Goal: Contribute content: Contribute content

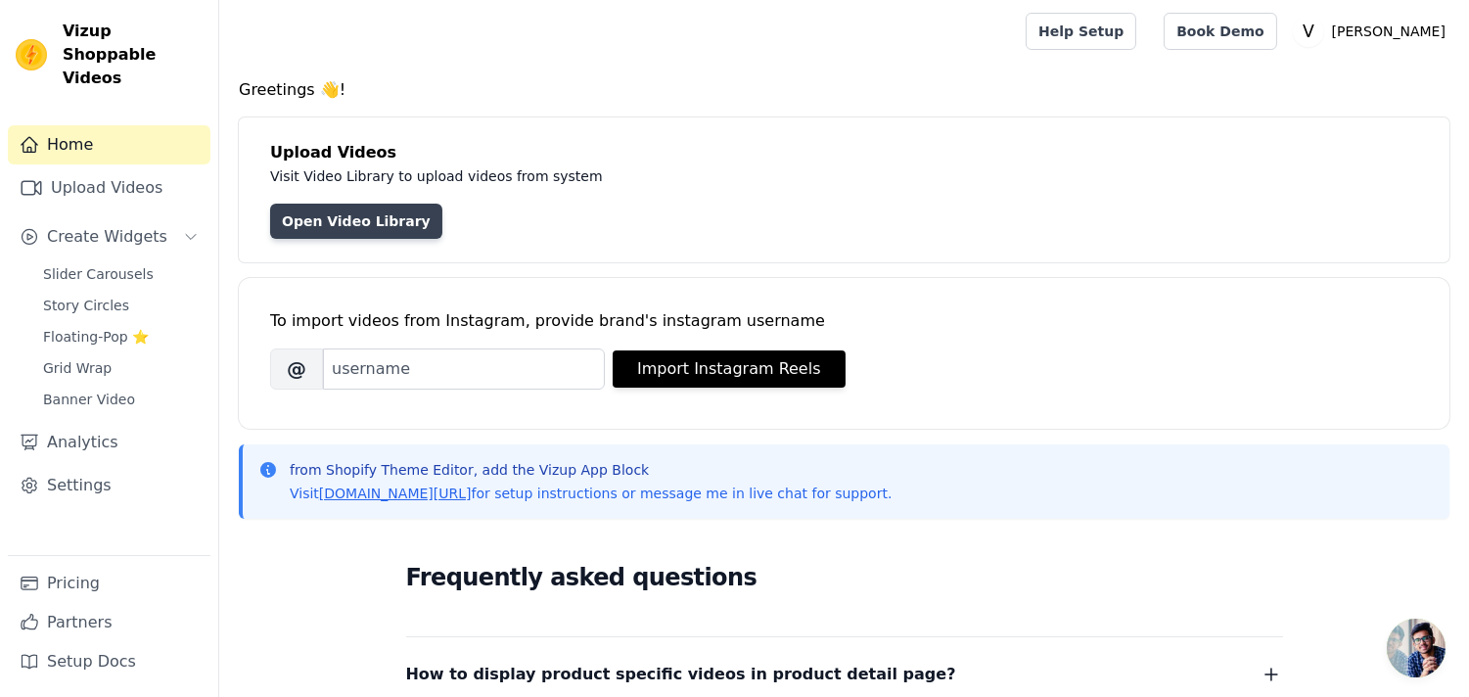
click at [344, 206] on link "Open Video Library" at bounding box center [356, 221] width 172 height 35
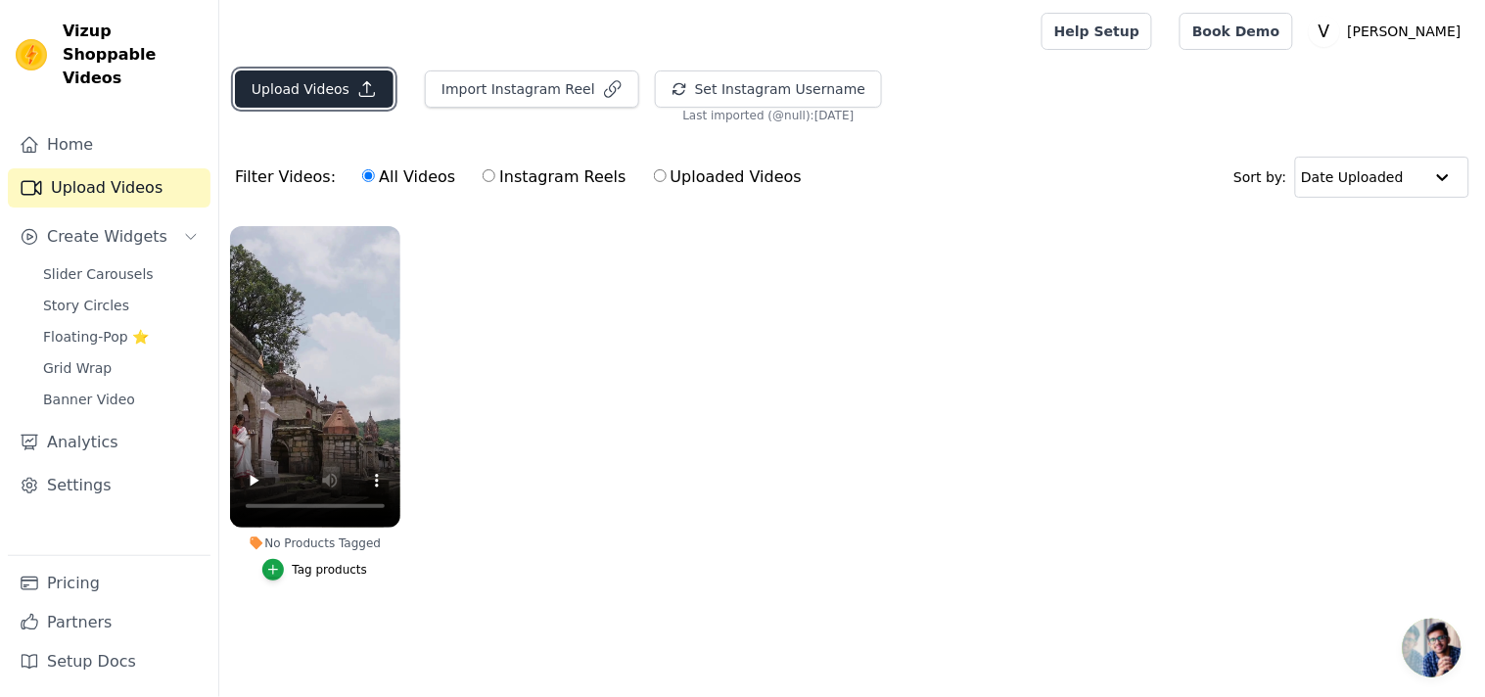
click at [303, 81] on button "Upload Videos" at bounding box center [314, 88] width 159 height 37
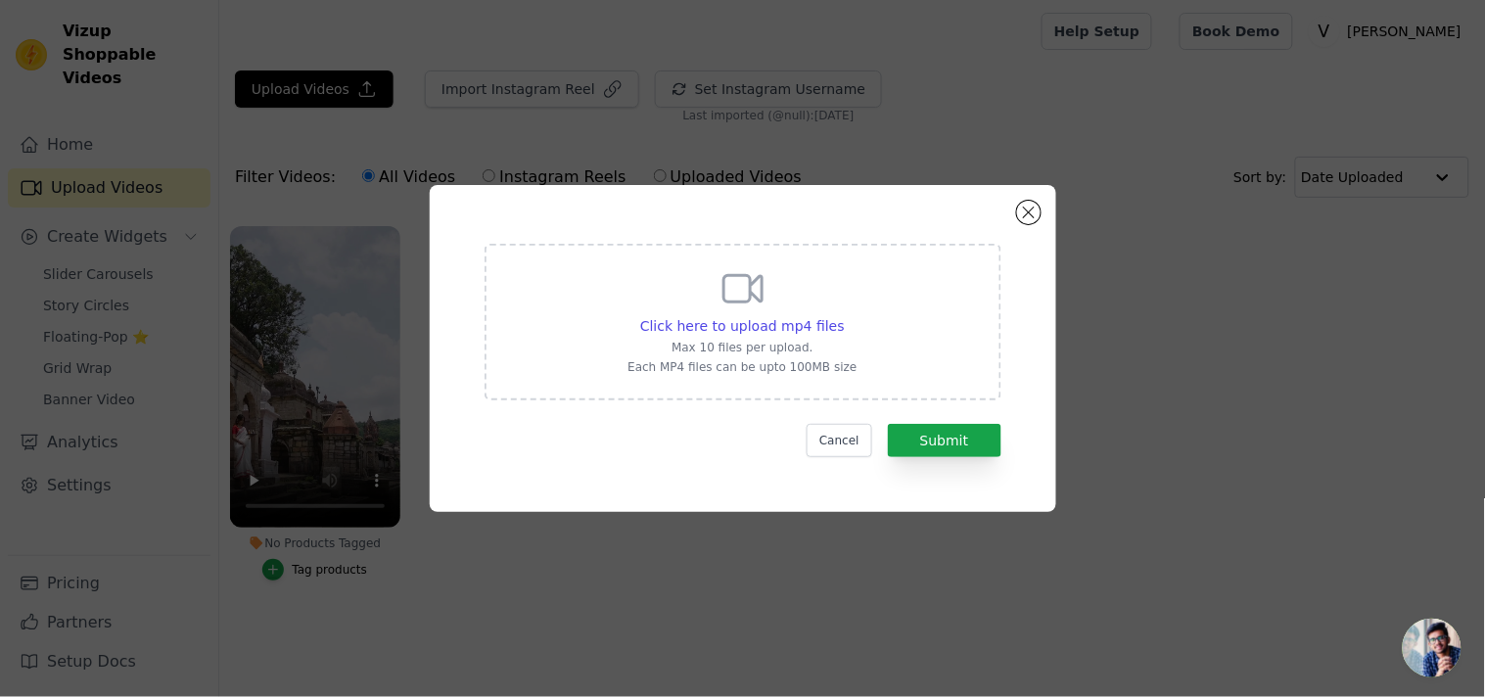
click at [735, 340] on p "Max 10 files per upload." at bounding box center [741, 348] width 229 height 16
click at [844, 316] on input "Click here to upload mp4 files Max 10 files per upload. Each MP4 files can be u…" at bounding box center [844, 315] width 1 height 1
type input "C:\fakepath\1744029181968_original (2).mp4"
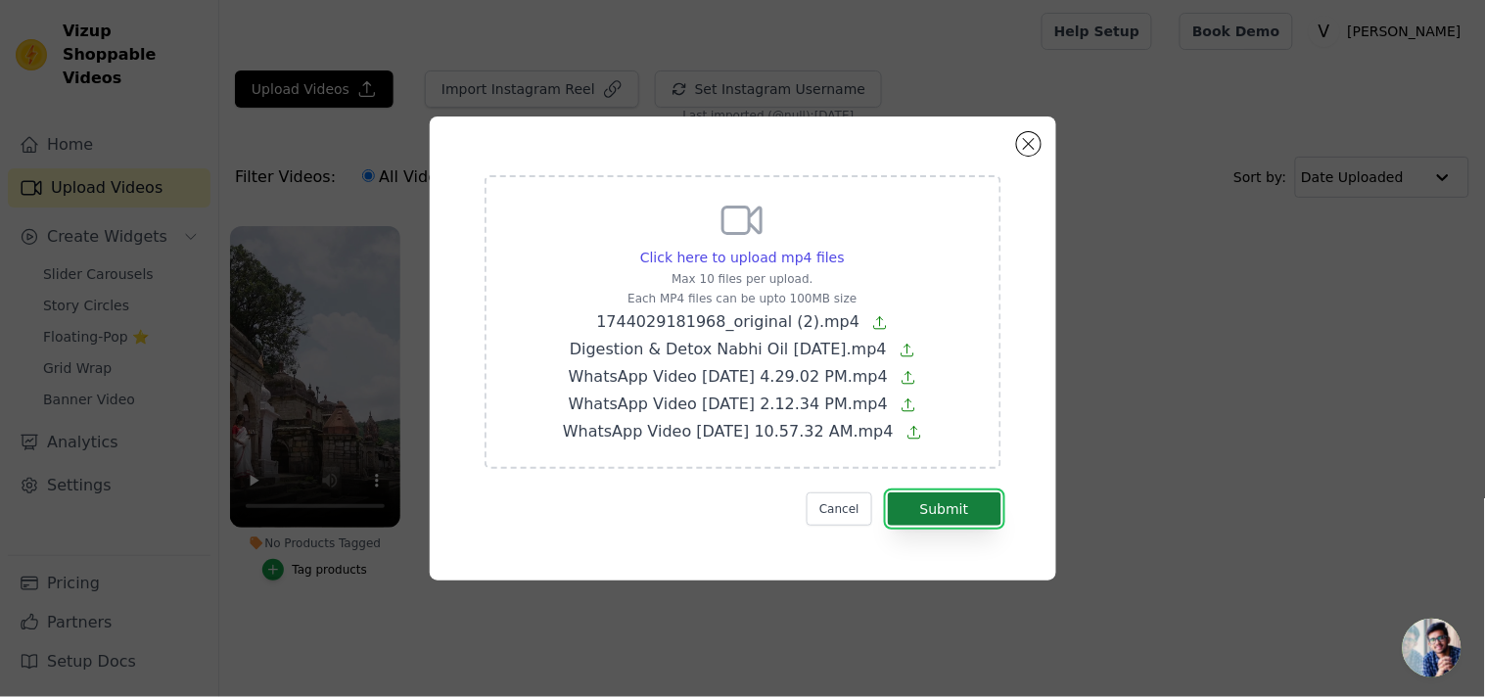
click at [971, 505] on button "Submit" at bounding box center [945, 508] width 114 height 33
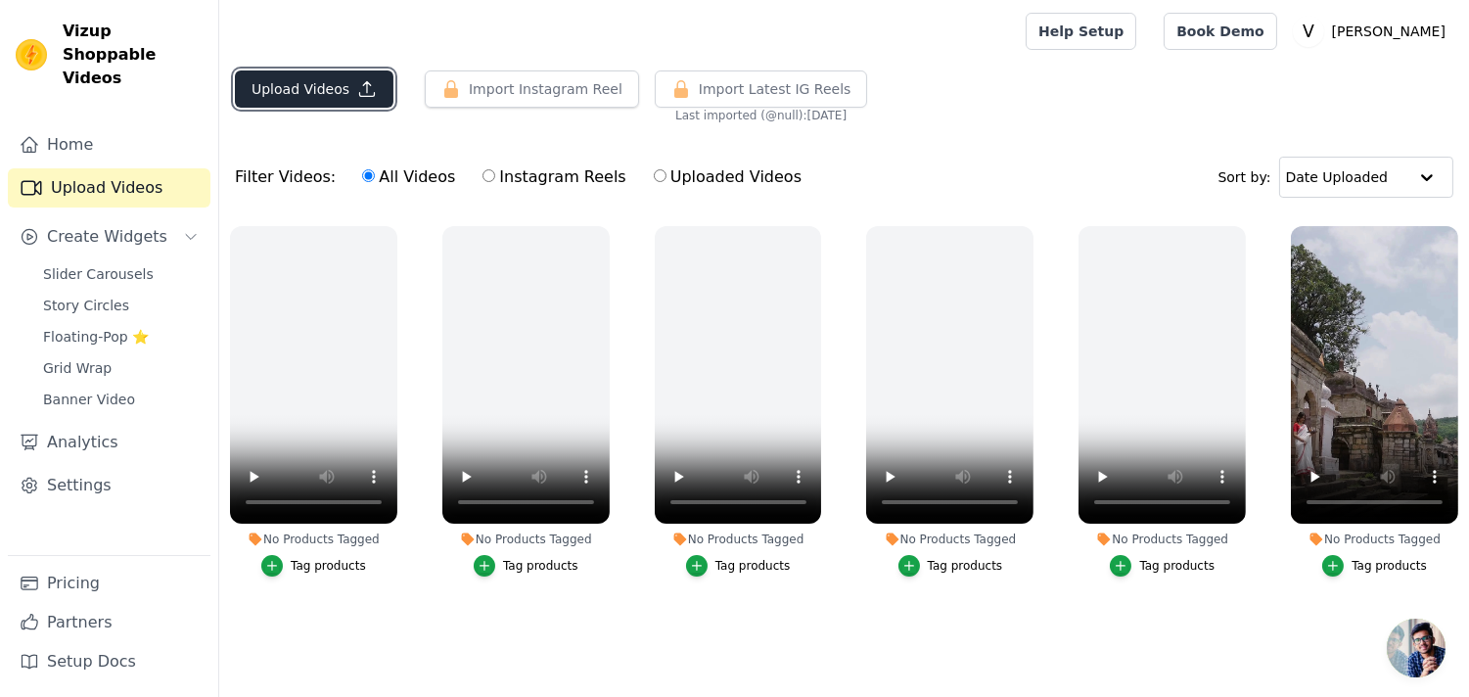
click at [313, 75] on button "Upload Videos" at bounding box center [314, 88] width 159 height 37
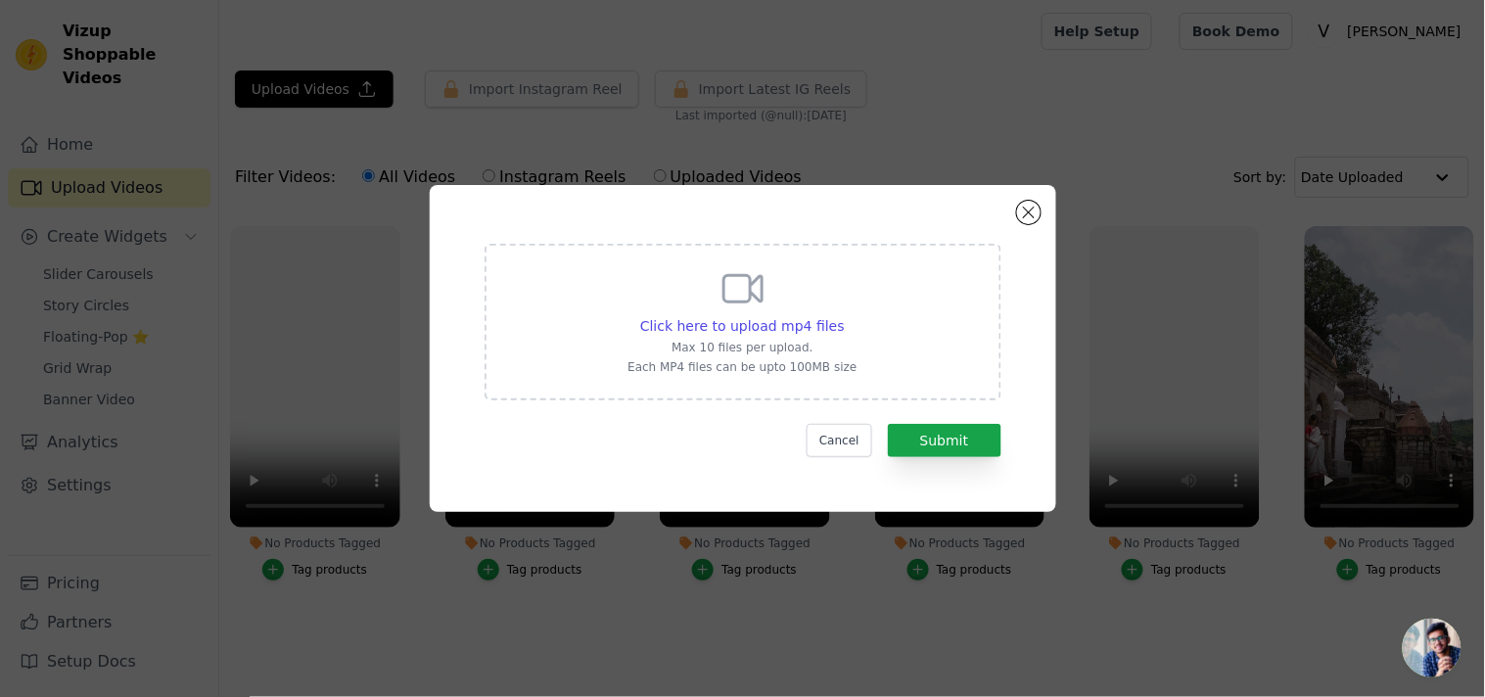
click at [621, 328] on div "Click here to upload mp4 files Max 10 files per upload. Each MP4 files can be u…" at bounding box center [742, 322] width 517 height 157
click at [844, 316] on input "Click here to upload mp4 files Max 10 files per upload. Each MP4 files can be u…" at bounding box center [844, 315] width 1 height 1
type input "C:\fakepath\WhatsApp Video 2025-04-23 at 1.39.10 PM (1).mp4"
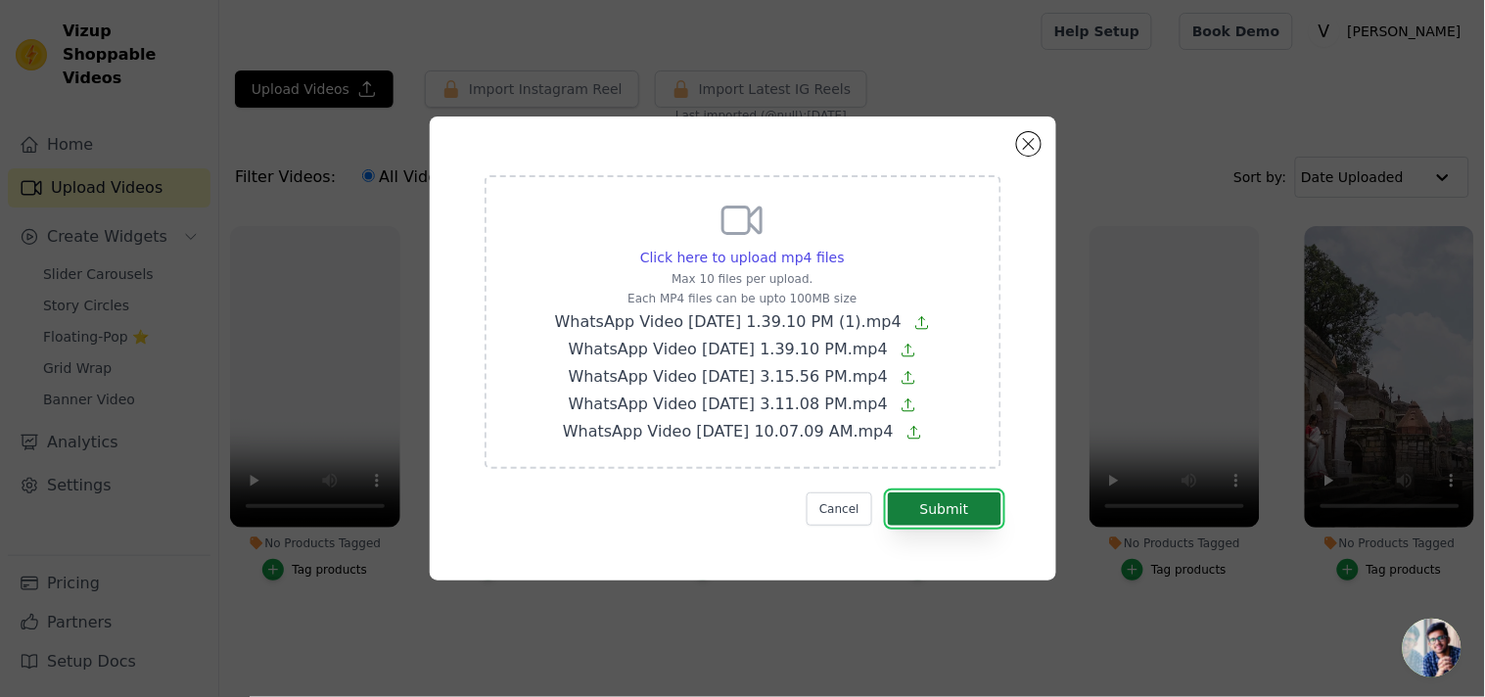
click at [944, 505] on button "Submit" at bounding box center [945, 508] width 114 height 33
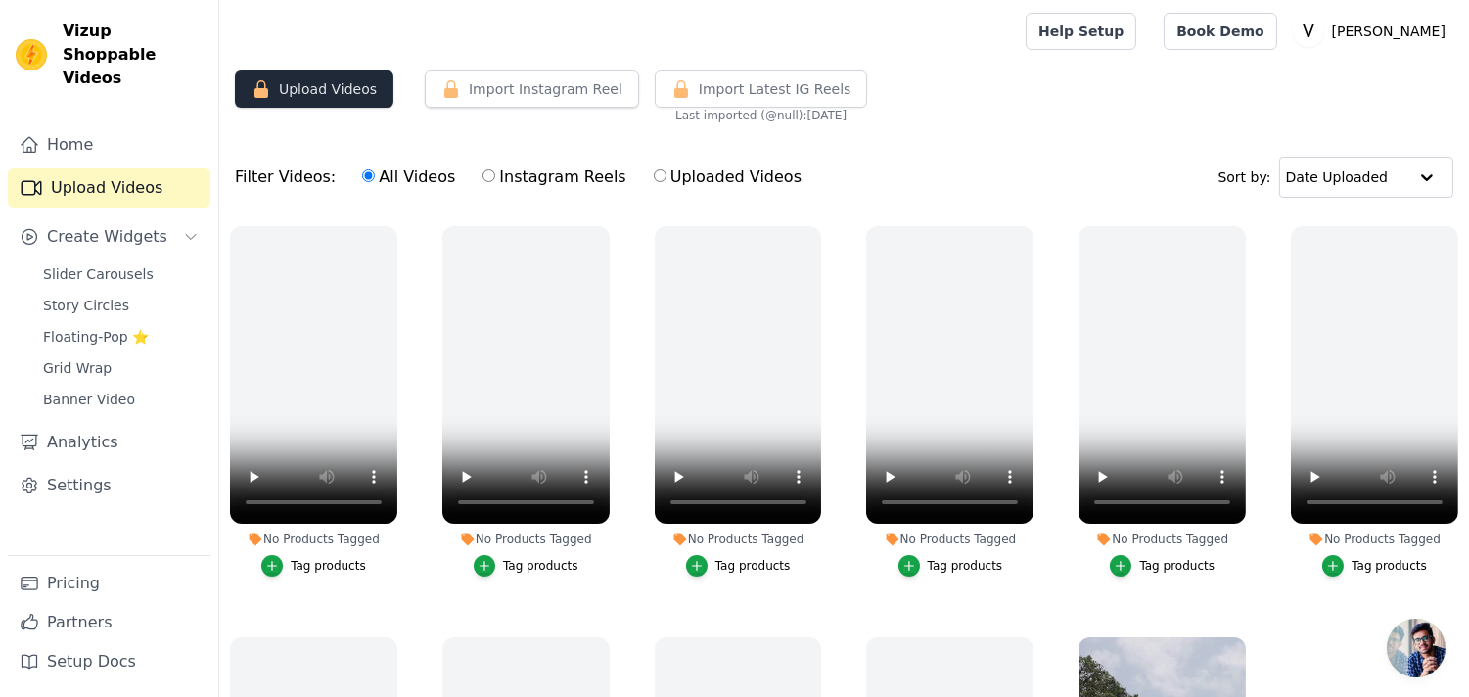
click at [321, 99] on button "Upload Videos" at bounding box center [314, 88] width 159 height 37
click at [266, 69] on main "Upload Videos Import Instagram Reel Set Instagram Username Import Latest IG Ree…" at bounding box center [844, 480] width 1250 height 834
click at [269, 84] on icon "button" at bounding box center [262, 89] width 20 height 20
click at [81, 582] on link "Pricing" at bounding box center [109, 583] width 203 height 39
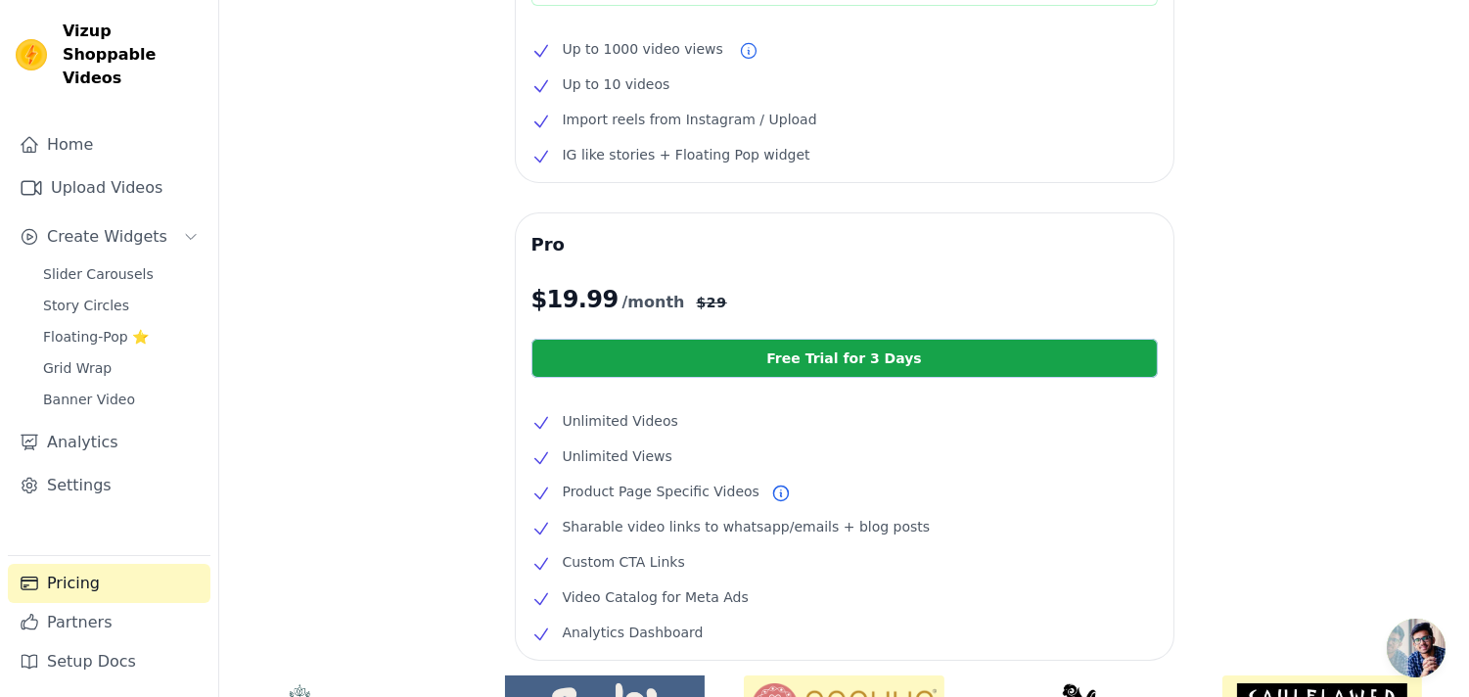
scroll to position [454, 0]
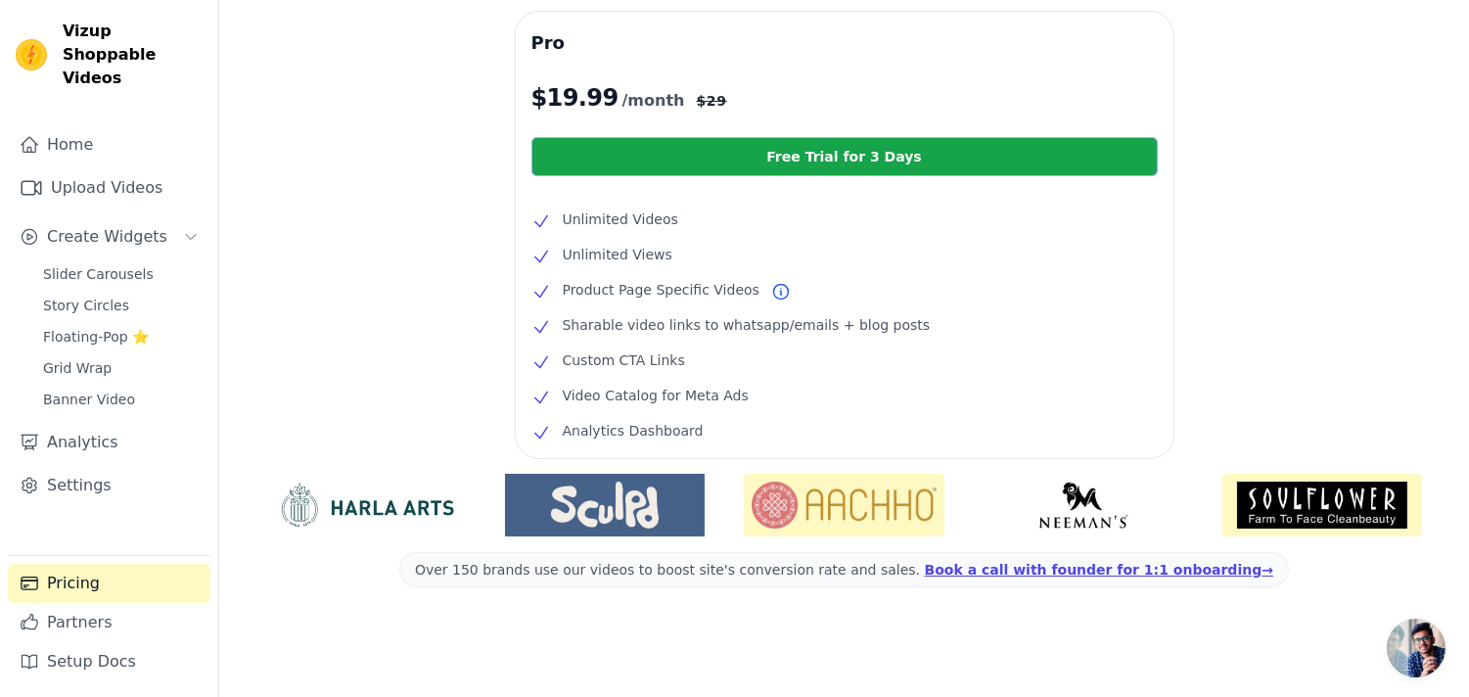
click at [798, 149] on link "Free Trial for 3 Days" at bounding box center [844, 156] width 626 height 39
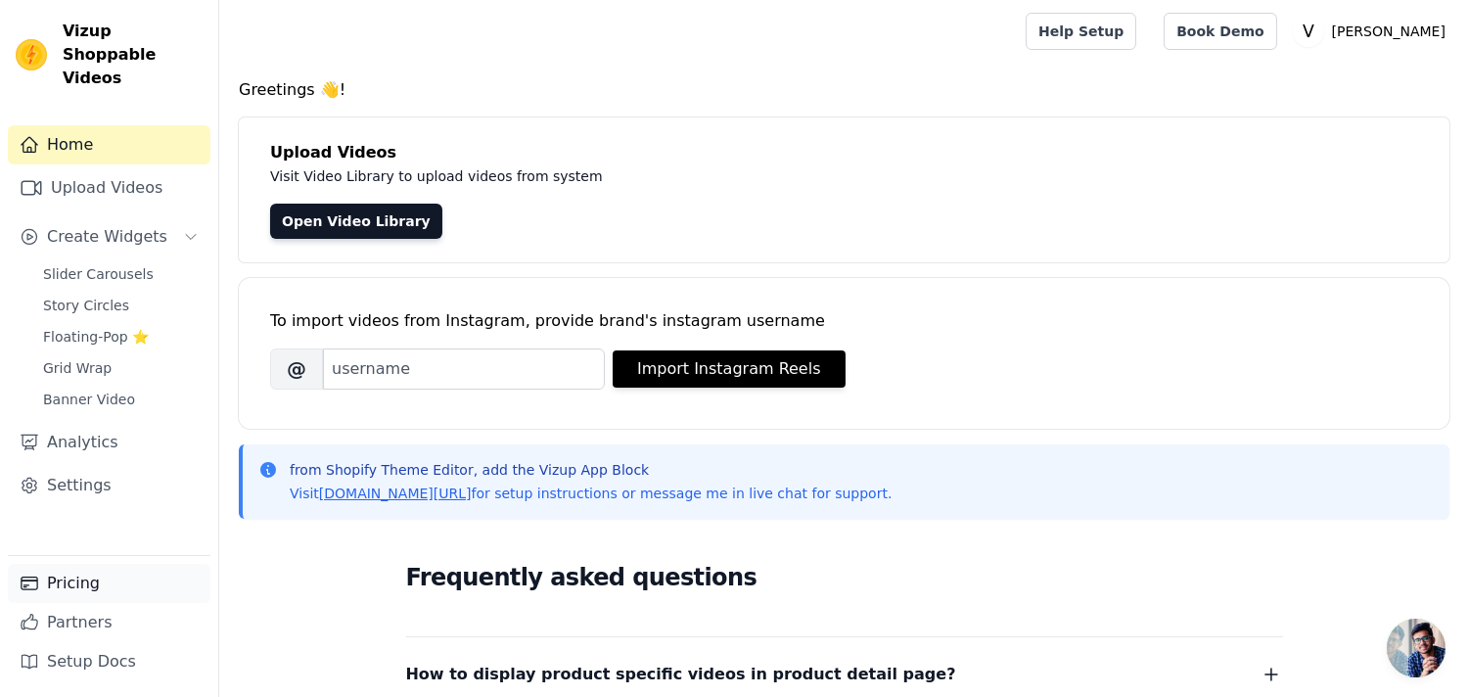
click at [62, 589] on link "Pricing" at bounding box center [109, 583] width 203 height 39
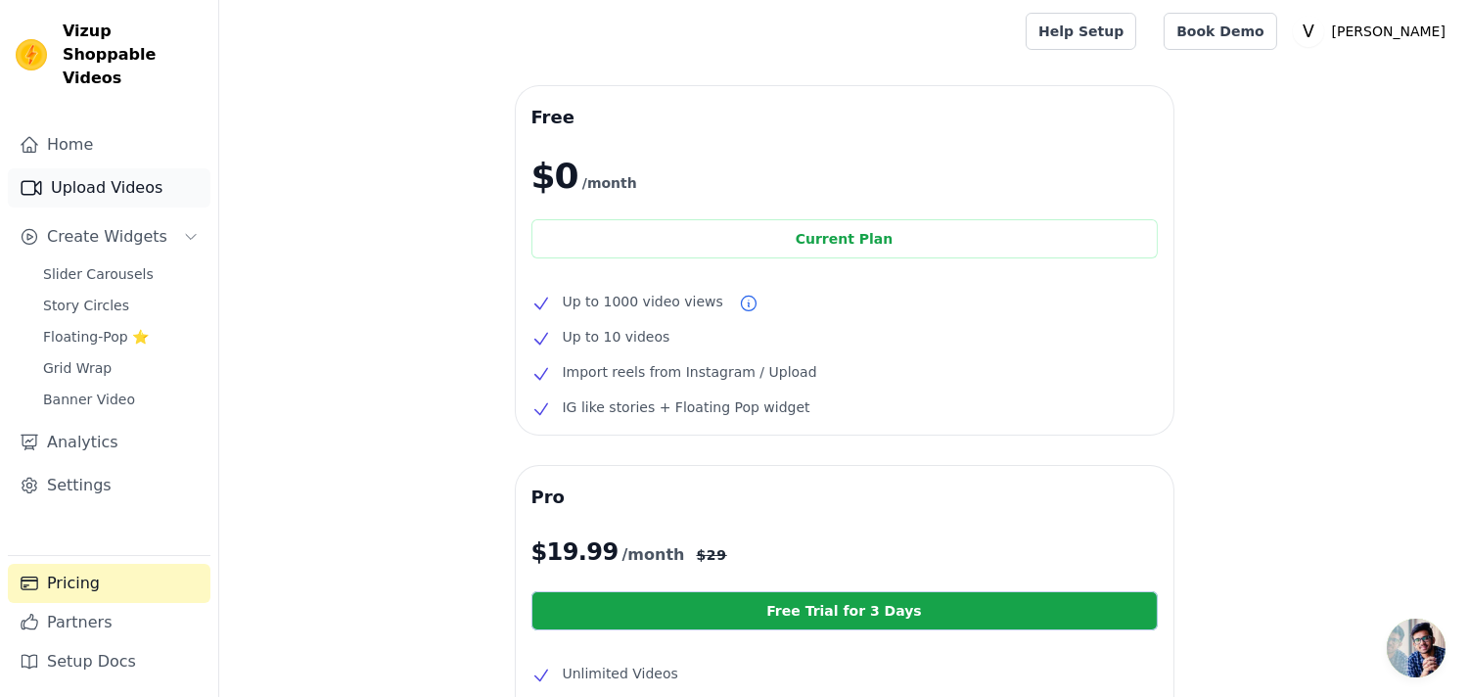
click at [78, 168] on link "Upload Videos" at bounding box center [109, 187] width 203 height 39
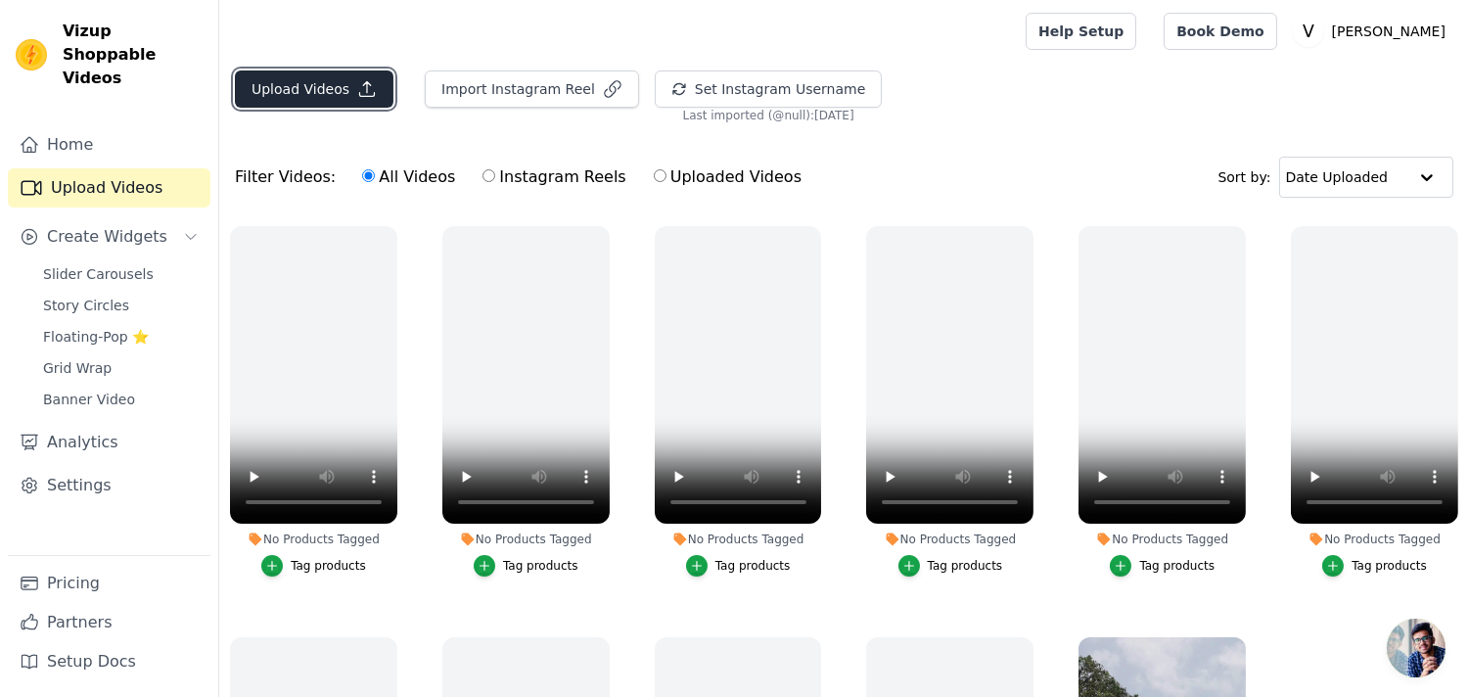
click at [324, 93] on button "Upload Videos" at bounding box center [314, 88] width 159 height 37
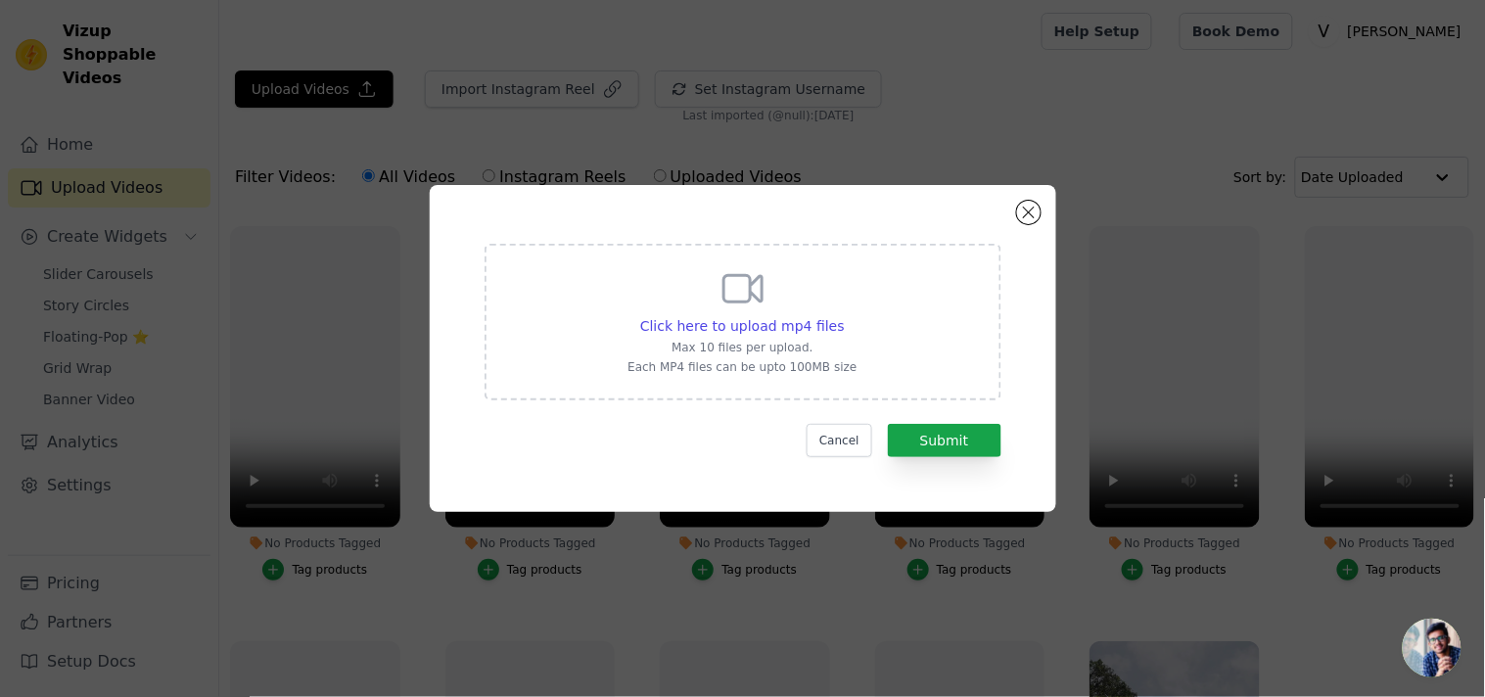
click at [682, 348] on p "Max 10 files per upload." at bounding box center [741, 348] width 229 height 16
click at [844, 316] on input "Click here to upload mp4 files Max 10 files per upload. Each MP4 files can be u…" at bounding box center [844, 315] width 1 height 1
click at [693, 313] on div "Click here to upload mp4 files Max 10 files per upload. Each MP4 files can be u…" at bounding box center [741, 320] width 229 height 110
click at [844, 315] on input "Click here to upload mp4 files Max 10 files per upload. Each MP4 files can be u…" at bounding box center [844, 315] width 1 height 1
type input "C:\fakepath\WhatsApp Video 2025-05-16 at 11.16.53 AM.mp4"
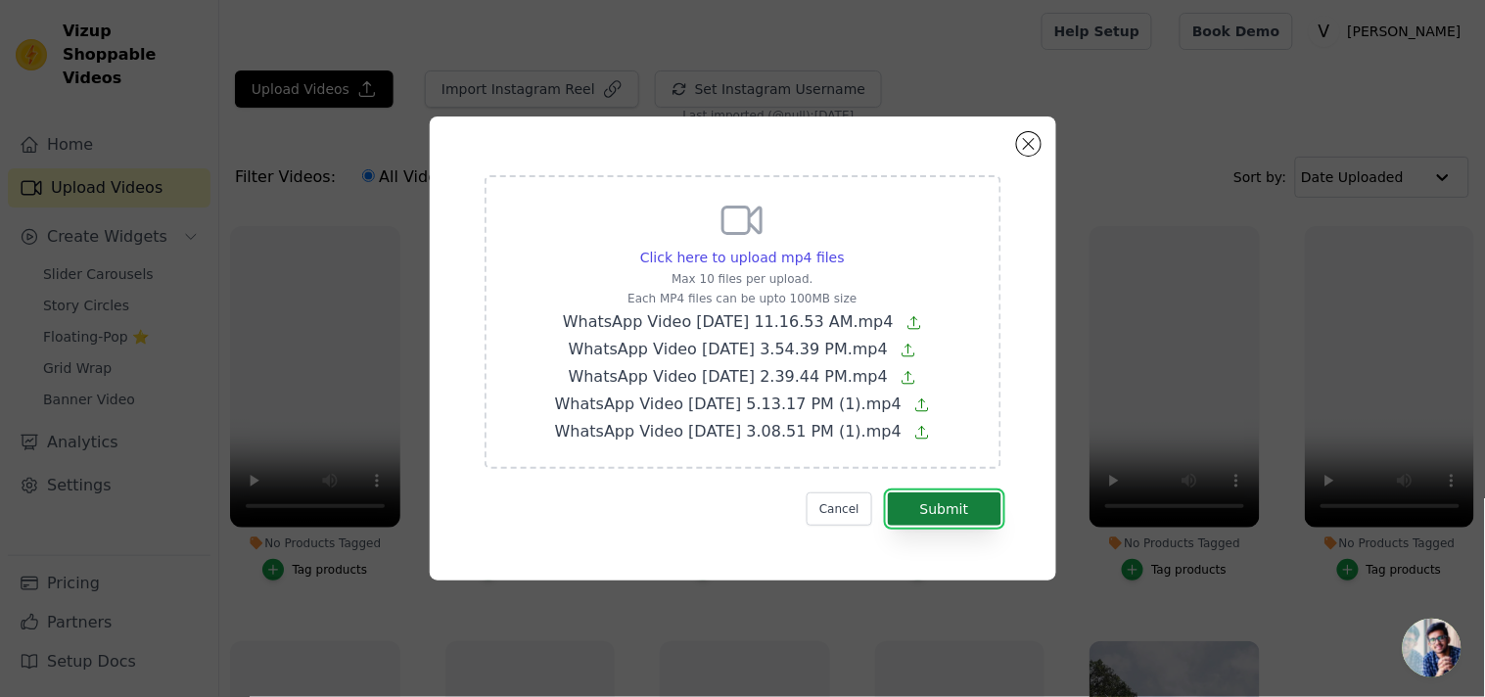
click at [941, 511] on button "Submit" at bounding box center [945, 508] width 114 height 33
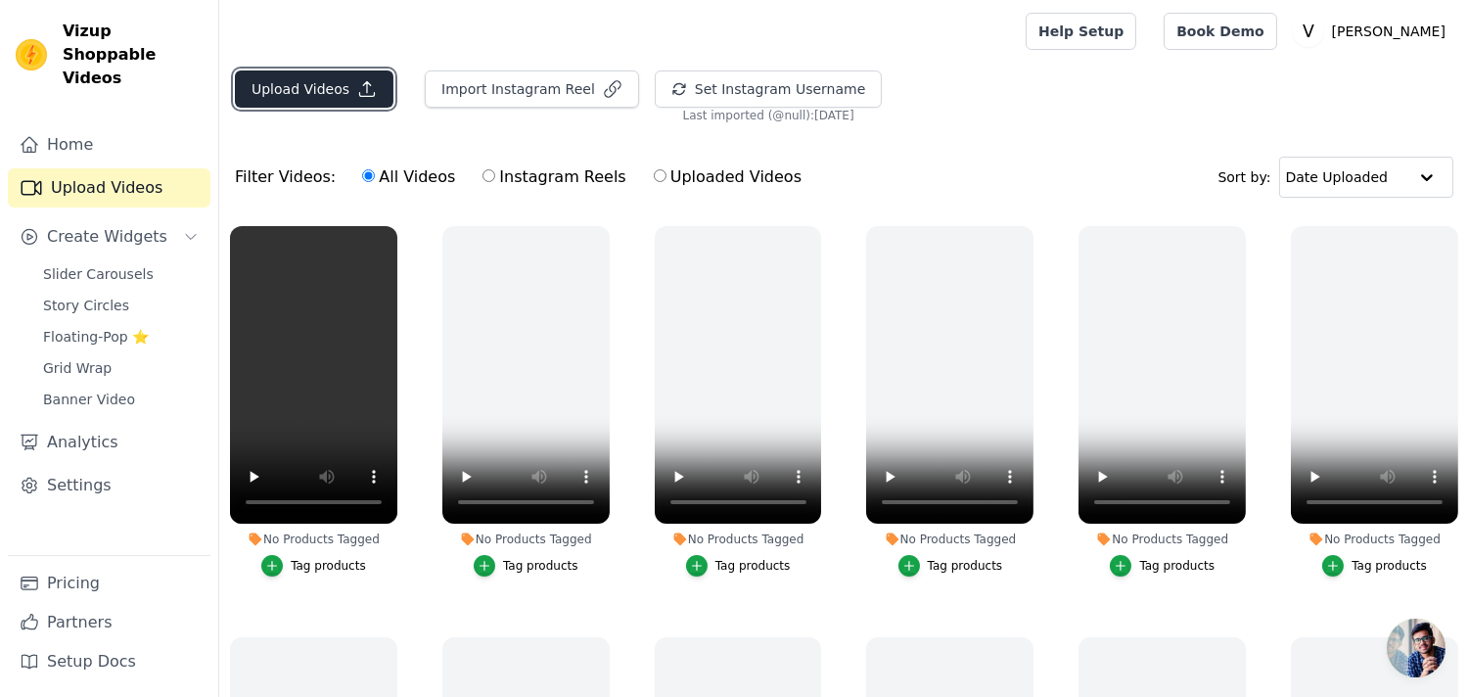
click at [299, 92] on button "Upload Videos" at bounding box center [314, 88] width 159 height 37
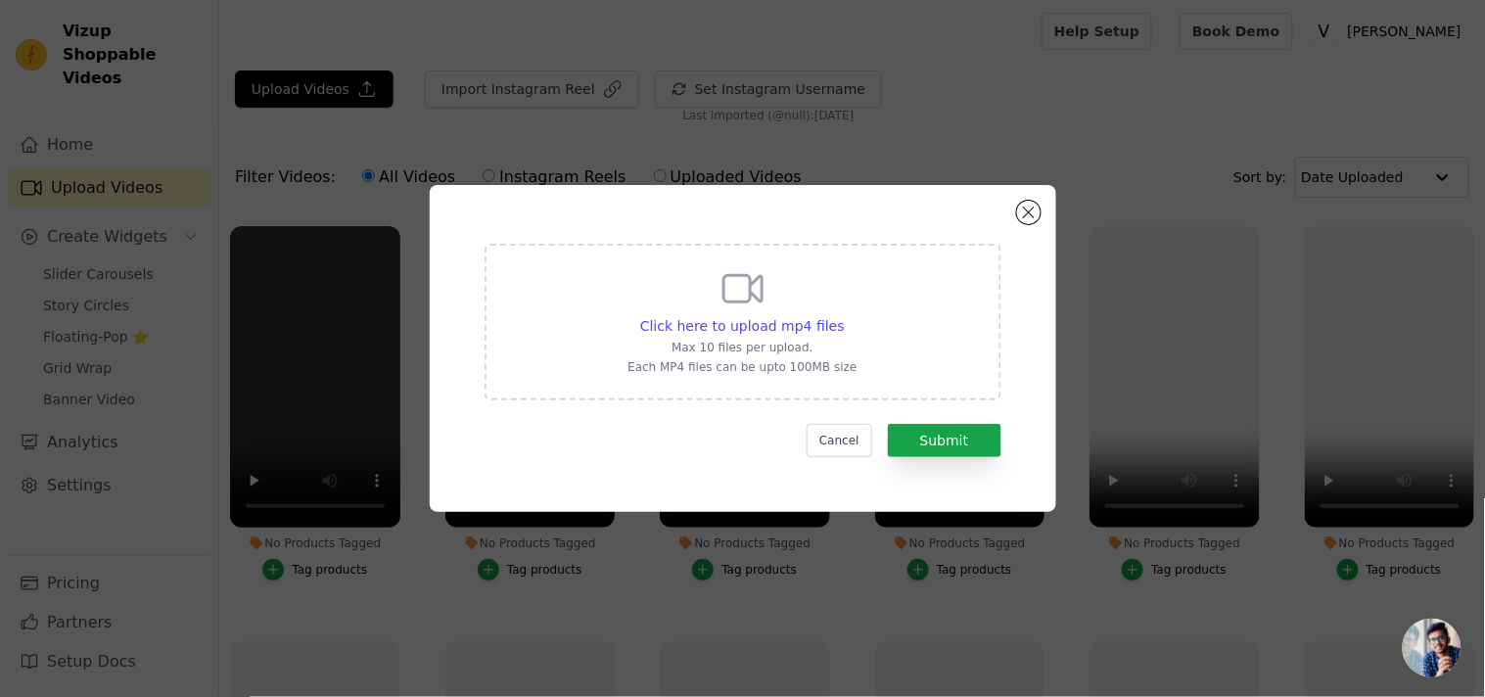
click at [622, 346] on div "Click here to upload mp4 files Max 10 files per upload. Each MP4 files can be u…" at bounding box center [742, 322] width 517 height 157
click at [844, 316] on input "Click here to upload mp4 files Max 10 files per upload. Each MP4 files can be u…" at bounding box center [844, 315] width 1 height 1
click at [715, 364] on p "Each MP4 files can be upto 100MB size" at bounding box center [741, 367] width 229 height 16
click at [844, 316] on input "Click here to upload mp4 files Max 10 files per upload. Each MP4 files can be u…" at bounding box center [844, 315] width 1 height 1
type input "C:\fakepath\WhatsApp Video 2025-06-14 at 4.59.53 PM.mp4"
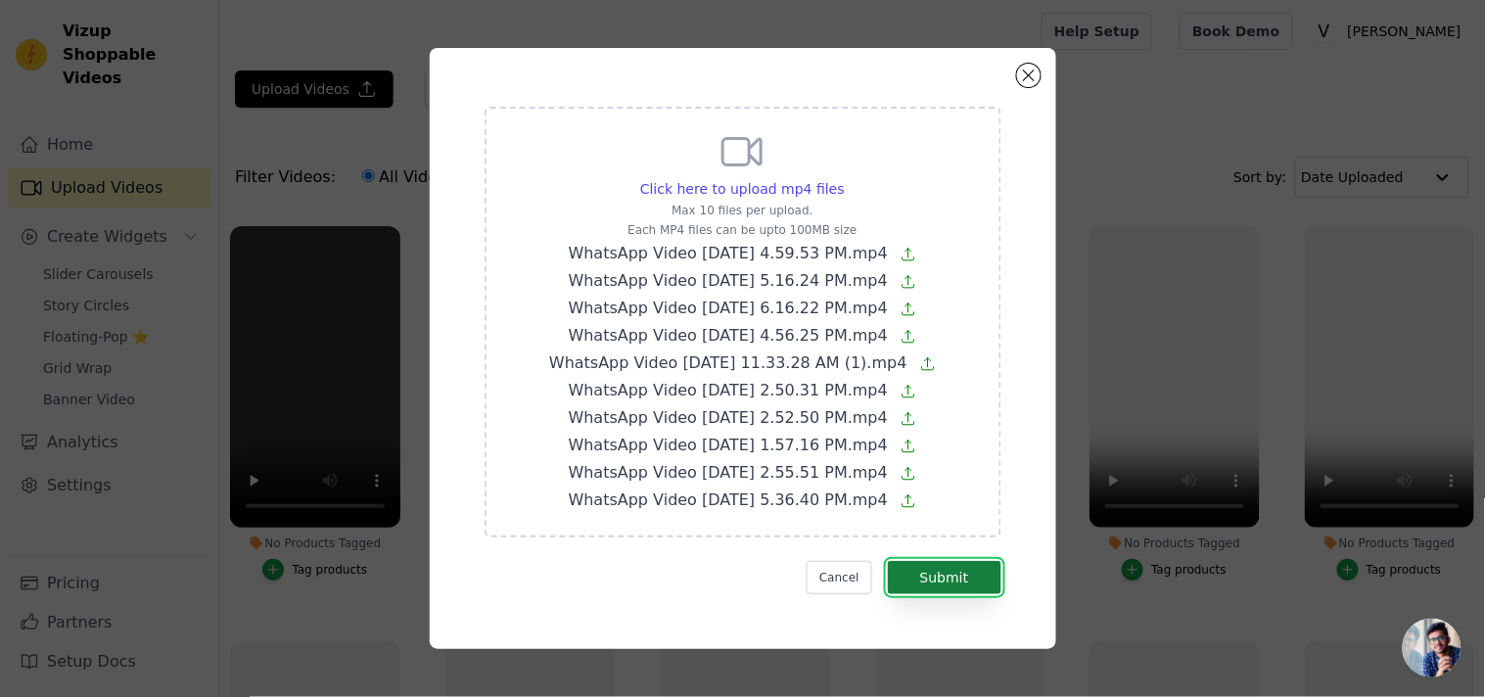
click at [945, 574] on button "Submit" at bounding box center [945, 577] width 114 height 33
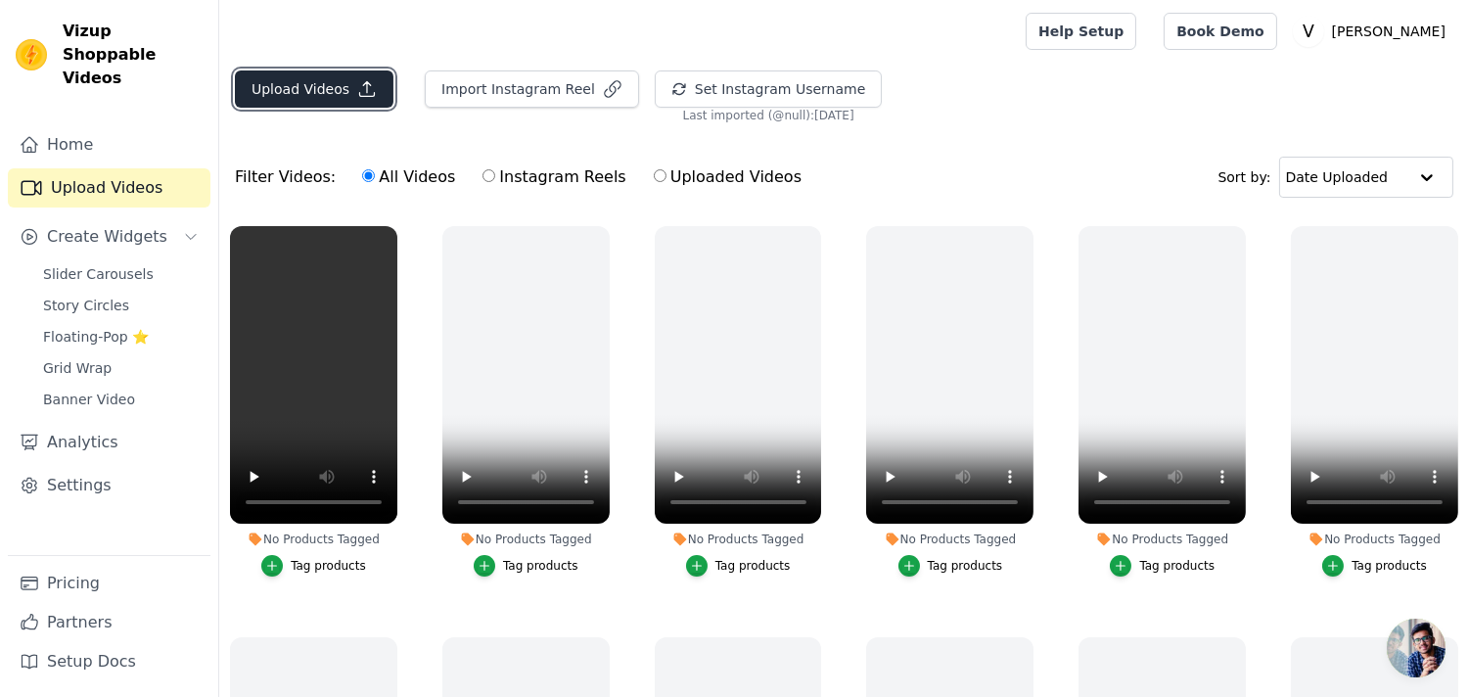
click at [267, 78] on button "Upload Videos" at bounding box center [314, 88] width 159 height 37
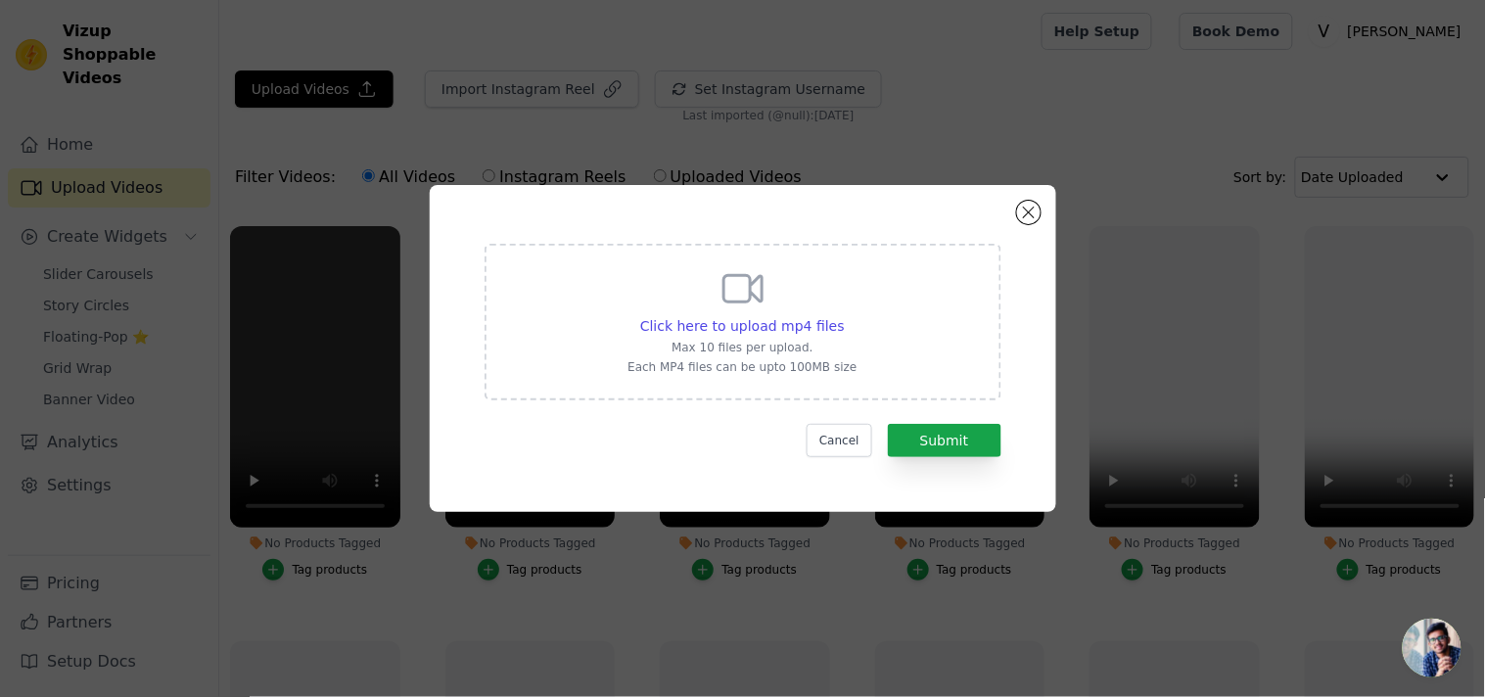
click at [613, 346] on div "Click here to upload mp4 files Max 10 files per upload. Each MP4 files can be u…" at bounding box center [742, 322] width 517 height 157
click at [844, 316] on input "Click here to upload mp4 files Max 10 files per upload. Each MP4 files can be u…" at bounding box center [844, 315] width 1 height 1
type input "C:\fakepath\WhatsApp Video 2025-08-08 at 6.33.19 PM.mp4"
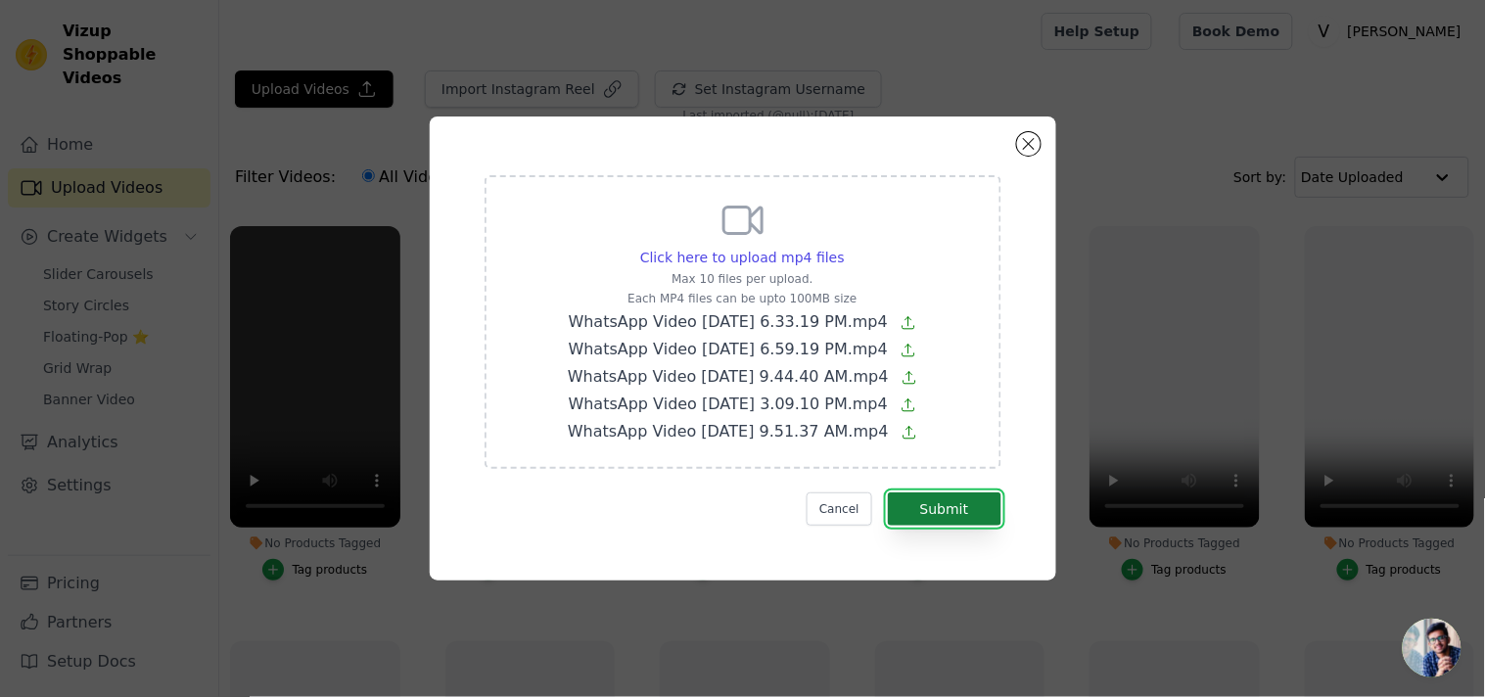
click at [977, 515] on button "Submit" at bounding box center [945, 508] width 114 height 33
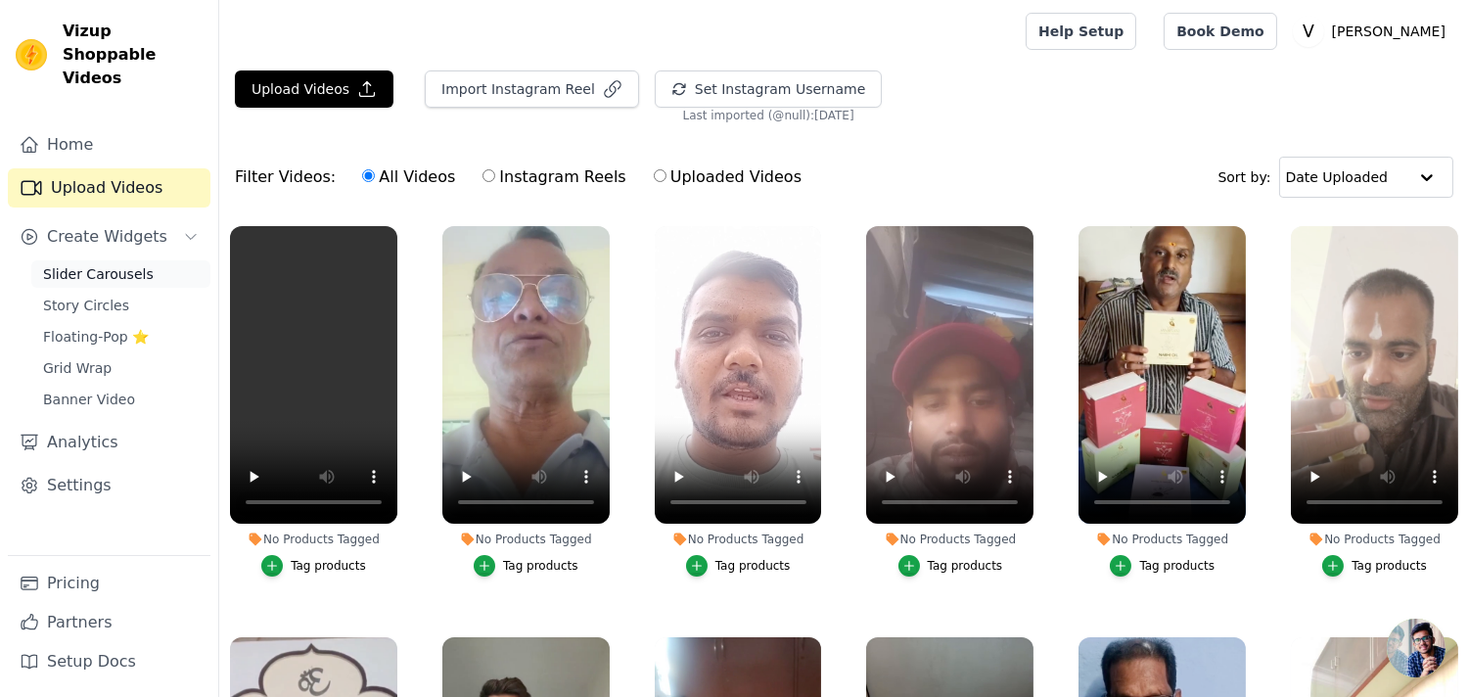
click at [93, 264] on span "Slider Carousels" at bounding box center [98, 274] width 111 height 20
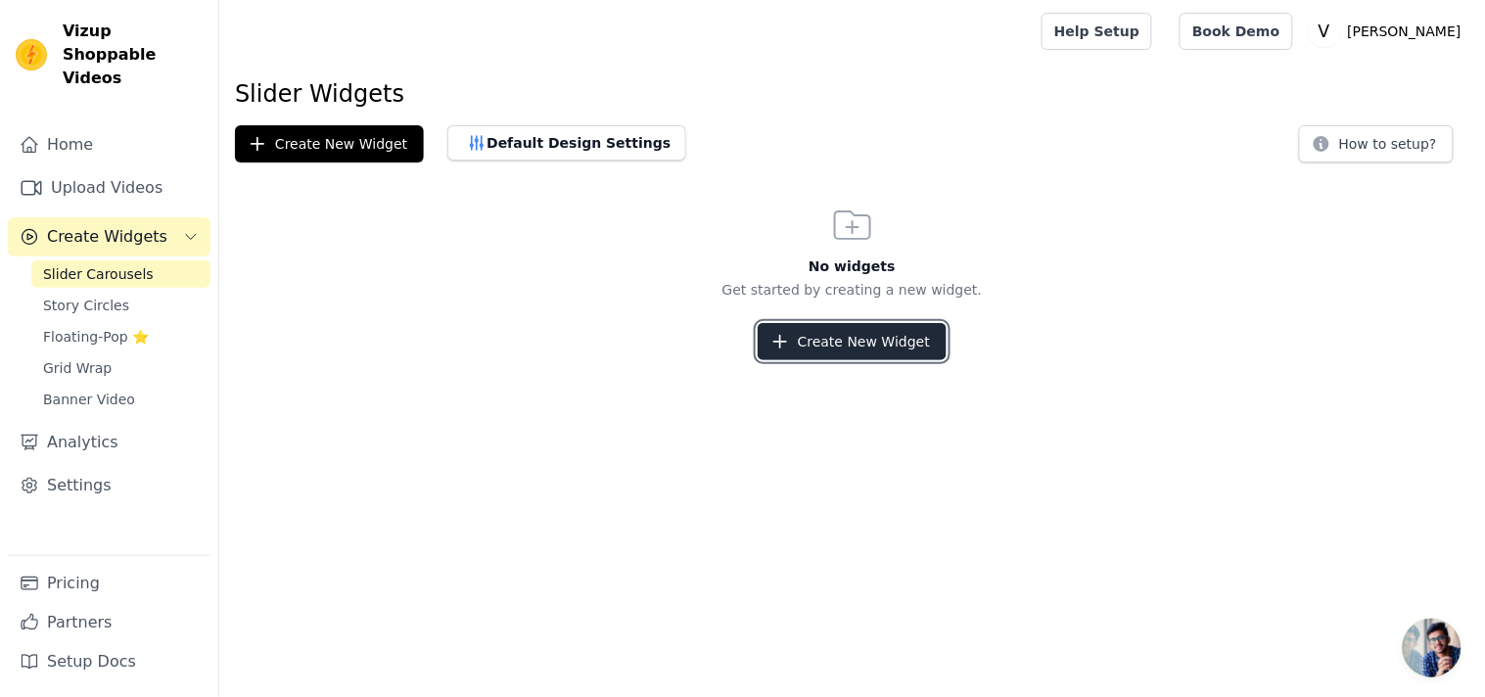
click at [875, 348] on button "Create New Widget" at bounding box center [852, 341] width 189 height 37
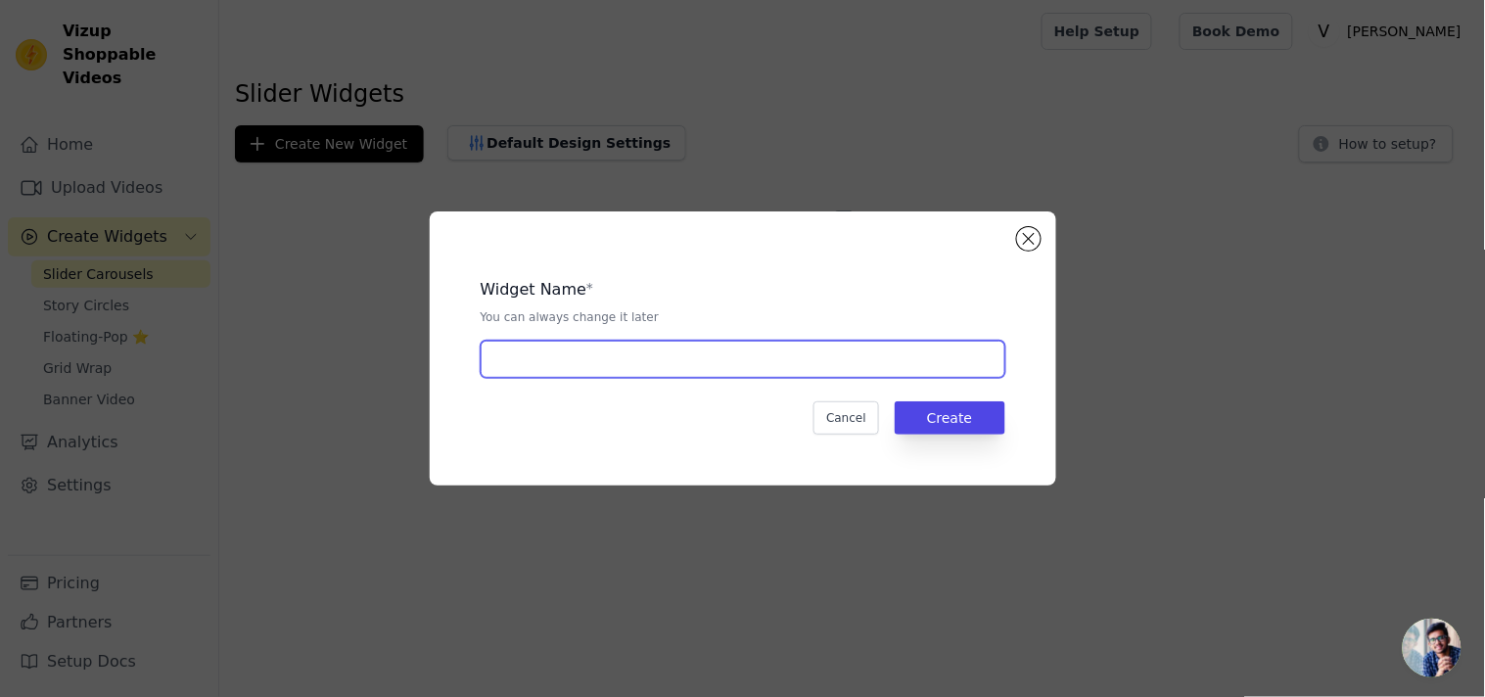
click at [688, 343] on input "text" at bounding box center [743, 359] width 525 height 37
paste input "Digestion & Detox Nabhi Oil"
type input "Digestion & Detox Nabhi Oil"
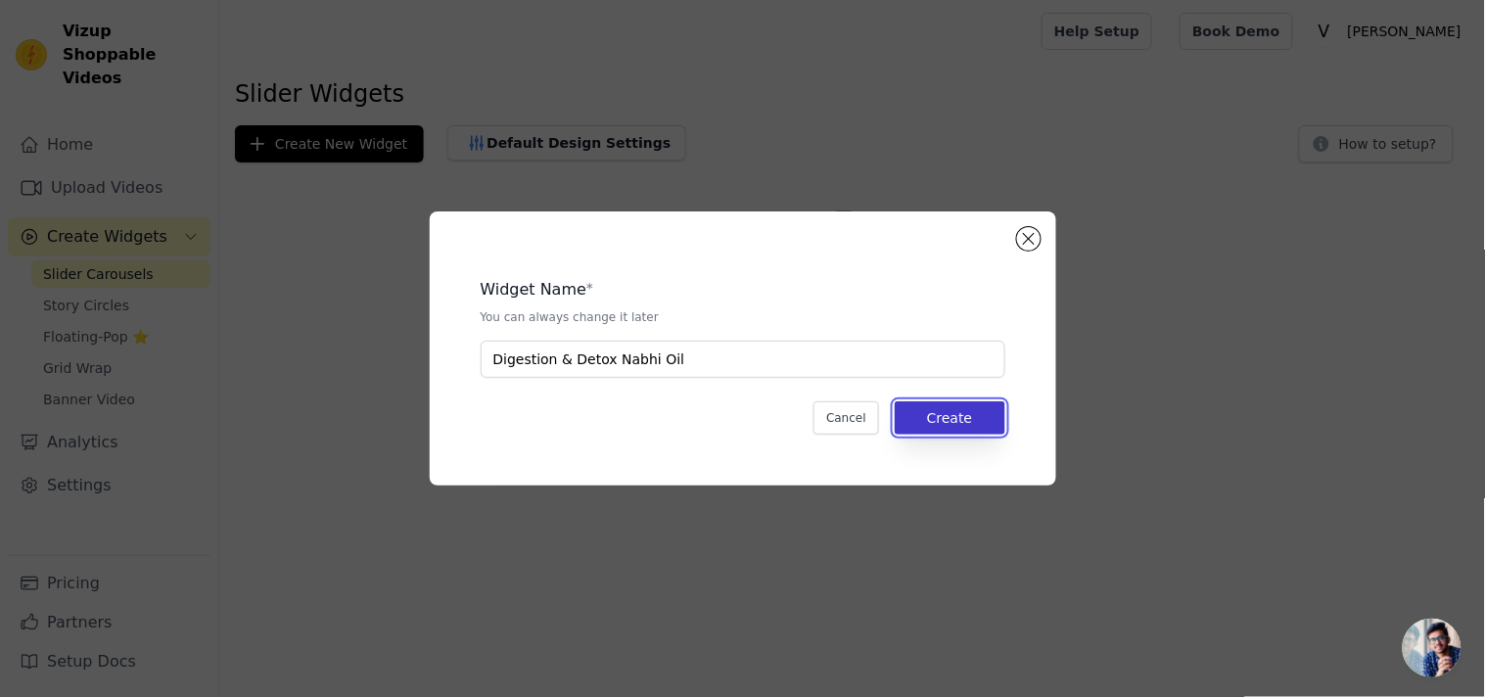
click at [943, 426] on button "Create" at bounding box center [950, 417] width 111 height 33
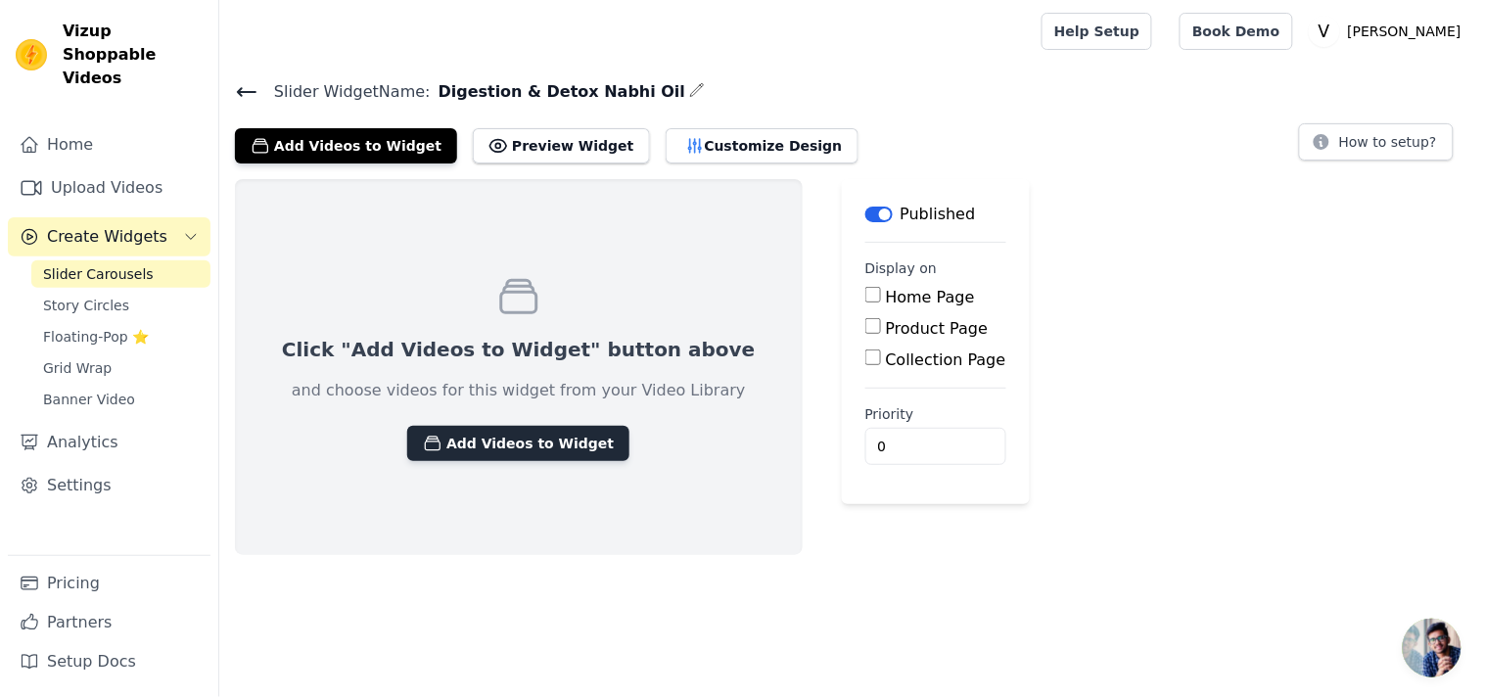
click at [511, 456] on button "Add Videos to Widget" at bounding box center [518, 443] width 222 height 35
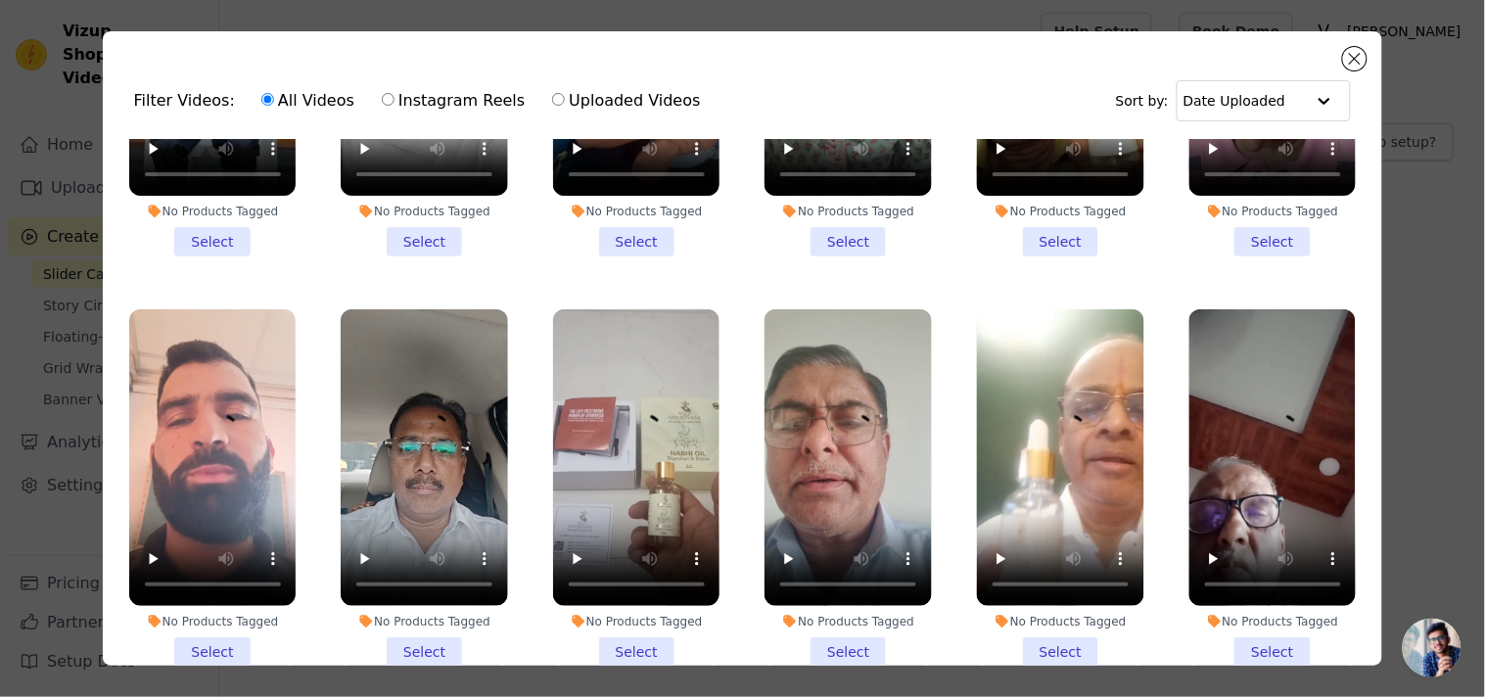
scroll to position [1522, 0]
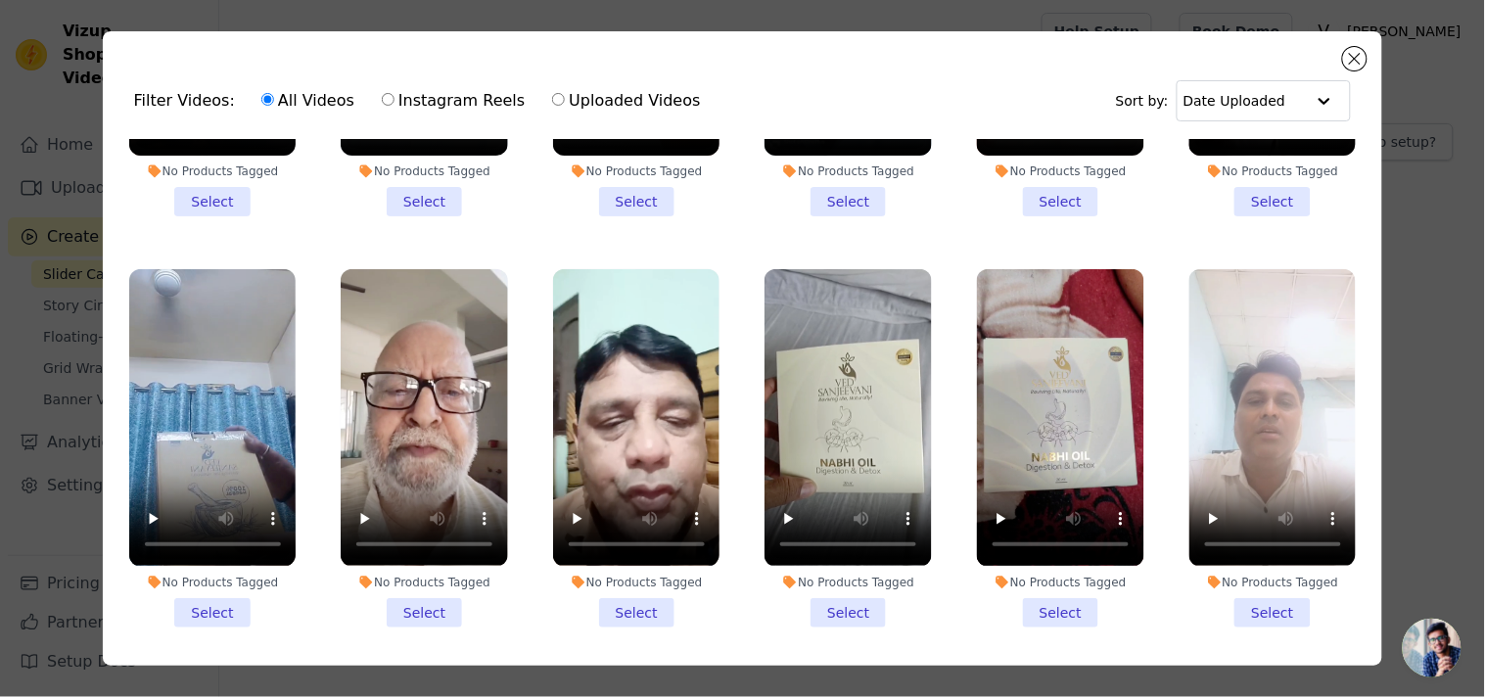
click at [408, 569] on li "No Products Tagged Select" at bounding box center [424, 447] width 167 height 357
click at [0, 0] on input "No Products Tagged Select" at bounding box center [0, 0] width 0 height 0
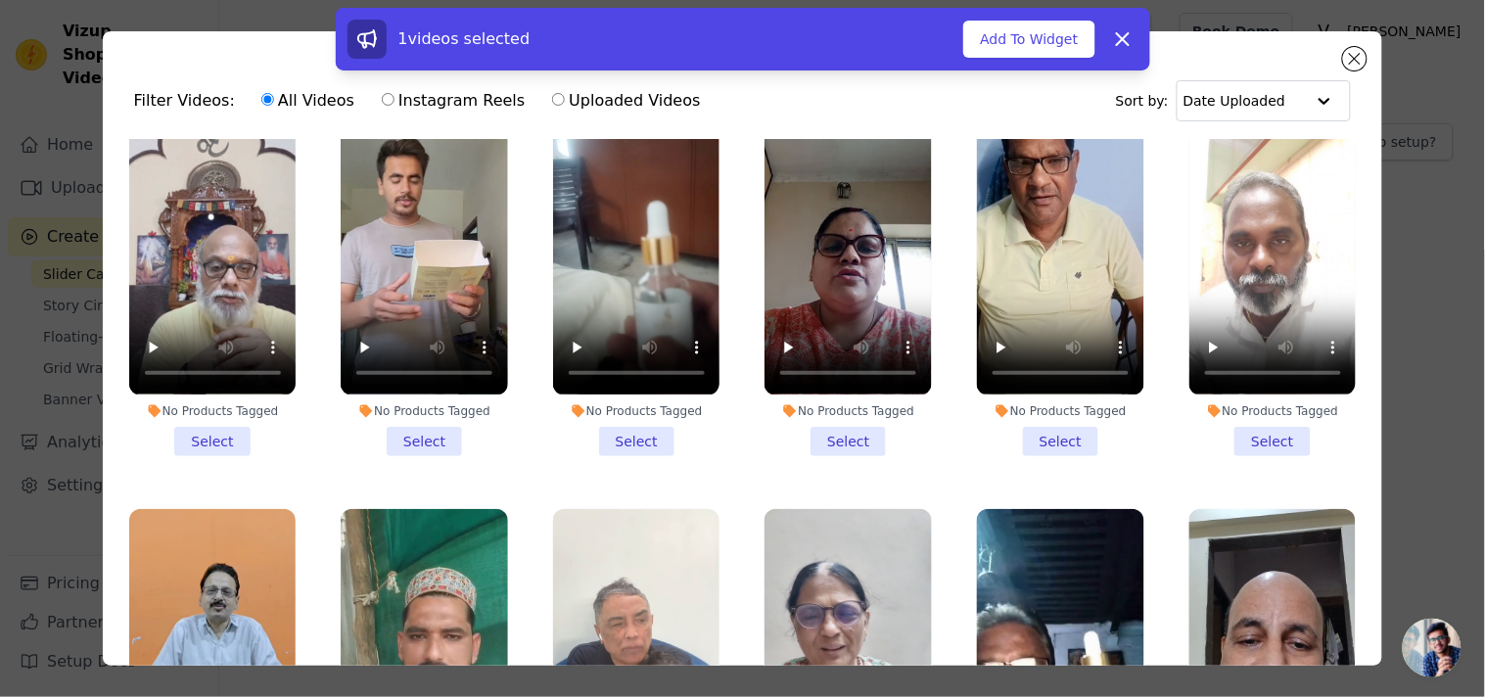
scroll to position [507, 0]
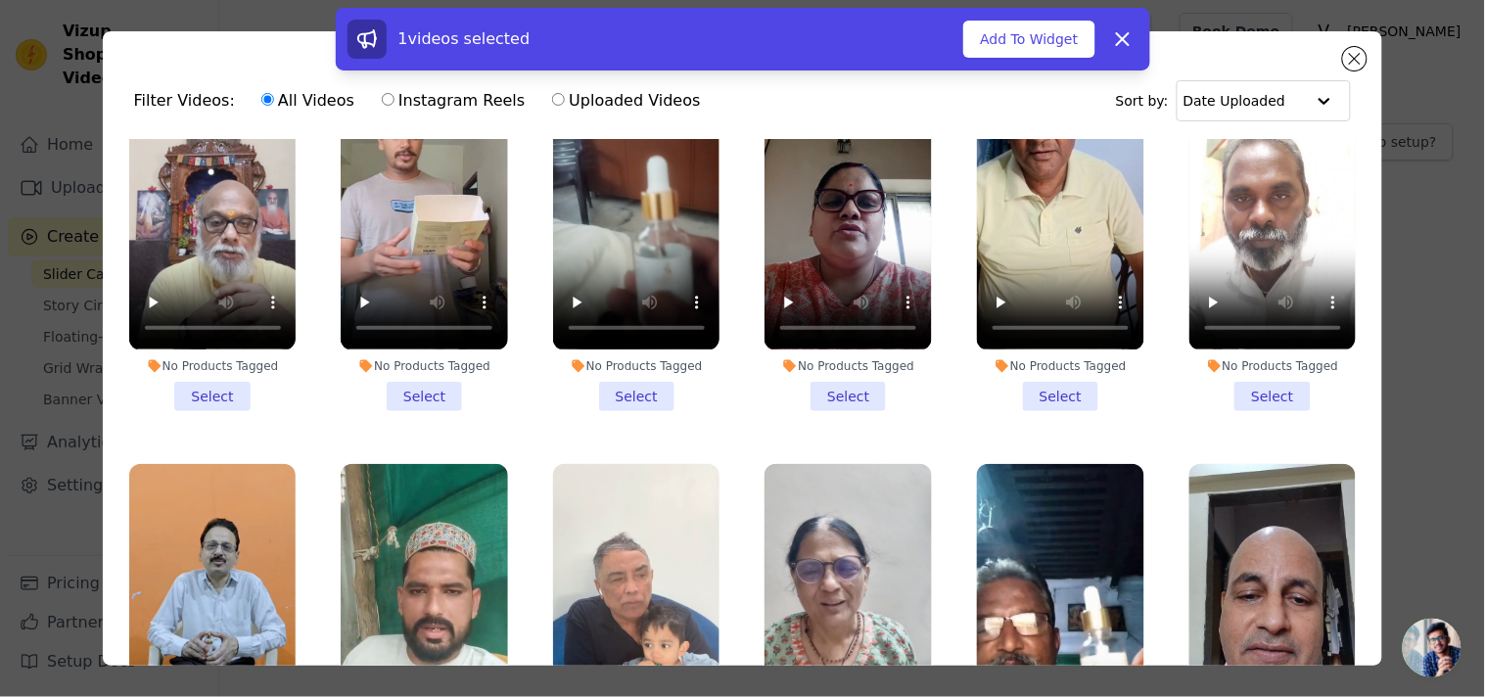
click at [812, 383] on li "No Products Tagged Select" at bounding box center [847, 231] width 167 height 357
click at [0, 0] on input "No Products Tagged Select" at bounding box center [0, 0] width 0 height 0
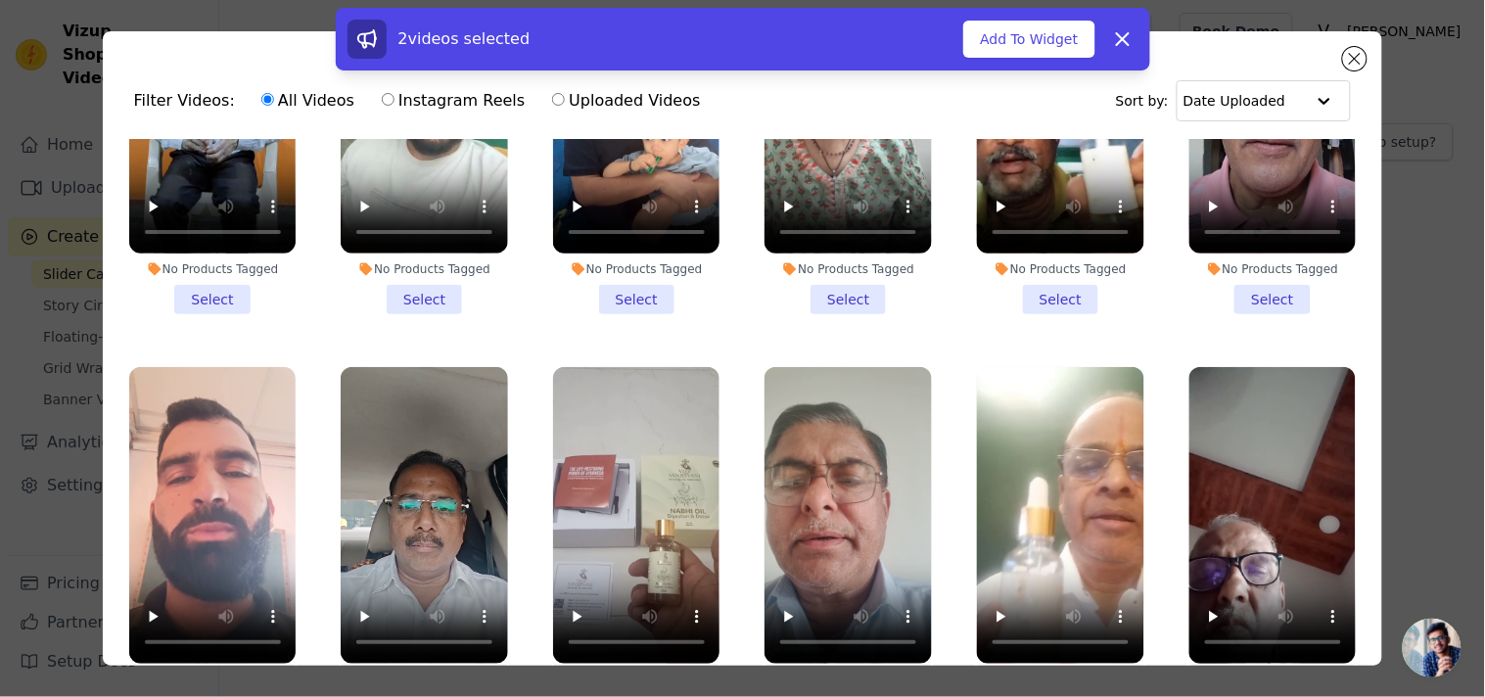
scroll to position [1268, 0]
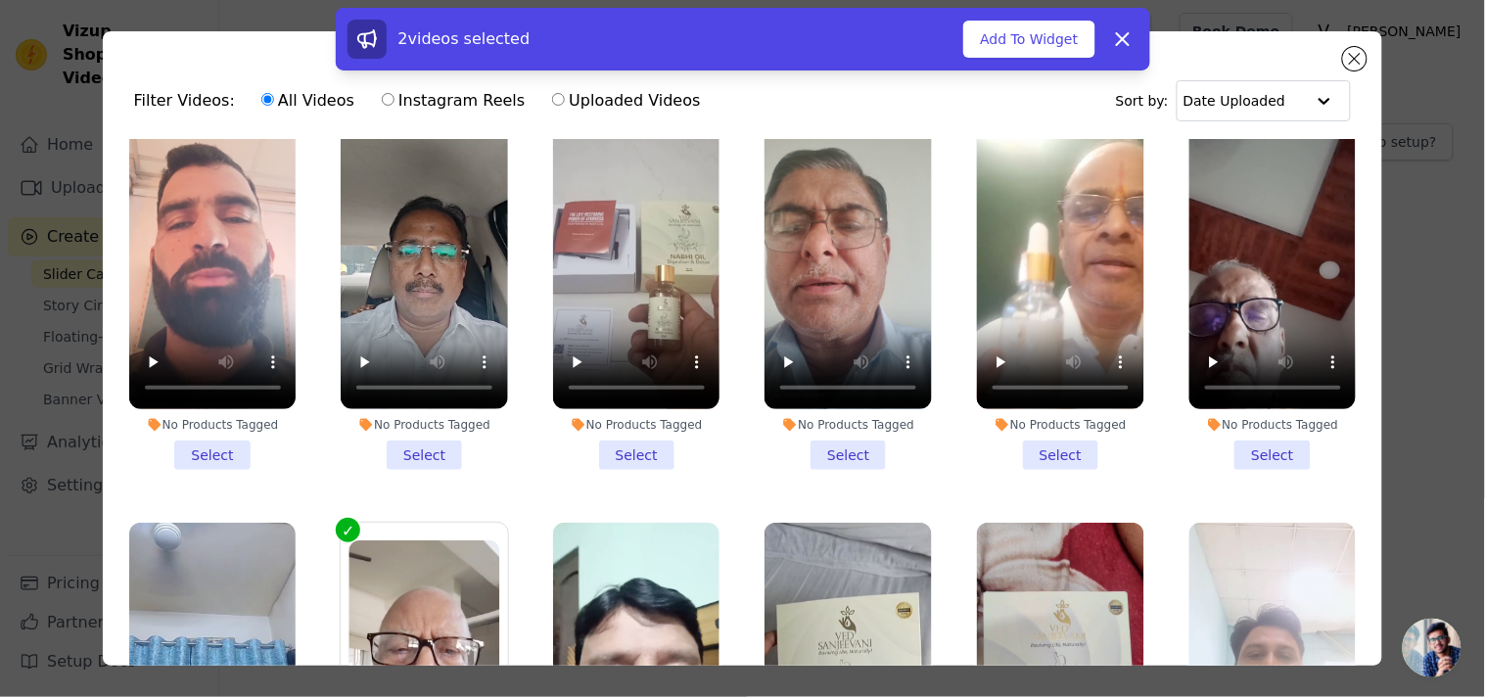
click at [1016, 426] on li "No Products Tagged Select" at bounding box center [1060, 291] width 167 height 357
click at [0, 0] on input "No Products Tagged Select" at bounding box center [0, 0] width 0 height 0
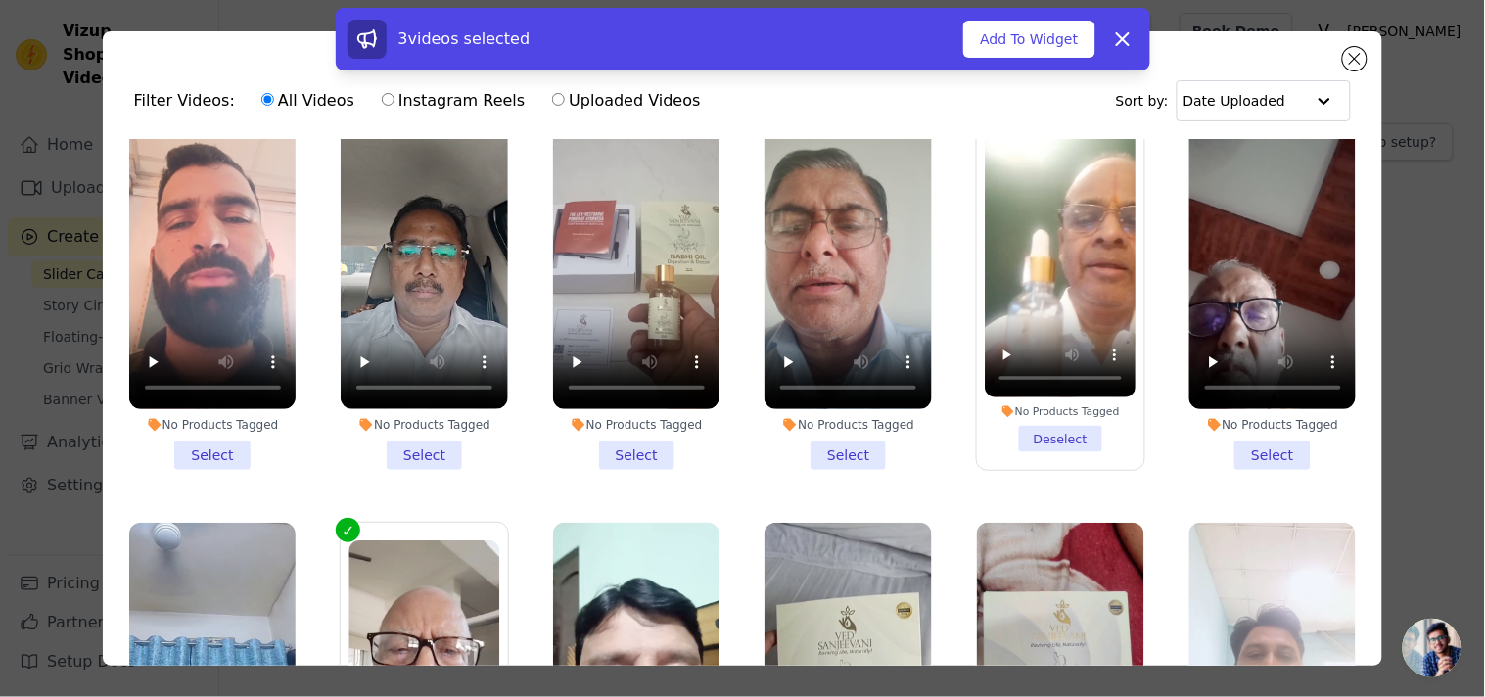
scroll to position [1522, 0]
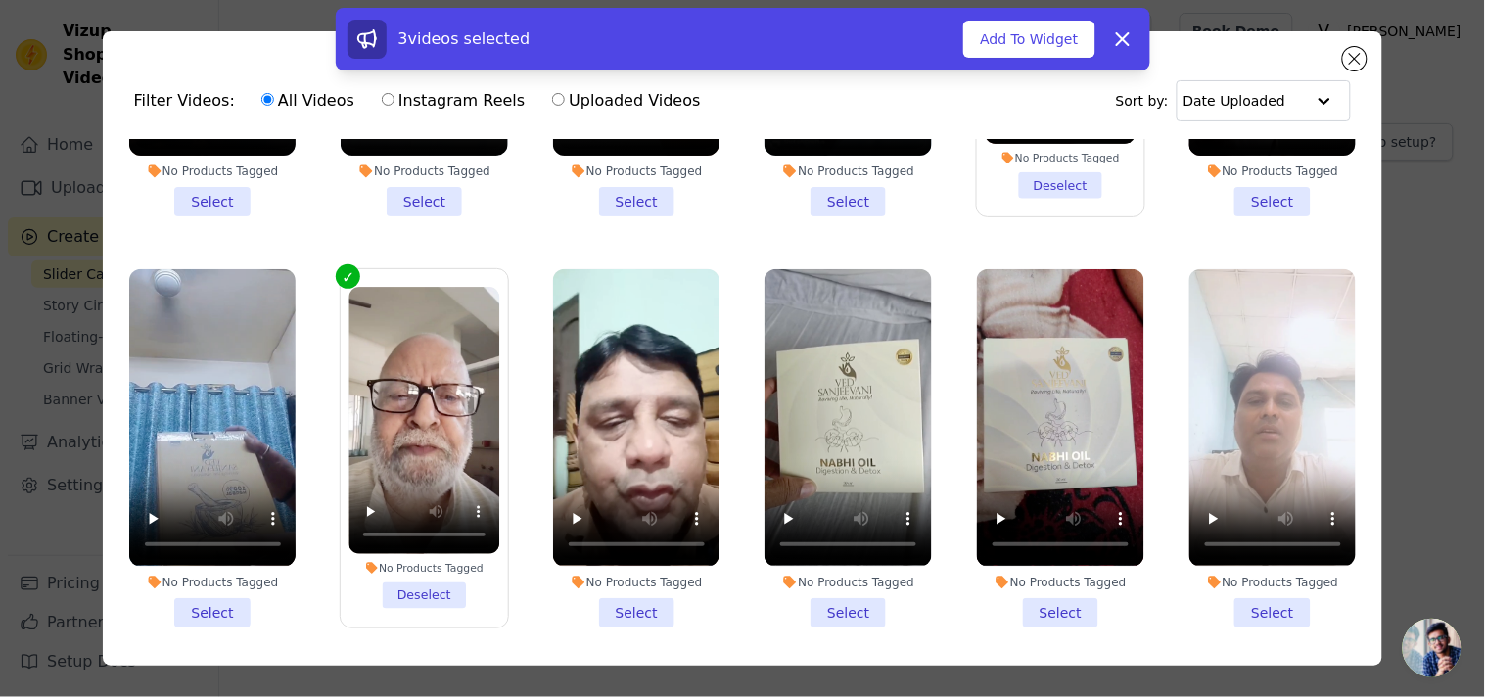
click at [605, 559] on li "No Products Tagged Select" at bounding box center [636, 447] width 167 height 357
click at [0, 0] on input "No Products Tagged Select" at bounding box center [0, 0] width 0 height 0
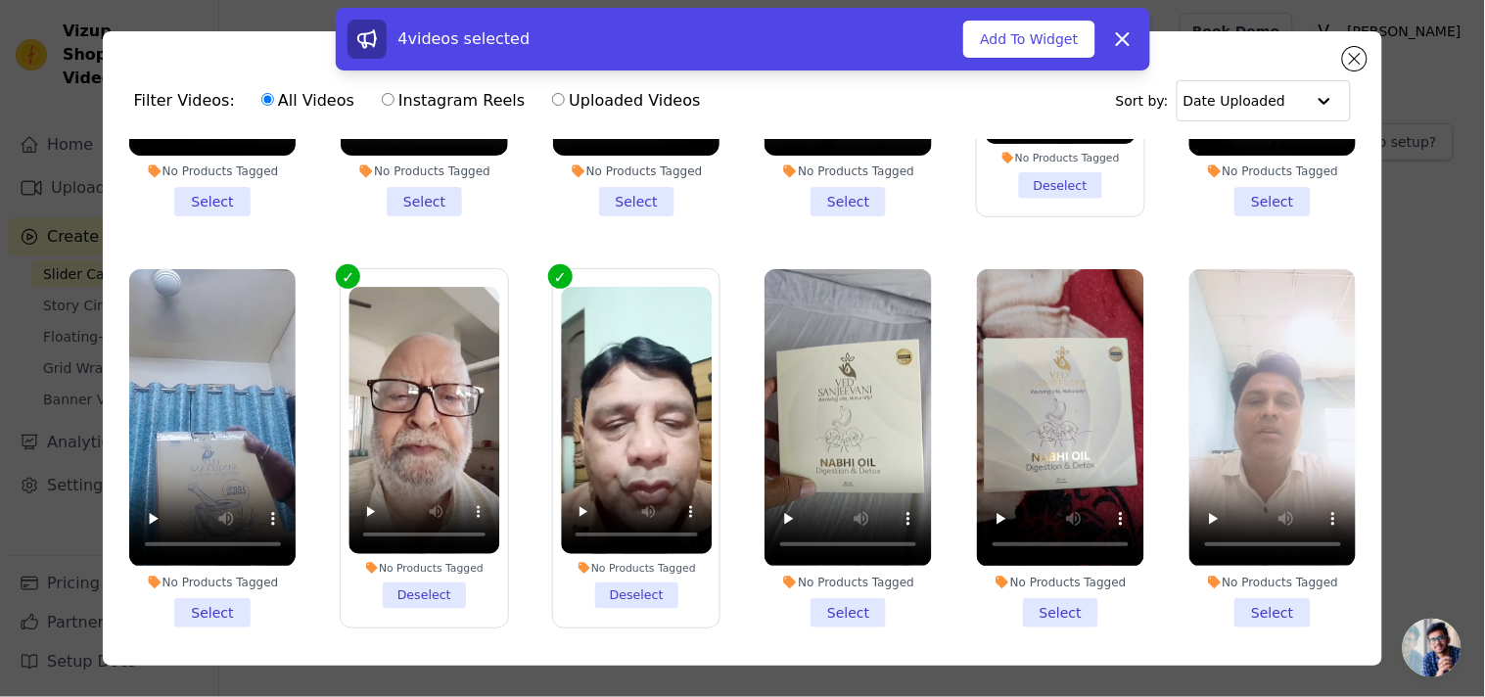
click at [1246, 569] on li "No Products Tagged Select" at bounding box center [1272, 447] width 167 height 357
click at [0, 0] on input "No Products Tagged Select" at bounding box center [0, 0] width 0 height 0
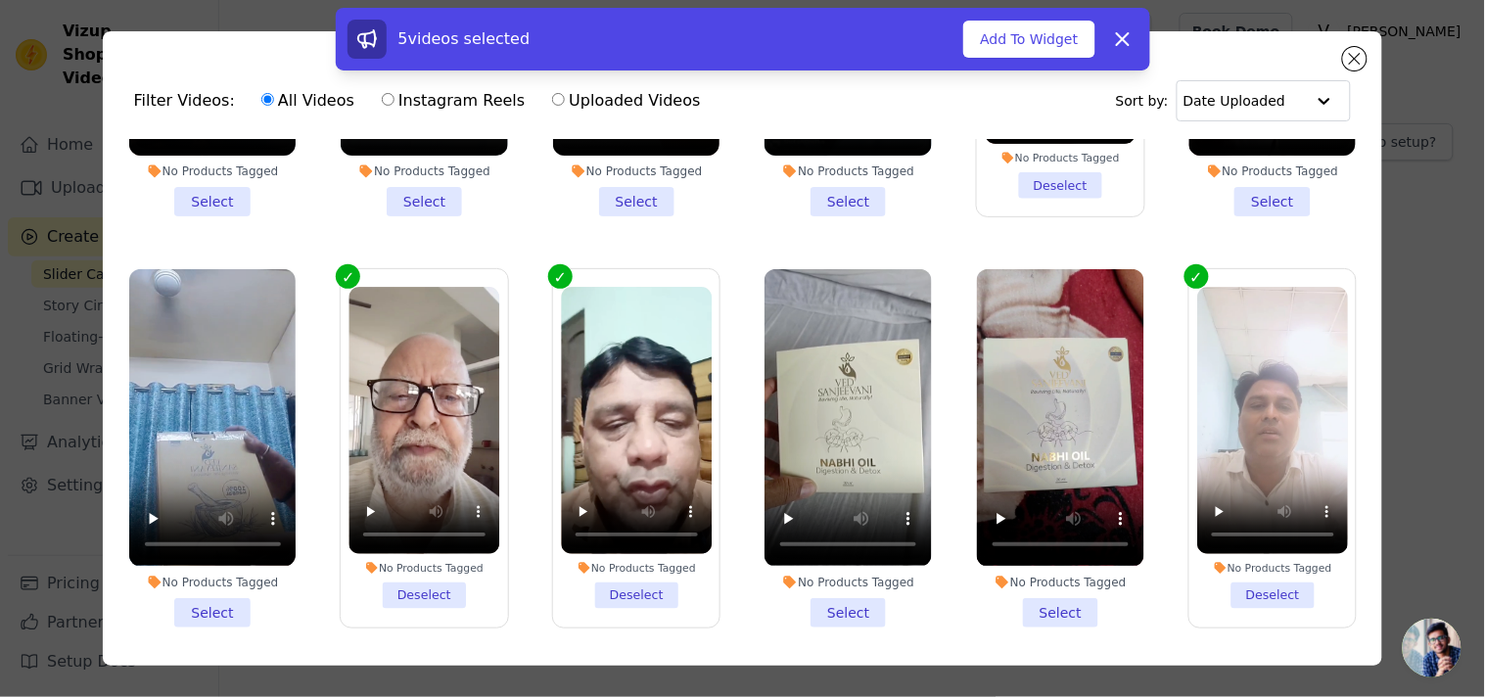
click at [211, 574] on li "No Products Tagged Select" at bounding box center [212, 447] width 167 height 357
click at [0, 0] on input "No Products Tagged Select" at bounding box center [0, 0] width 0 height 0
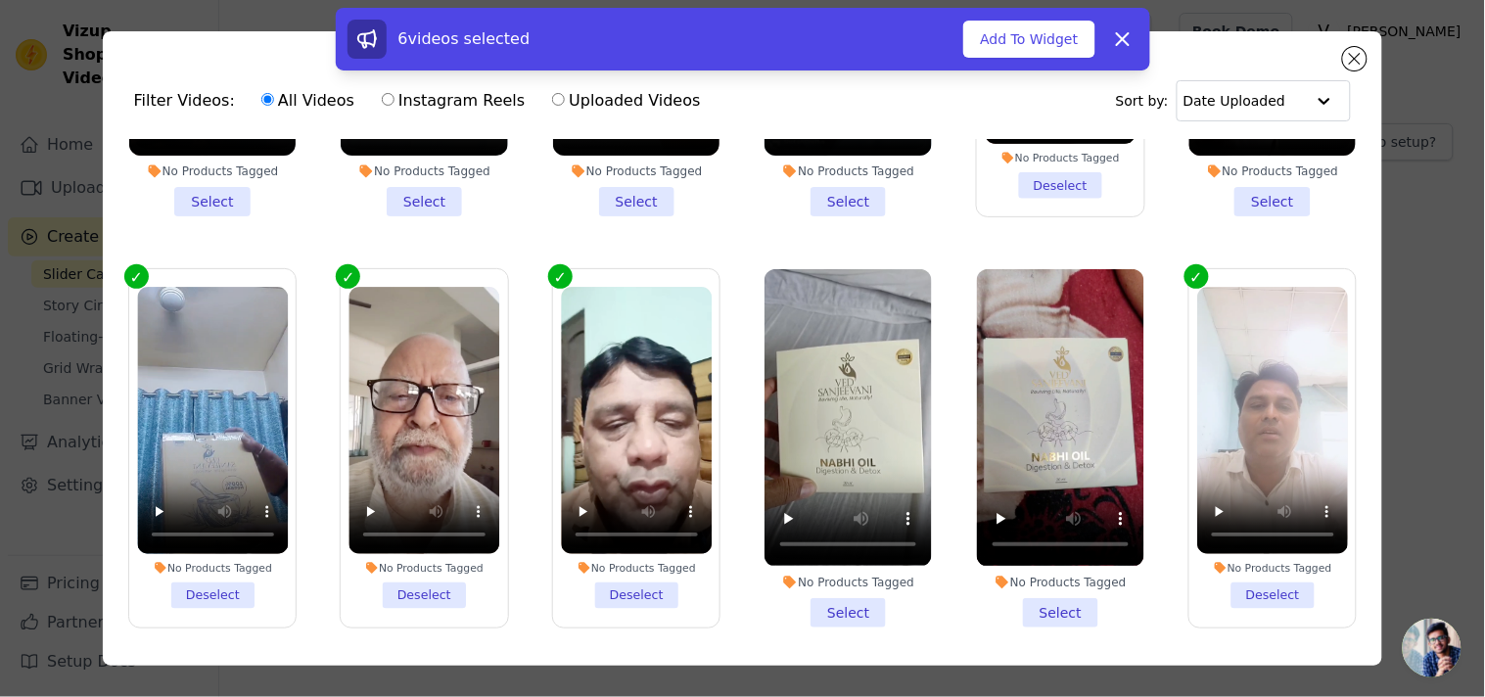
click at [822, 575] on li "No Products Tagged Select" at bounding box center [847, 447] width 167 height 357
click at [0, 0] on input "No Products Tagged Select" at bounding box center [0, 0] width 0 height 0
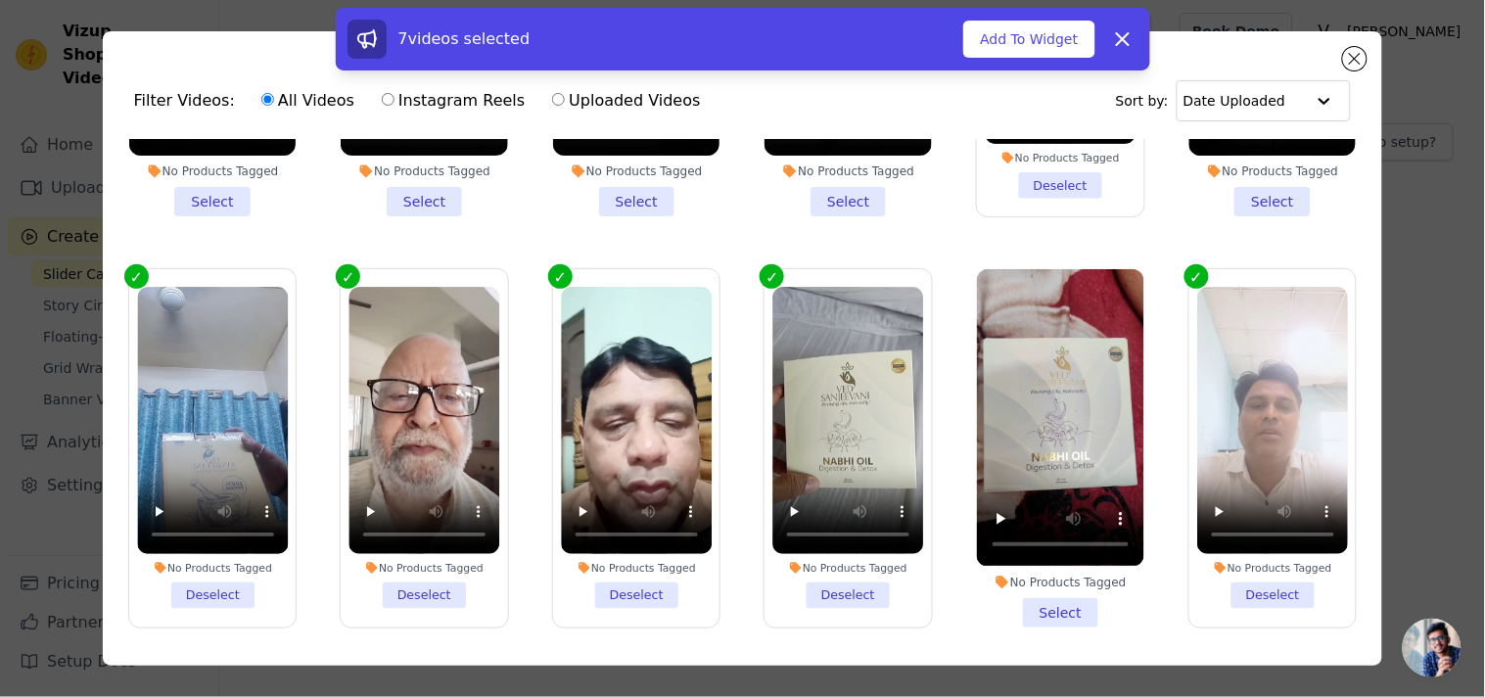
click at [1064, 572] on li "No Products Tagged Select" at bounding box center [1060, 447] width 167 height 357
click at [0, 0] on input "No Products Tagged Select" at bounding box center [0, 0] width 0 height 0
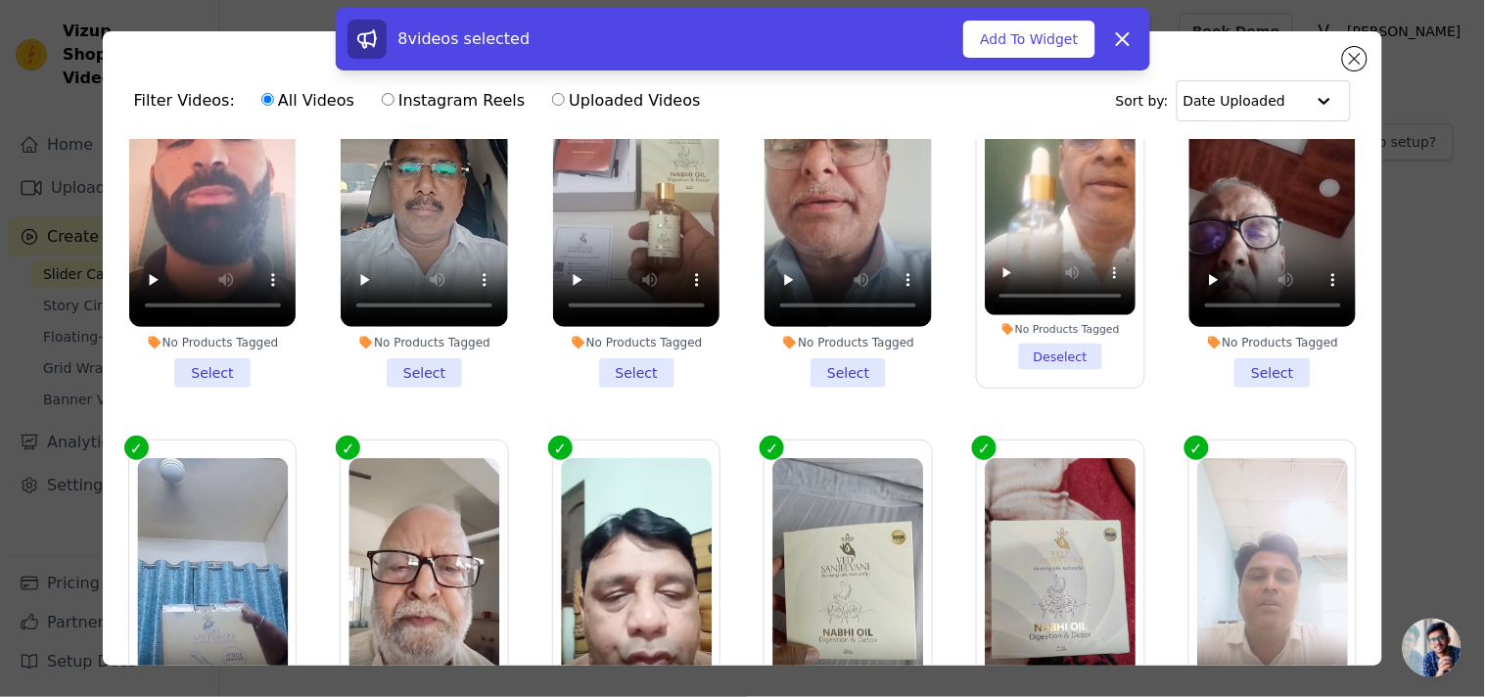
scroll to position [1268, 0]
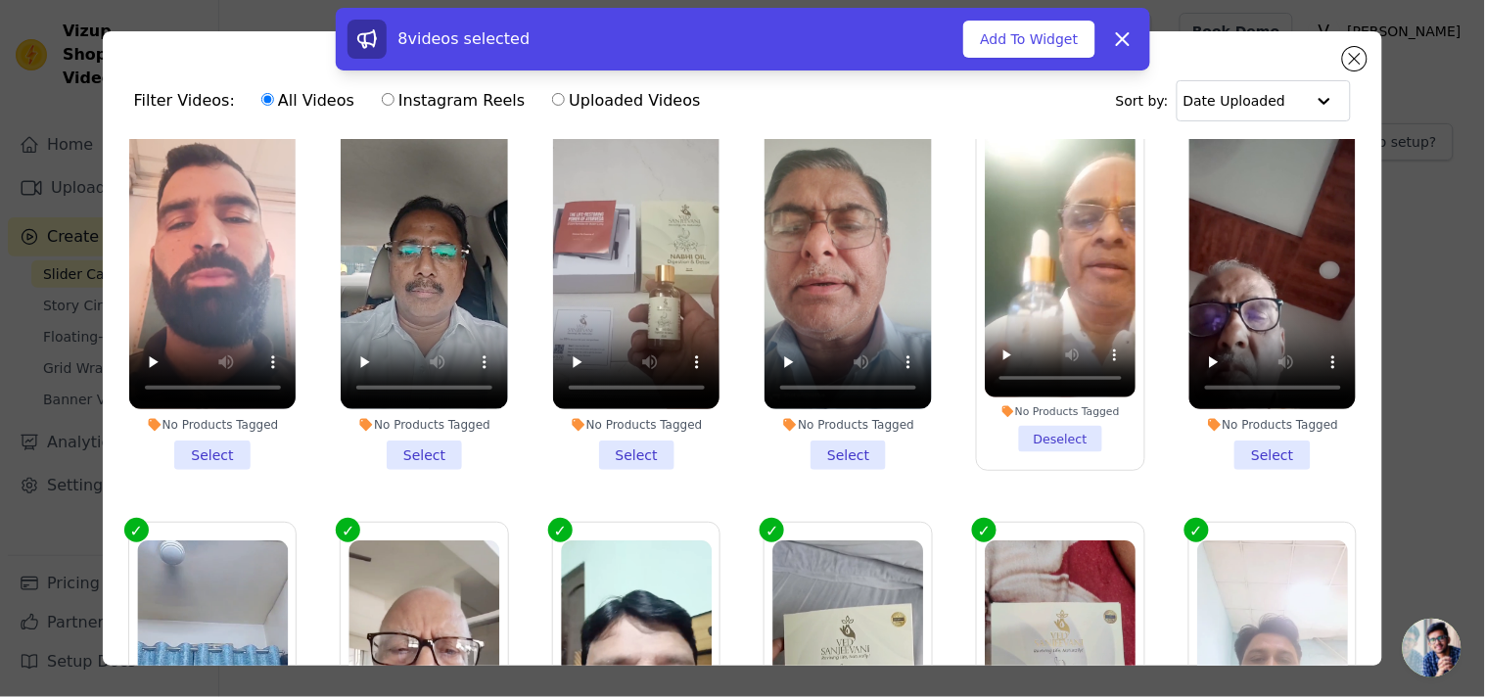
click at [1237, 427] on li "No Products Tagged Select" at bounding box center [1272, 291] width 167 height 357
click at [0, 0] on input "No Products Tagged Select" at bounding box center [0, 0] width 0 height 0
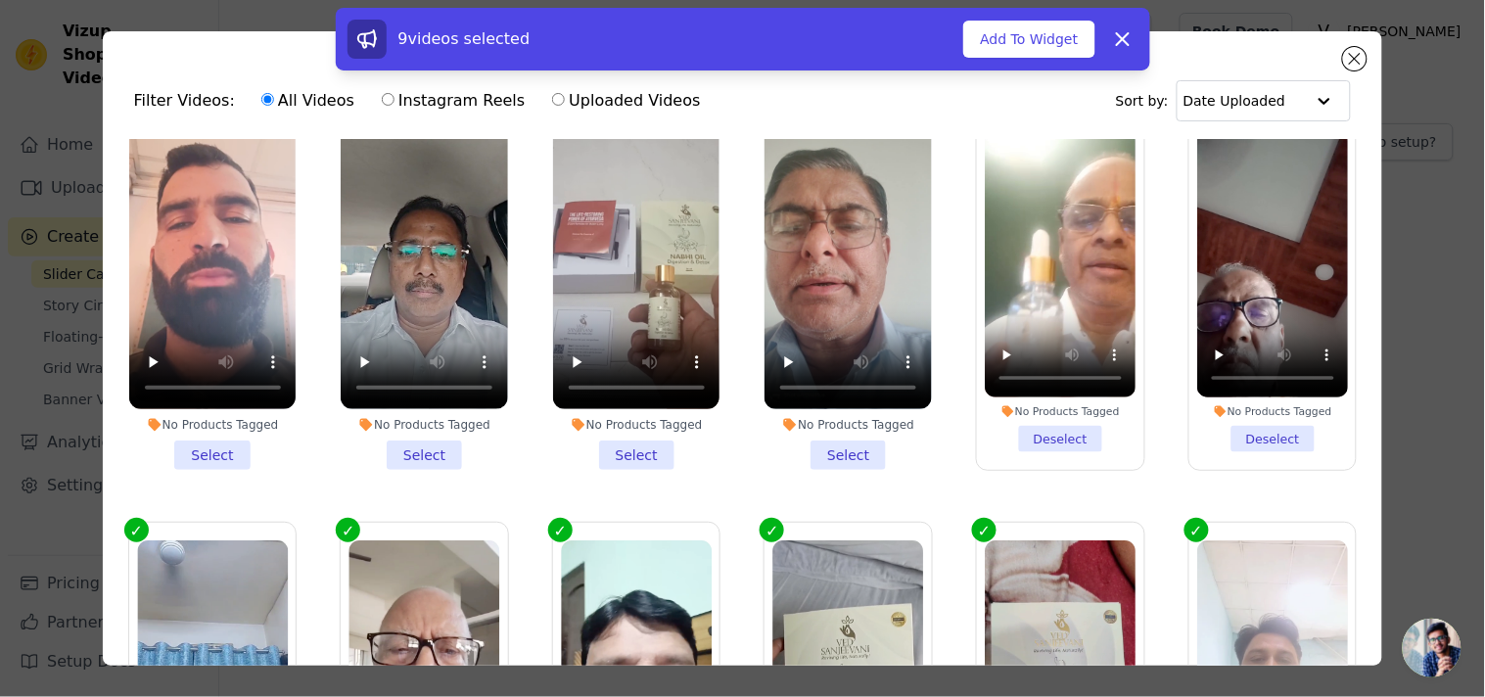
click at [1005, 408] on li "No Products Tagged Deselect" at bounding box center [1061, 291] width 151 height 322
click at [0, 0] on input "No Products Tagged Deselect" at bounding box center [0, 0] width 0 height 0
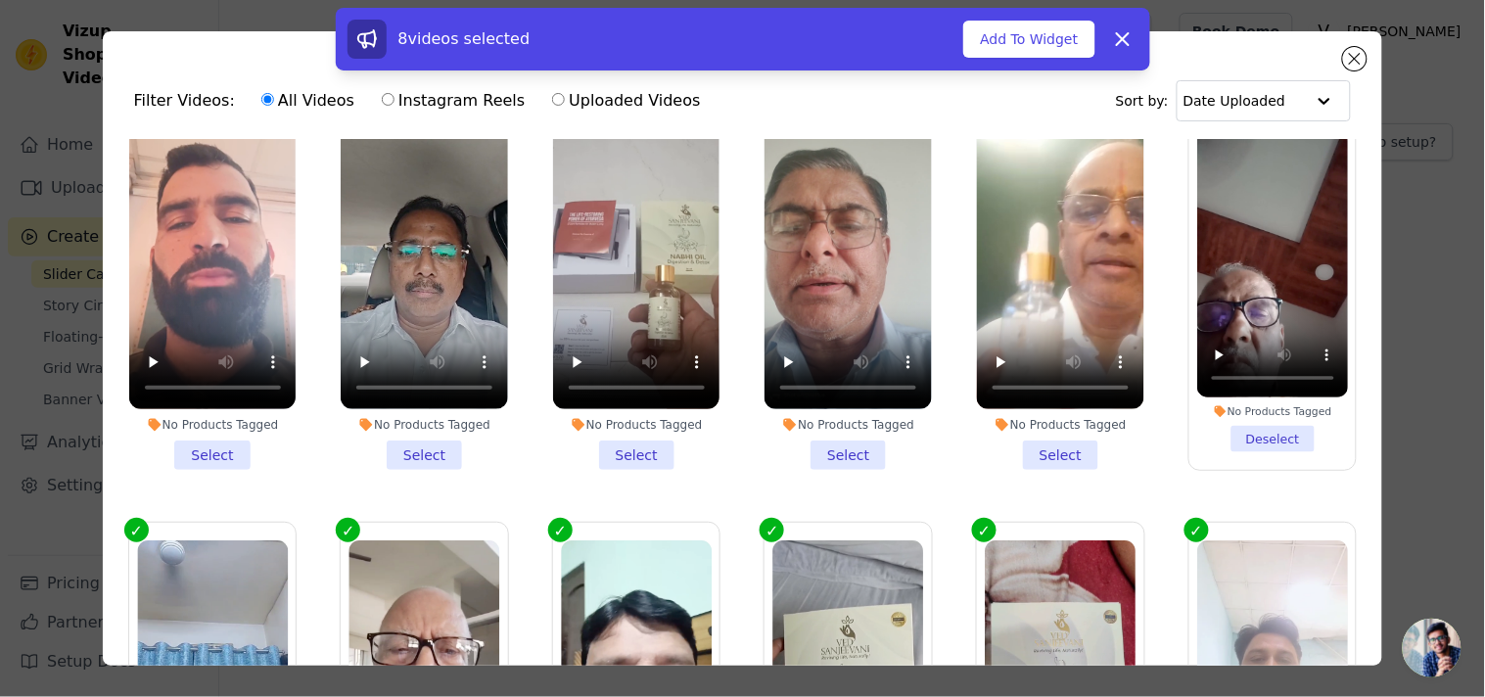
click at [849, 421] on li "No Products Tagged Select" at bounding box center [847, 291] width 167 height 357
click at [0, 0] on input "No Products Tagged Select" at bounding box center [0, 0] width 0 height 0
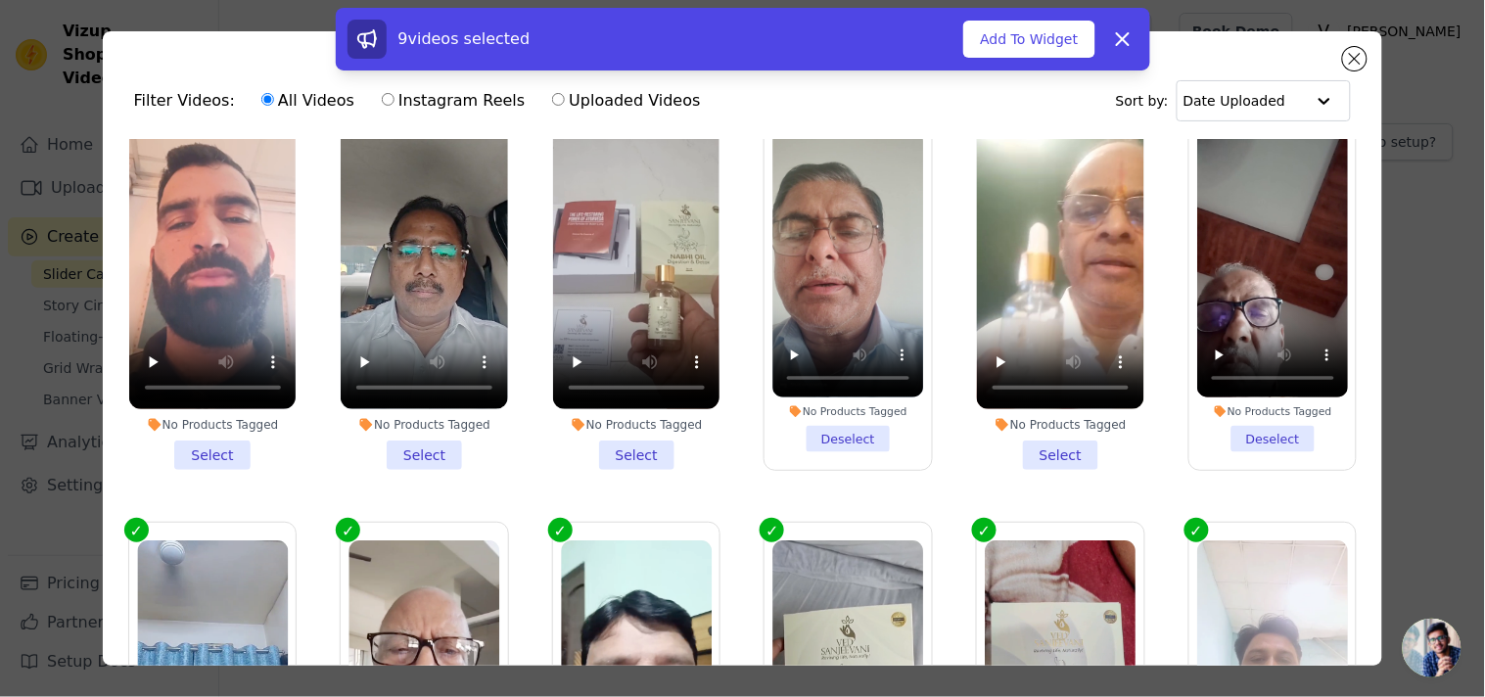
click at [623, 418] on li "No Products Tagged Select" at bounding box center [636, 291] width 167 height 357
click at [0, 0] on input "No Products Tagged Select" at bounding box center [0, 0] width 0 height 0
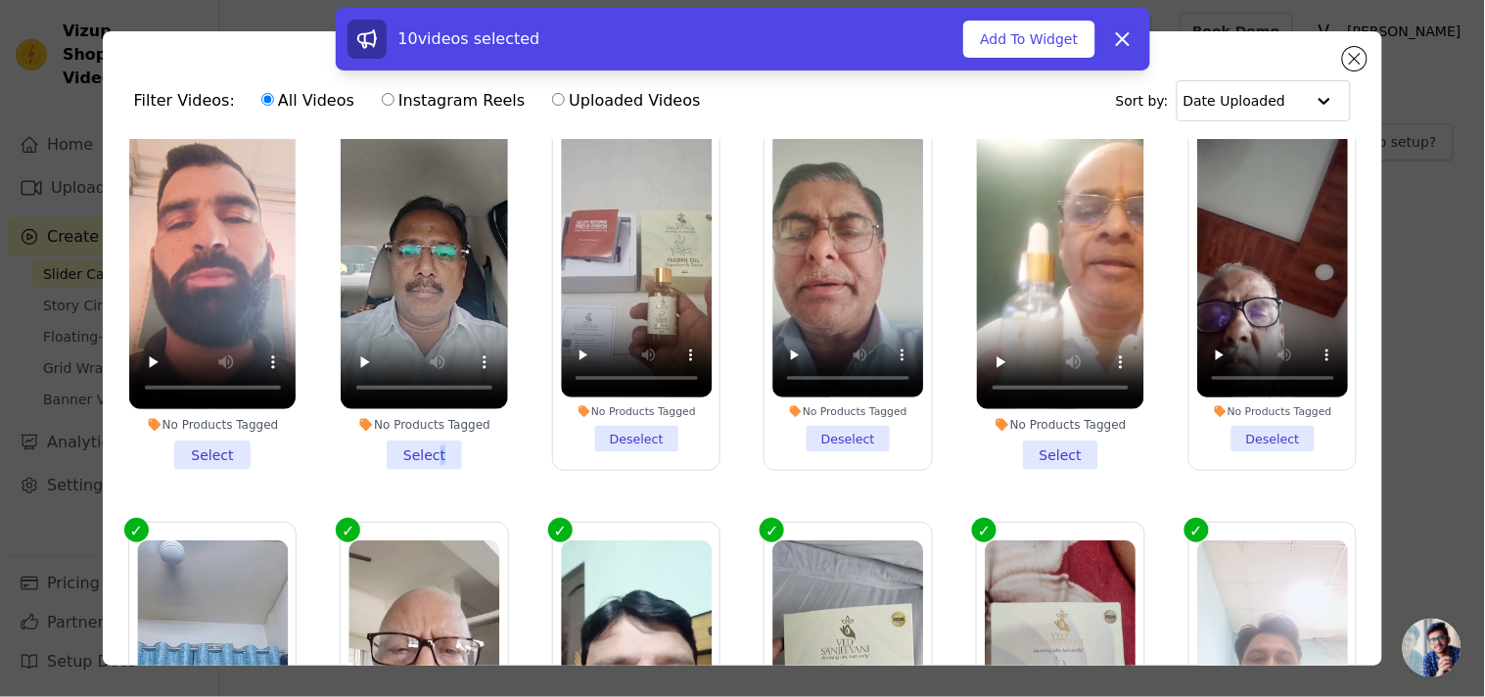
click at [432, 423] on li "No Products Tagged Select" at bounding box center [424, 291] width 167 height 357
click at [399, 409] on li "No Products Tagged Select" at bounding box center [424, 291] width 167 height 357
click at [0, 0] on input "No Products Tagged Select" at bounding box center [0, 0] width 0 height 0
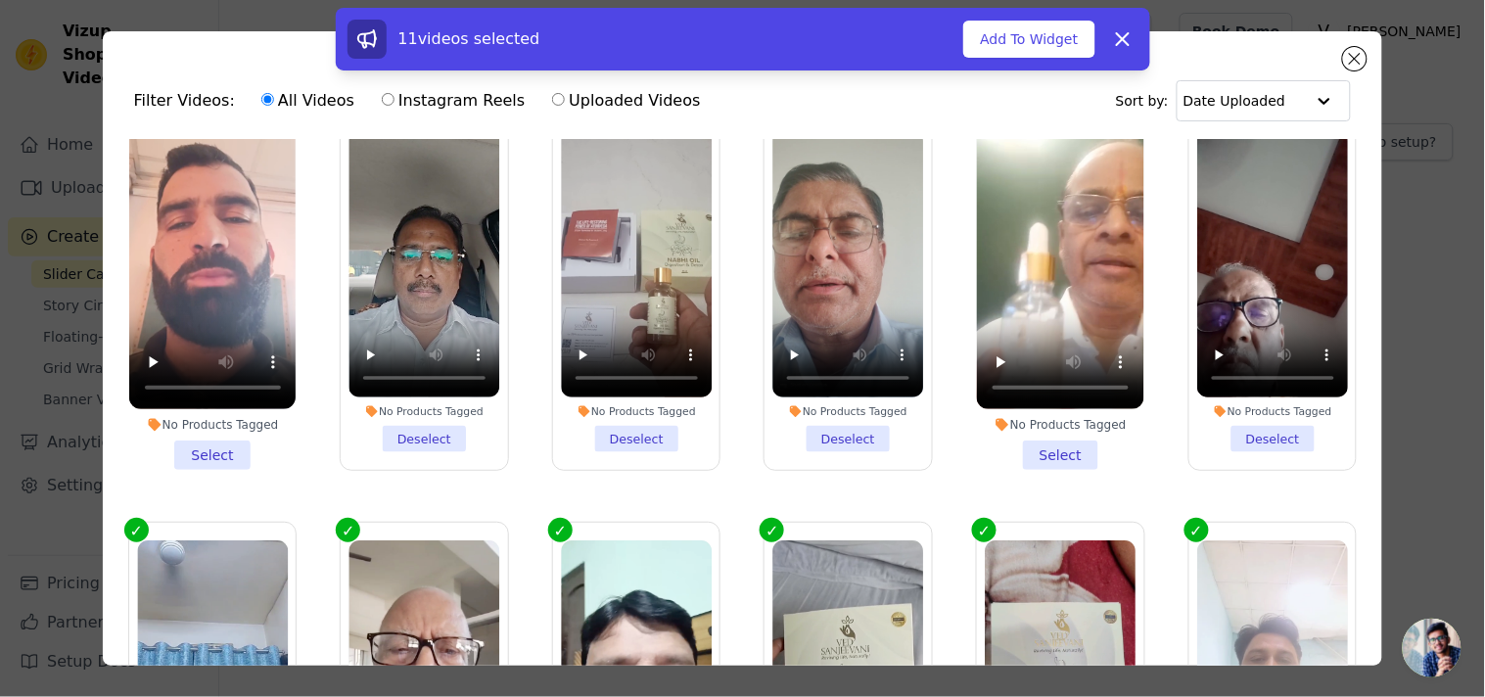
click at [1068, 423] on li "No Products Tagged Select" at bounding box center [1060, 291] width 167 height 357
click at [0, 0] on input "No Products Tagged Select" at bounding box center [0, 0] width 0 height 0
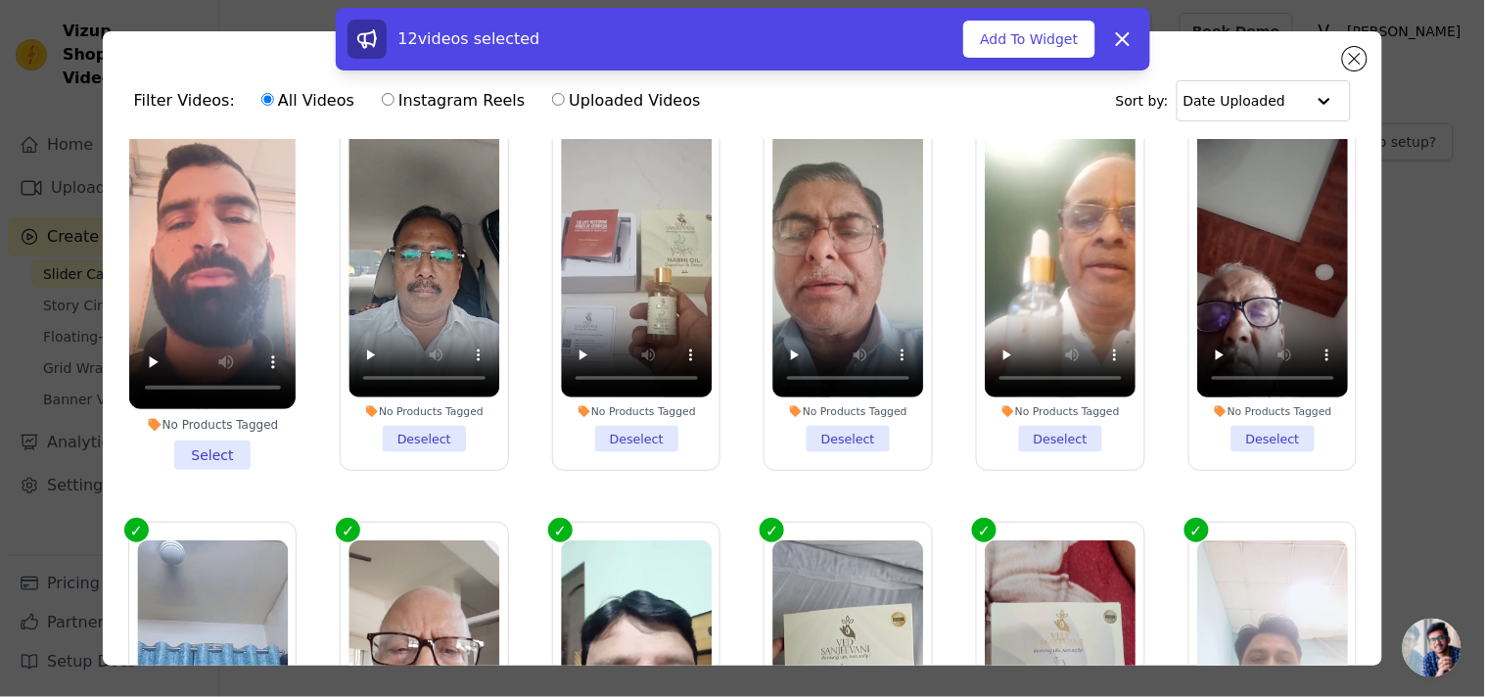
click at [201, 412] on li "No Products Tagged Select" at bounding box center [212, 291] width 167 height 357
click at [0, 0] on input "No Products Tagged Select" at bounding box center [0, 0] width 0 height 0
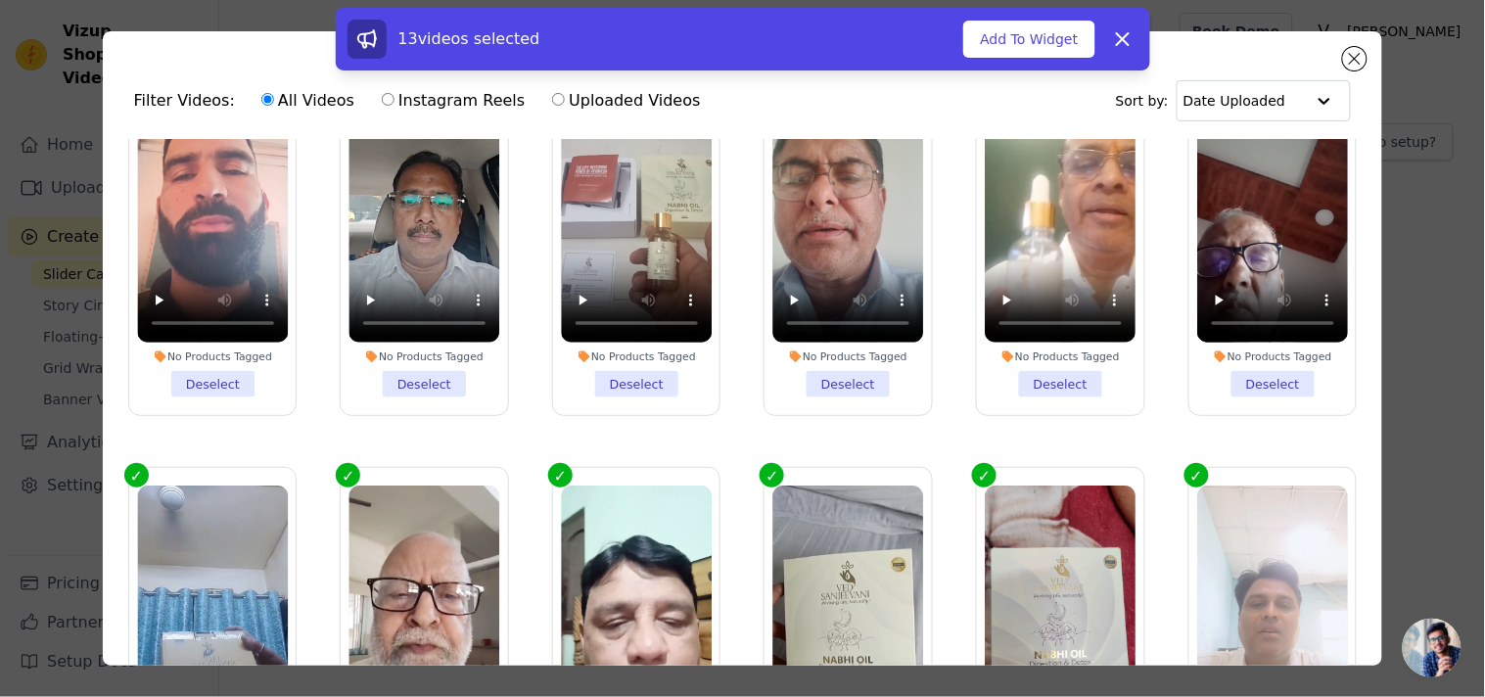
scroll to position [760, 0]
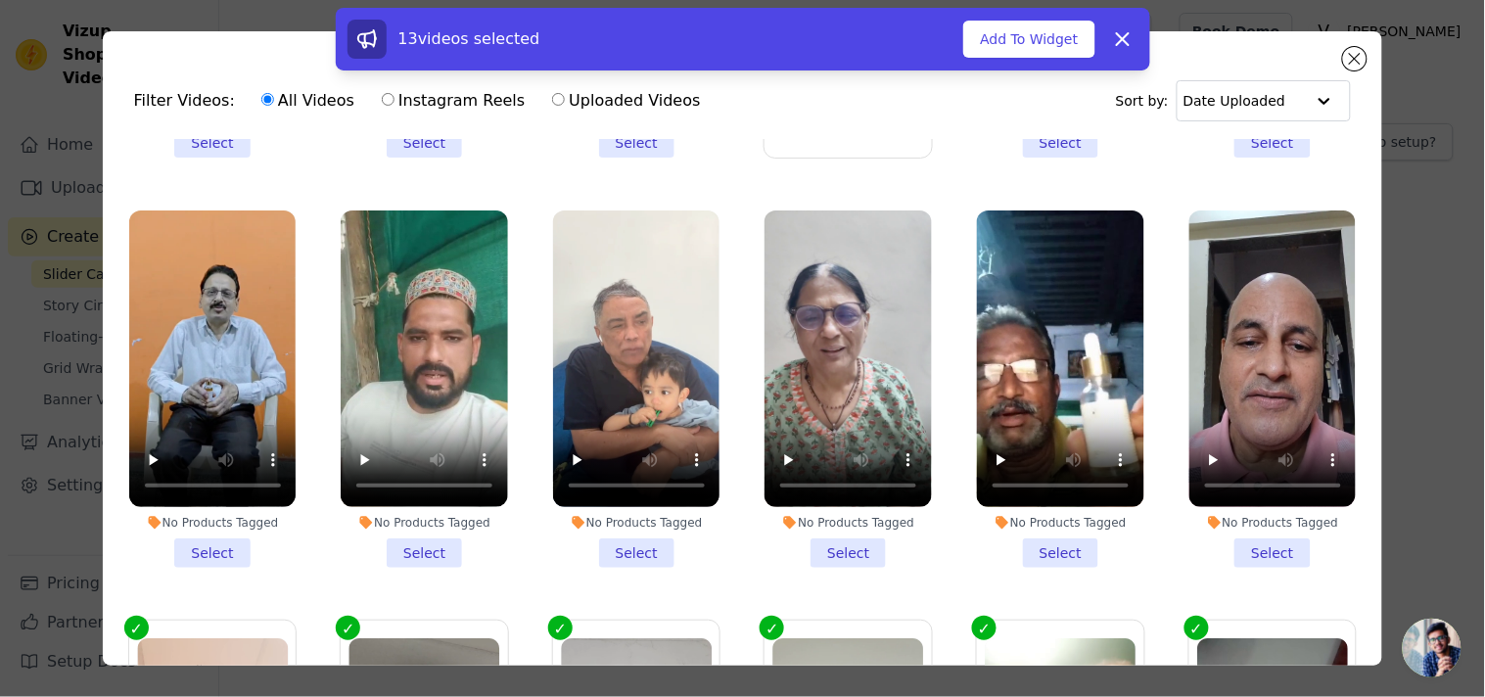
click at [815, 532] on li "No Products Tagged Select" at bounding box center [847, 388] width 167 height 357
click at [0, 0] on input "No Products Tagged Select" at bounding box center [0, 0] width 0 height 0
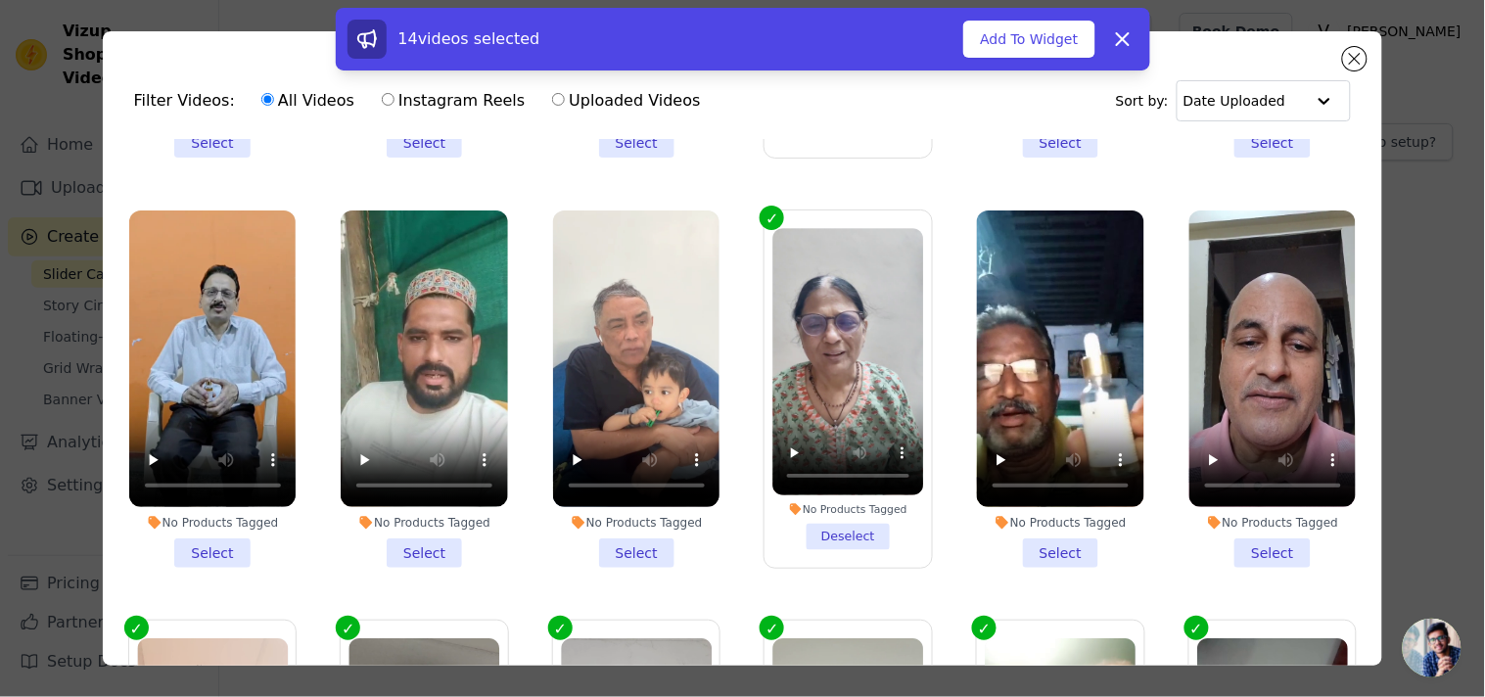
click at [1057, 540] on li "No Products Tagged Select" at bounding box center [1060, 388] width 167 height 357
click at [0, 0] on input "No Products Tagged Select" at bounding box center [0, 0] width 0 height 0
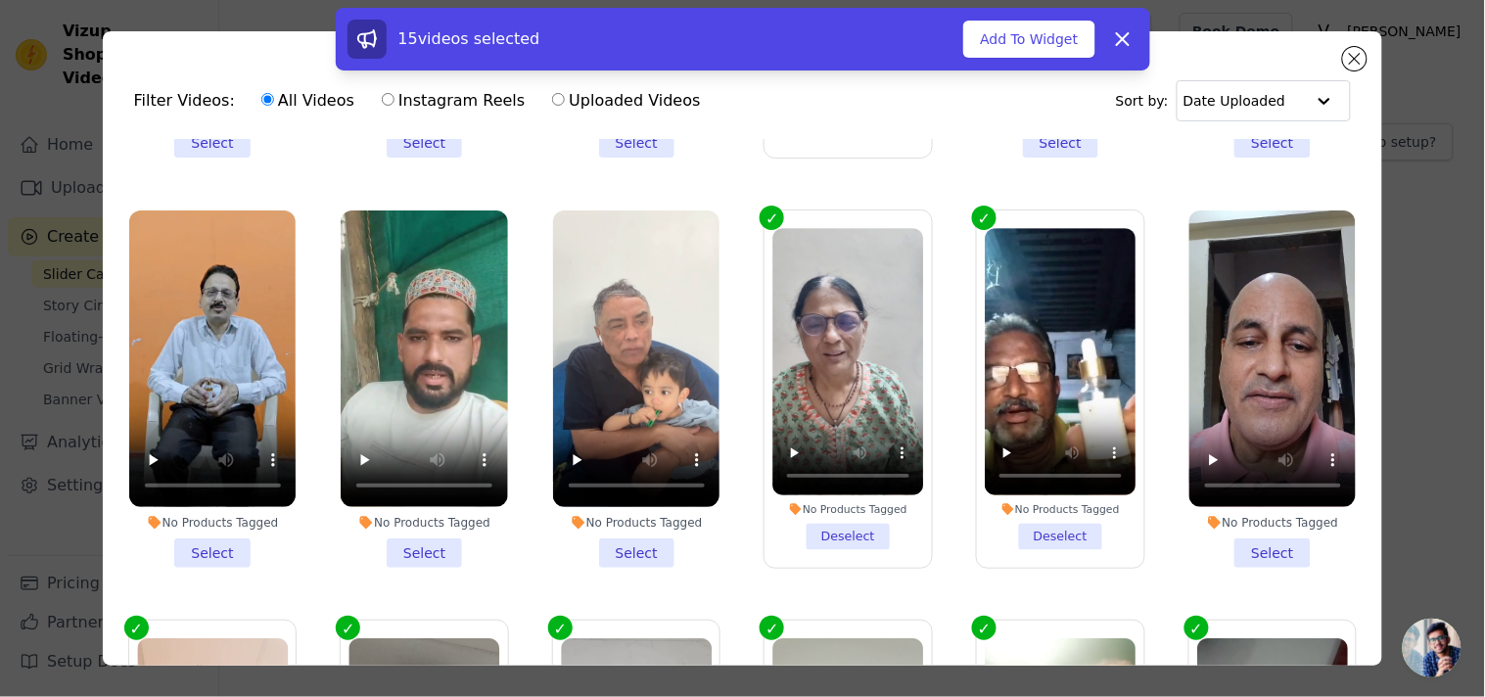
click at [1248, 524] on li "No Products Tagged Select" at bounding box center [1272, 388] width 167 height 357
click at [0, 0] on input "No Products Tagged Select" at bounding box center [0, 0] width 0 height 0
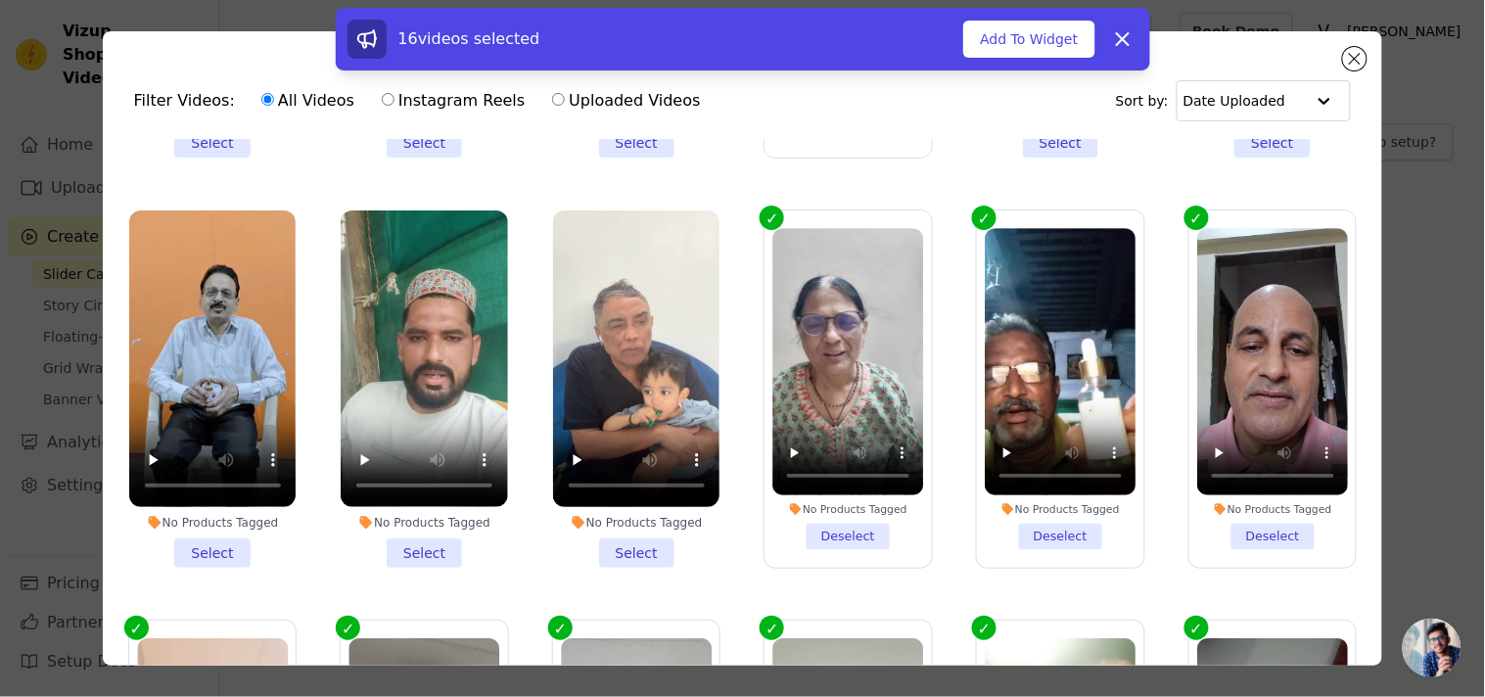
click at [650, 536] on li "No Products Tagged Select" at bounding box center [636, 388] width 167 height 357
click at [0, 0] on input "No Products Tagged Select" at bounding box center [0, 0] width 0 height 0
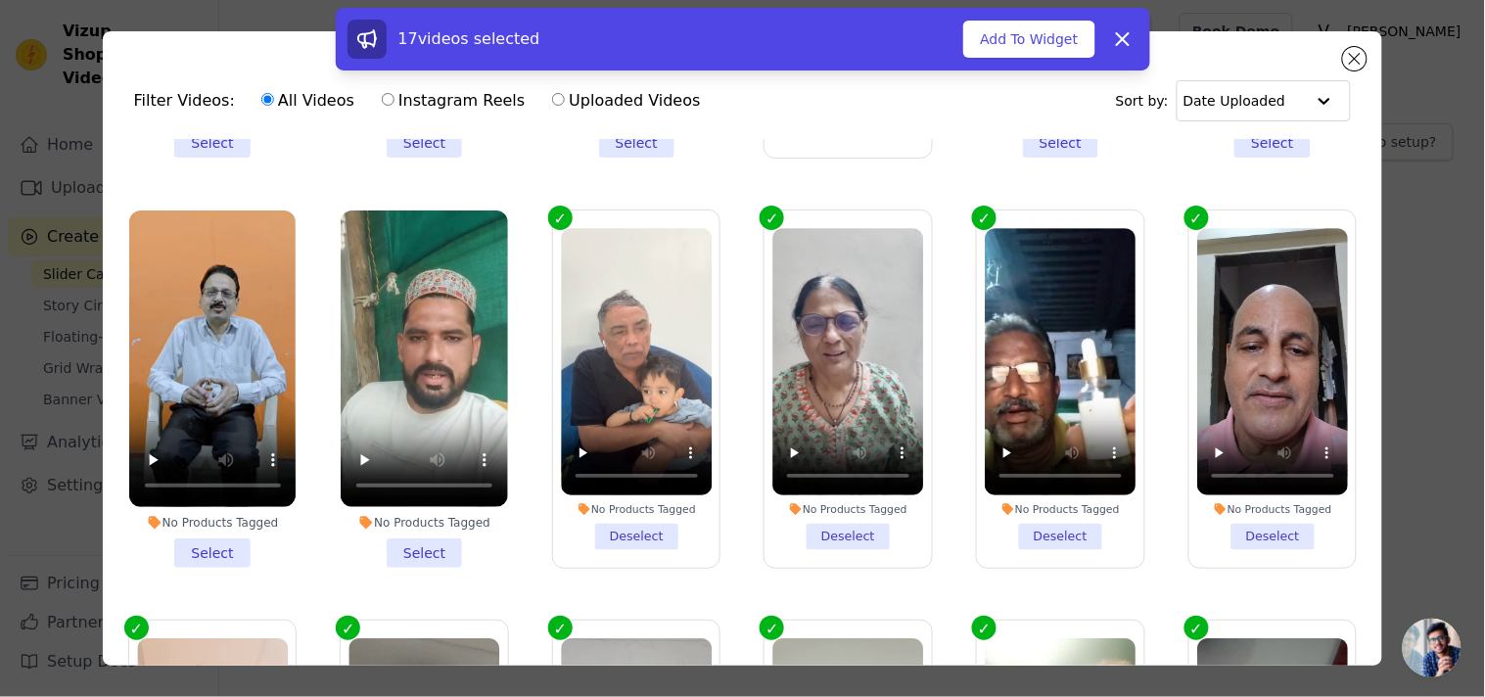
click at [447, 533] on li "No Products Tagged Select" at bounding box center [424, 388] width 167 height 357
click at [0, 0] on input "No Products Tagged Select" at bounding box center [0, 0] width 0 height 0
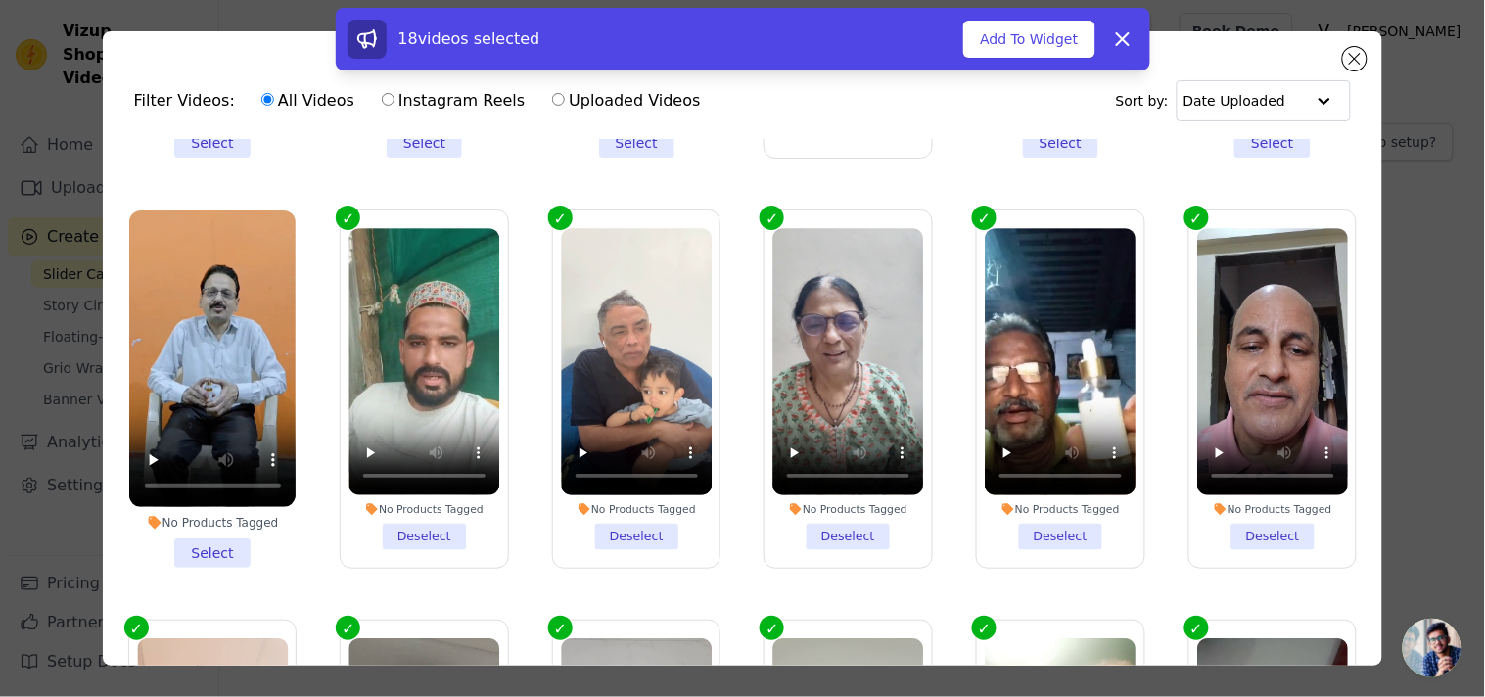
click at [221, 529] on li "No Products Tagged Select" at bounding box center [212, 388] width 167 height 357
click at [0, 0] on input "No Products Tagged Select" at bounding box center [0, 0] width 0 height 0
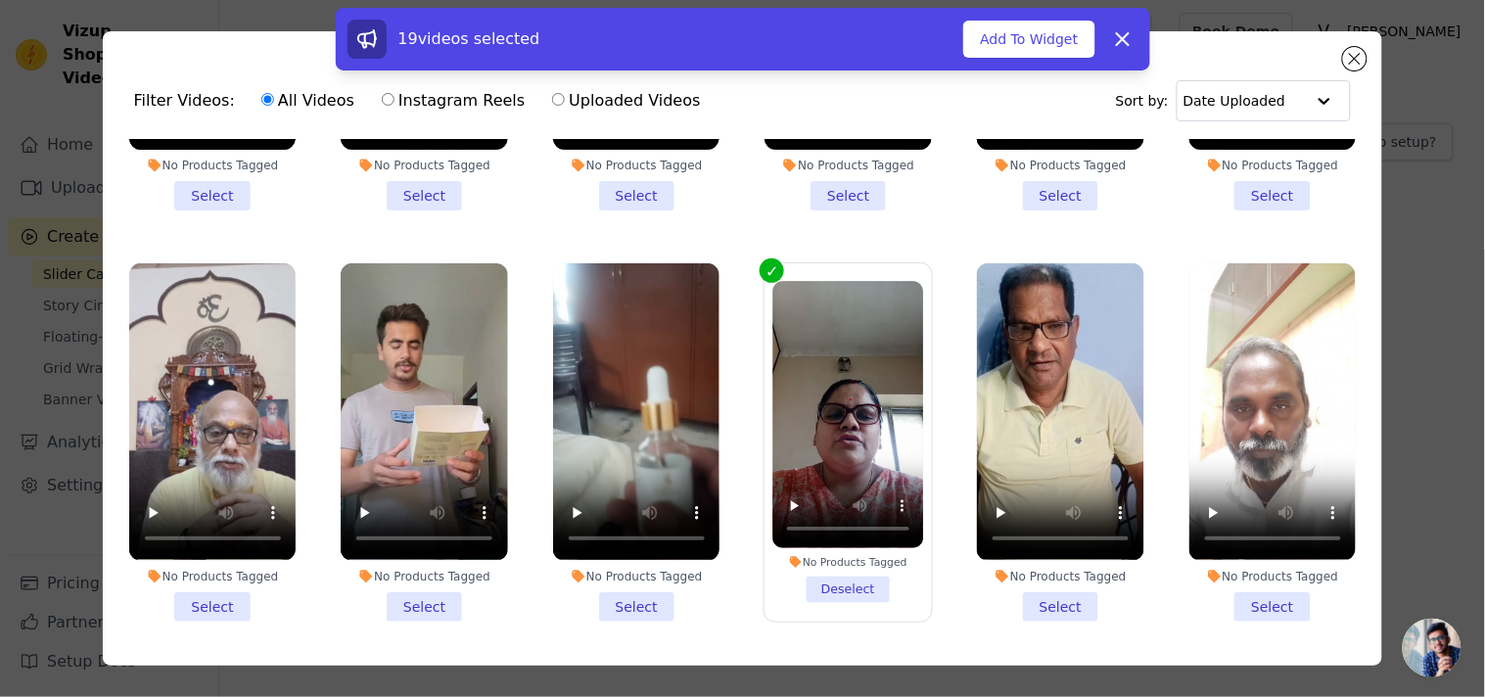
scroll to position [253, 0]
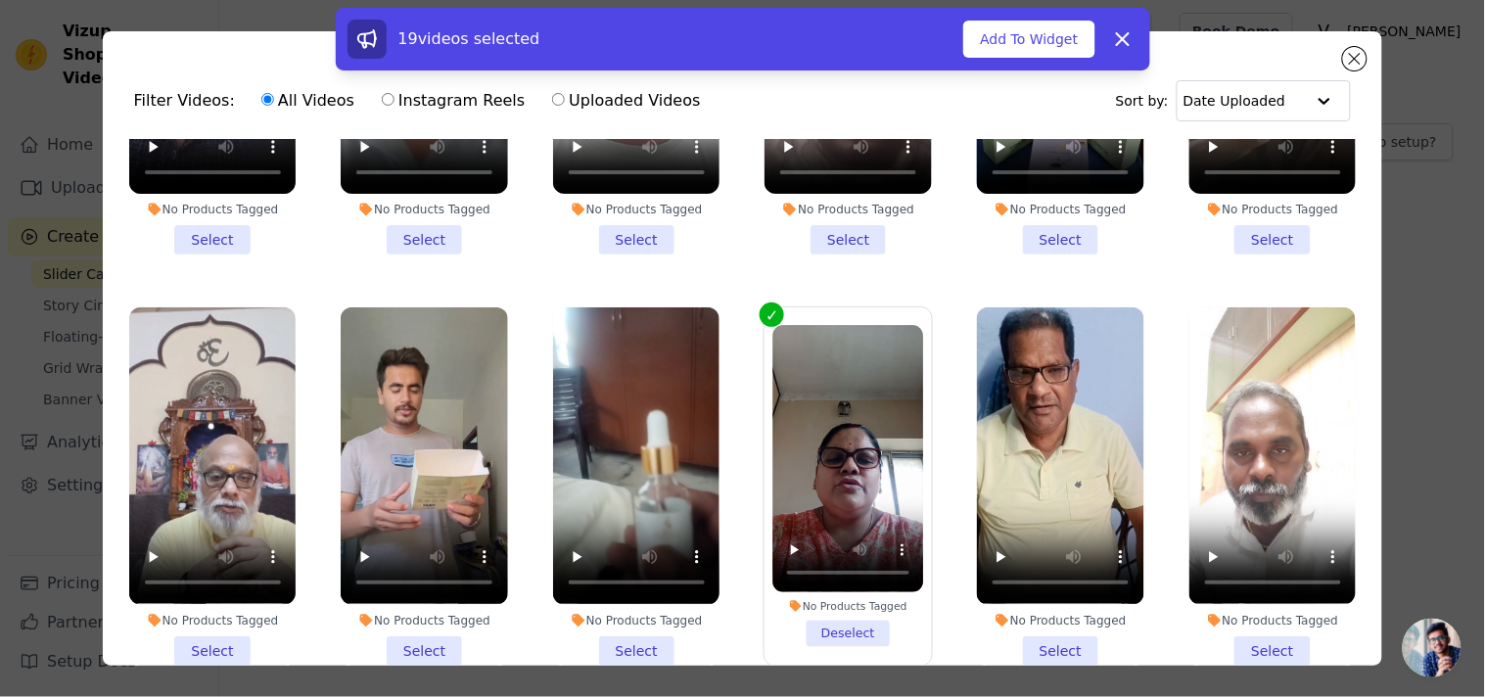
click at [228, 631] on li "No Products Tagged Select" at bounding box center [212, 485] width 167 height 357
click at [0, 0] on input "No Products Tagged Select" at bounding box center [0, 0] width 0 height 0
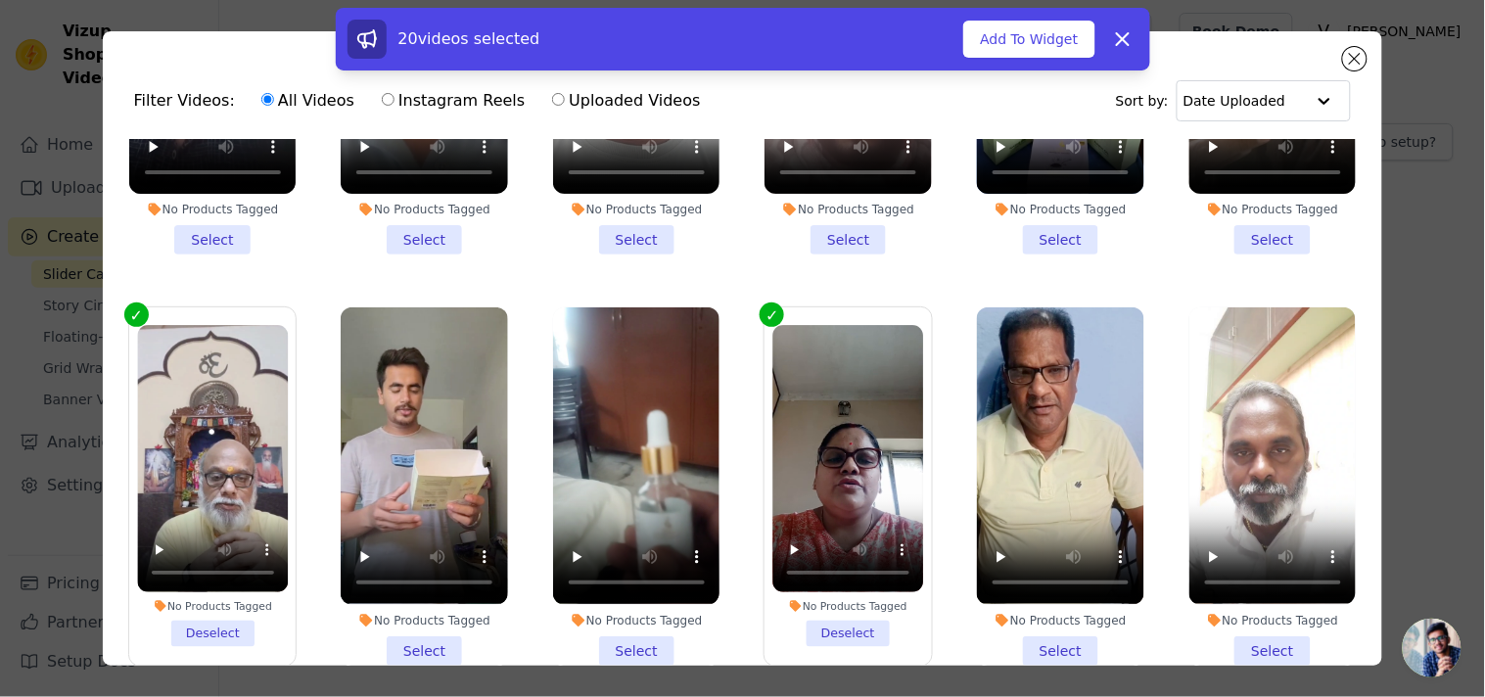
click at [425, 627] on li "No Products Tagged Select" at bounding box center [424, 485] width 167 height 357
click at [0, 0] on input "No Products Tagged Select" at bounding box center [0, 0] width 0 height 0
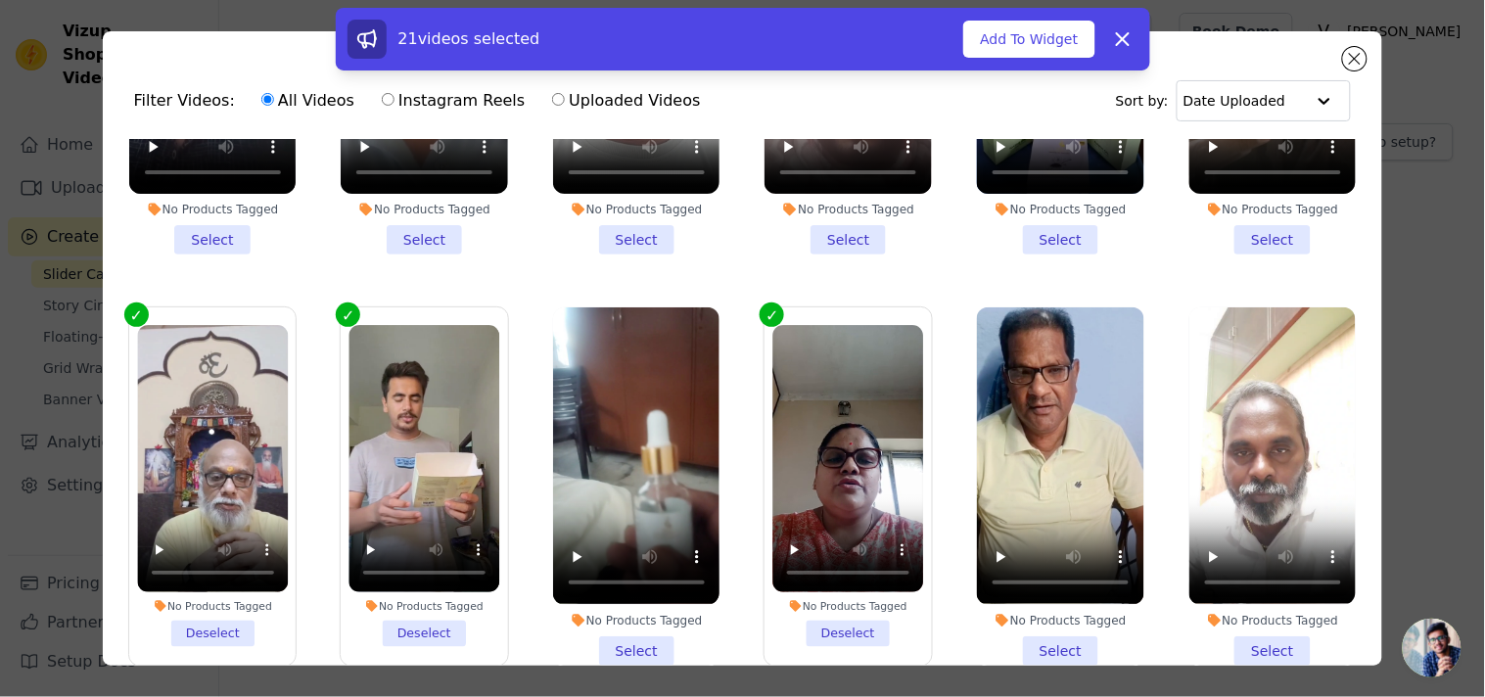
click at [622, 634] on li "No Products Tagged Select" at bounding box center [636, 485] width 167 height 357
click at [0, 0] on input "No Products Tagged Select" at bounding box center [0, 0] width 0 height 0
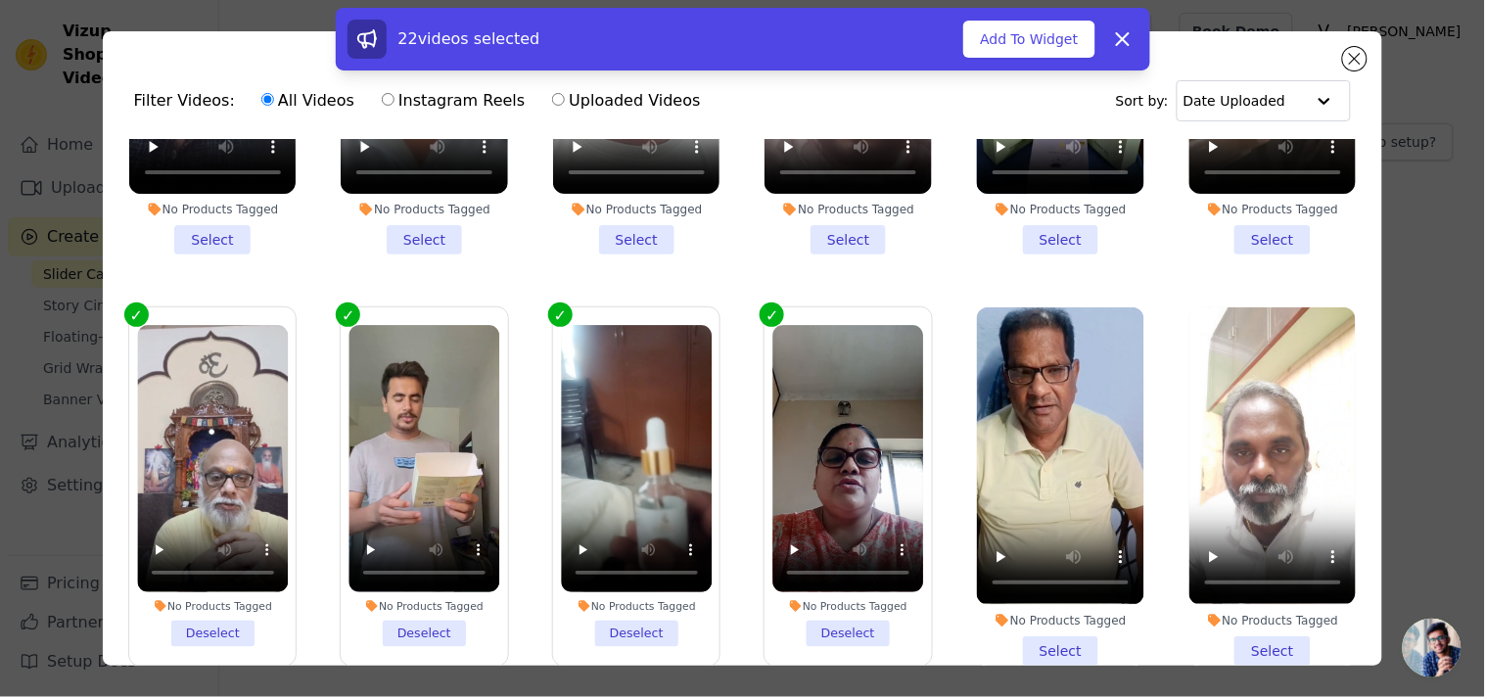
click at [833, 631] on label "No Products Tagged Deselect" at bounding box center [847, 485] width 169 height 359
click at [0, 0] on input "No Products Tagged Deselect" at bounding box center [0, 0] width 0 height 0
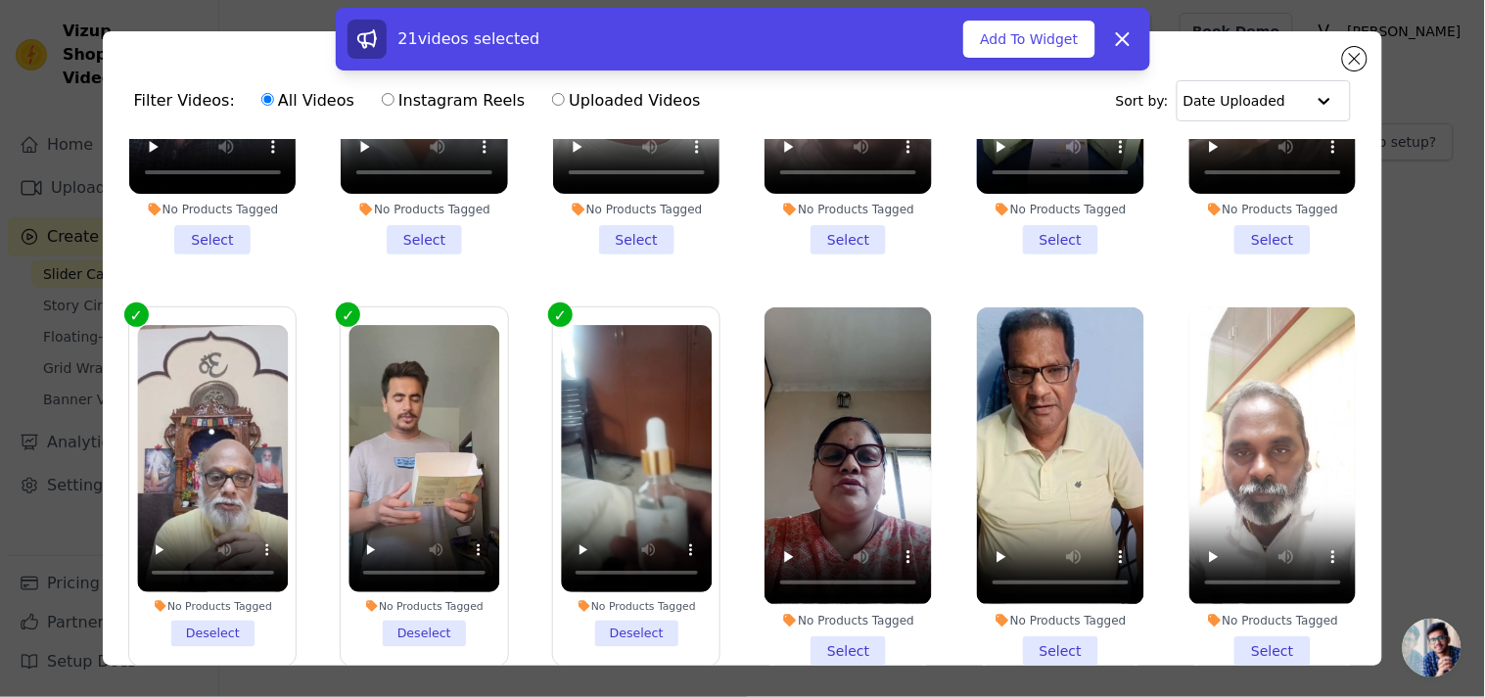
click at [830, 626] on li "No Products Tagged Select" at bounding box center [847, 485] width 167 height 357
click at [0, 0] on input "No Products Tagged Select" at bounding box center [0, 0] width 0 height 0
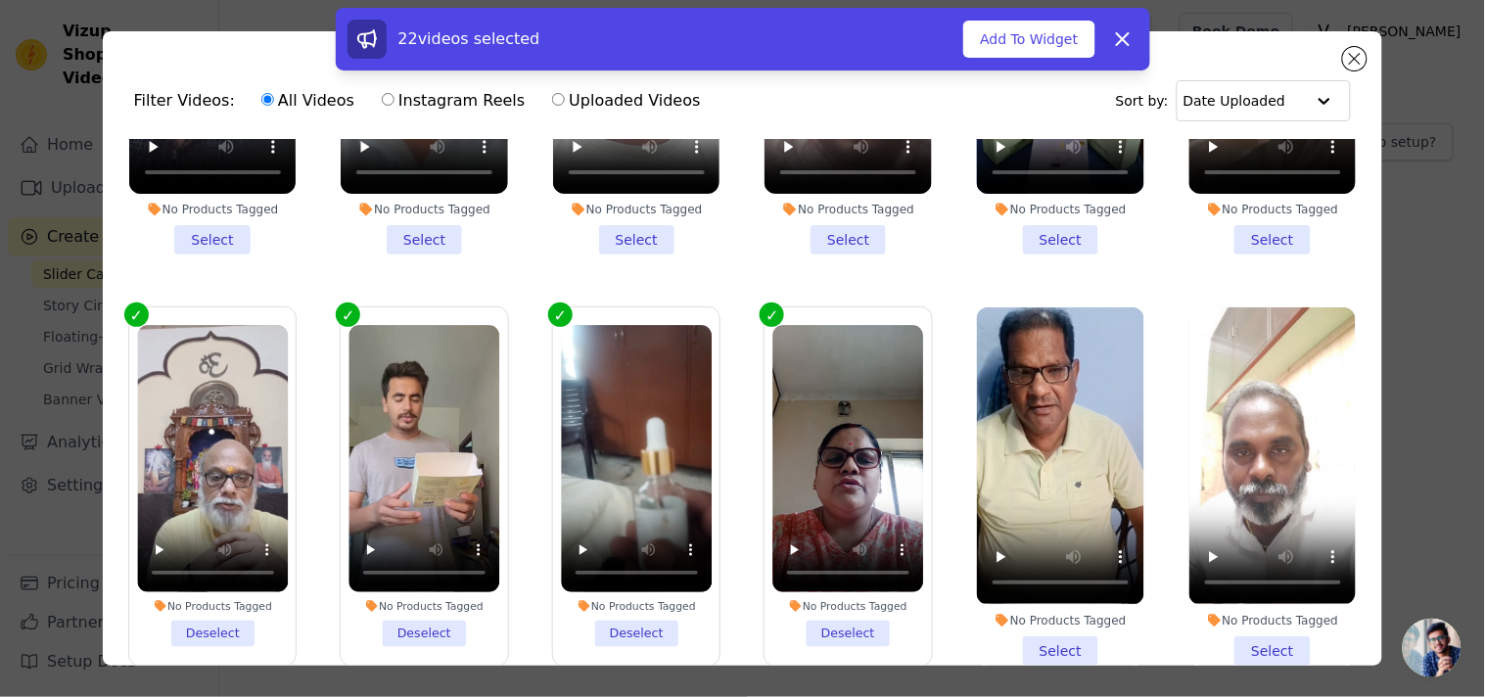
click at [1067, 633] on li "No Products Tagged Select" at bounding box center [1060, 485] width 167 height 357
click at [0, 0] on input "No Products Tagged Select" at bounding box center [0, 0] width 0 height 0
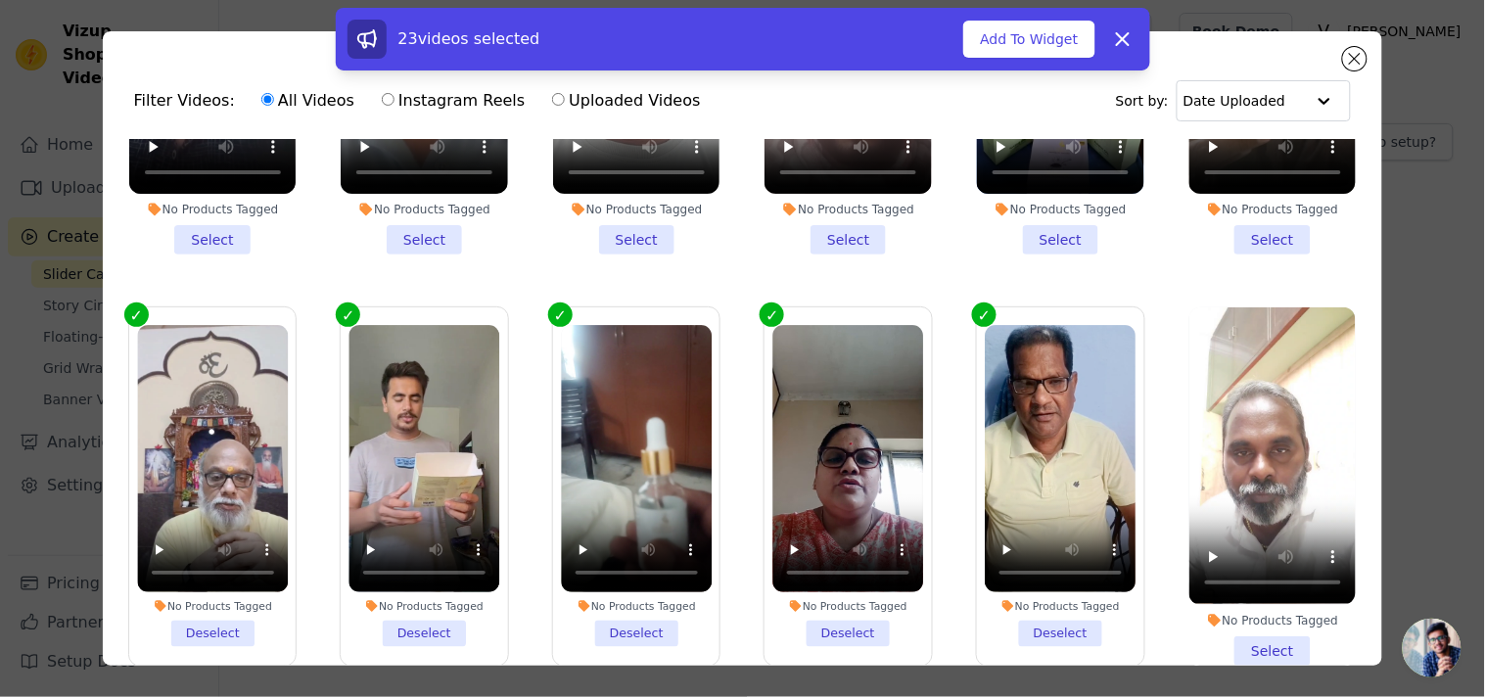
click at [1255, 633] on li "No Products Tagged Select" at bounding box center [1272, 485] width 167 height 357
click at [0, 0] on input "No Products Tagged Select" at bounding box center [0, 0] width 0 height 0
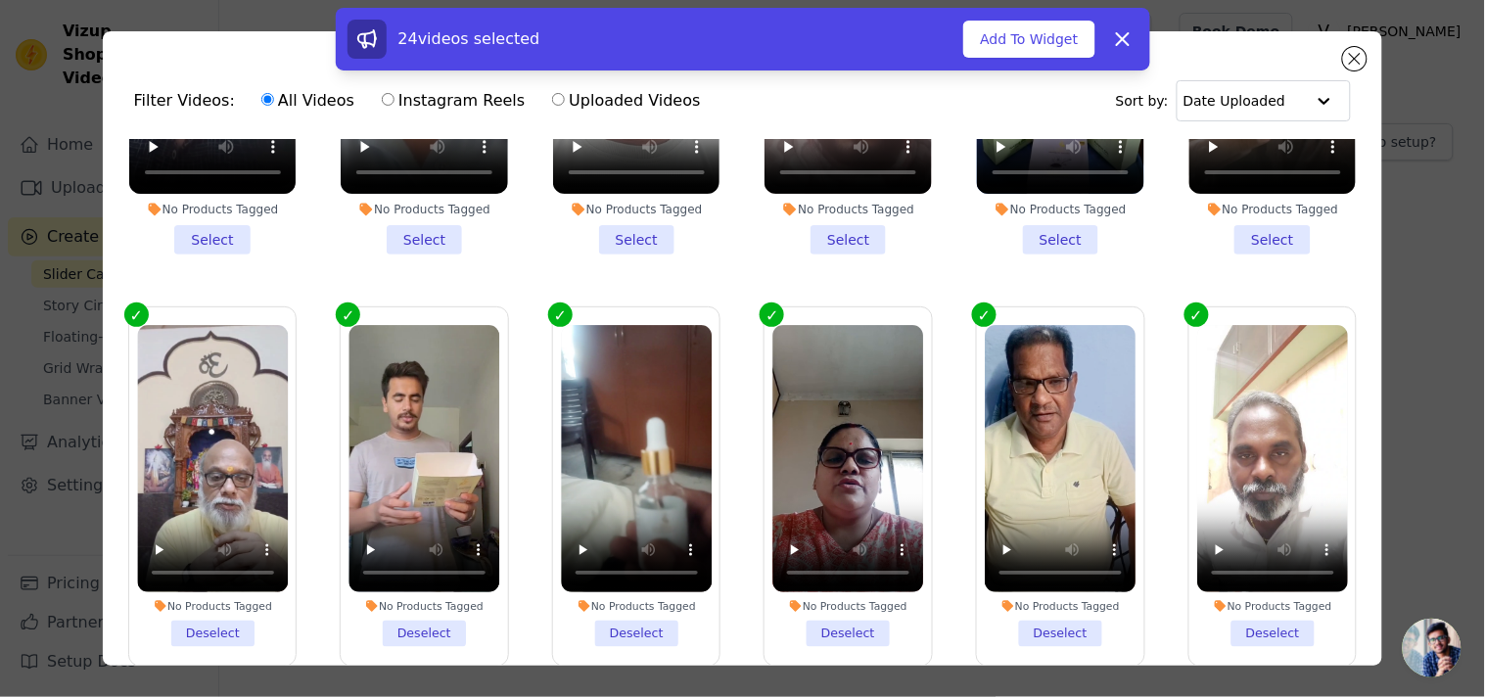
scroll to position [0, 0]
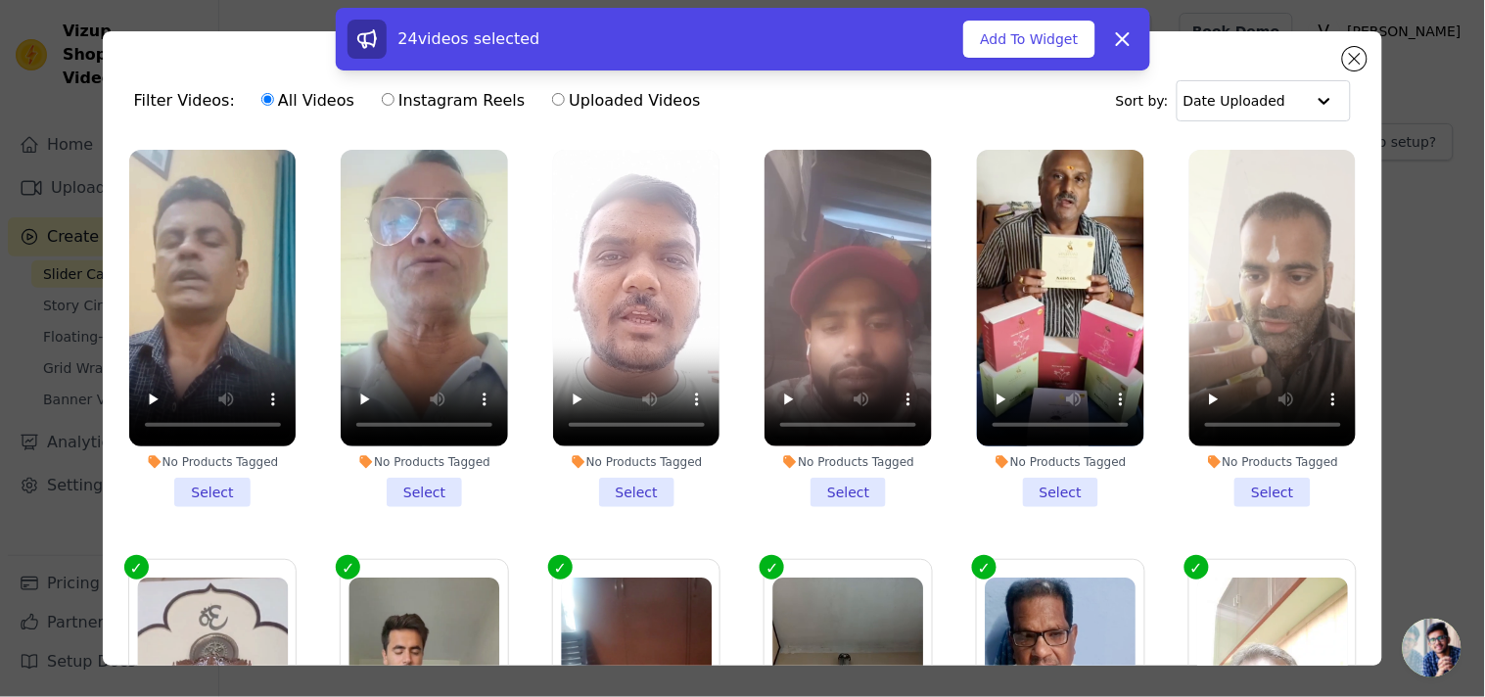
click at [184, 483] on li "No Products Tagged Select" at bounding box center [212, 328] width 167 height 357
click at [0, 0] on input "No Products Tagged Select" at bounding box center [0, 0] width 0 height 0
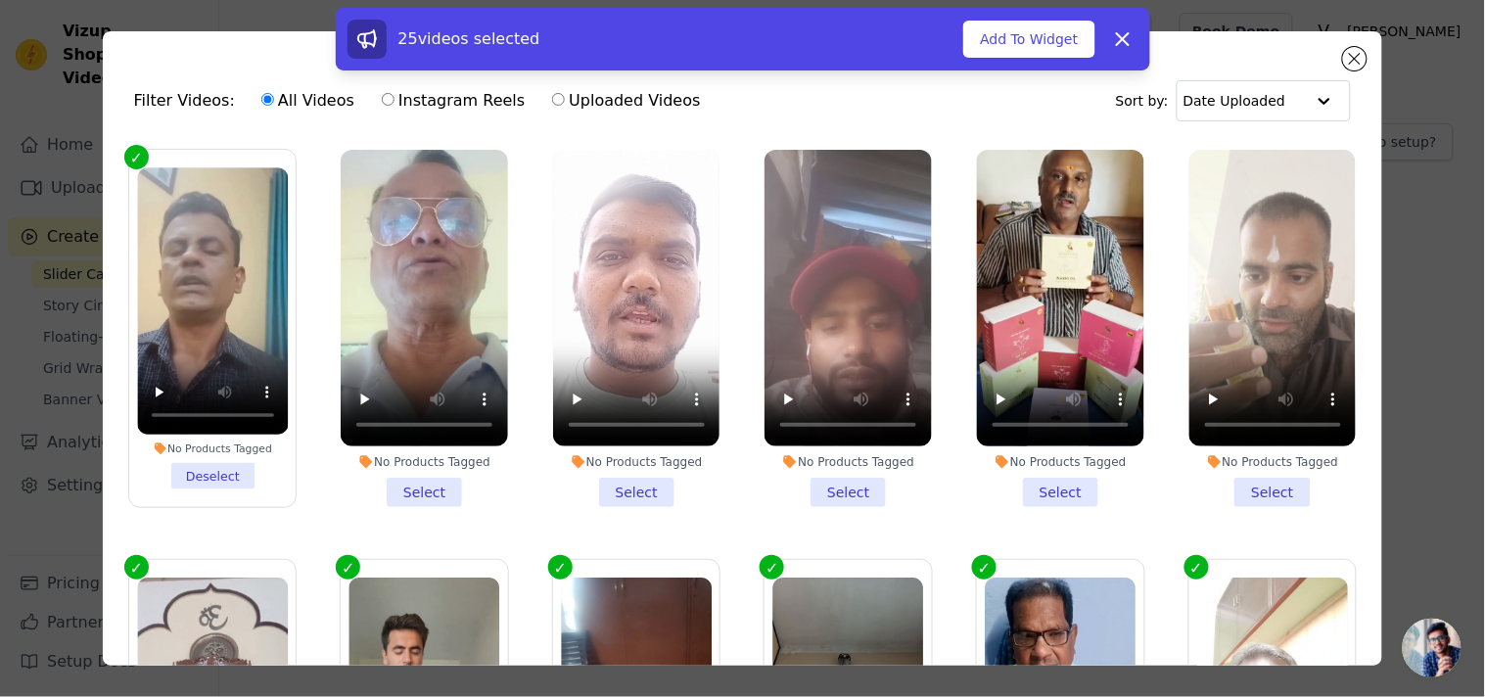
click at [416, 487] on li "No Products Tagged Select" at bounding box center [424, 328] width 167 height 357
click at [0, 0] on input "No Products Tagged Select" at bounding box center [0, 0] width 0 height 0
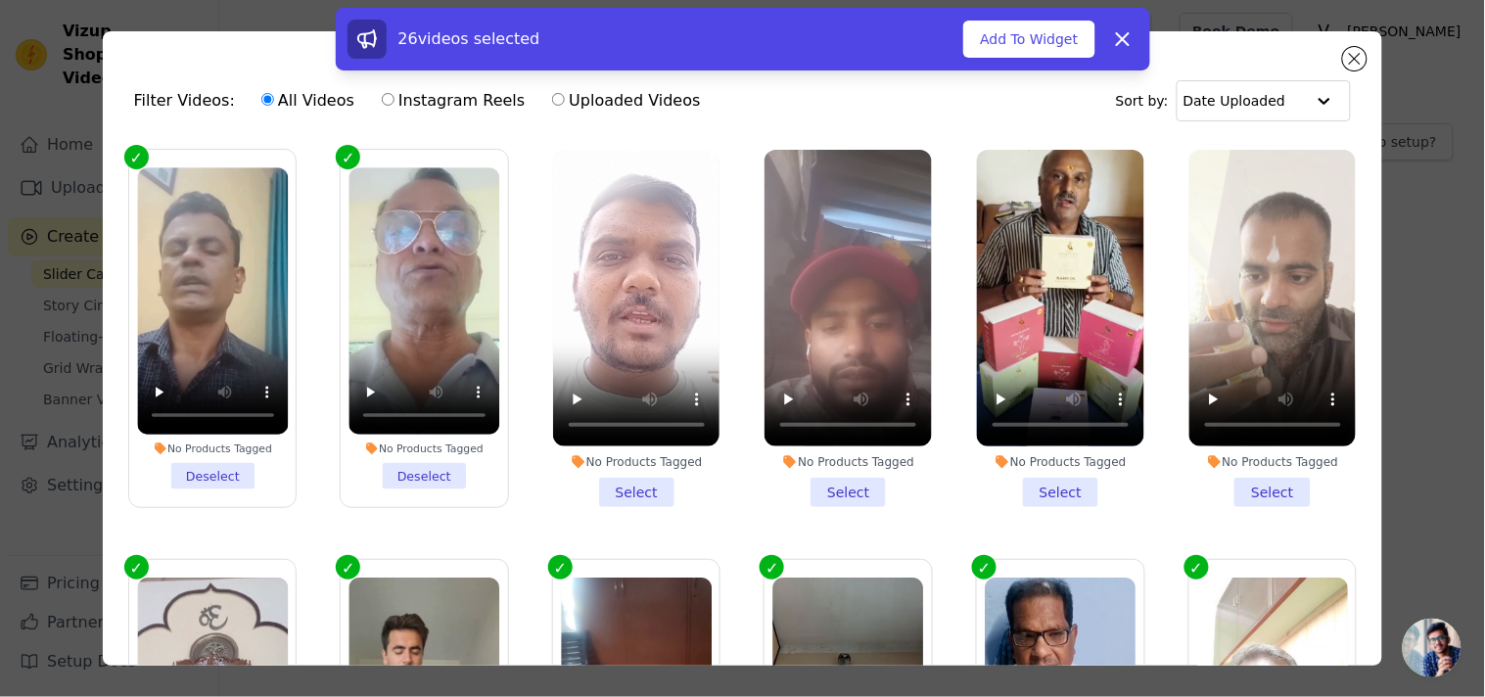
click at [626, 486] on li "No Products Tagged Select" at bounding box center [636, 328] width 167 height 357
click at [0, 0] on input "No Products Tagged Select" at bounding box center [0, 0] width 0 height 0
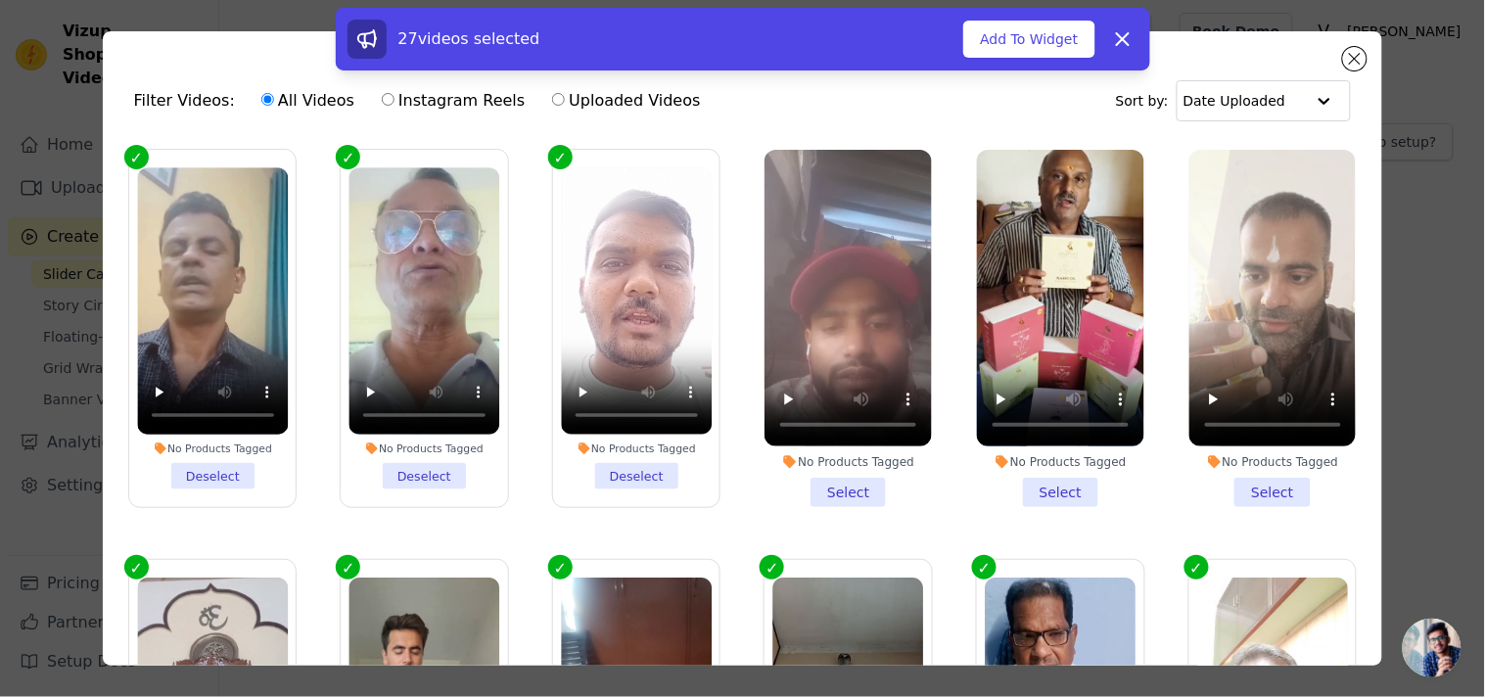
click at [830, 481] on li "No Products Tagged Select" at bounding box center [847, 328] width 167 height 357
click at [0, 0] on input "No Products Tagged Select" at bounding box center [0, 0] width 0 height 0
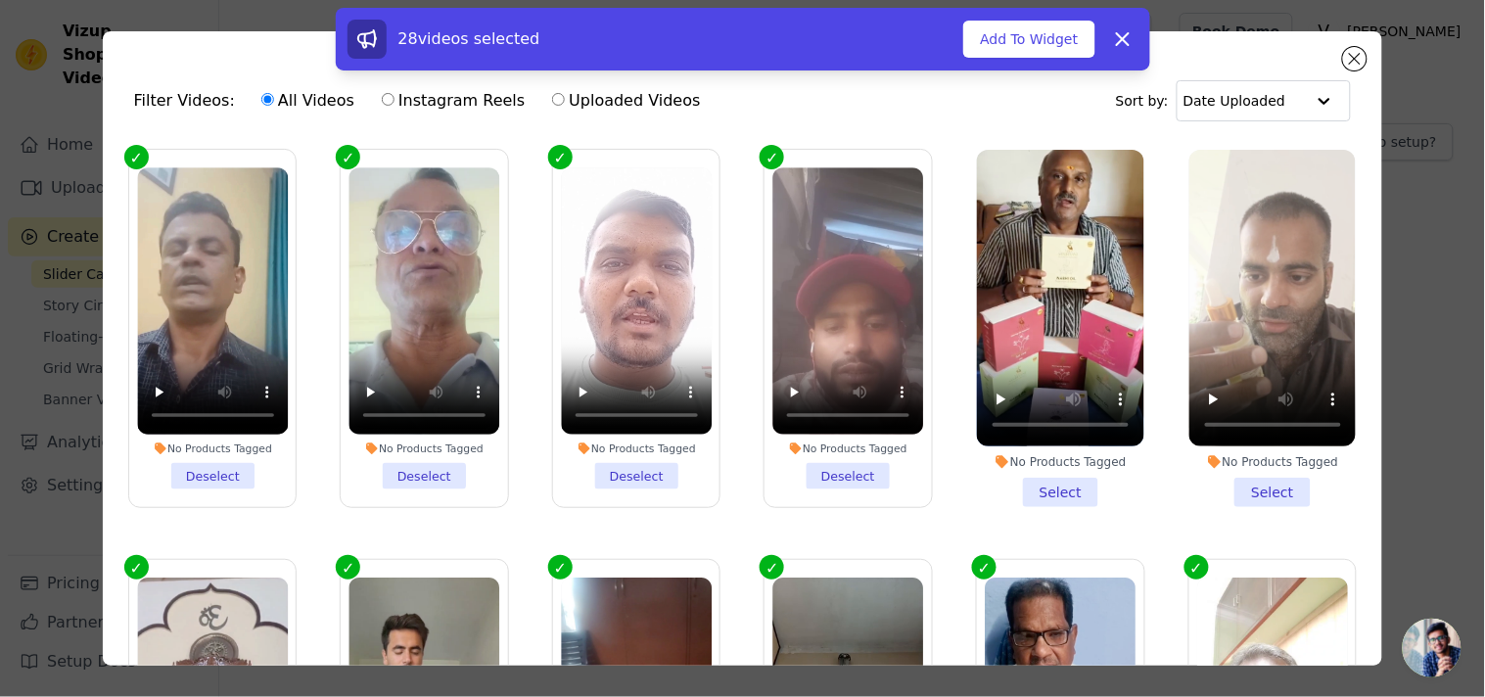
click at [1028, 484] on li "No Products Tagged Select" at bounding box center [1060, 328] width 167 height 357
click at [0, 0] on input "No Products Tagged Select" at bounding box center [0, 0] width 0 height 0
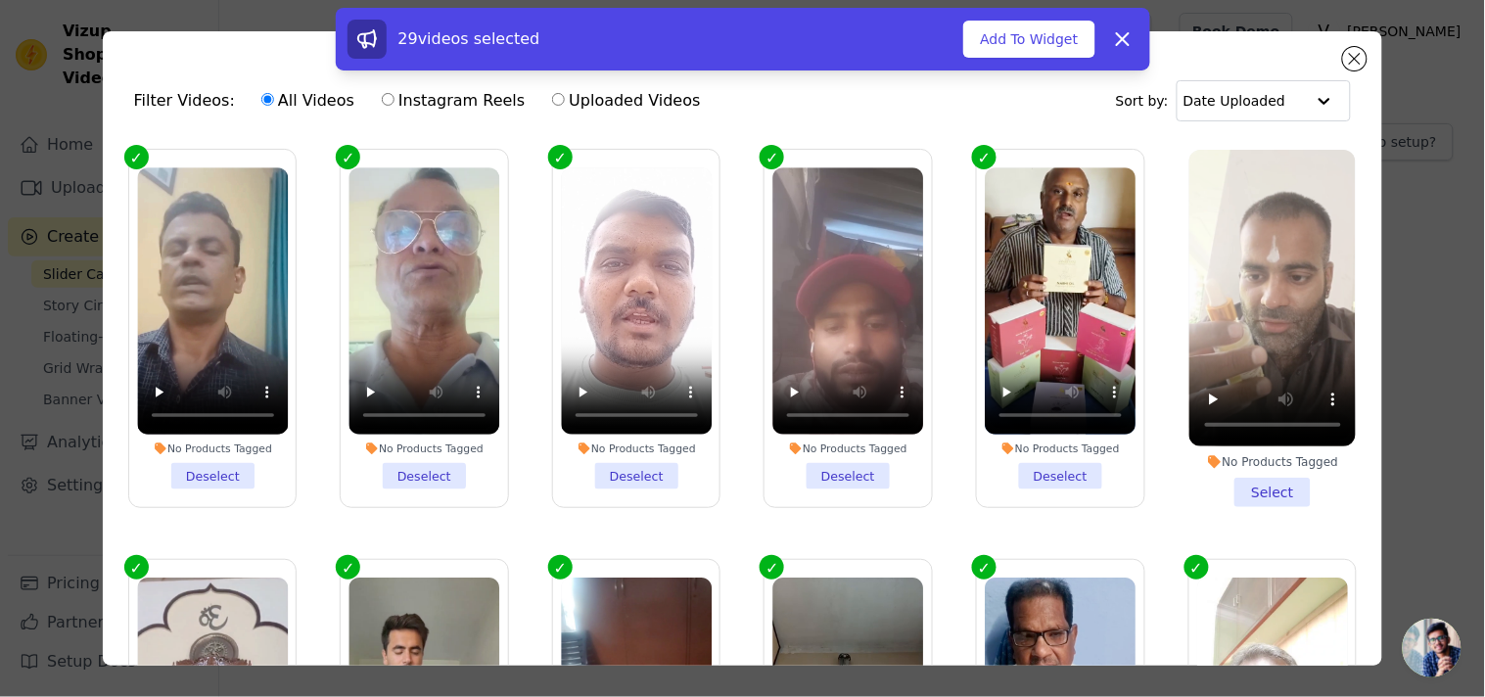
click at [1249, 490] on li "No Products Tagged Select" at bounding box center [1272, 328] width 167 height 357
click at [0, 0] on input "No Products Tagged Select" at bounding box center [0, 0] width 0 height 0
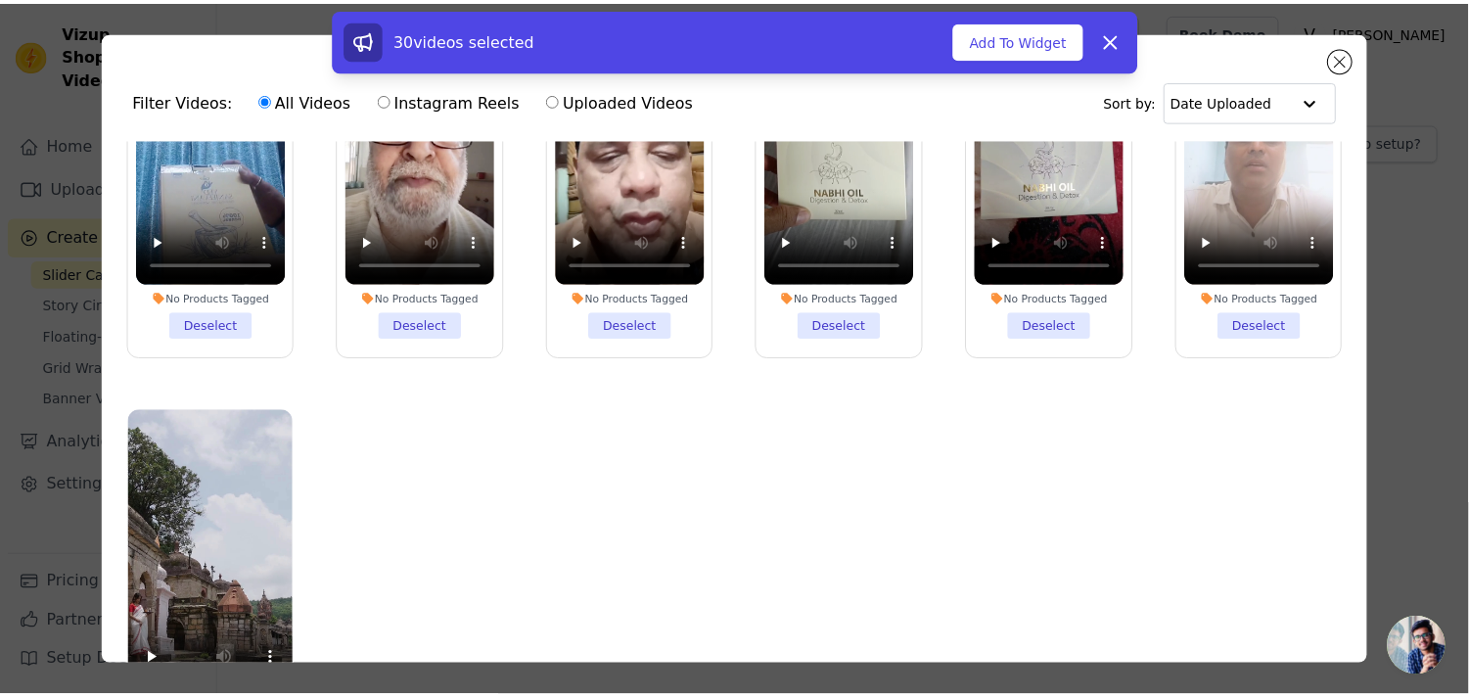
scroll to position [1031, 0]
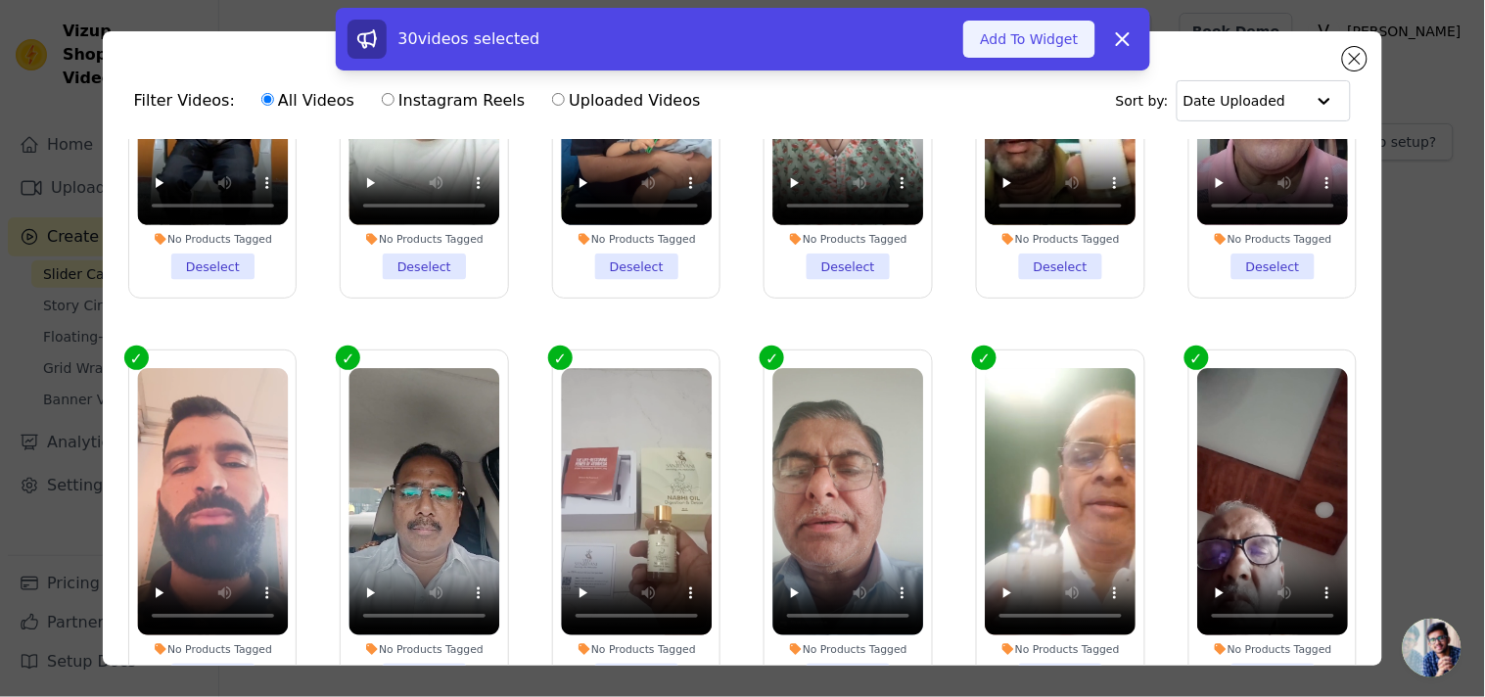
click at [1044, 51] on button "Add To Widget" at bounding box center [1028, 39] width 131 height 37
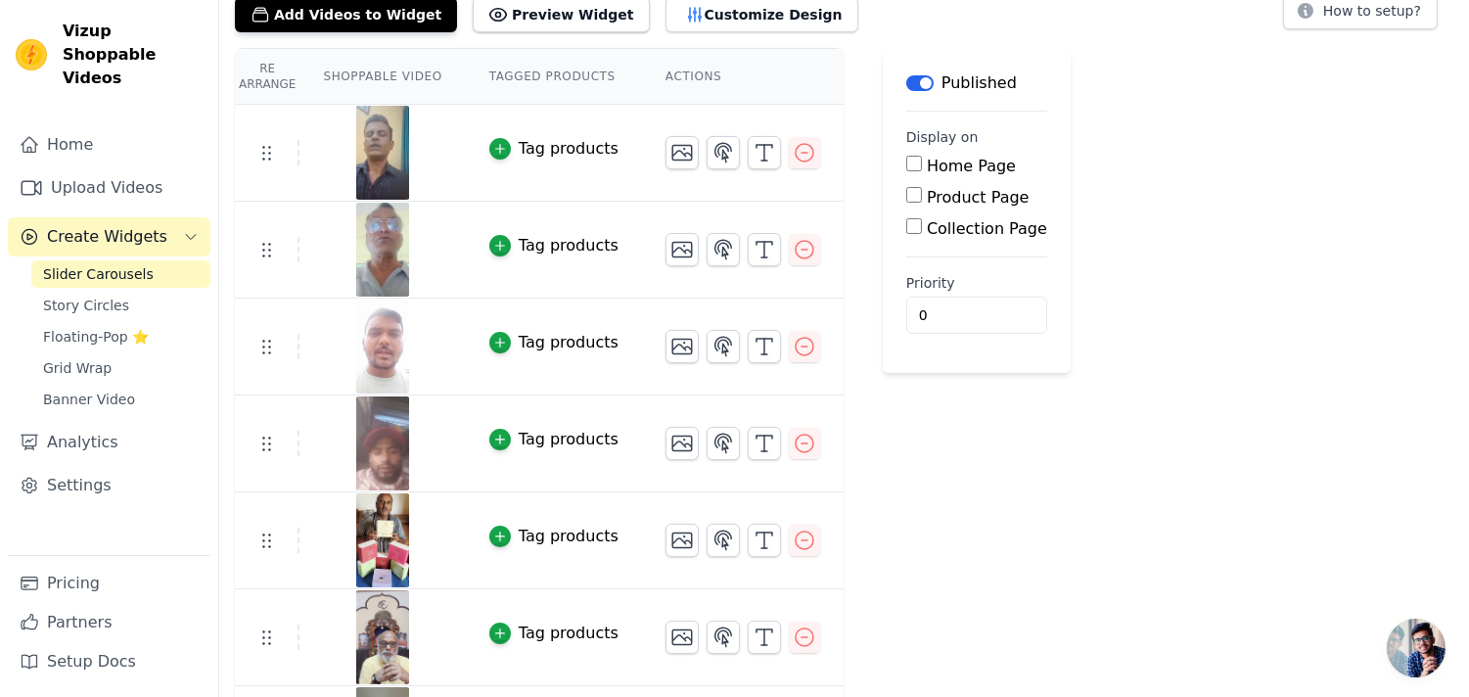
scroll to position [0, 0]
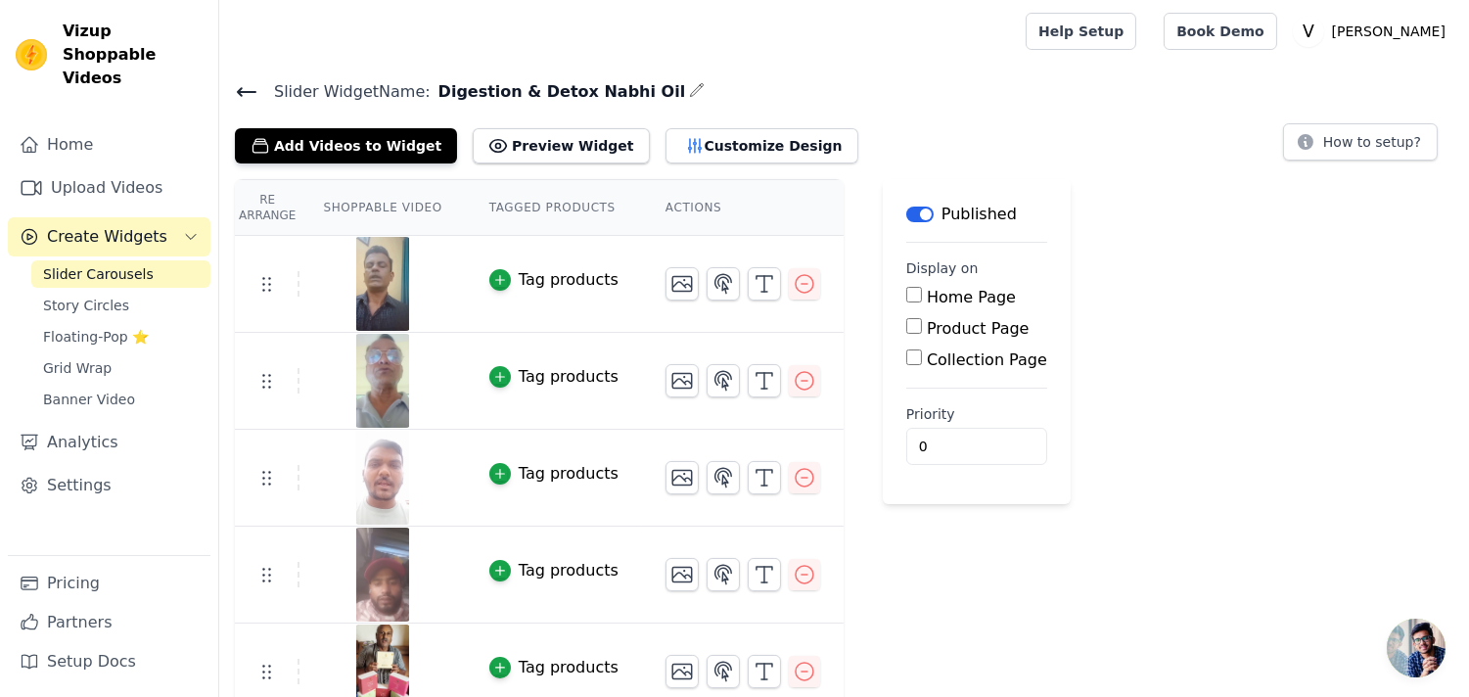
click at [906, 333] on div "Product Page" at bounding box center [976, 328] width 141 height 23
click at [883, 319] on main "Label Published Display on Home Page Product Page Collection Page Priority 0" at bounding box center [977, 341] width 188 height 325
click at [906, 325] on input "Product Page" at bounding box center [914, 326] width 16 height 16
checkbox input "true"
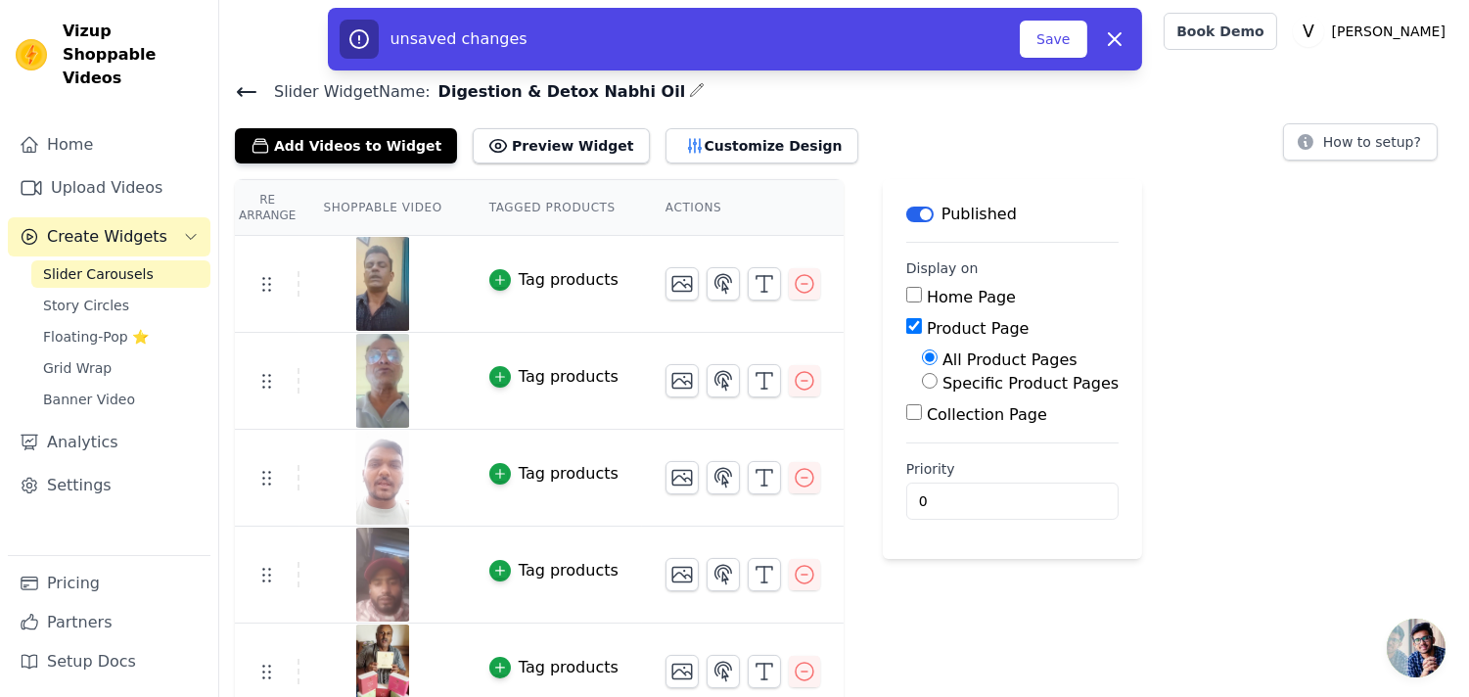
click at [943, 390] on label "Specific Product Pages" at bounding box center [1031, 383] width 176 height 19
click at [933, 389] on input "Specific Product Pages" at bounding box center [930, 381] width 16 height 16
radio input "true"
click at [944, 423] on button "Select Products" at bounding box center [987, 427] width 131 height 33
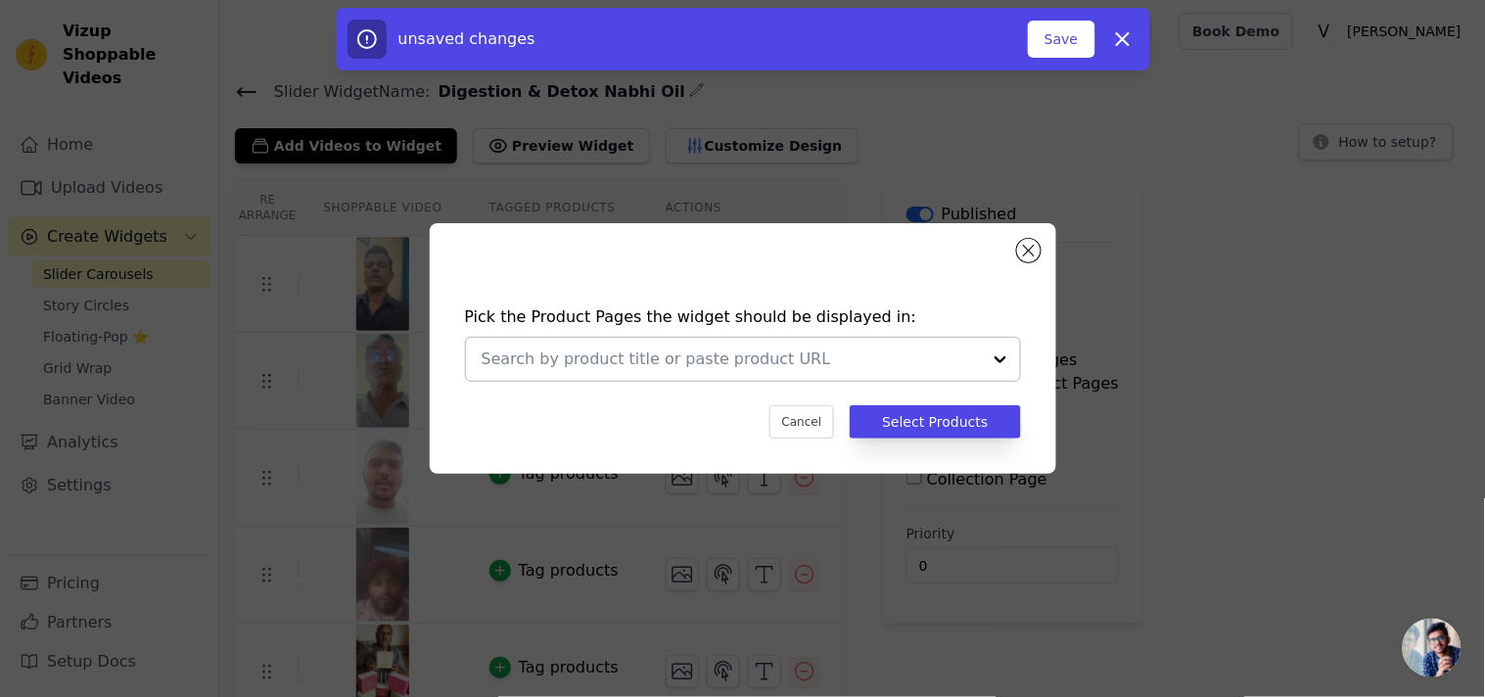
click at [693, 372] on div at bounding box center [731, 359] width 499 height 43
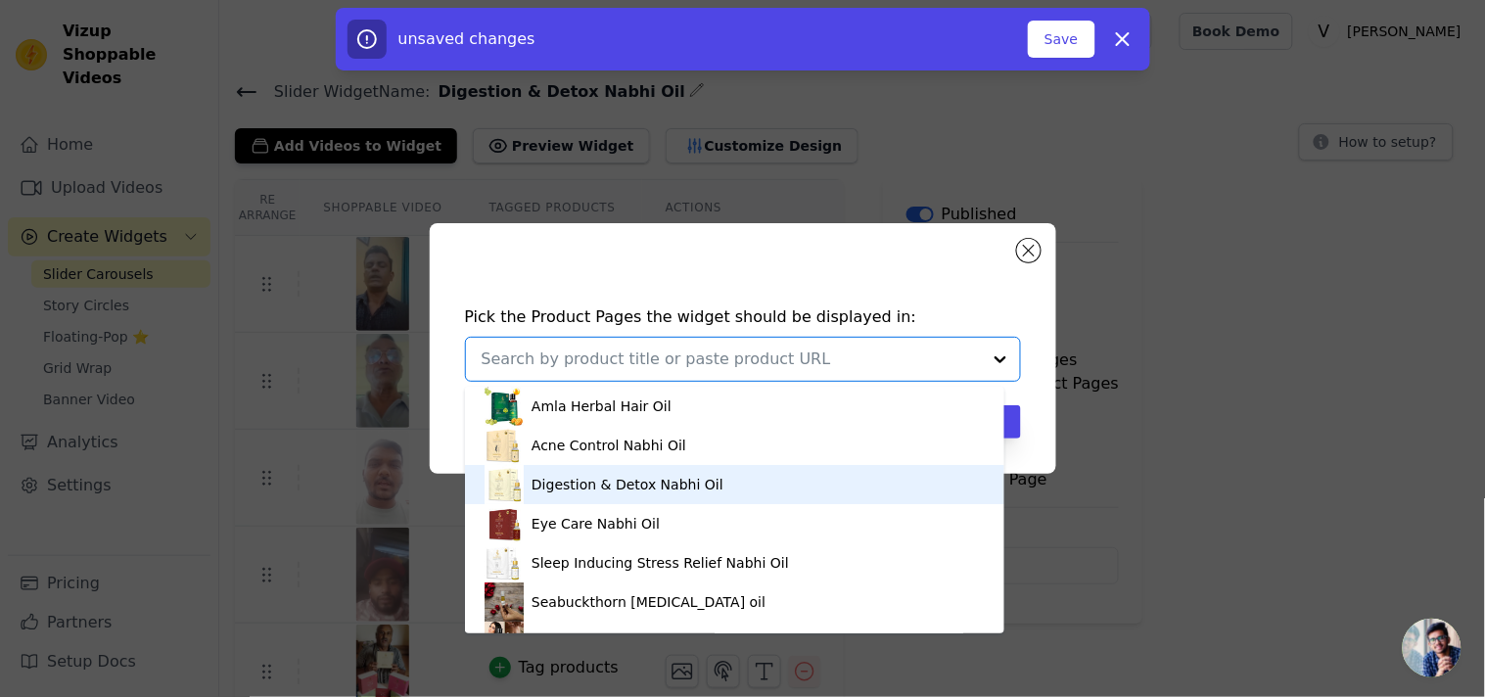
click at [703, 486] on div "Digestion & Detox Nabhi Oil" at bounding box center [627, 485] width 192 height 20
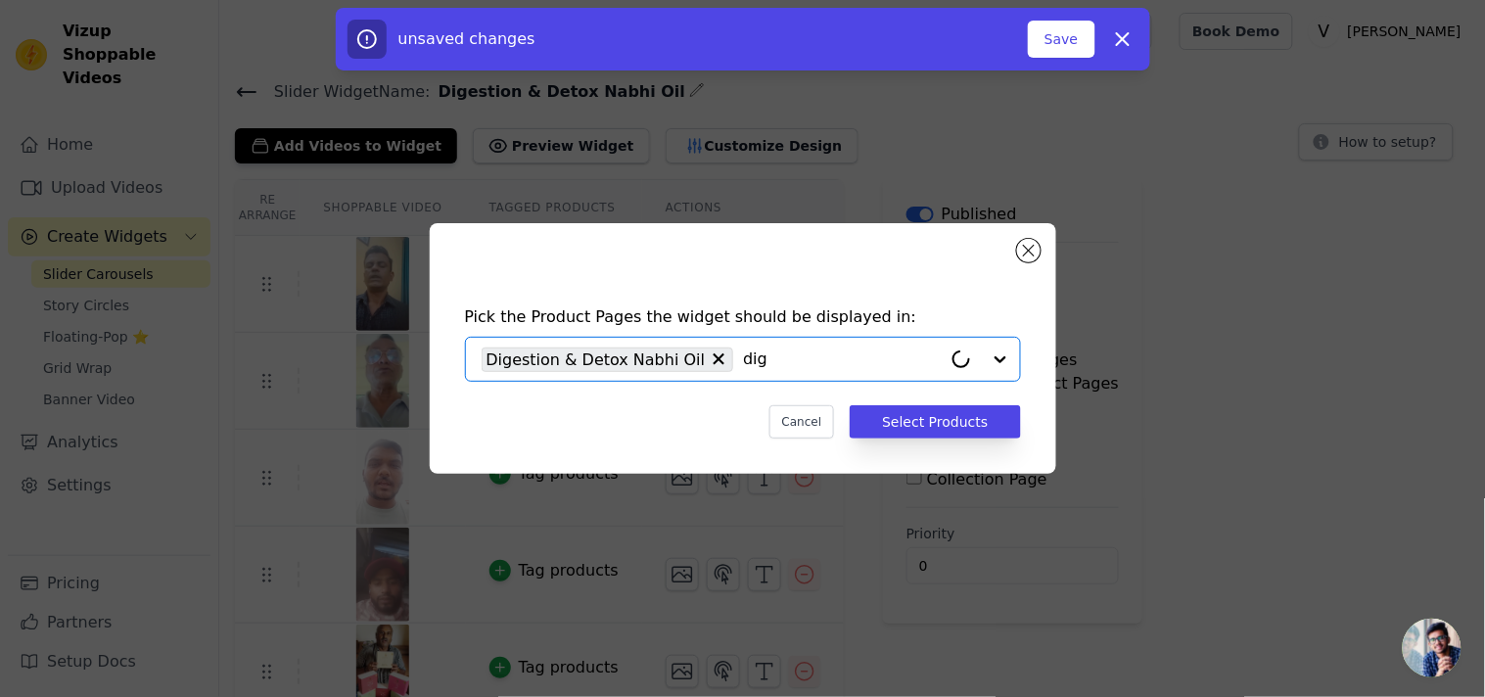
type input "dige"
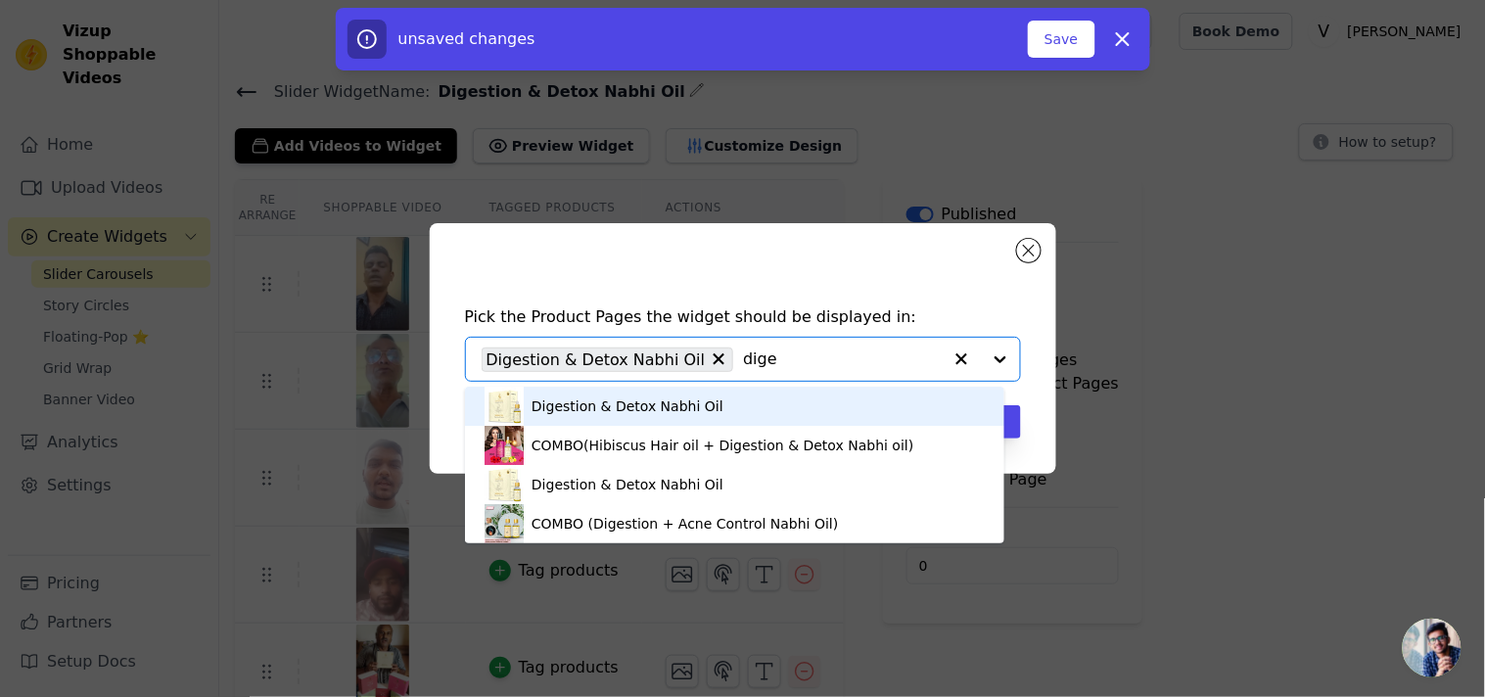
click at [770, 409] on div "Digestion & Detox Nabhi Oil" at bounding box center [734, 406] width 500 height 39
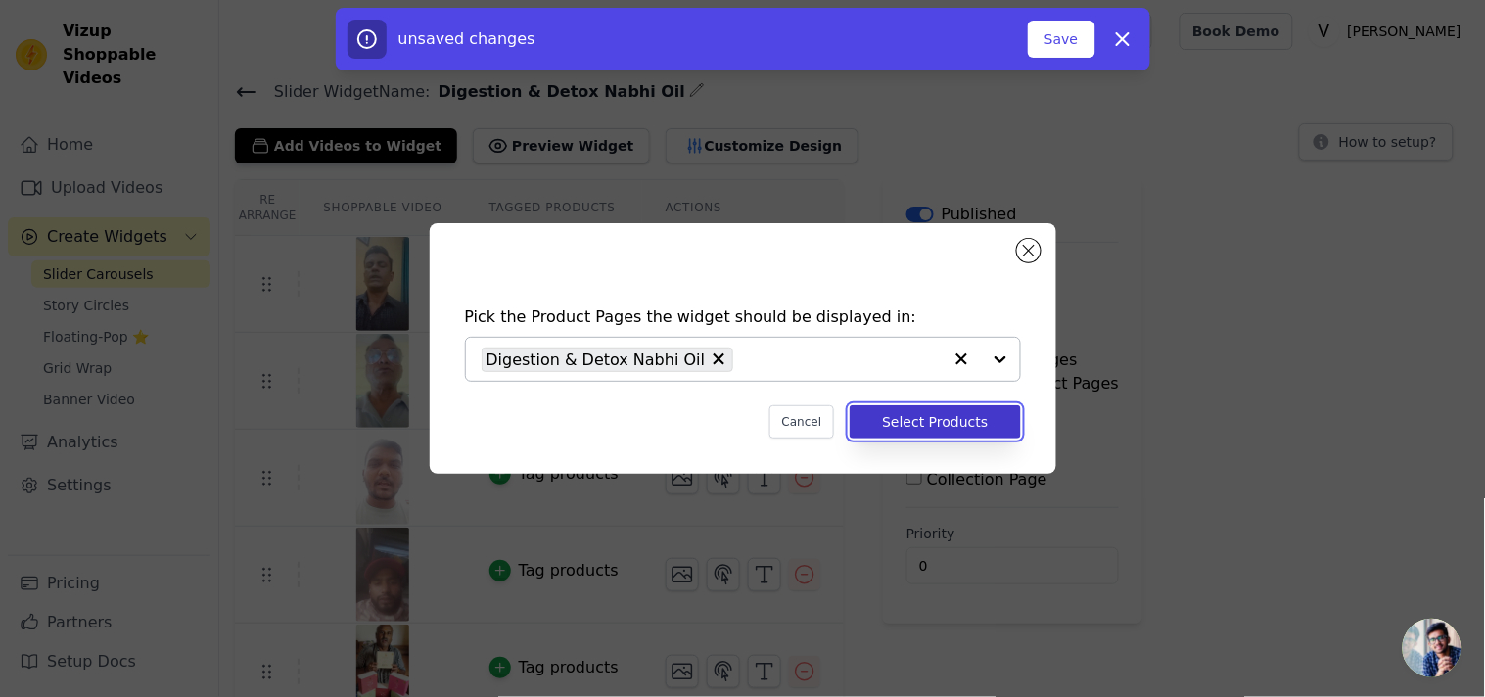
click at [907, 419] on button "Select Products" at bounding box center [935, 421] width 170 height 33
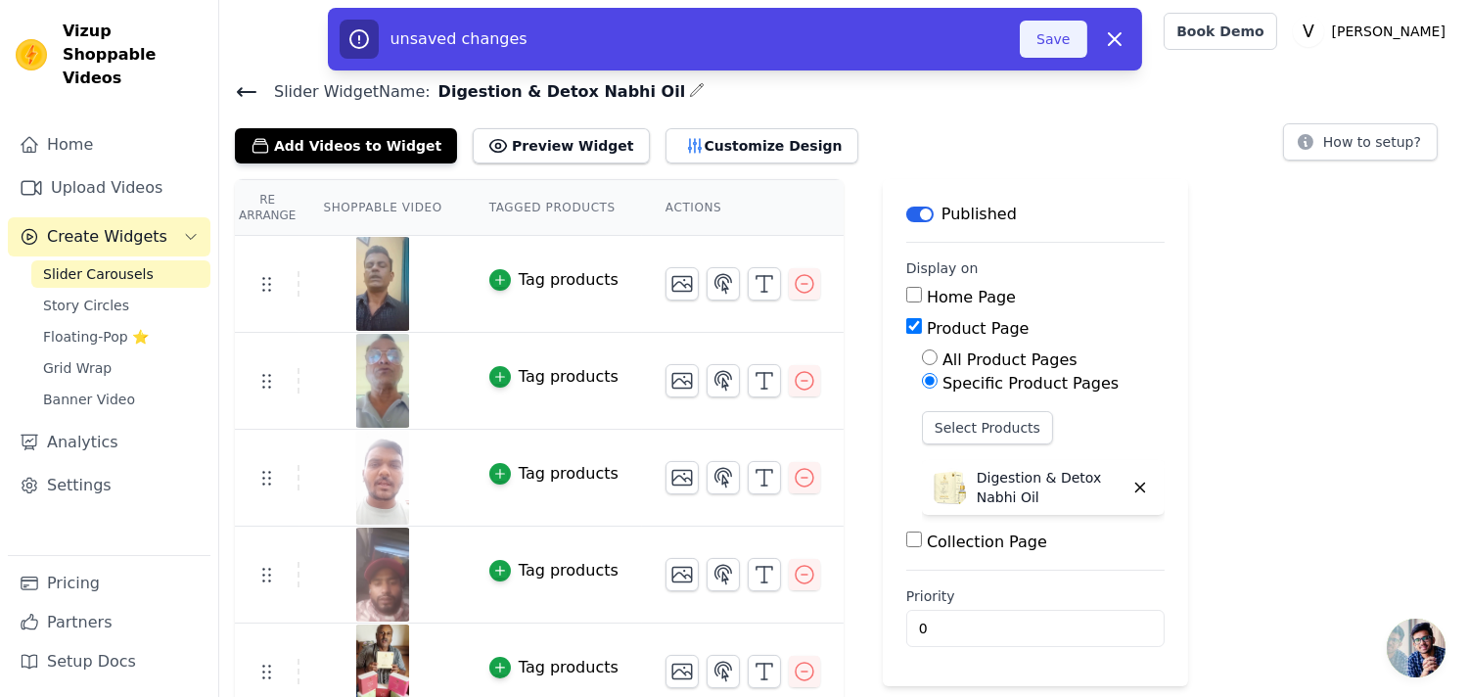
click at [1065, 33] on button "Save" at bounding box center [1053, 39] width 67 height 37
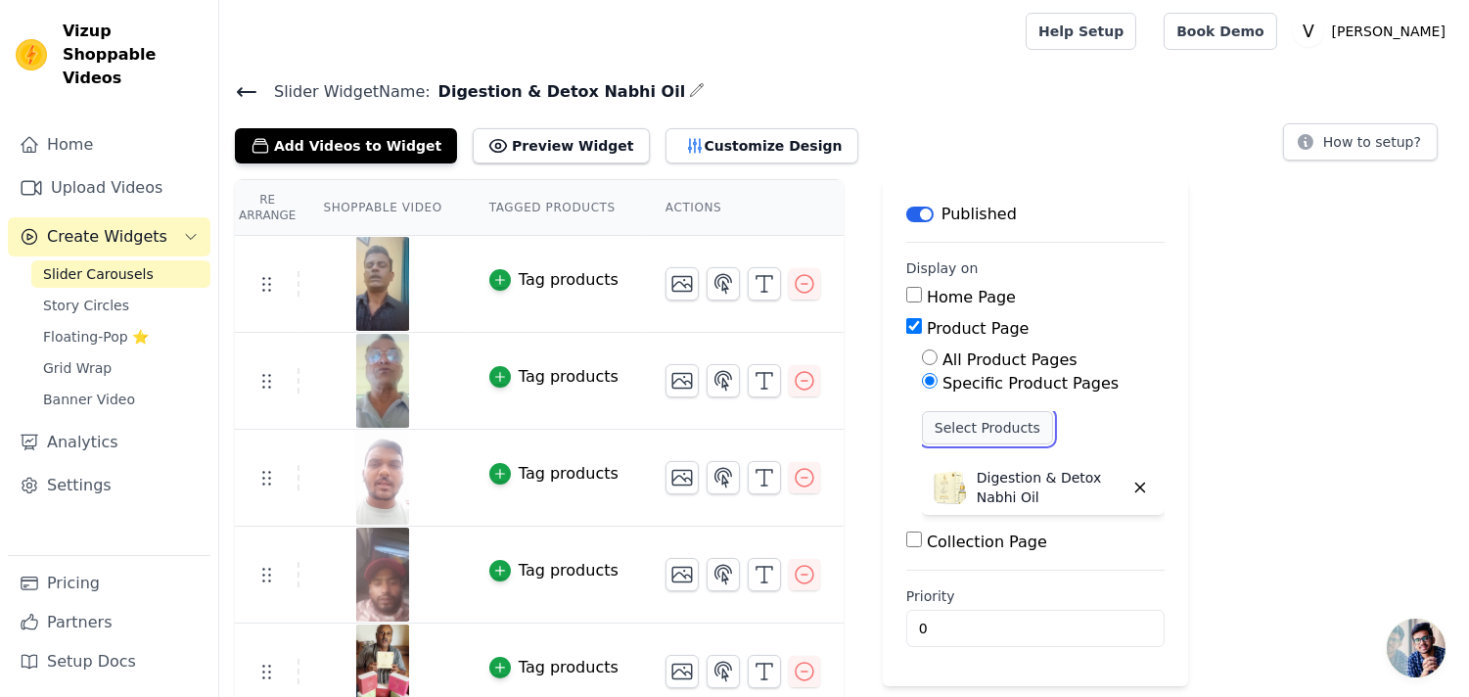
click at [964, 429] on button "Select Products" at bounding box center [987, 427] width 131 height 33
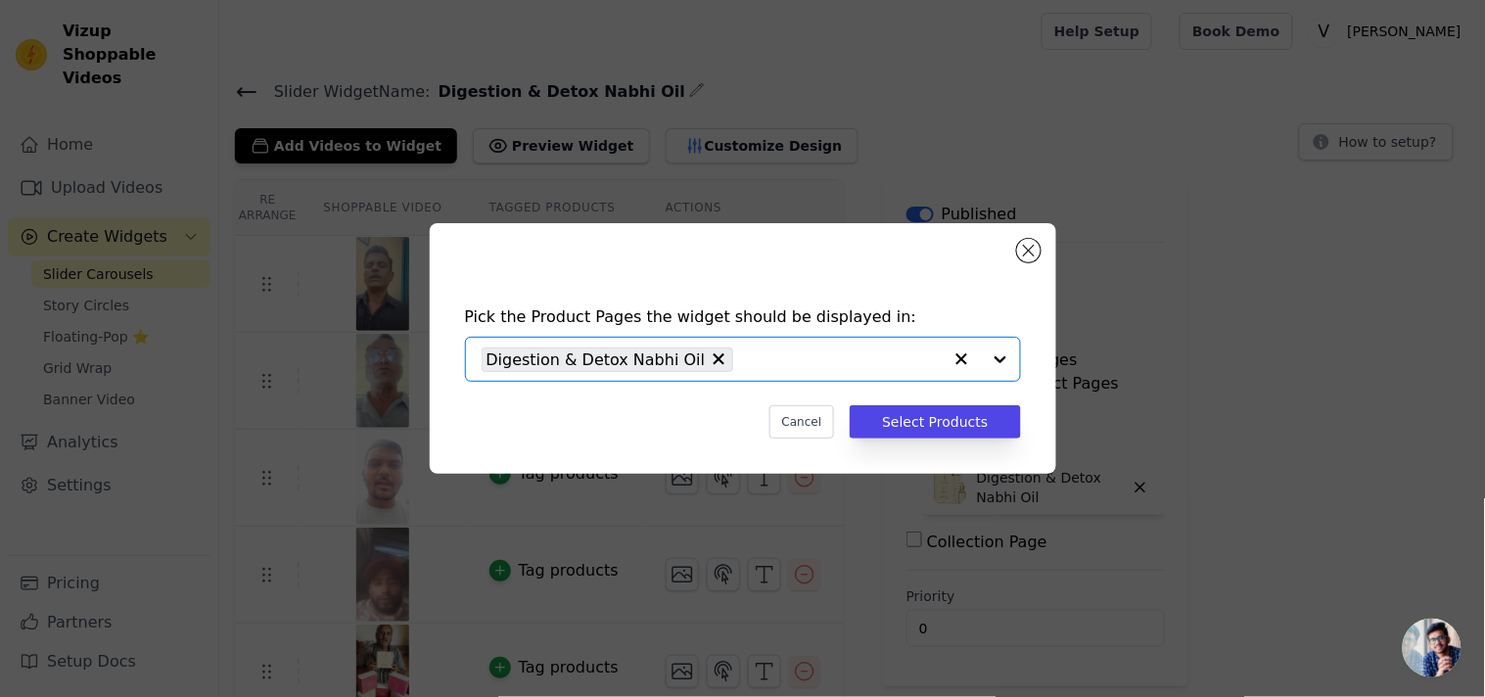
click at [756, 355] on input "text" at bounding box center [842, 358] width 198 height 23
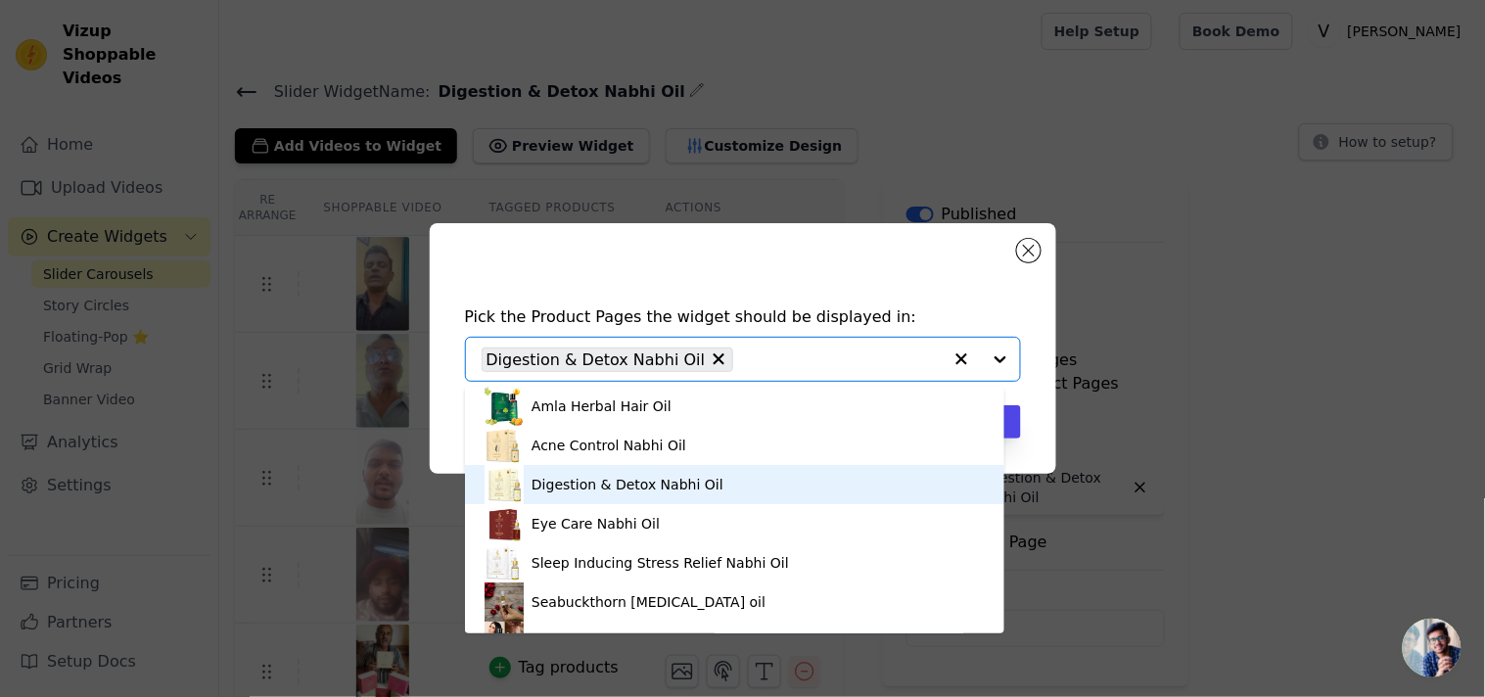
click at [737, 489] on div "Digestion & Detox Nabhi Oil" at bounding box center [734, 484] width 500 height 39
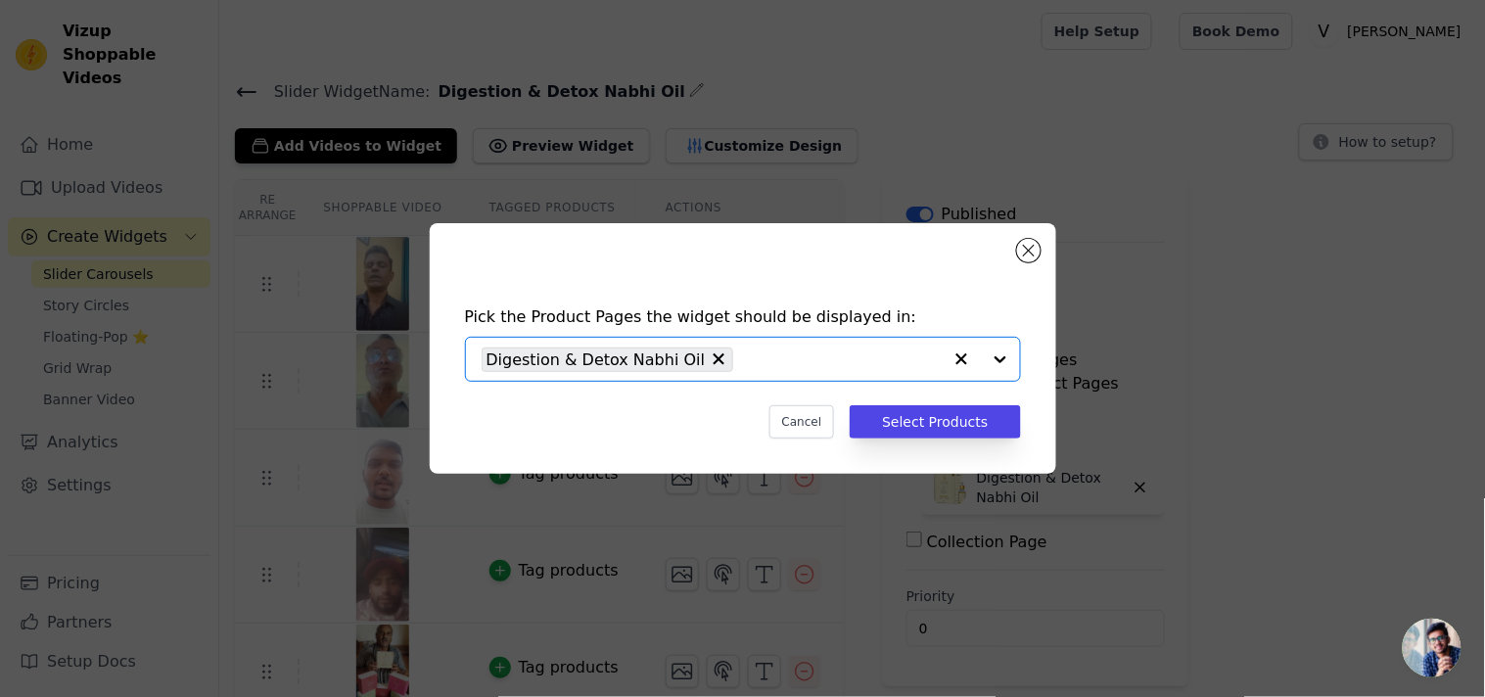
click at [770, 366] on input "text" at bounding box center [842, 358] width 198 height 23
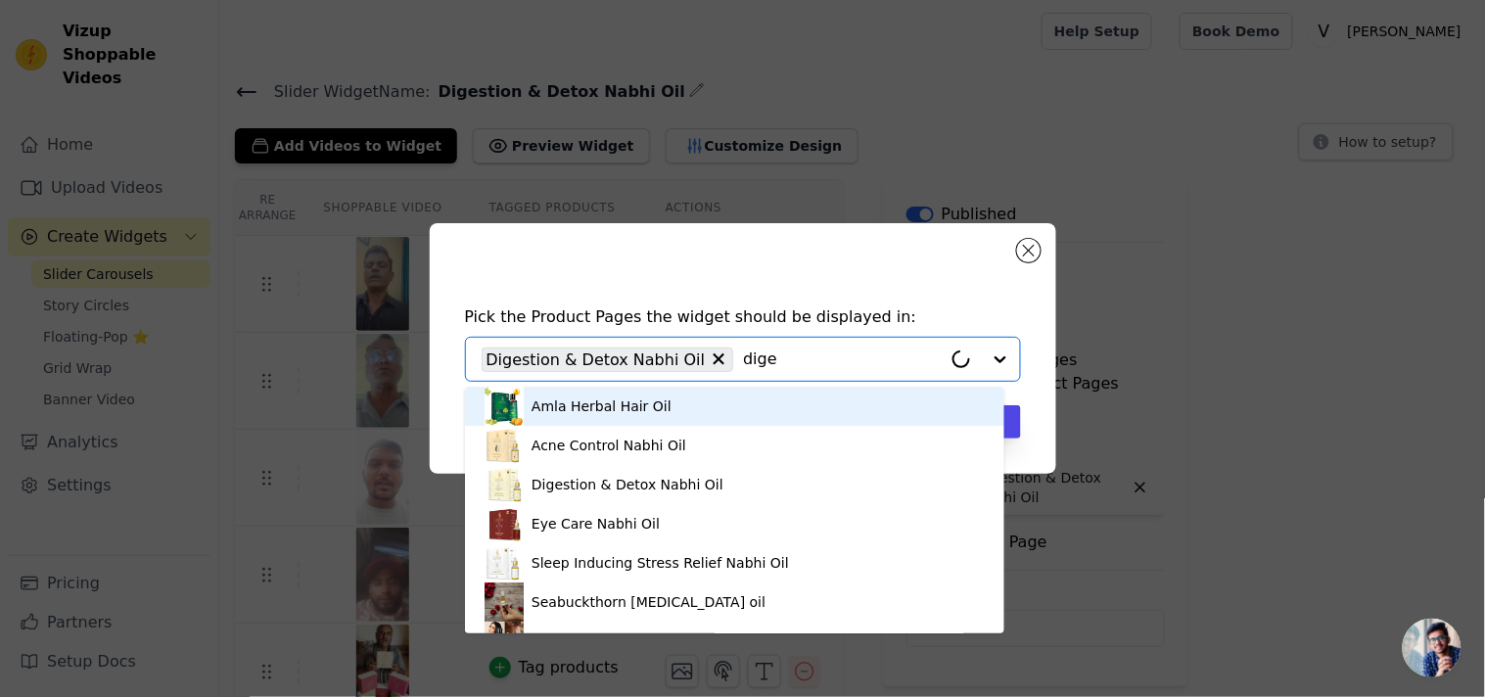
type input "diges"
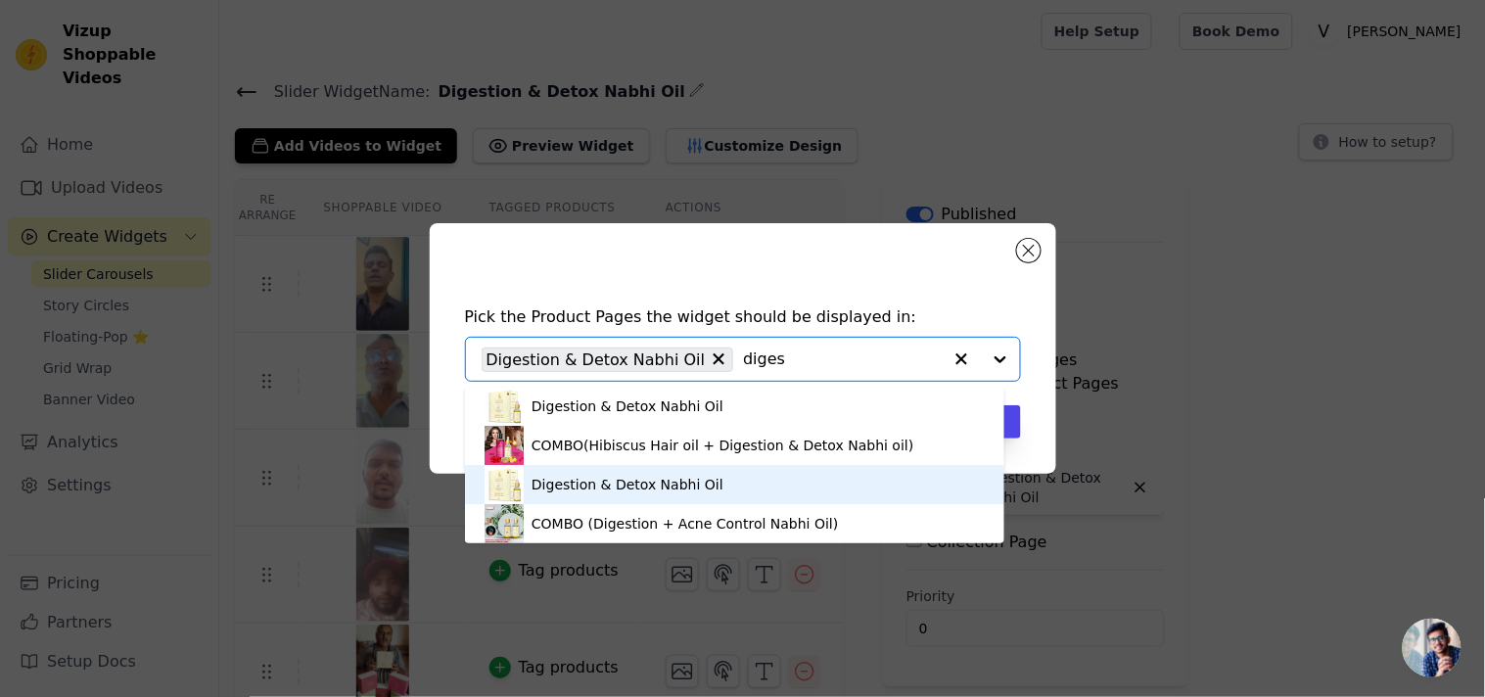
click at [722, 480] on div "Digestion & Detox Nabhi Oil" at bounding box center [734, 484] width 500 height 39
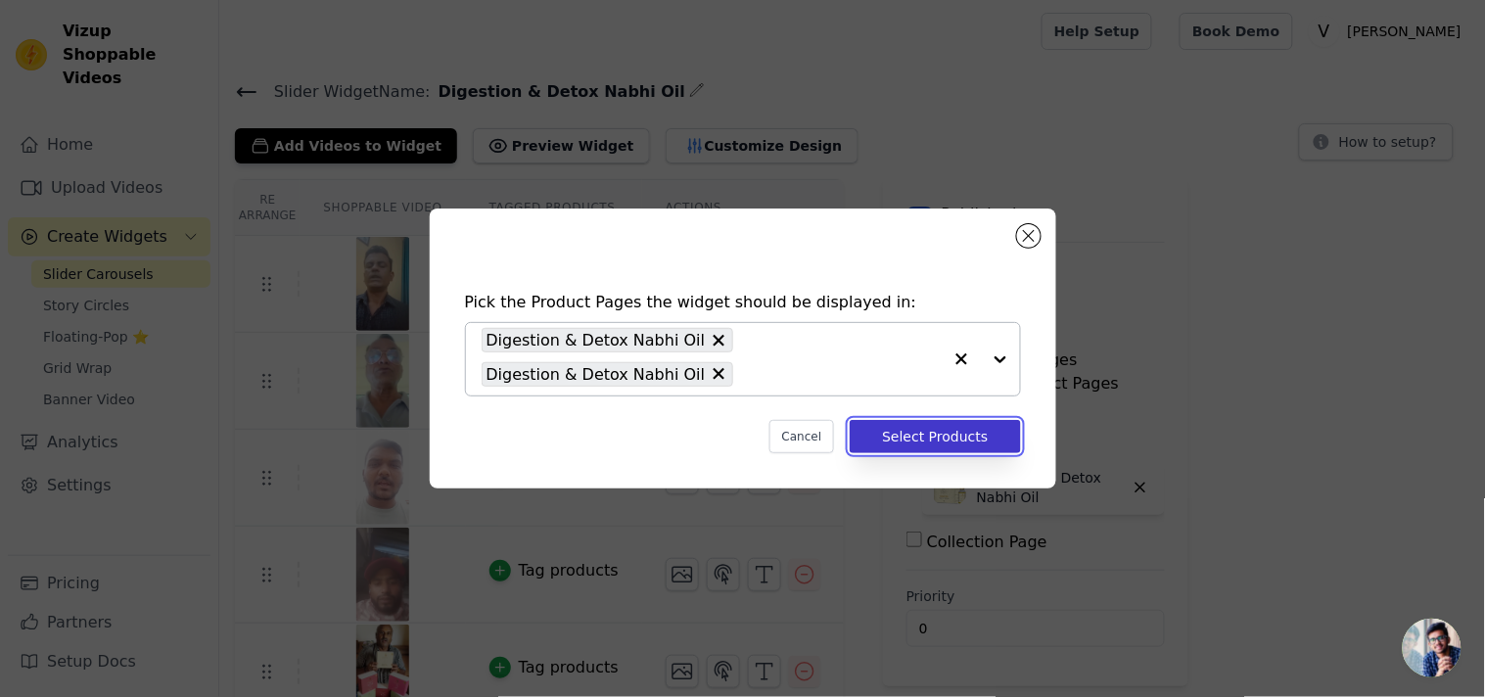
click at [944, 448] on button "Select Products" at bounding box center [935, 436] width 170 height 33
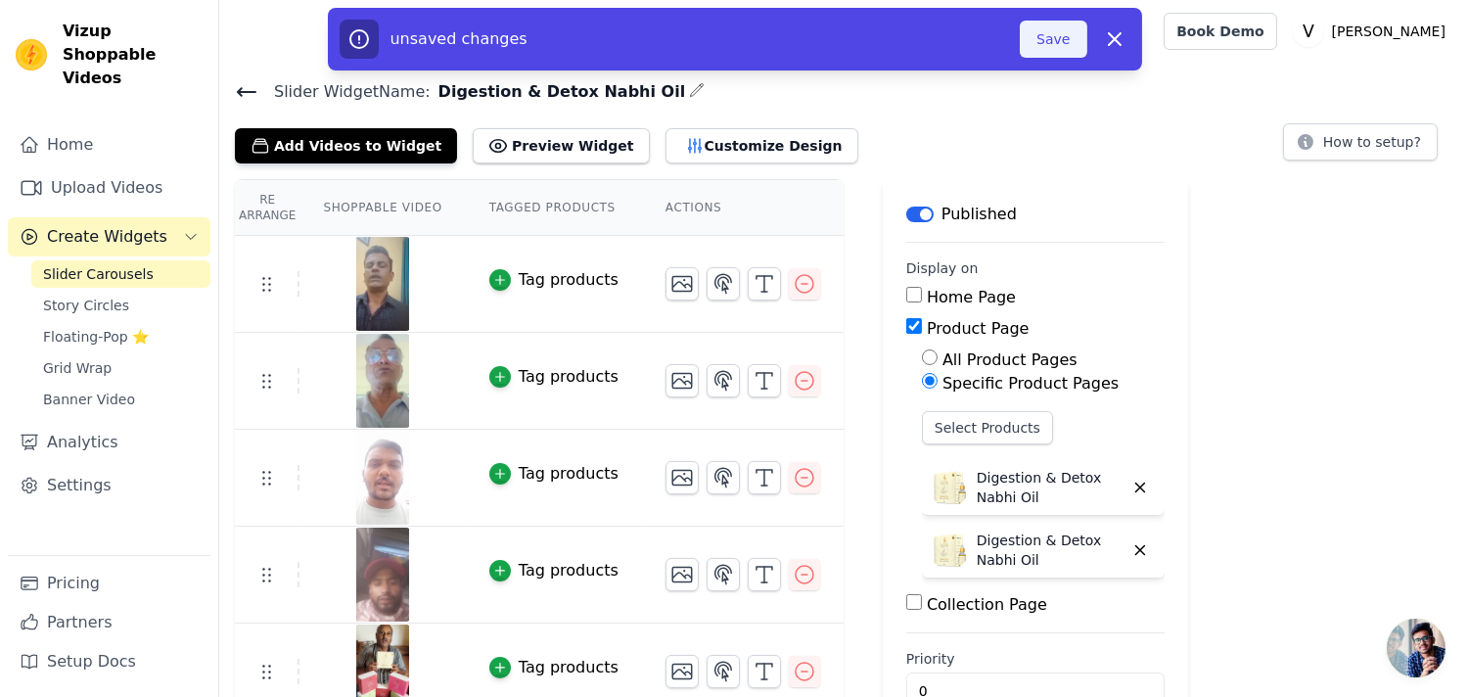
click at [1061, 43] on button "Save" at bounding box center [1053, 39] width 67 height 37
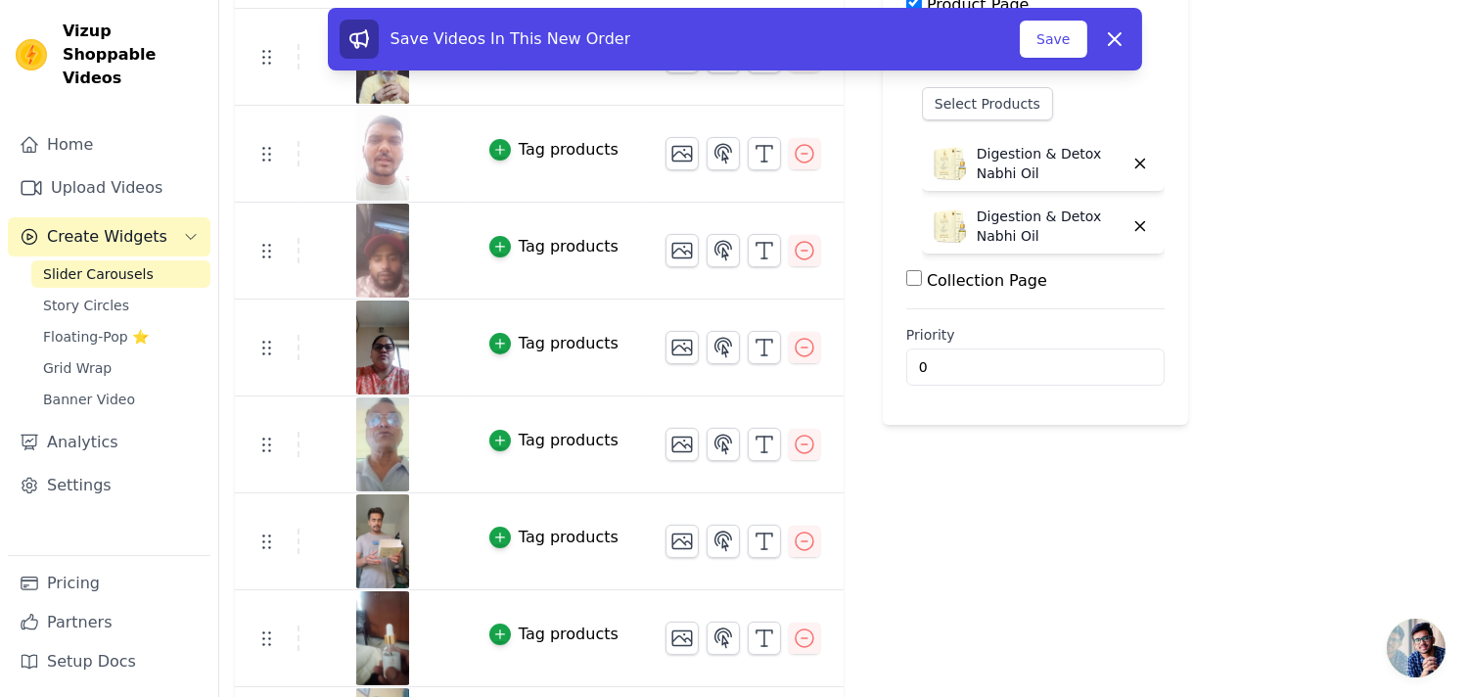
scroll to position [253, 0]
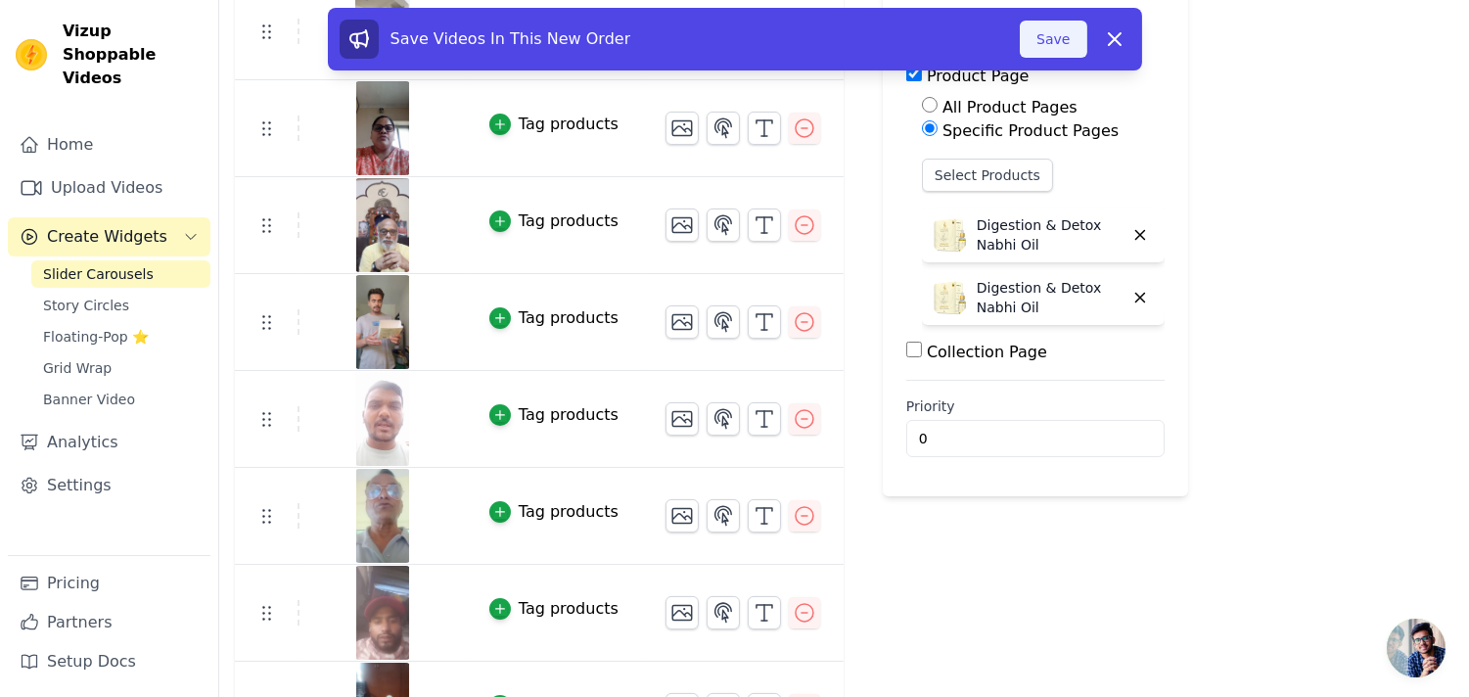
click at [1048, 45] on button "Save" at bounding box center [1053, 39] width 67 height 37
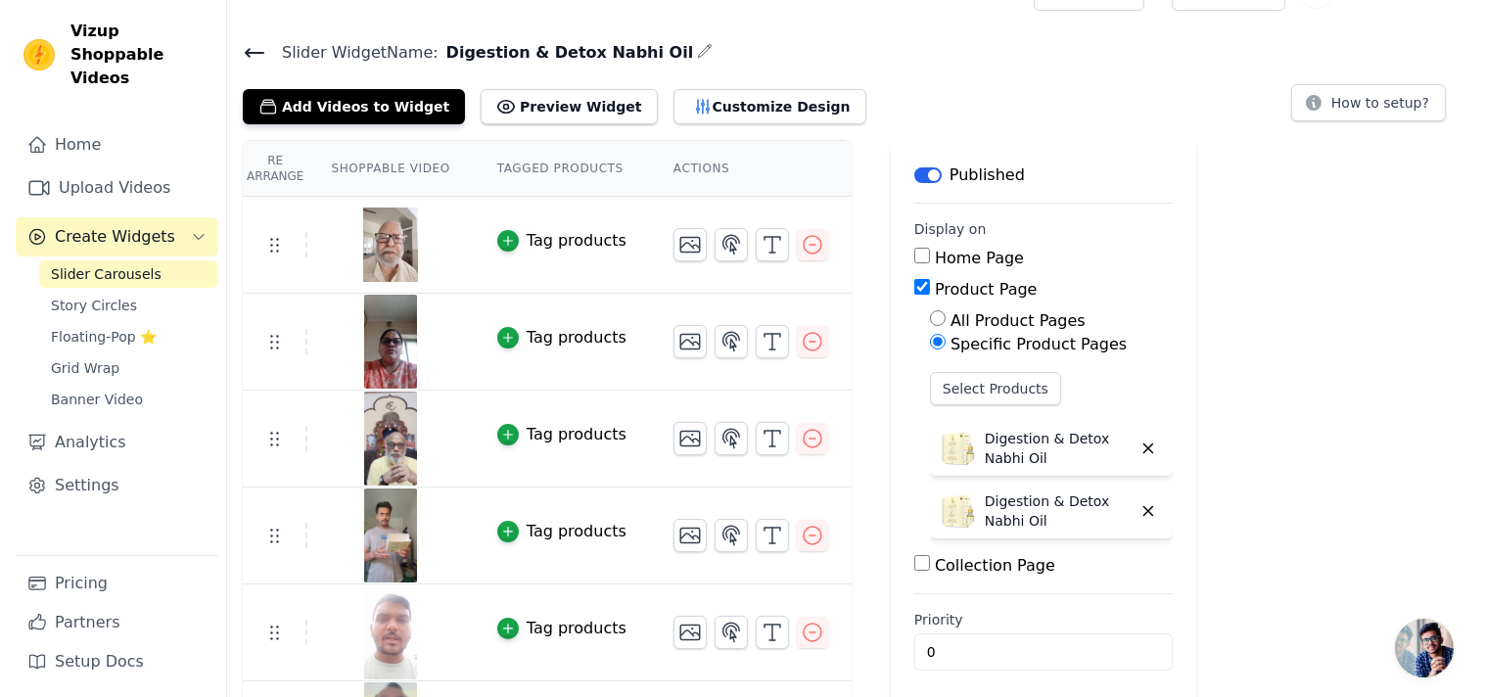
scroll to position [0, 0]
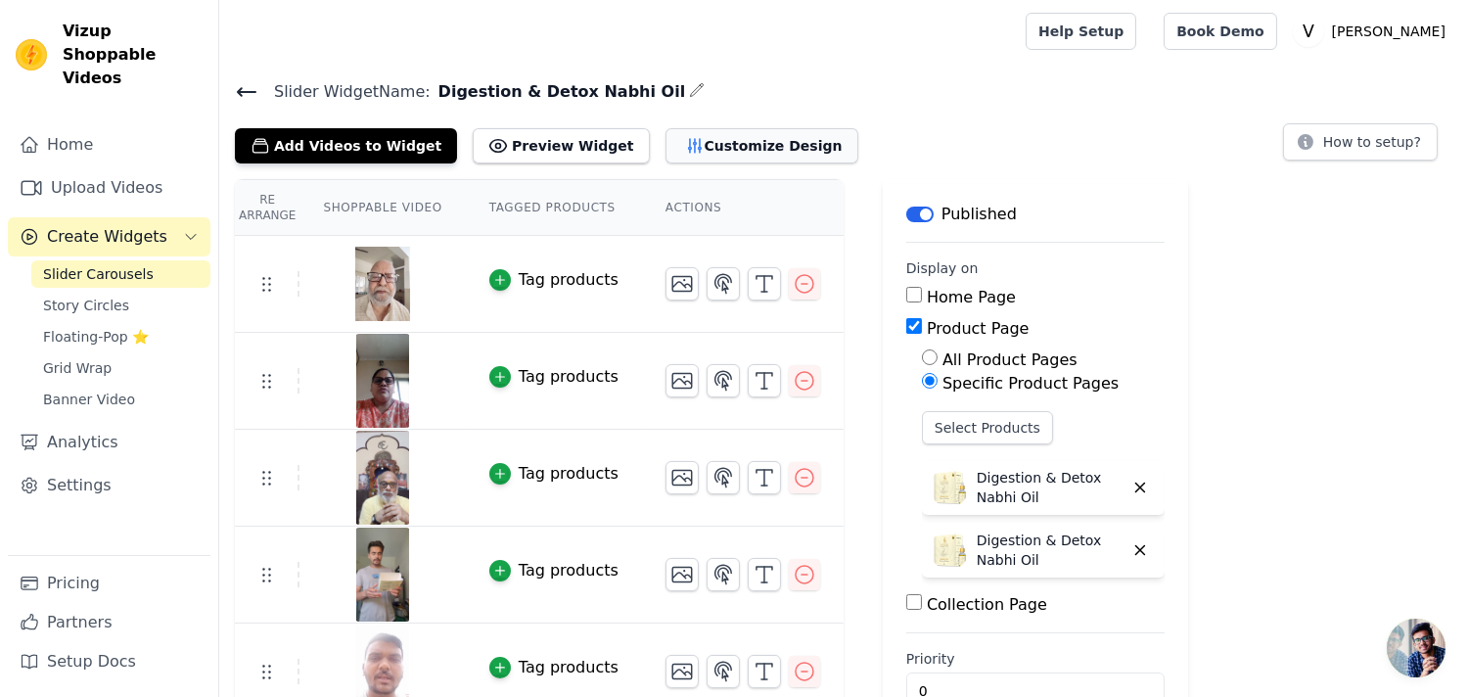
click at [741, 133] on button "Customize Design" at bounding box center [762, 145] width 193 height 35
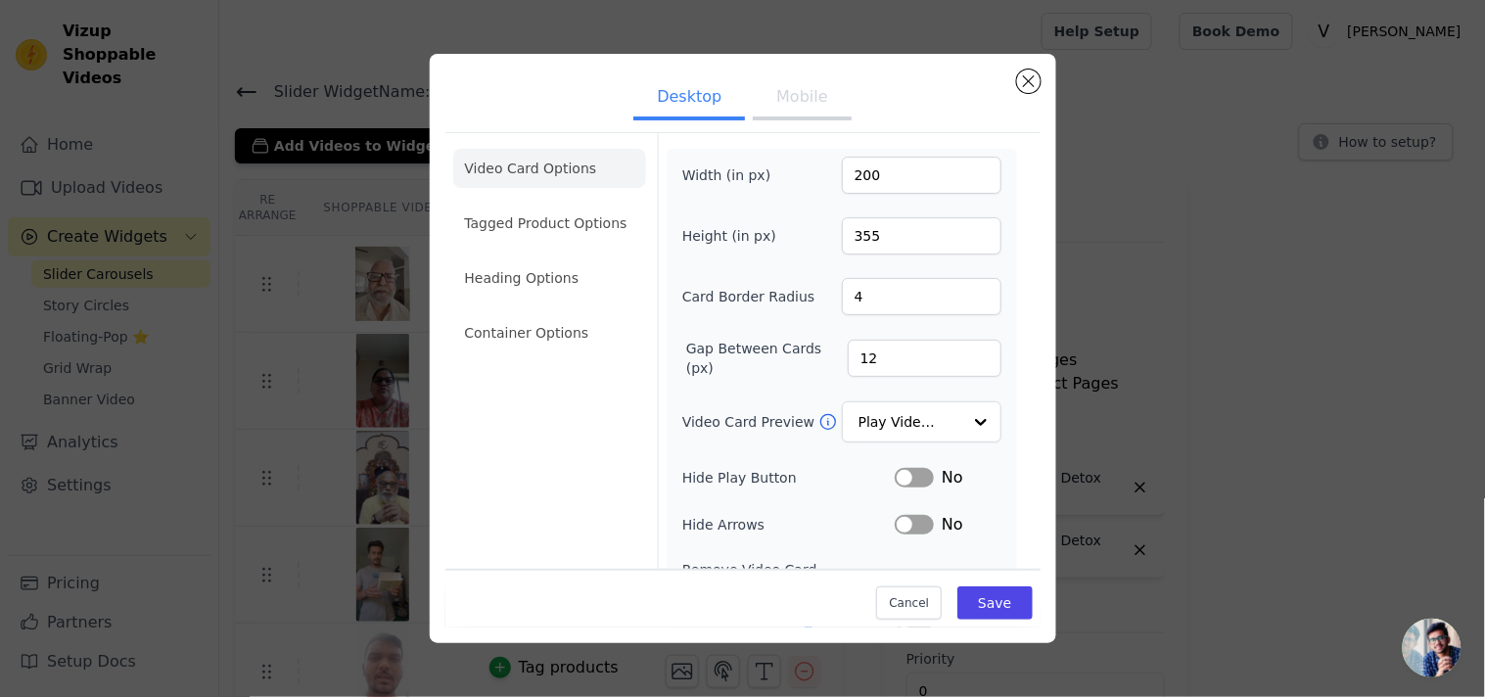
scroll to position [168, 0]
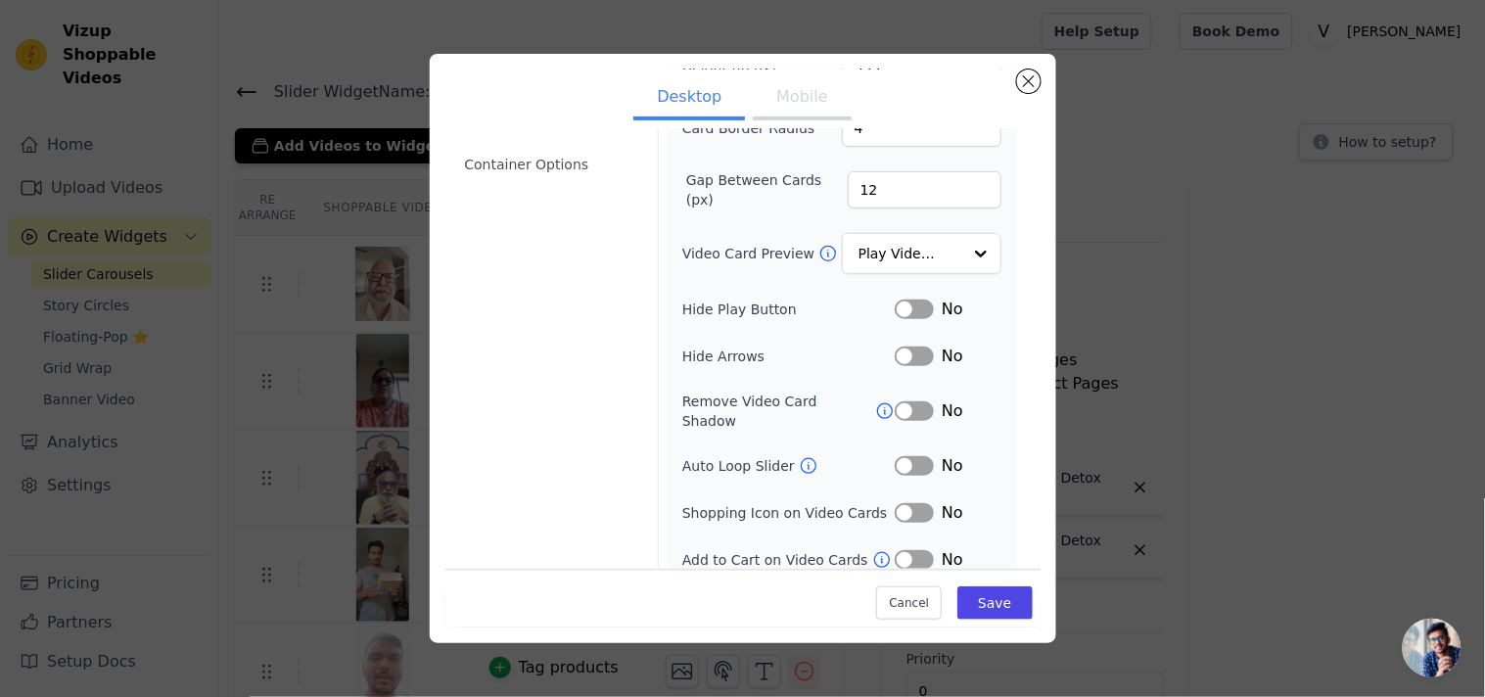
click at [901, 456] on button "Label" at bounding box center [914, 466] width 39 height 20
click at [904, 503] on button "Label" at bounding box center [914, 513] width 39 height 20
click at [903, 551] on button "Label" at bounding box center [914, 560] width 39 height 20
click at [964, 613] on button "Save" at bounding box center [994, 602] width 74 height 33
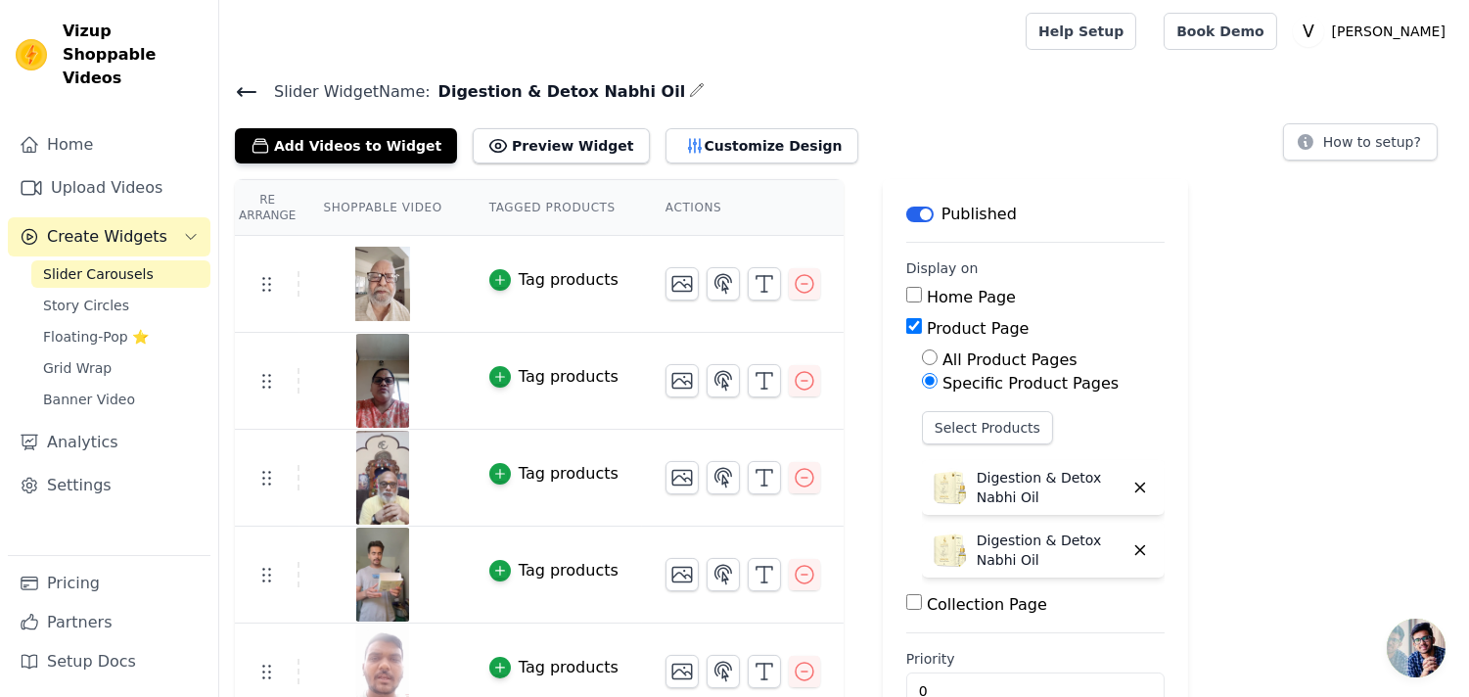
click at [540, 279] on div "Tag products" at bounding box center [569, 279] width 100 height 23
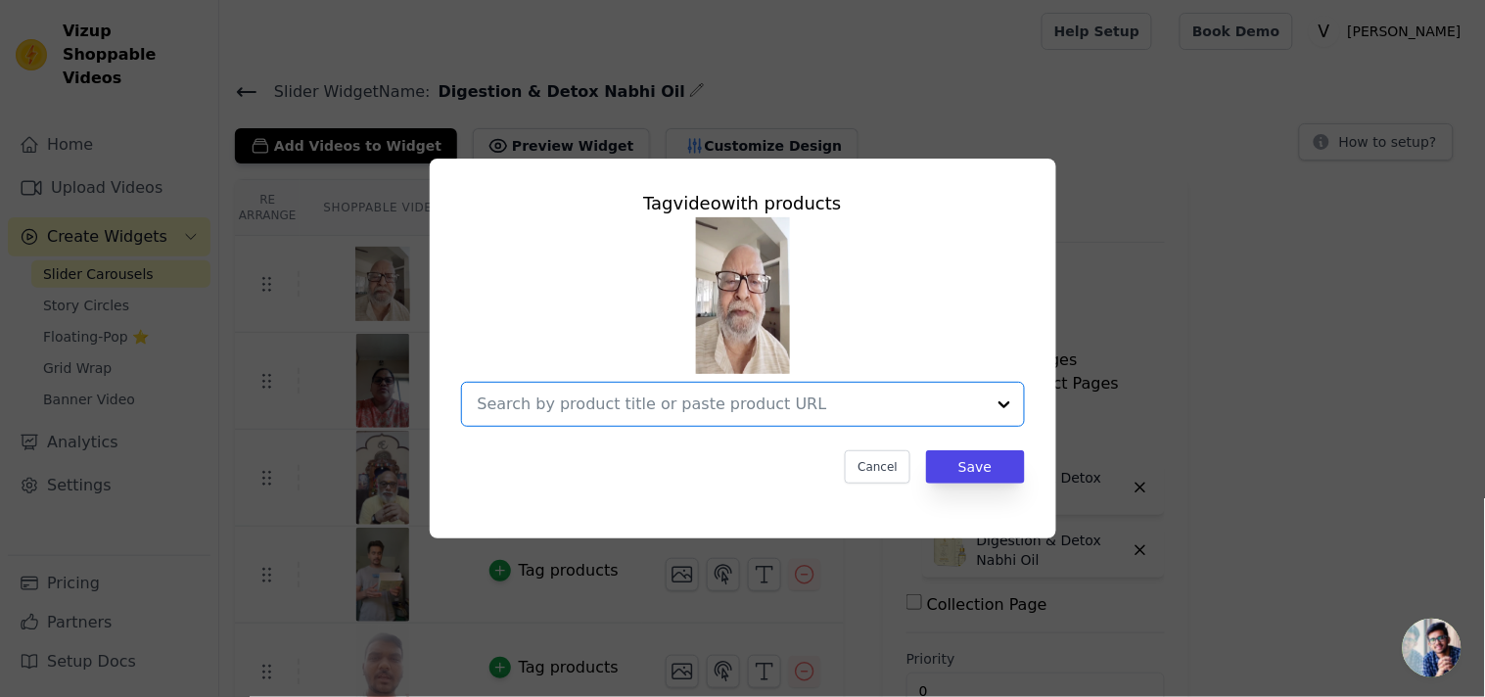
click at [626, 397] on input "text" at bounding box center [731, 403] width 507 height 23
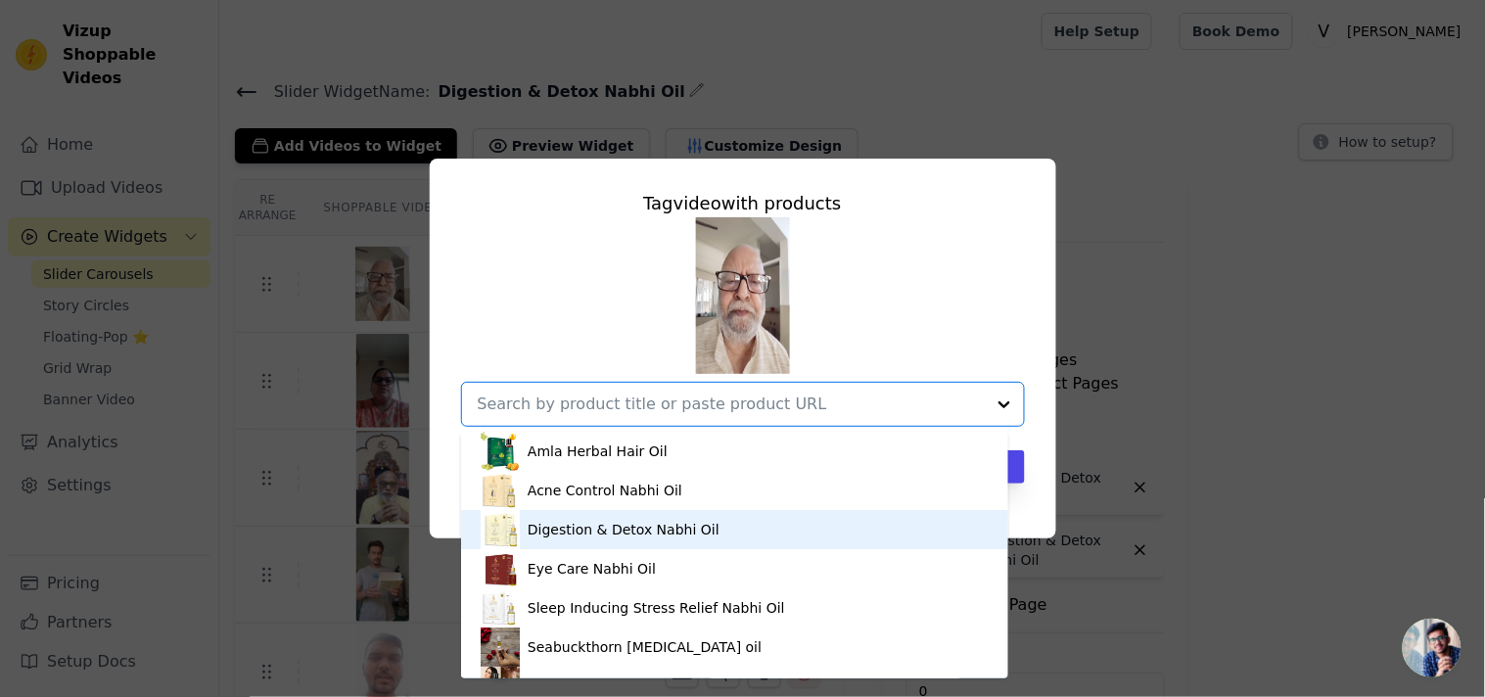
click at [622, 530] on div "Digestion & Detox Nabhi Oil" at bounding box center [624, 530] width 192 height 20
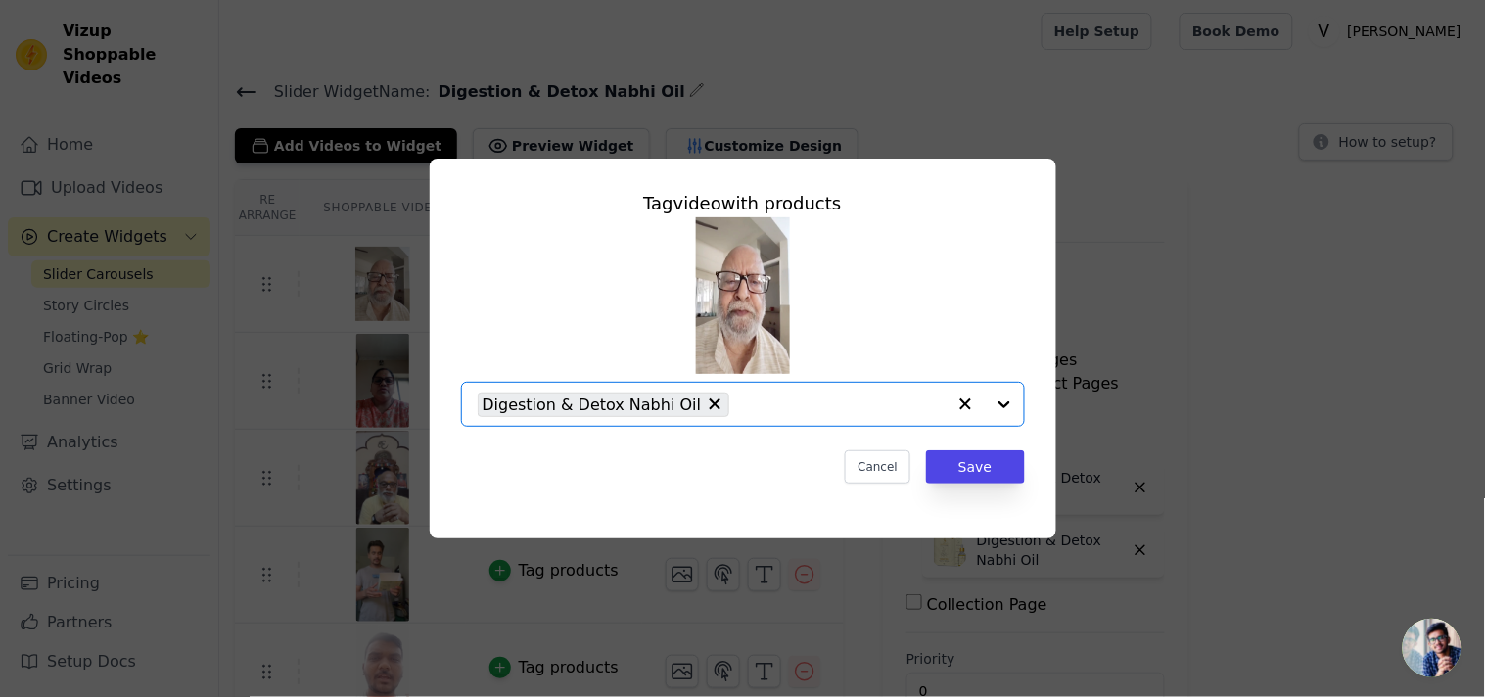
paste input "Digestion & Detox Nabhi Oil"
type input "Digestion & Detox Nabhi Oil"
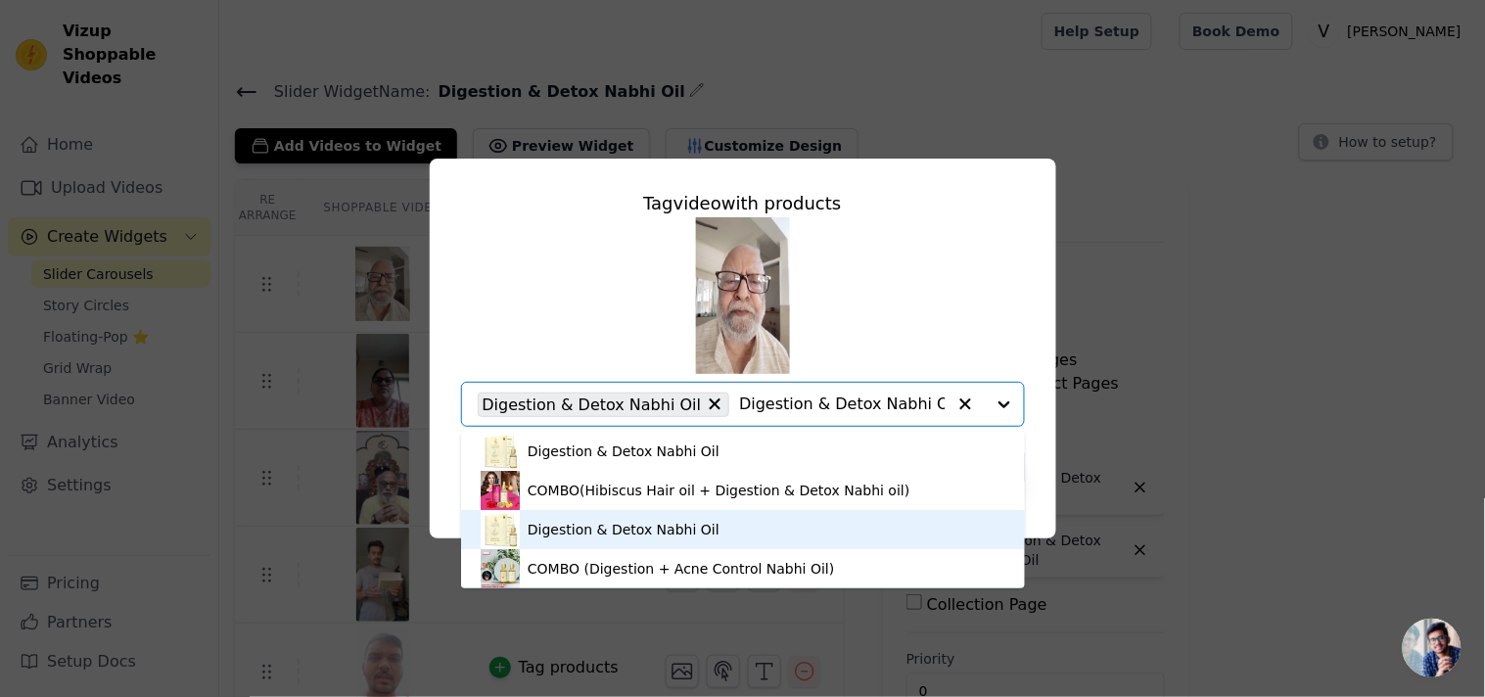
click at [622, 530] on div "Digestion & Detox Nabhi Oil" at bounding box center [624, 530] width 192 height 20
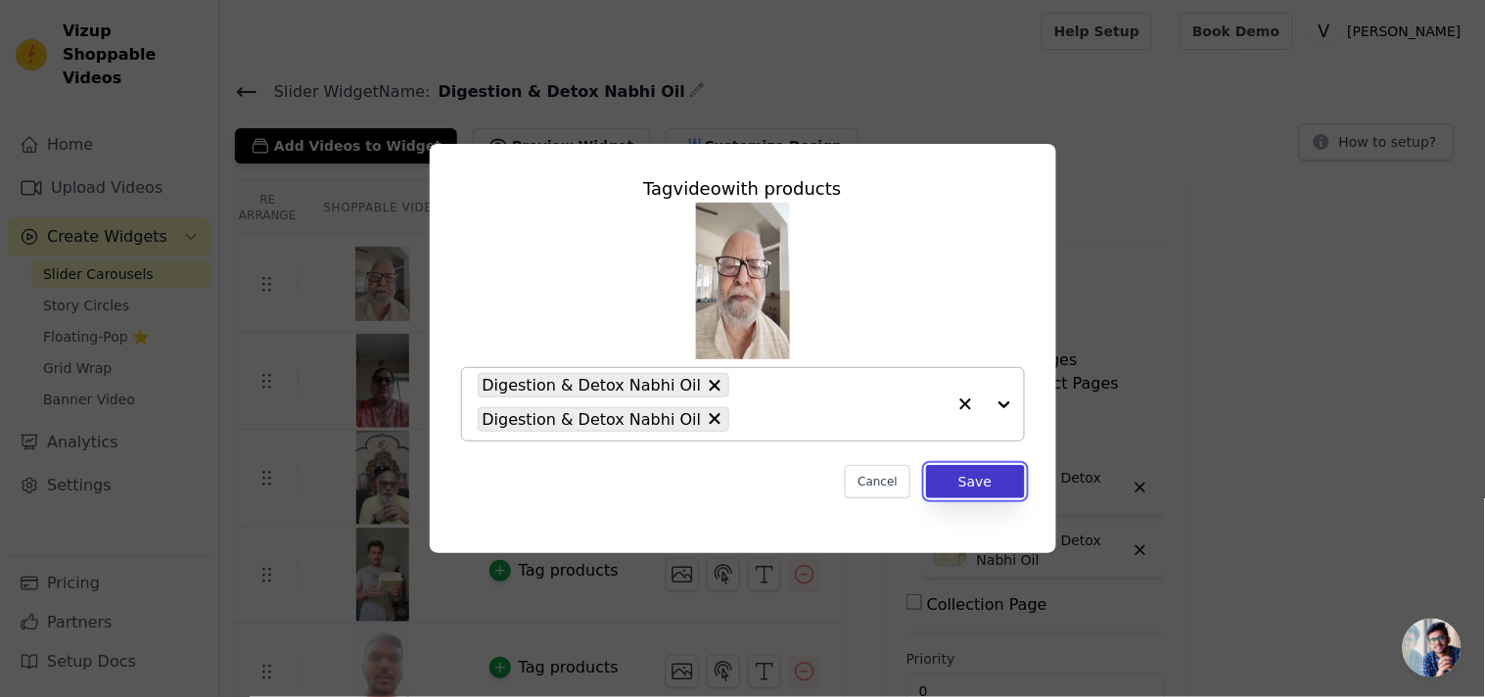
click at [983, 490] on button "Save" at bounding box center [975, 481] width 98 height 33
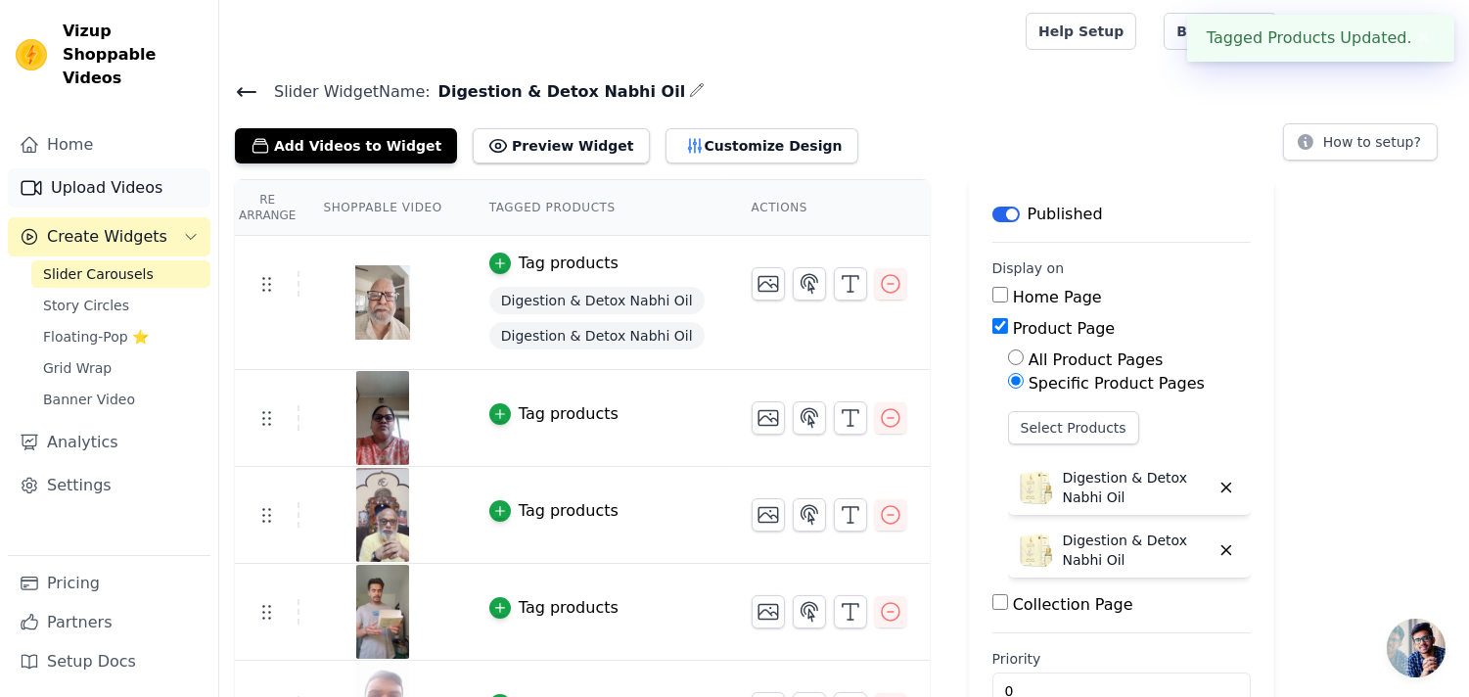
click at [148, 168] on link "Upload Videos" at bounding box center [109, 187] width 203 height 39
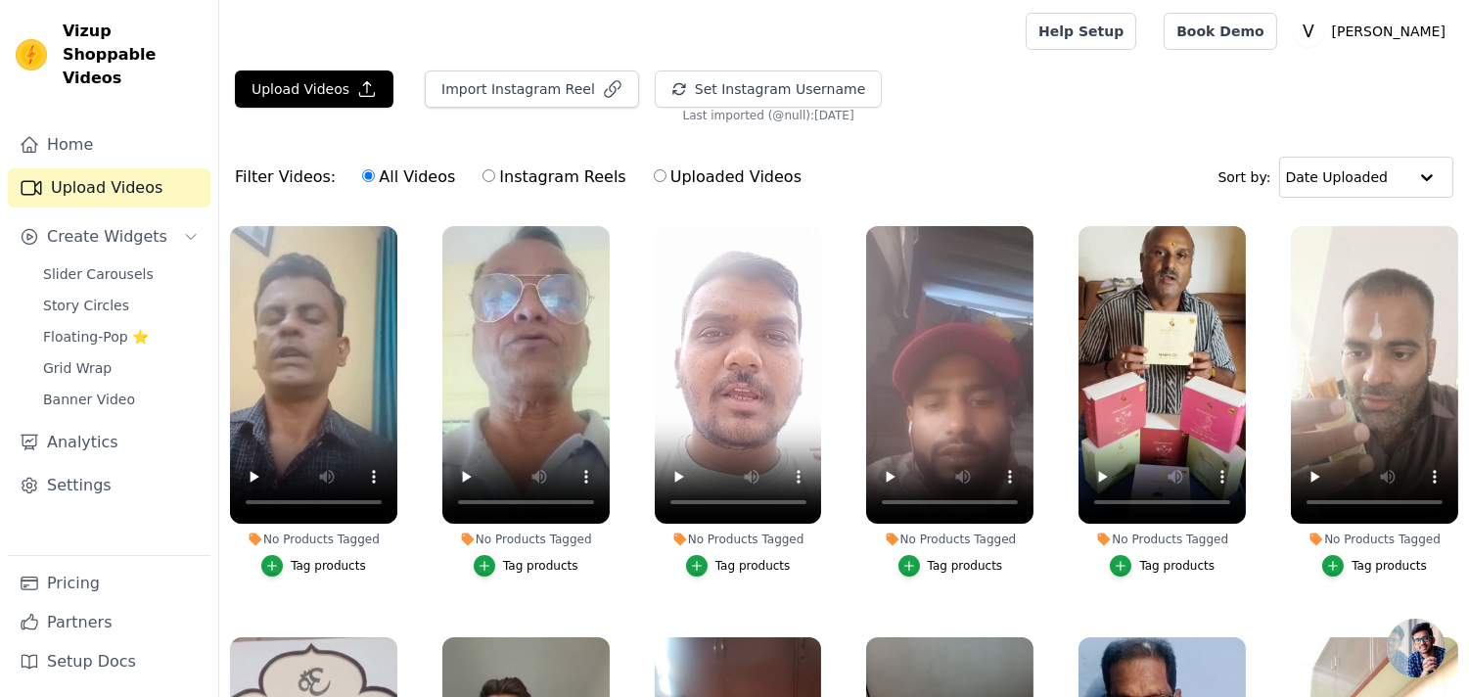
click at [334, 569] on div "Tag products" at bounding box center [328, 566] width 75 height 16
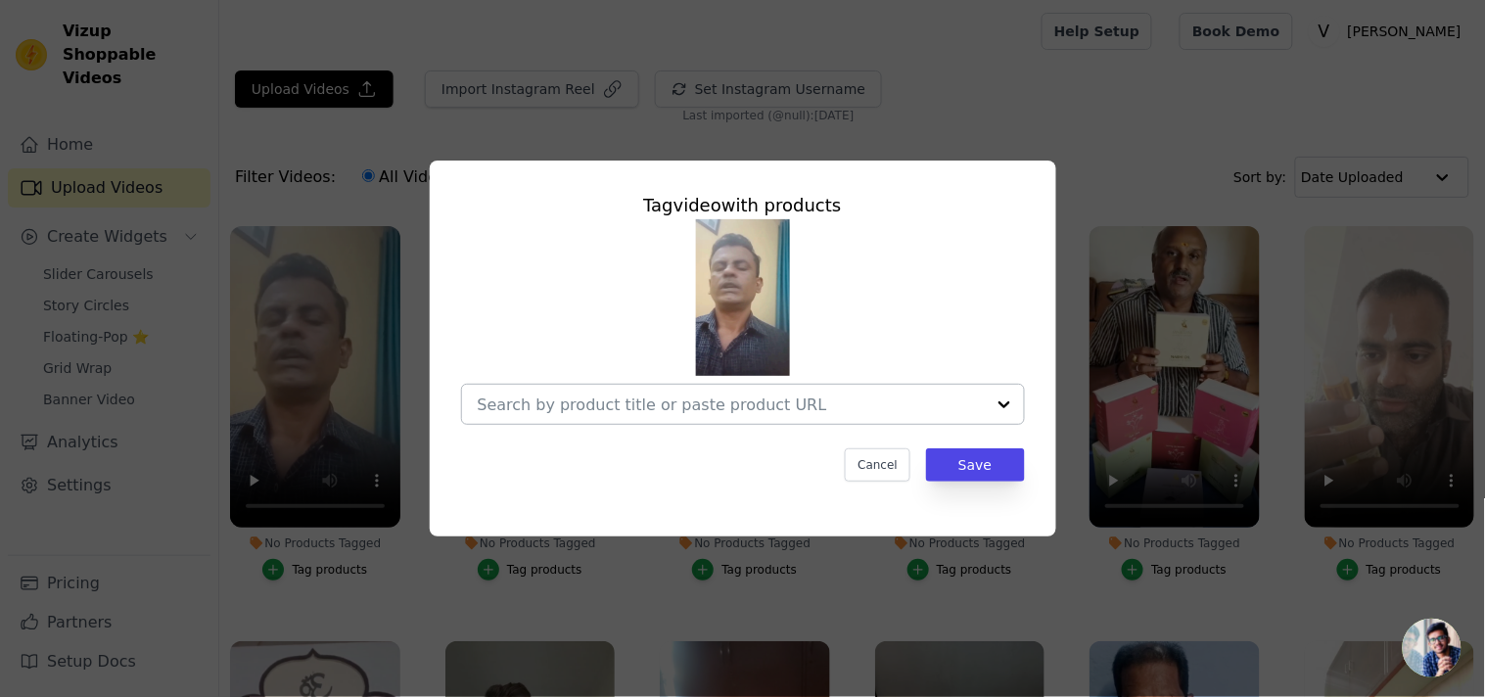
click at [654, 399] on input "No Products Tagged Tag video with products Cancel Save Tag products" at bounding box center [731, 404] width 507 height 19
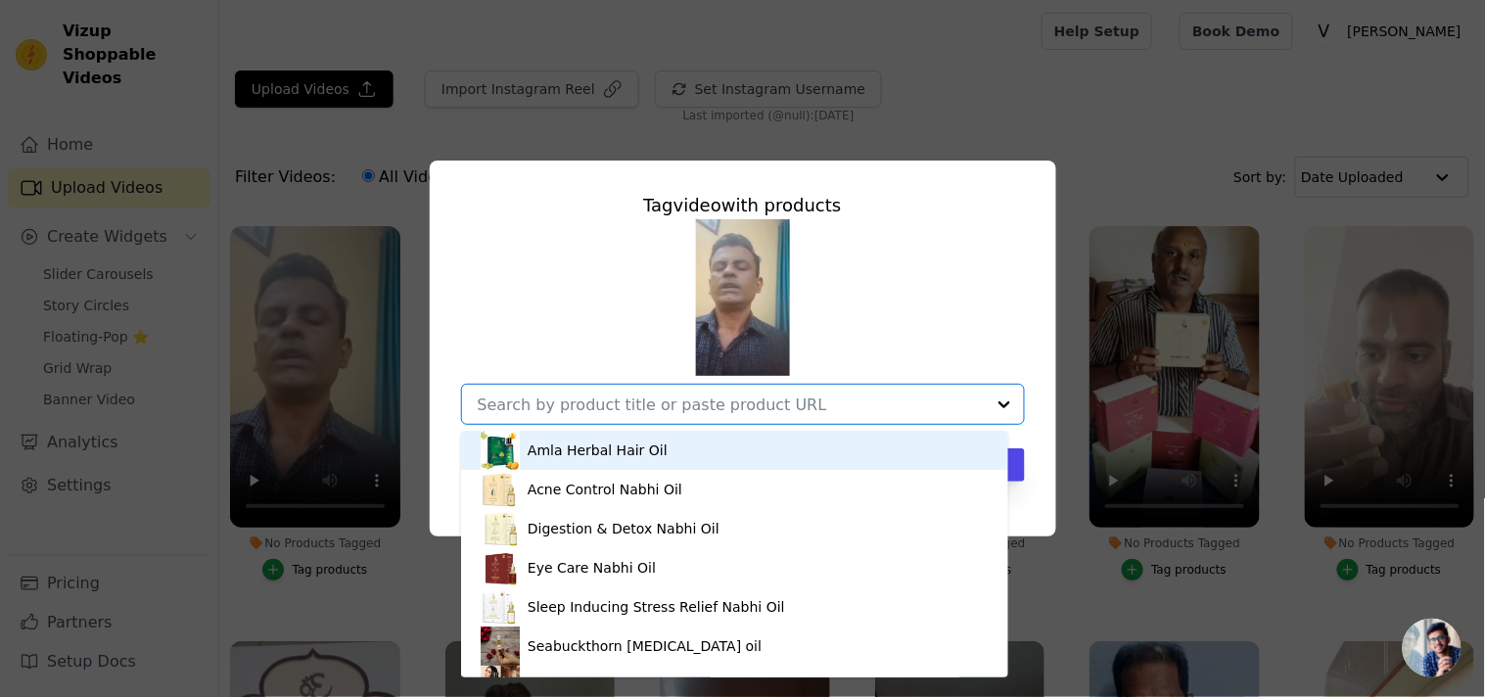
paste input "Digestion & Detox Nabhi Oil"
type input "Digestion & Detox Nabhi Oil"
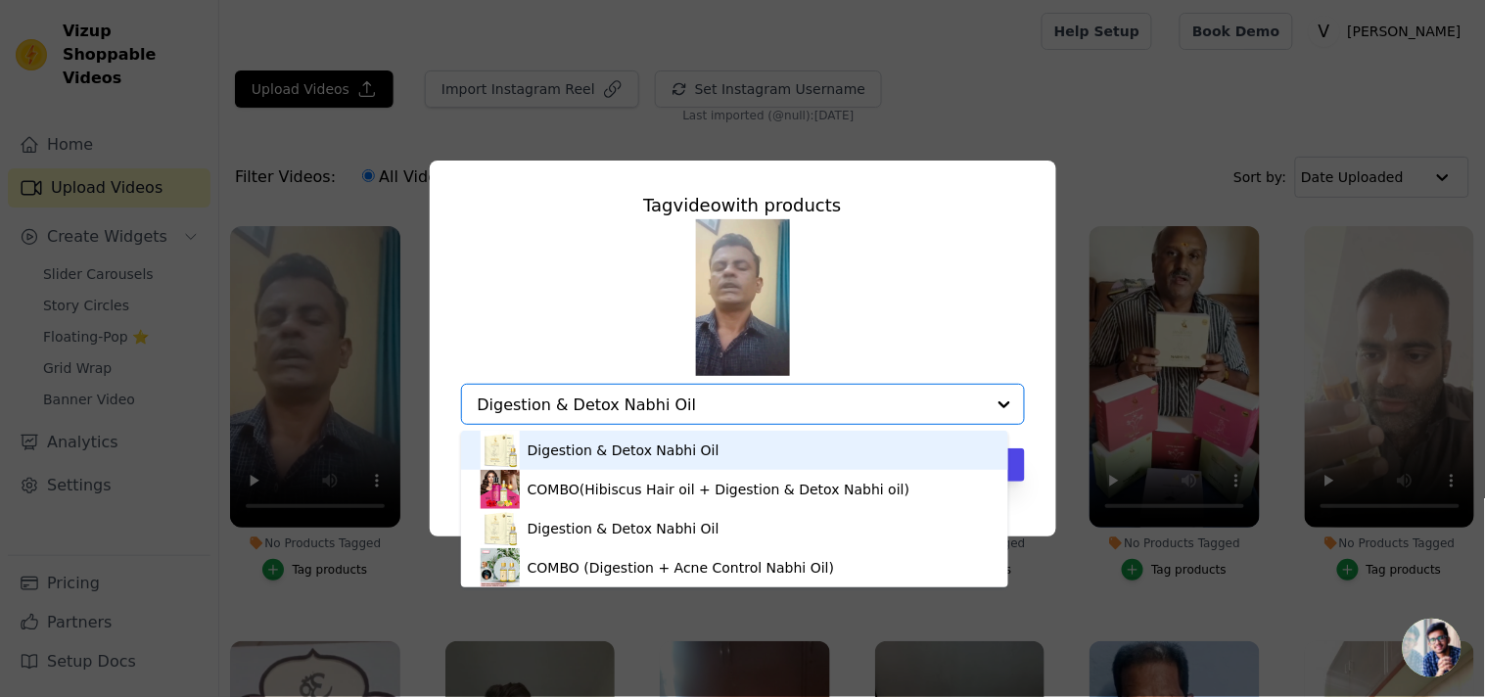
click at [612, 461] on div "Digestion & Detox Nabhi Oil" at bounding box center [735, 450] width 508 height 39
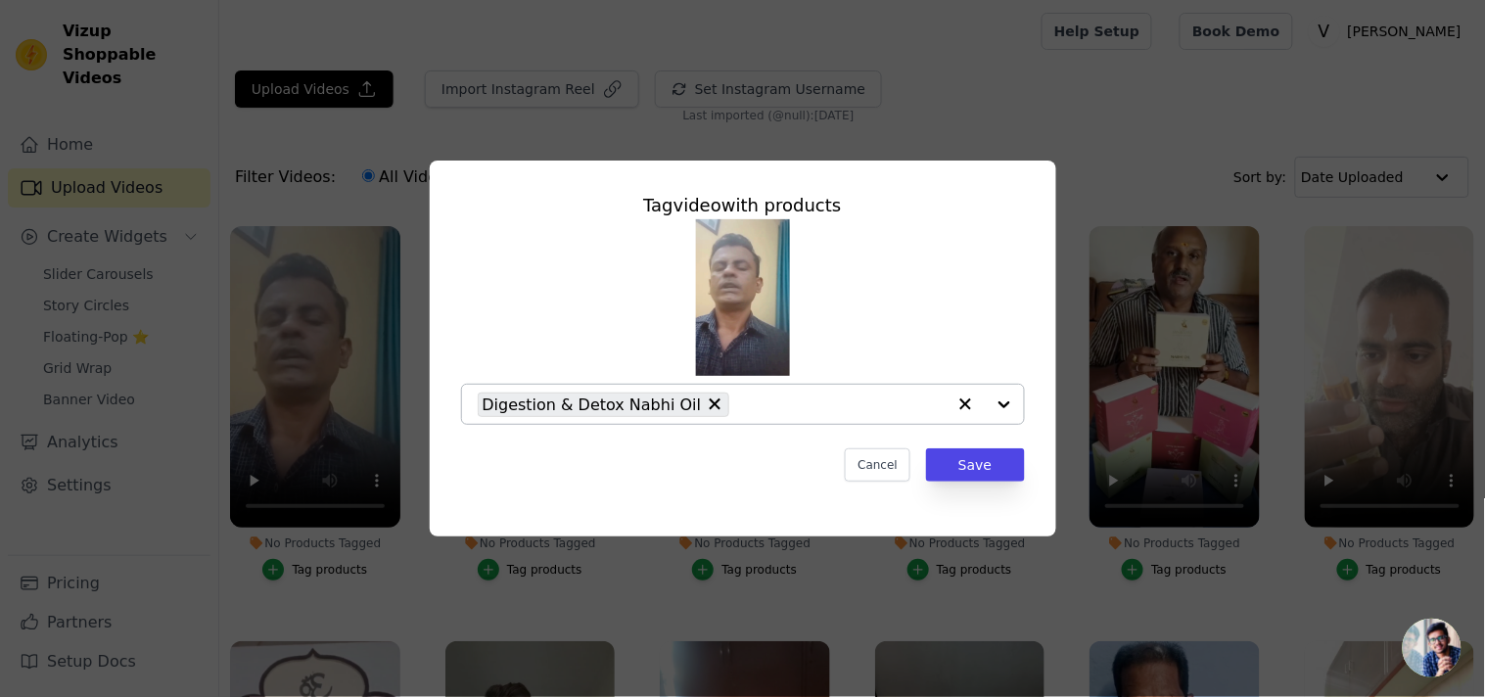
paste input "Digestion & Detox Nabhi Oil"
type input "Digestion & Detox Nabhi Oil"
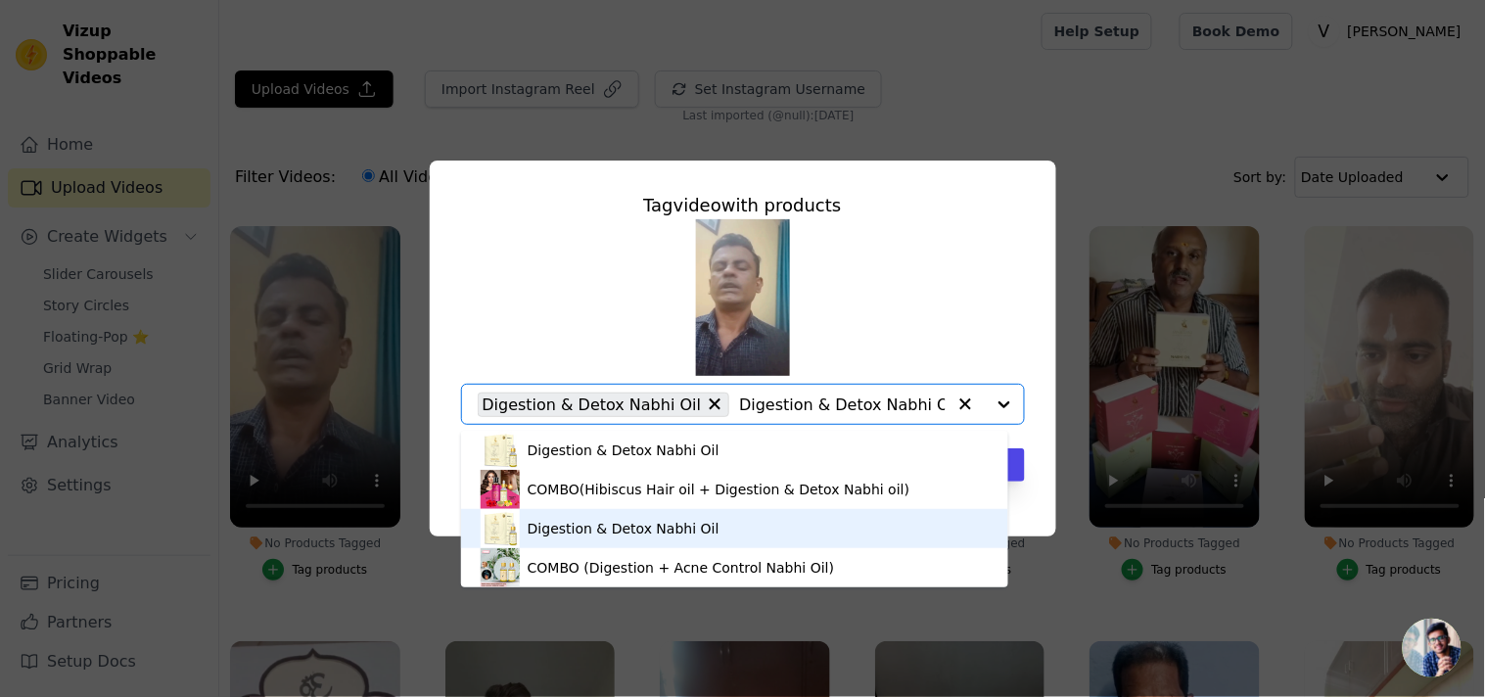
click at [675, 527] on div "Digestion & Detox Nabhi Oil" at bounding box center [624, 529] width 192 height 20
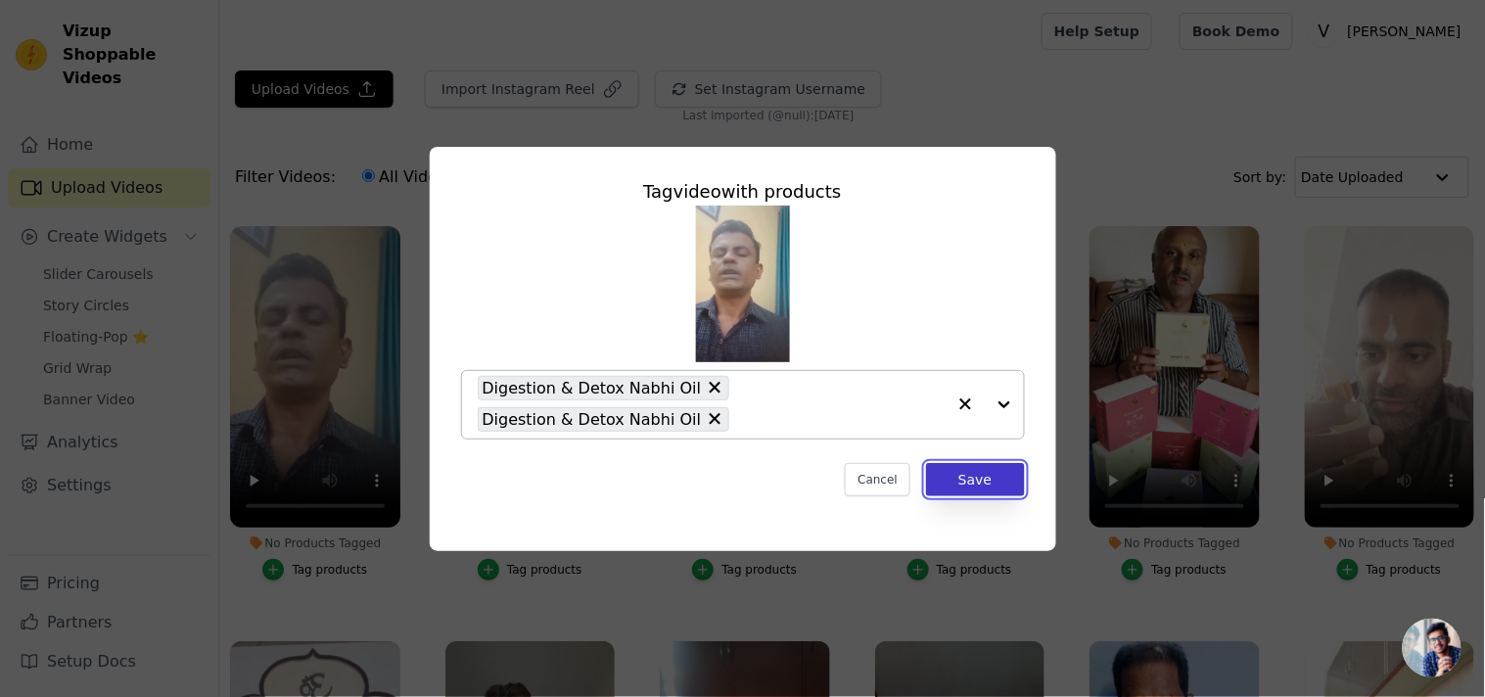
click at [989, 473] on button "Save" at bounding box center [975, 479] width 98 height 33
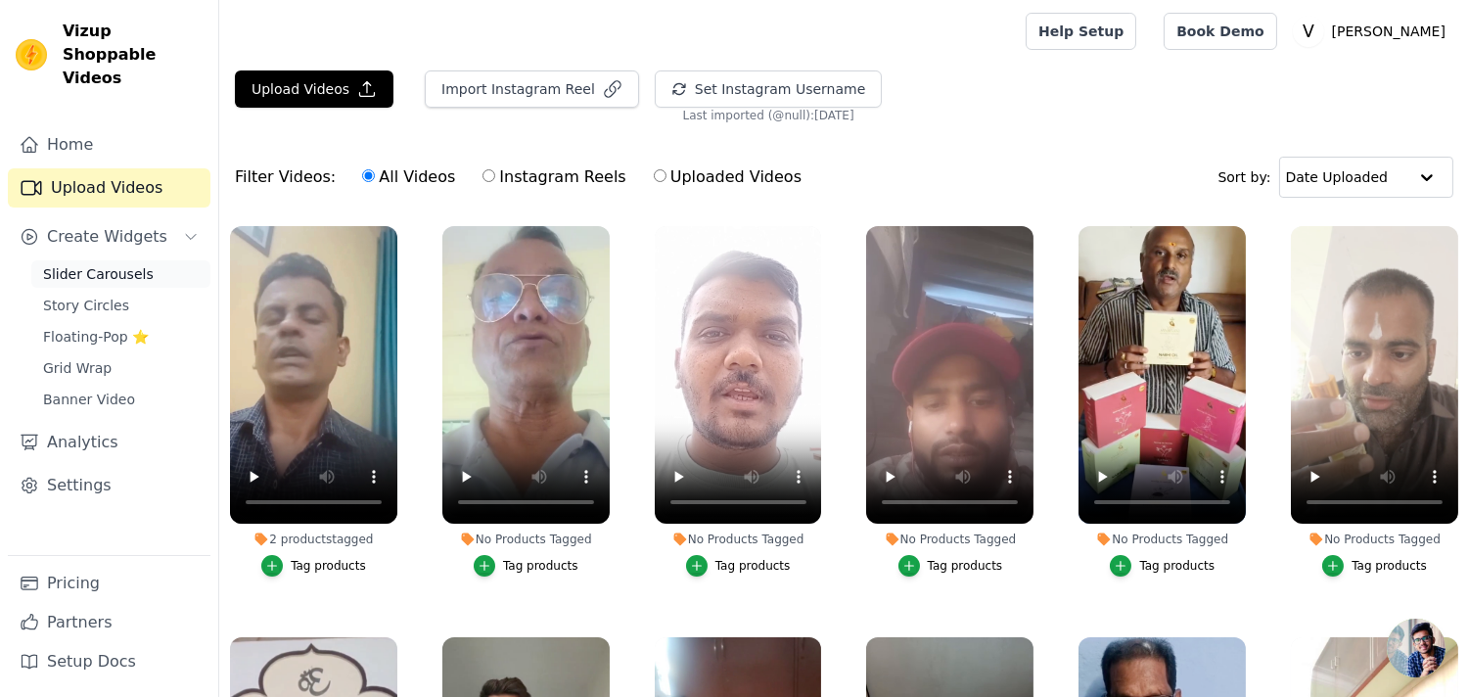
click at [106, 264] on span "Slider Carousels" at bounding box center [98, 274] width 111 height 20
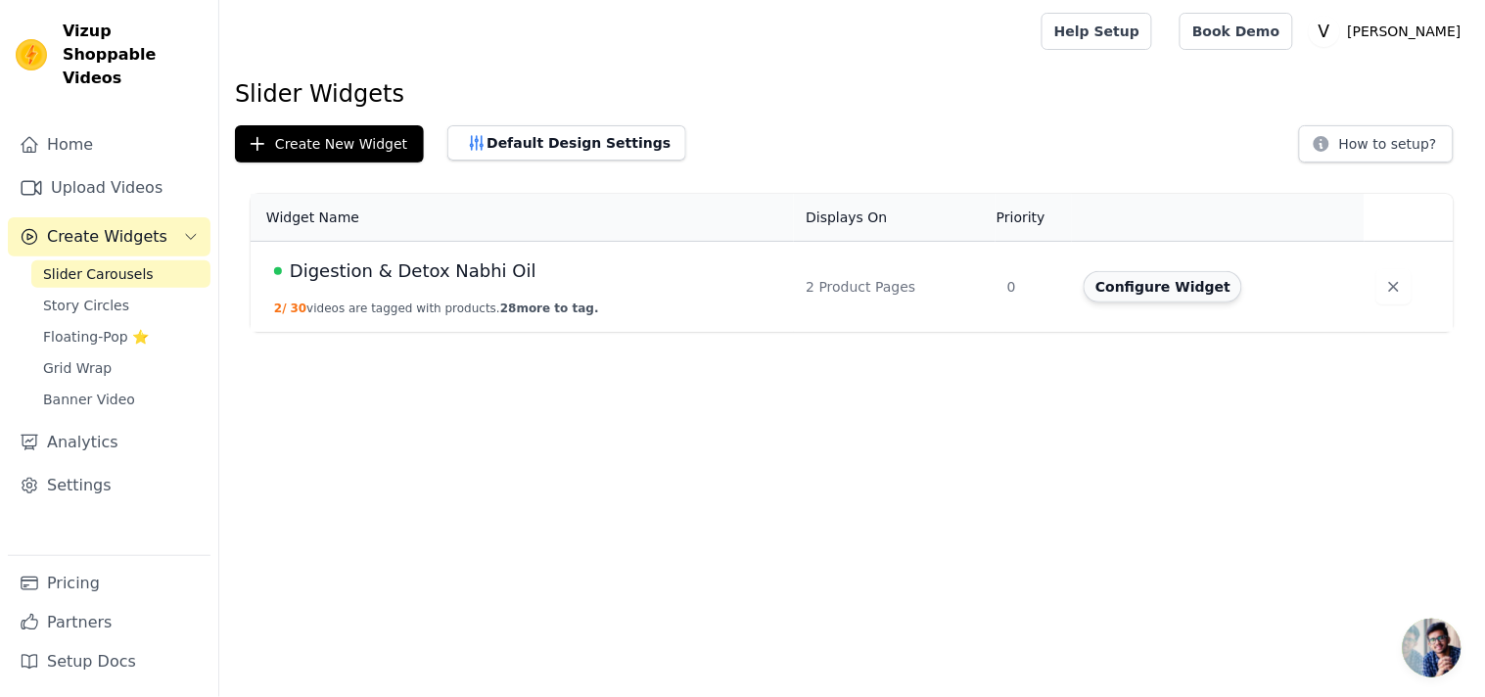
click at [1106, 287] on button "Configure Widget" at bounding box center [1162, 286] width 159 height 31
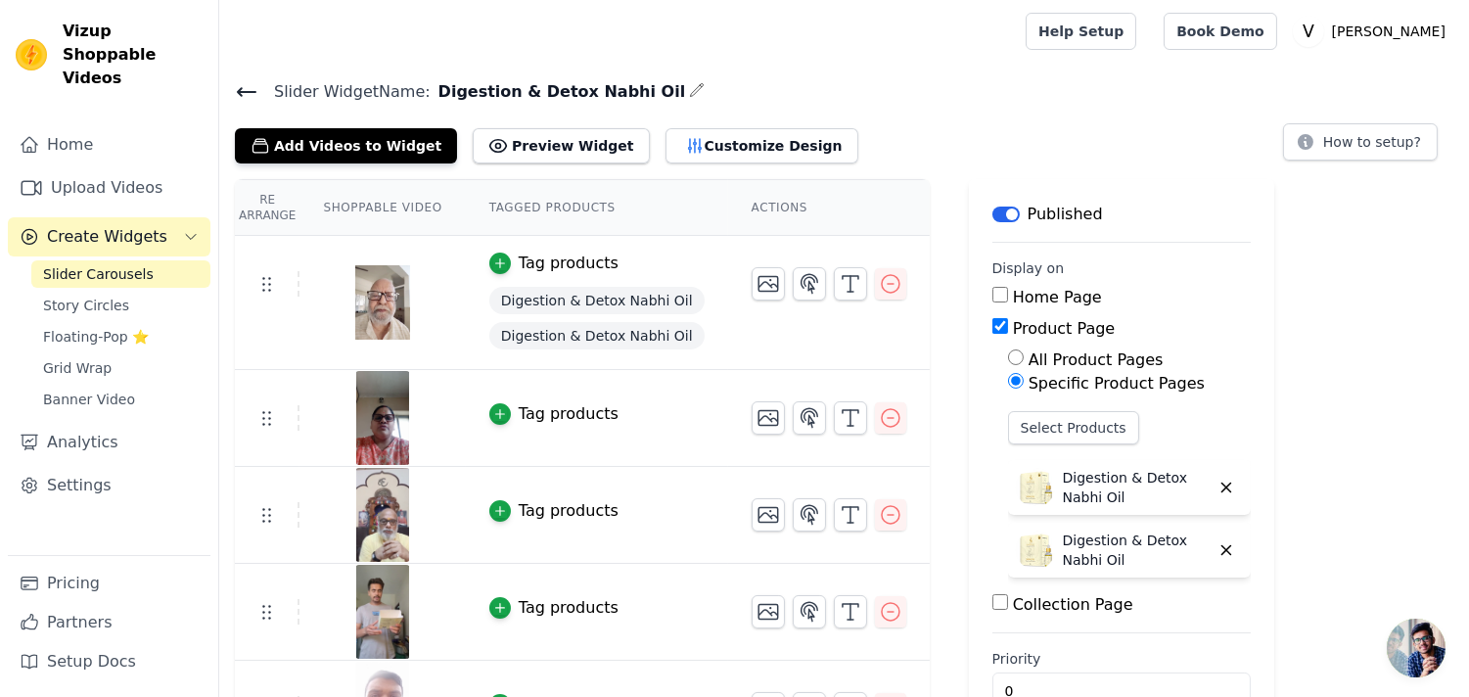
click at [546, 415] on div "Tag products" at bounding box center [569, 413] width 100 height 23
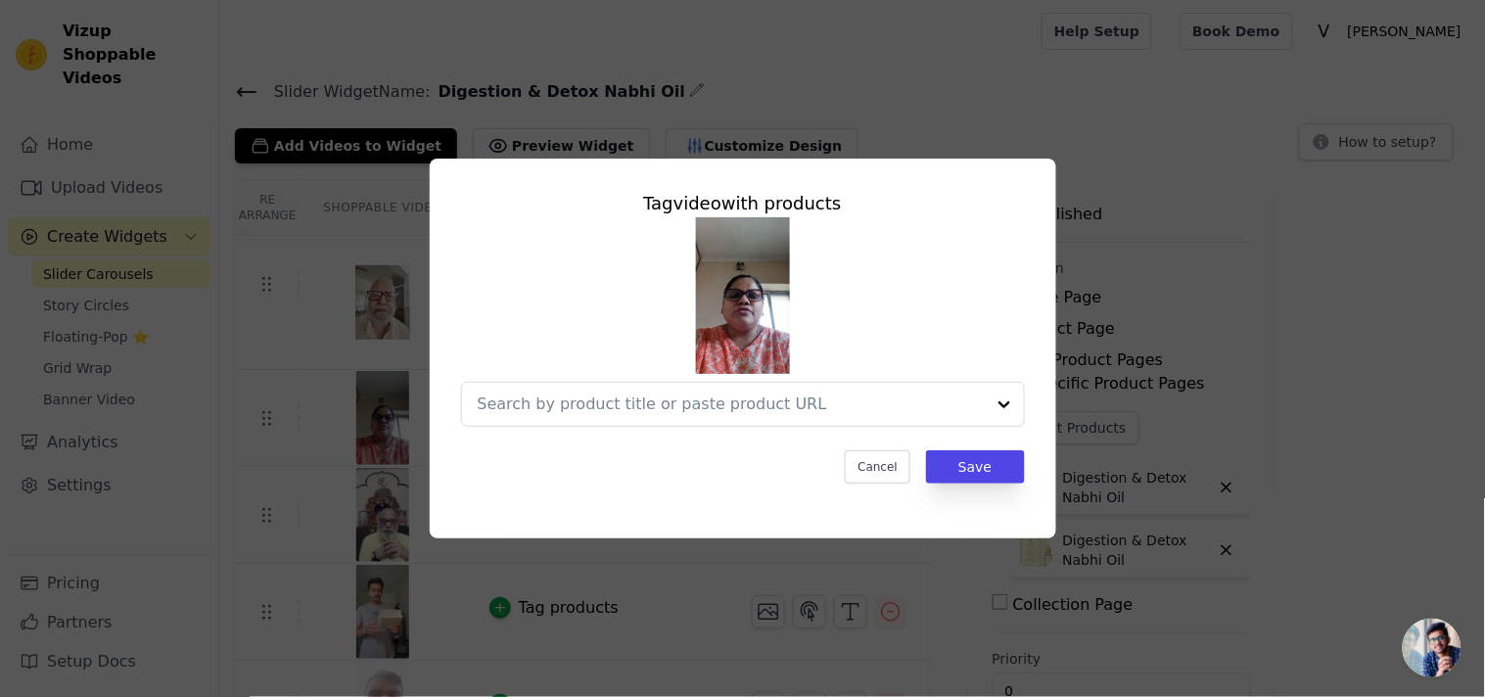
click at [1294, 254] on div "Tag video with products Cancel Save" at bounding box center [742, 348] width 1422 height 442
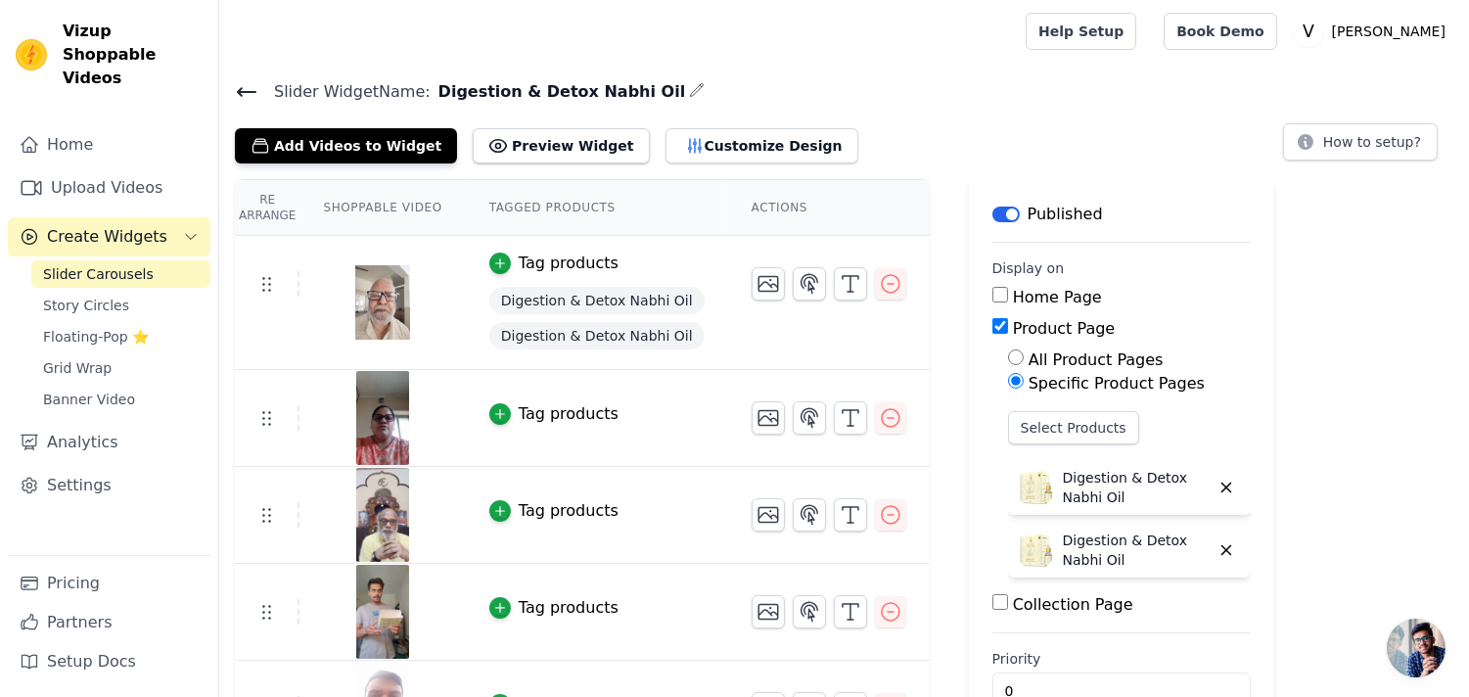
click at [560, 278] on td "Tag products Digestion & Detox Nabhi Oil Digestion & Detox Nabhi Oil" at bounding box center [597, 303] width 262 height 134
click at [522, 261] on div "Tag products" at bounding box center [569, 263] width 100 height 23
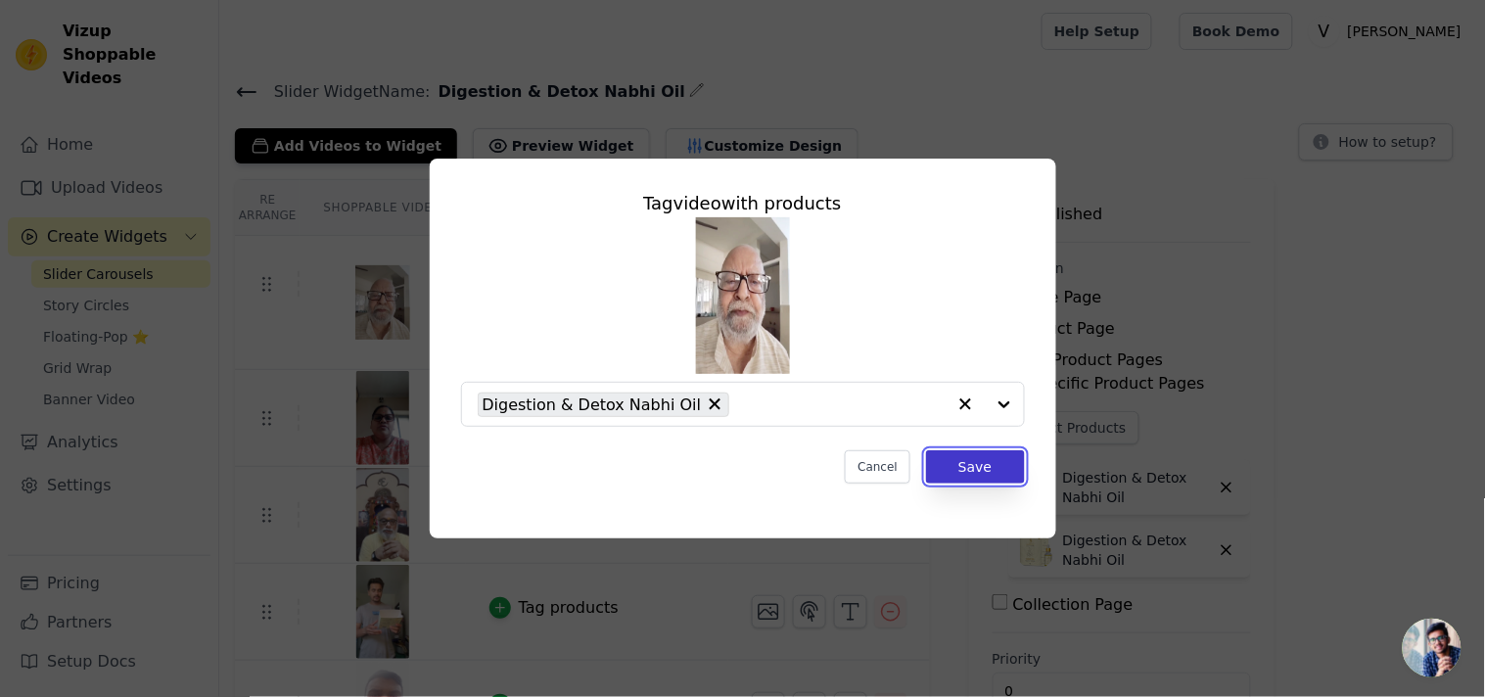
click at [975, 460] on button "Save" at bounding box center [975, 466] width 98 height 33
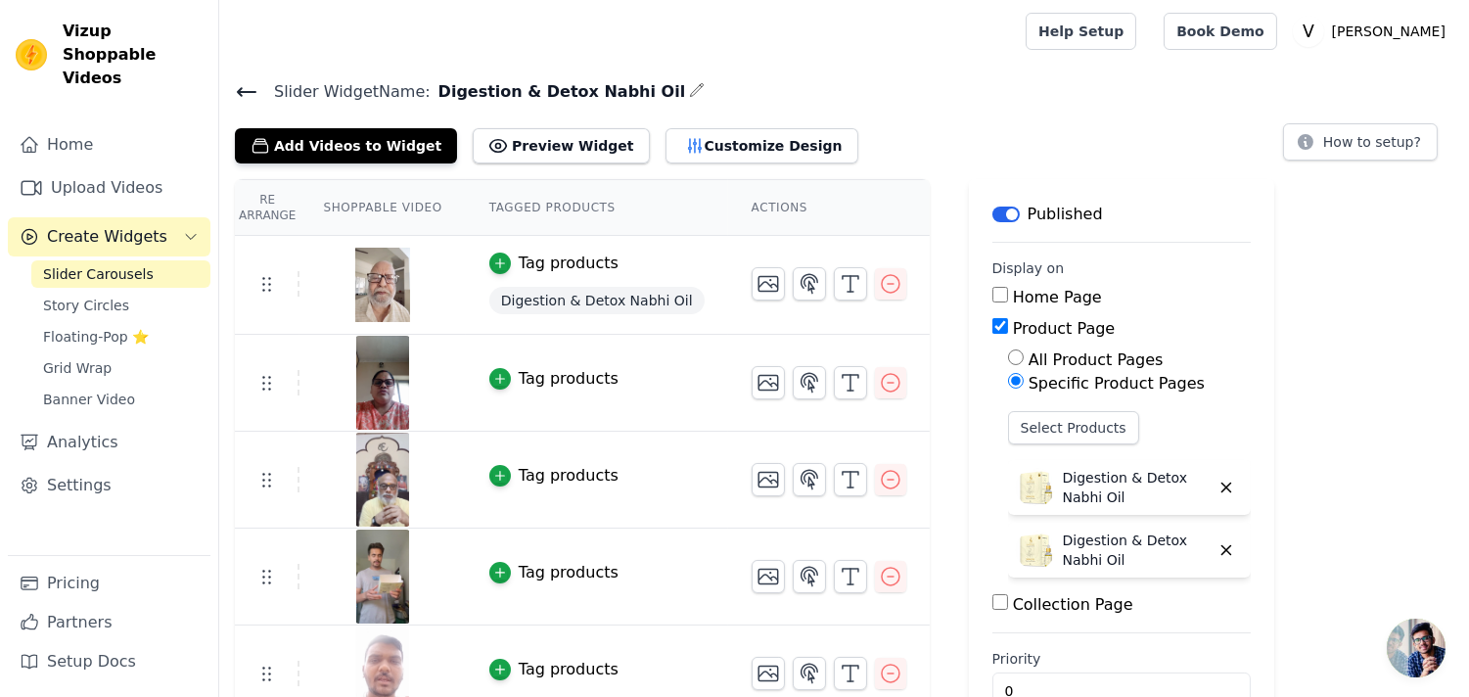
click at [555, 375] on div "Tag products" at bounding box center [569, 378] width 100 height 23
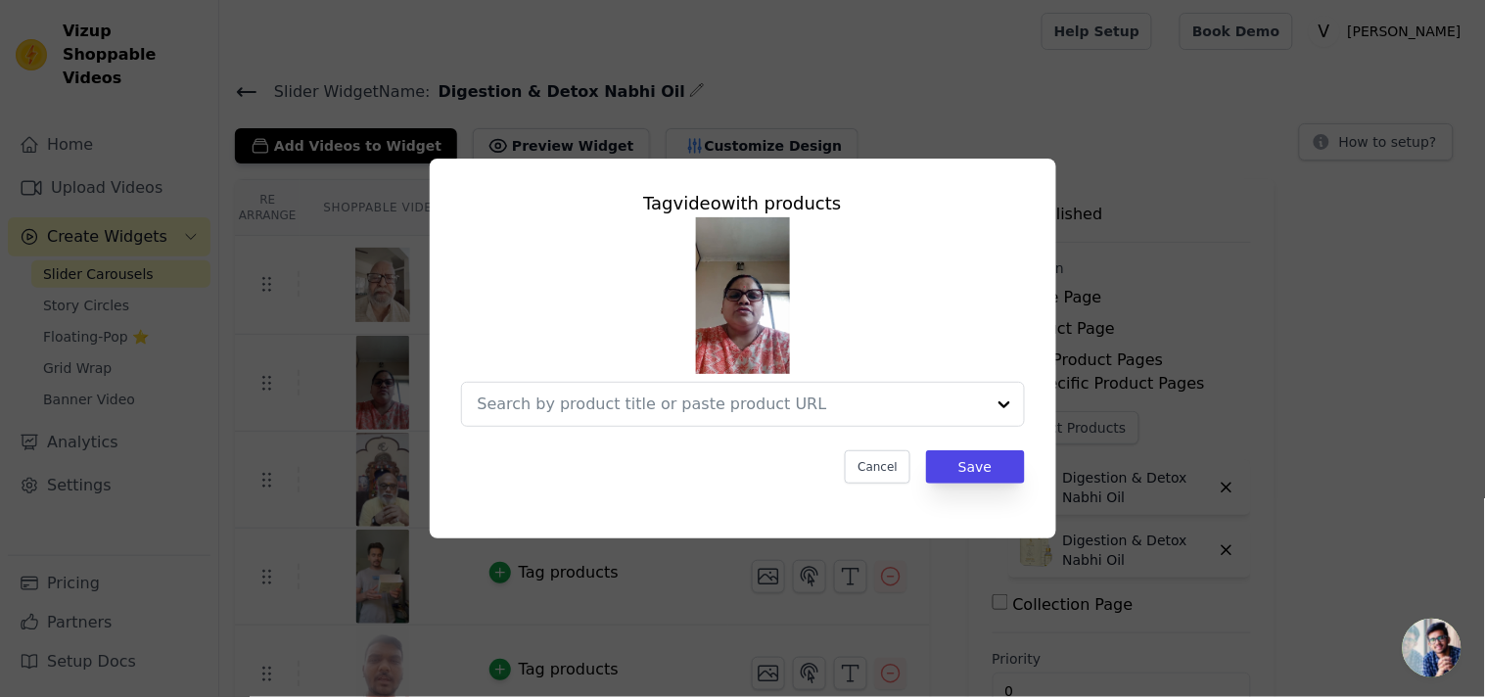
click at [231, 324] on div "Tag video with products Cancel Save" at bounding box center [742, 348] width 1422 height 442
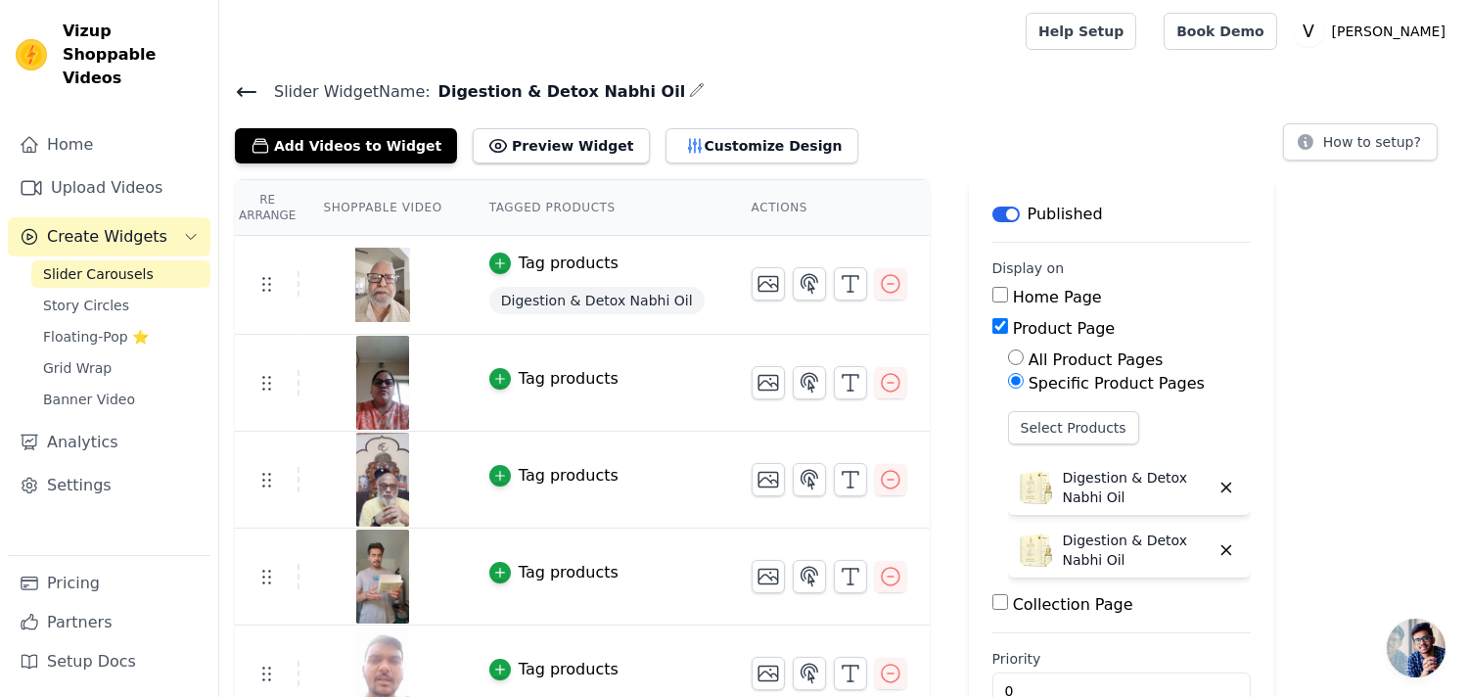
click at [568, 274] on div "Tag products" at bounding box center [569, 263] width 100 height 23
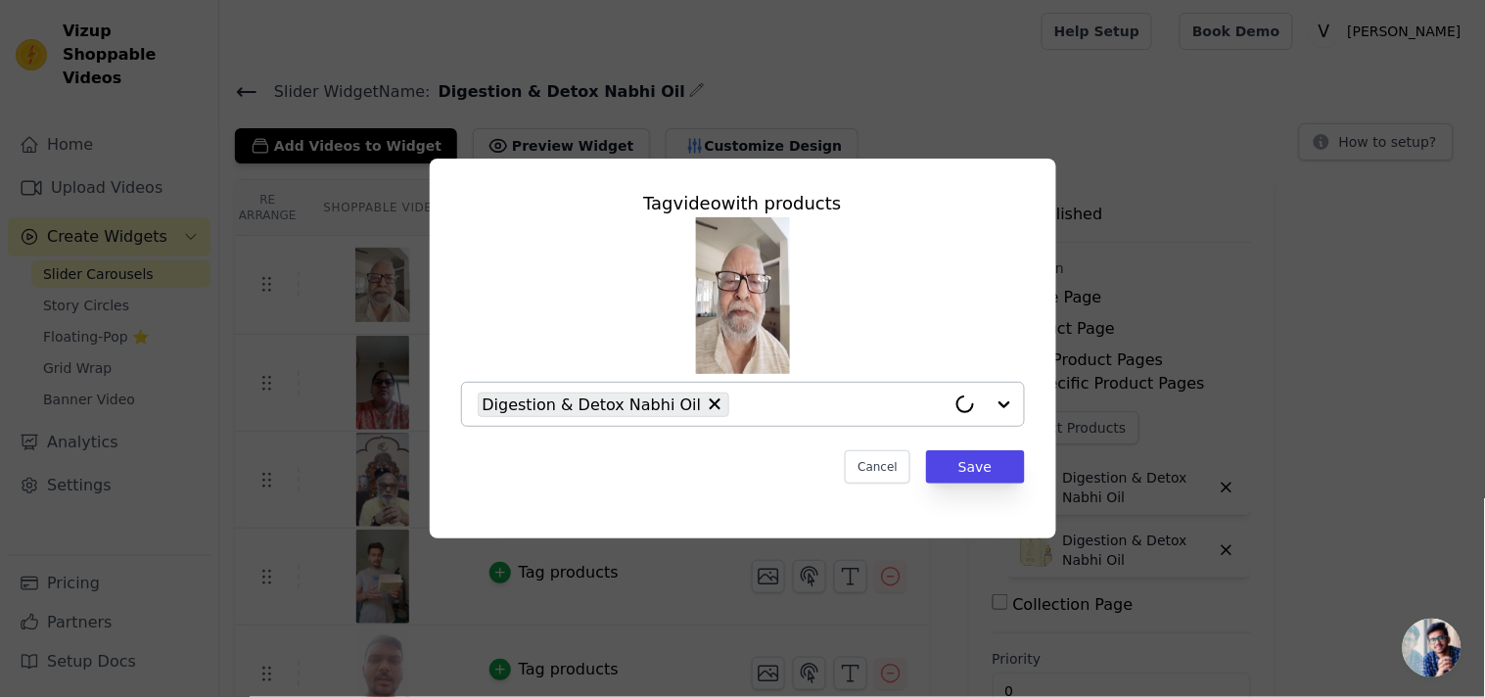
click at [750, 407] on input "text" at bounding box center [842, 403] width 206 height 23
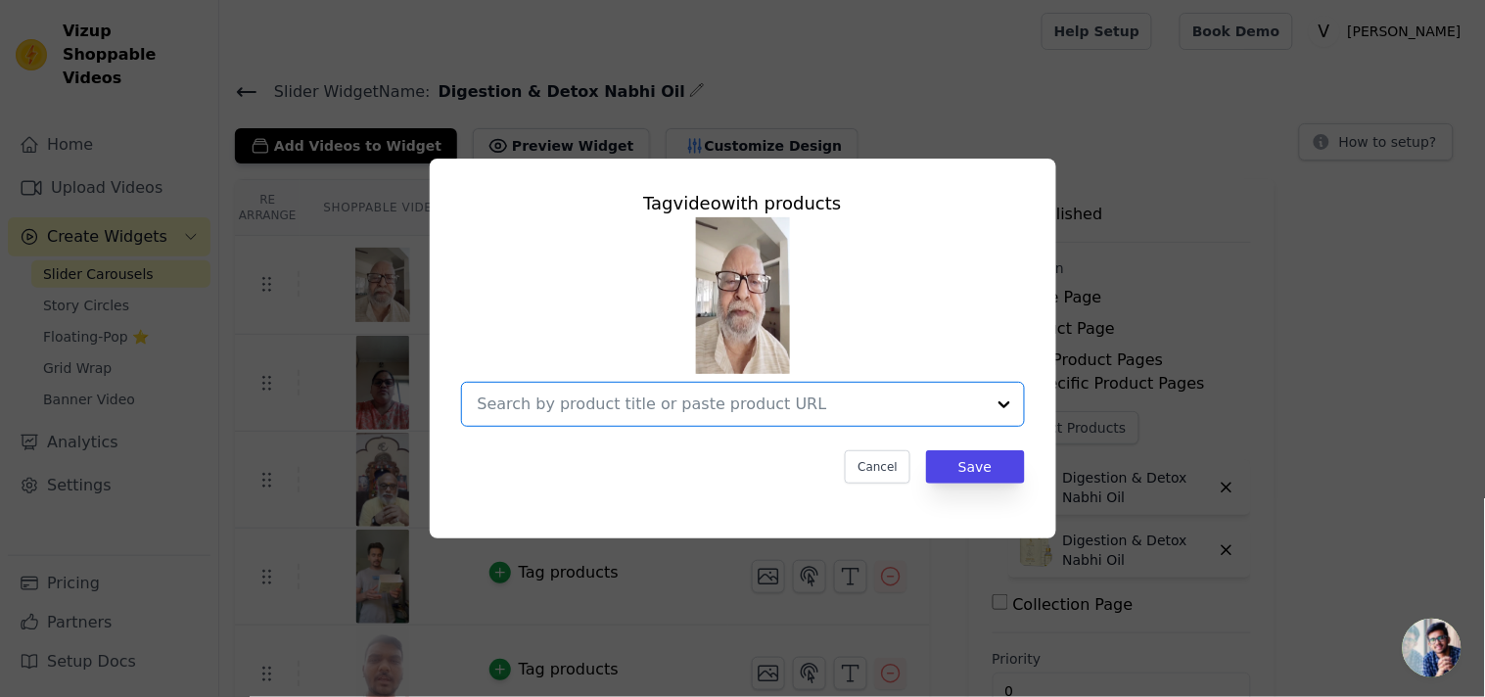
click at [709, 405] on input "text" at bounding box center [731, 403] width 507 height 23
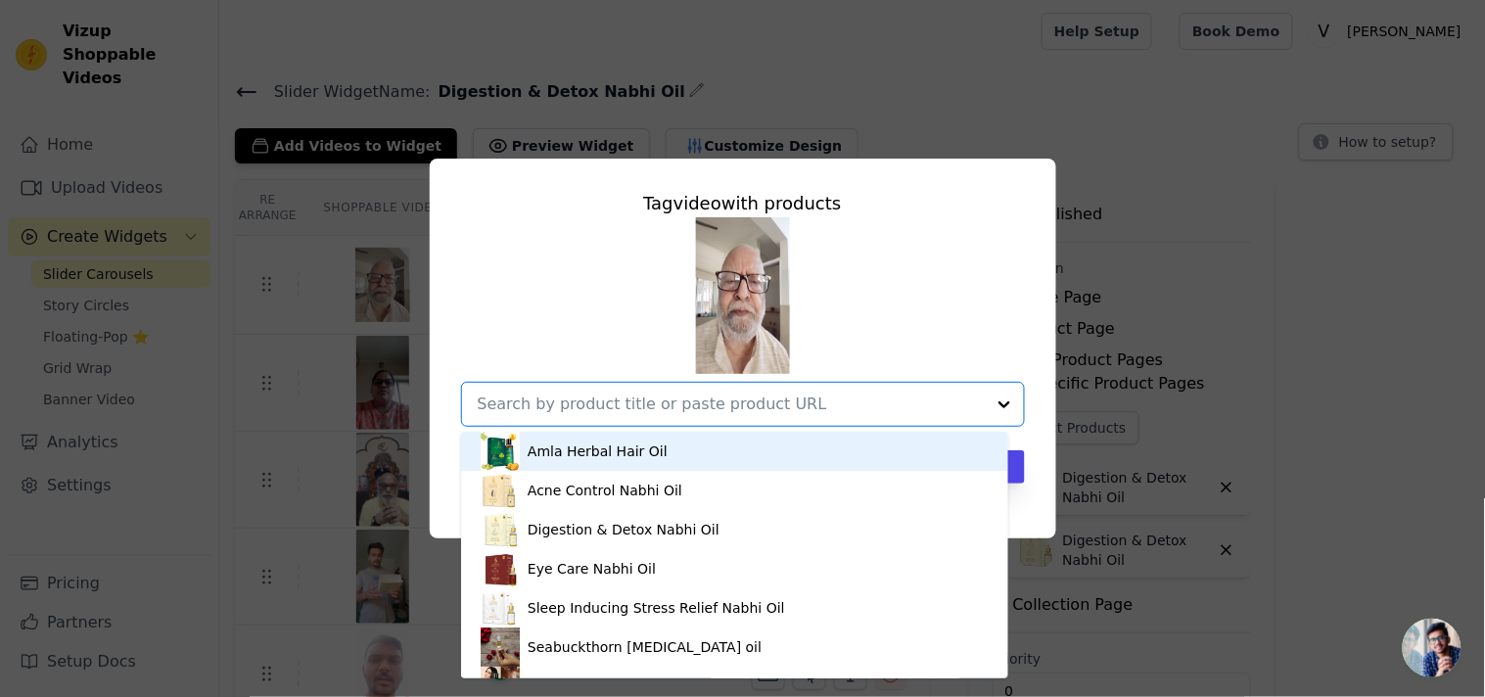
paste input "[URL][DOMAIN_NAME]"
type input "[URL][DOMAIN_NAME]"
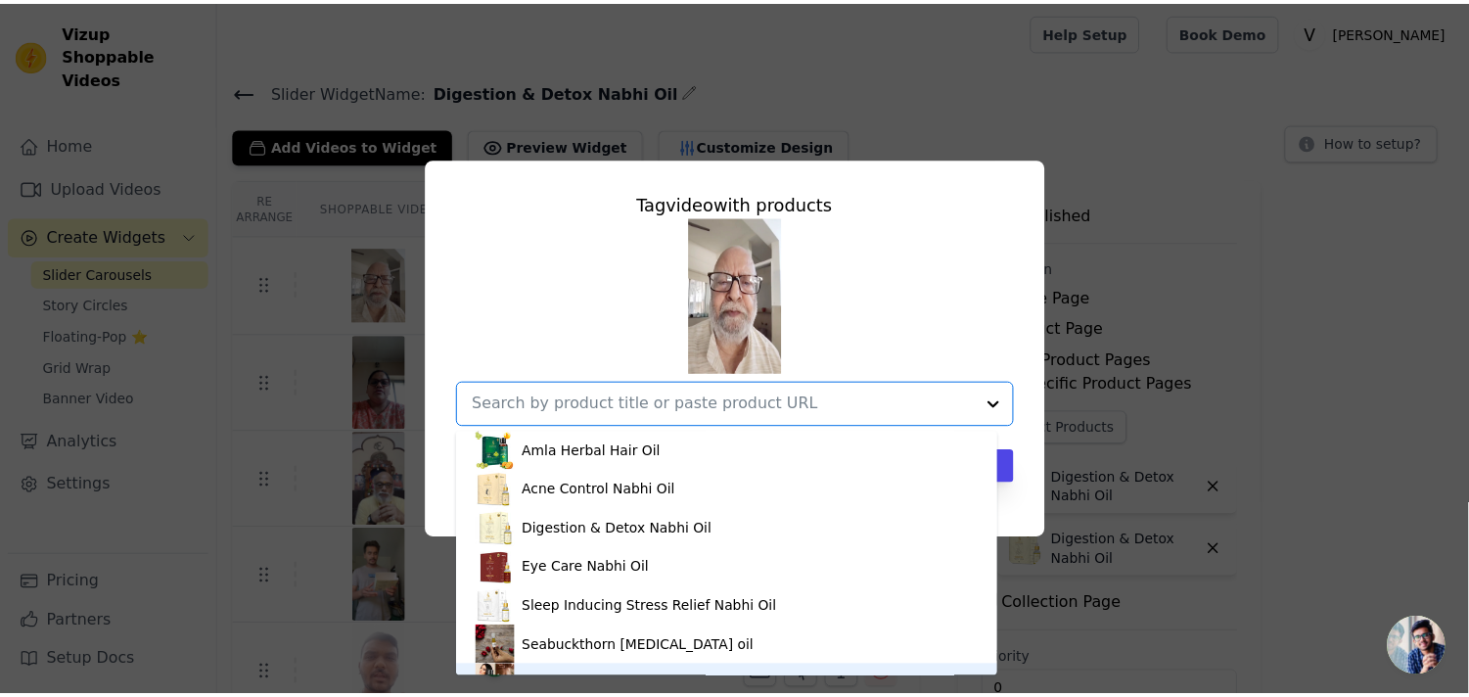
scroll to position [26, 0]
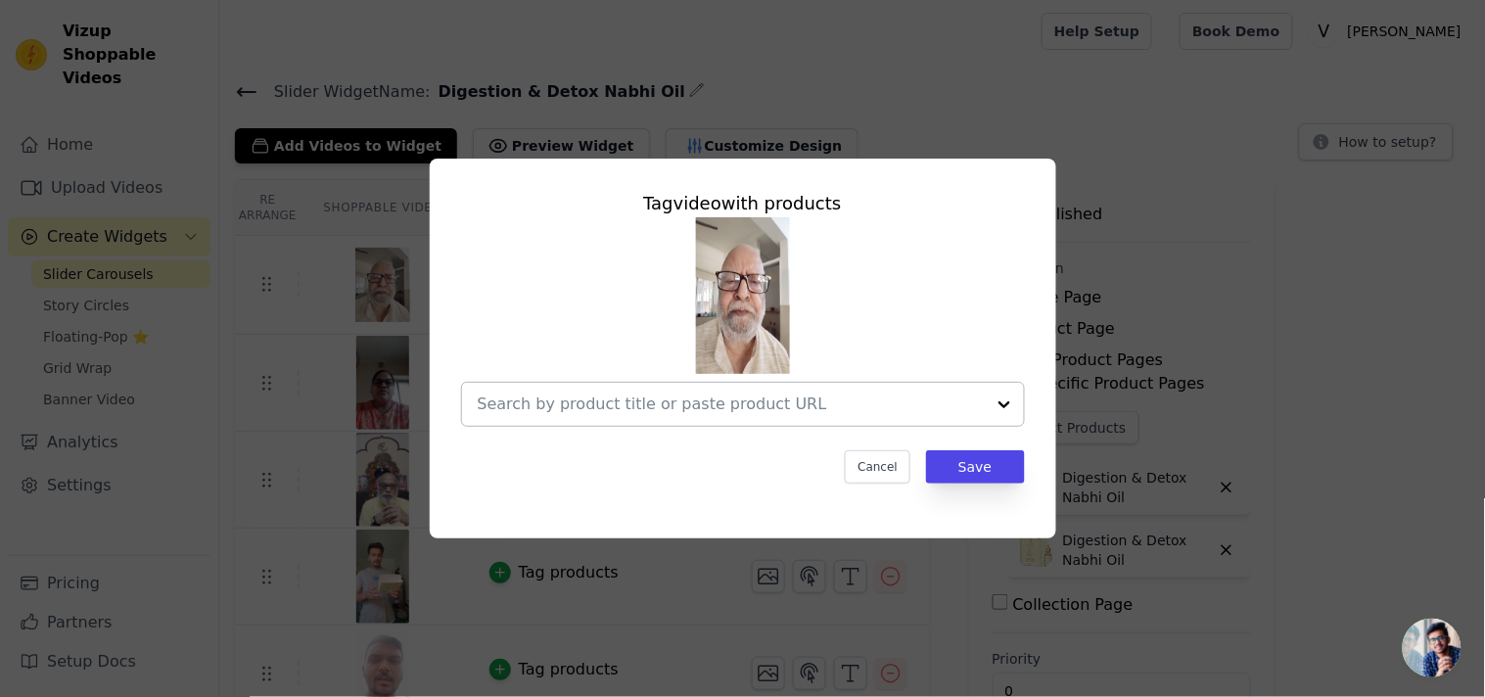
click at [612, 418] on div at bounding box center [731, 404] width 507 height 43
paste input "Digestion & Detox Nabhi Oil"
type input "Digestion & Detox Nabhi Oil"
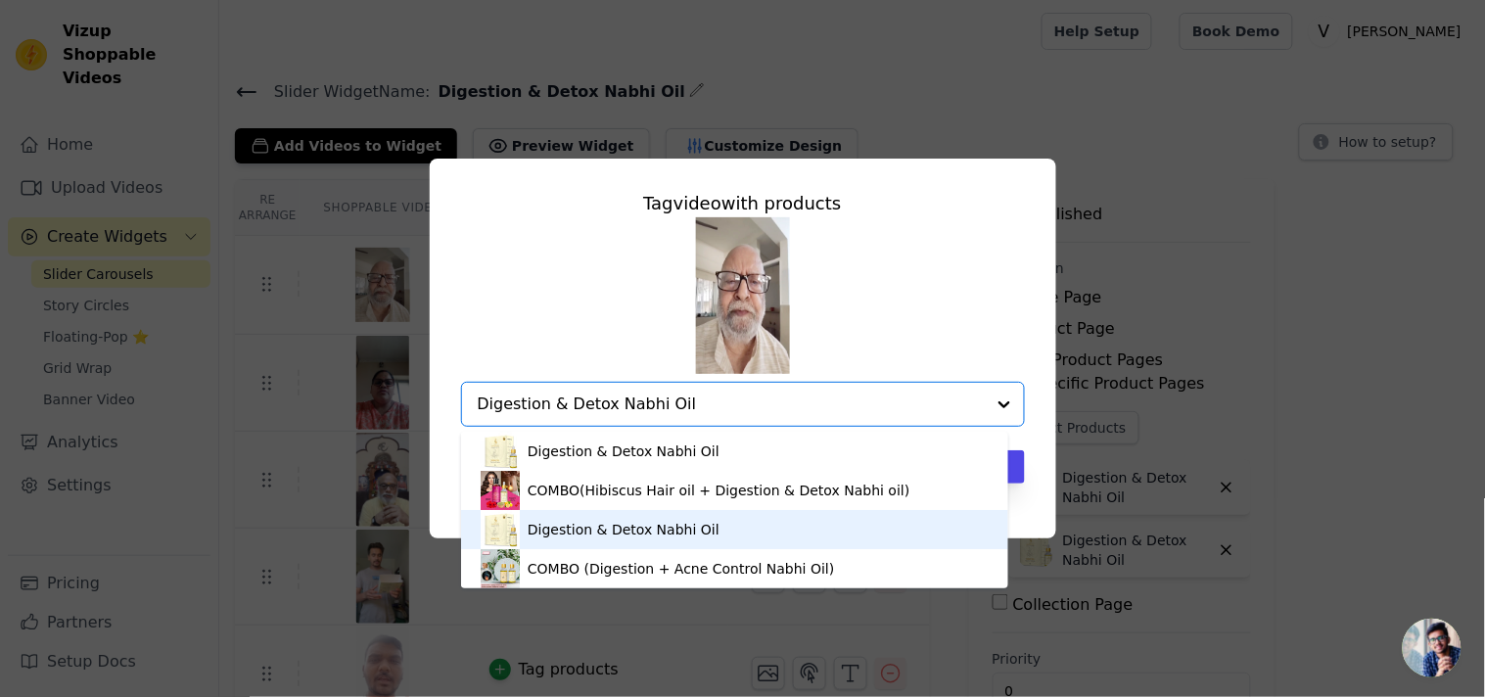
click at [604, 536] on div "Digestion & Detox Nabhi Oil" at bounding box center [624, 530] width 192 height 20
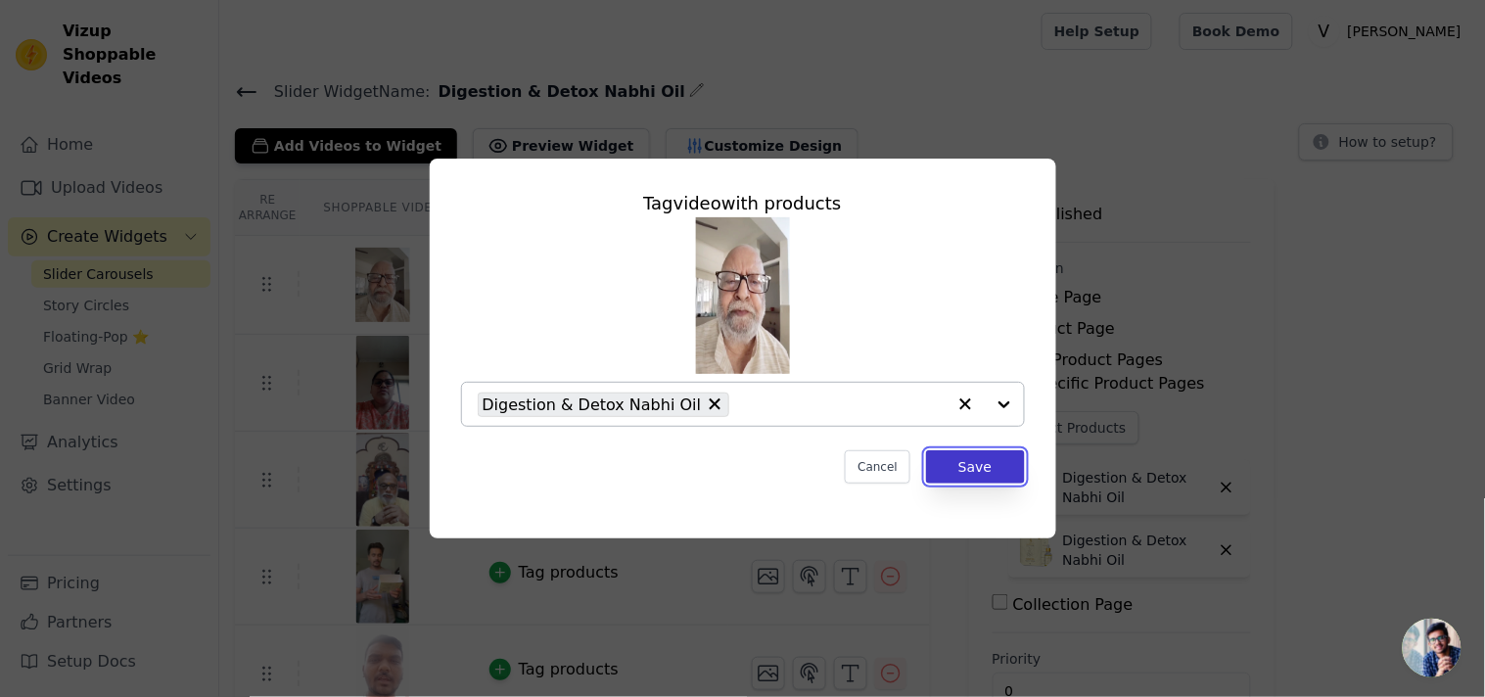
click at [961, 475] on button "Save" at bounding box center [975, 466] width 98 height 33
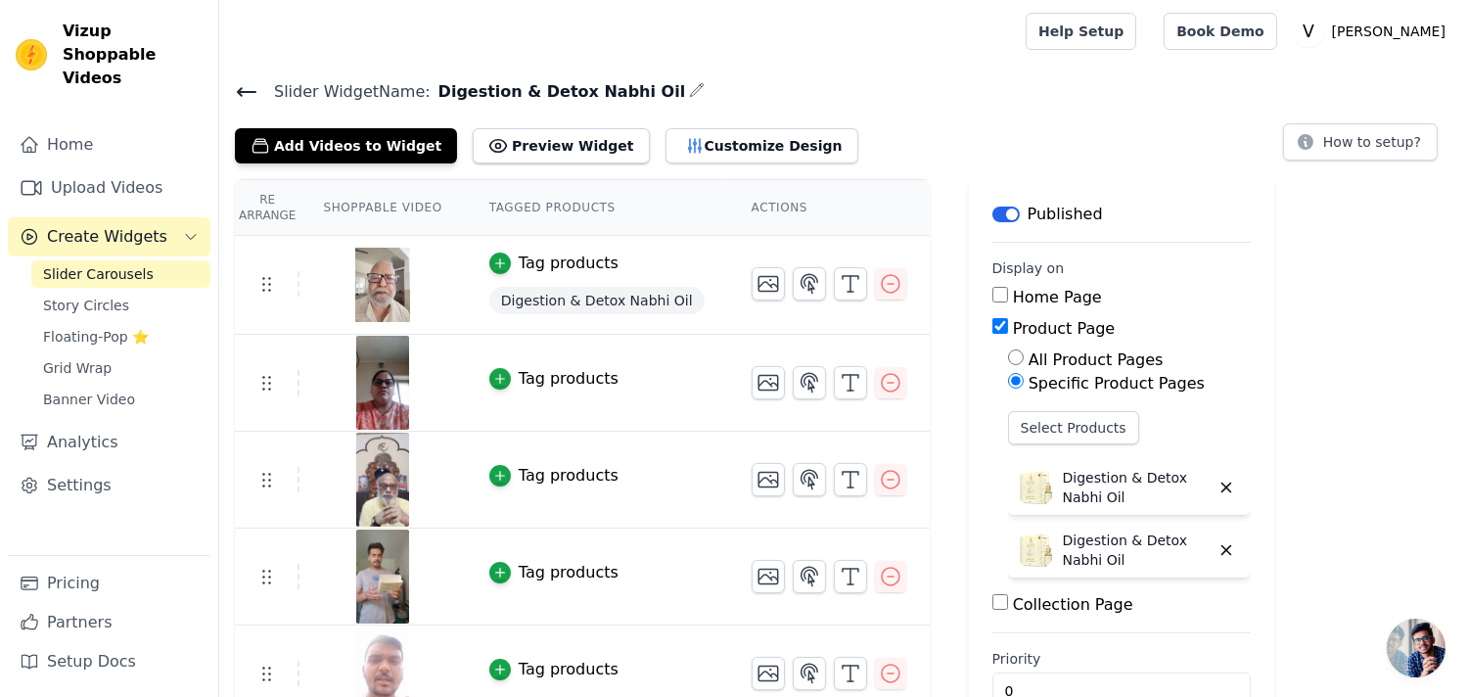
click at [522, 387] on div "Tag products" at bounding box center [569, 378] width 100 height 23
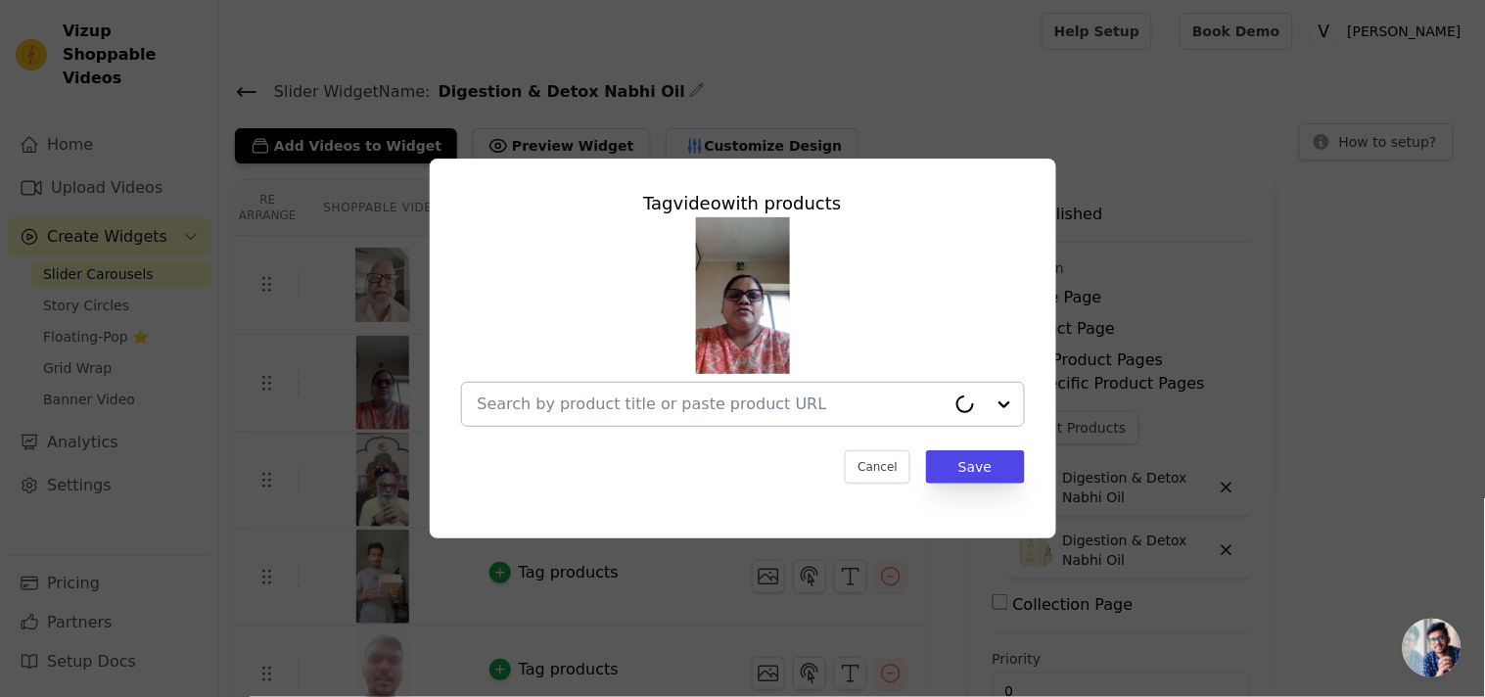
click at [543, 399] on input "text" at bounding box center [712, 403] width 468 height 23
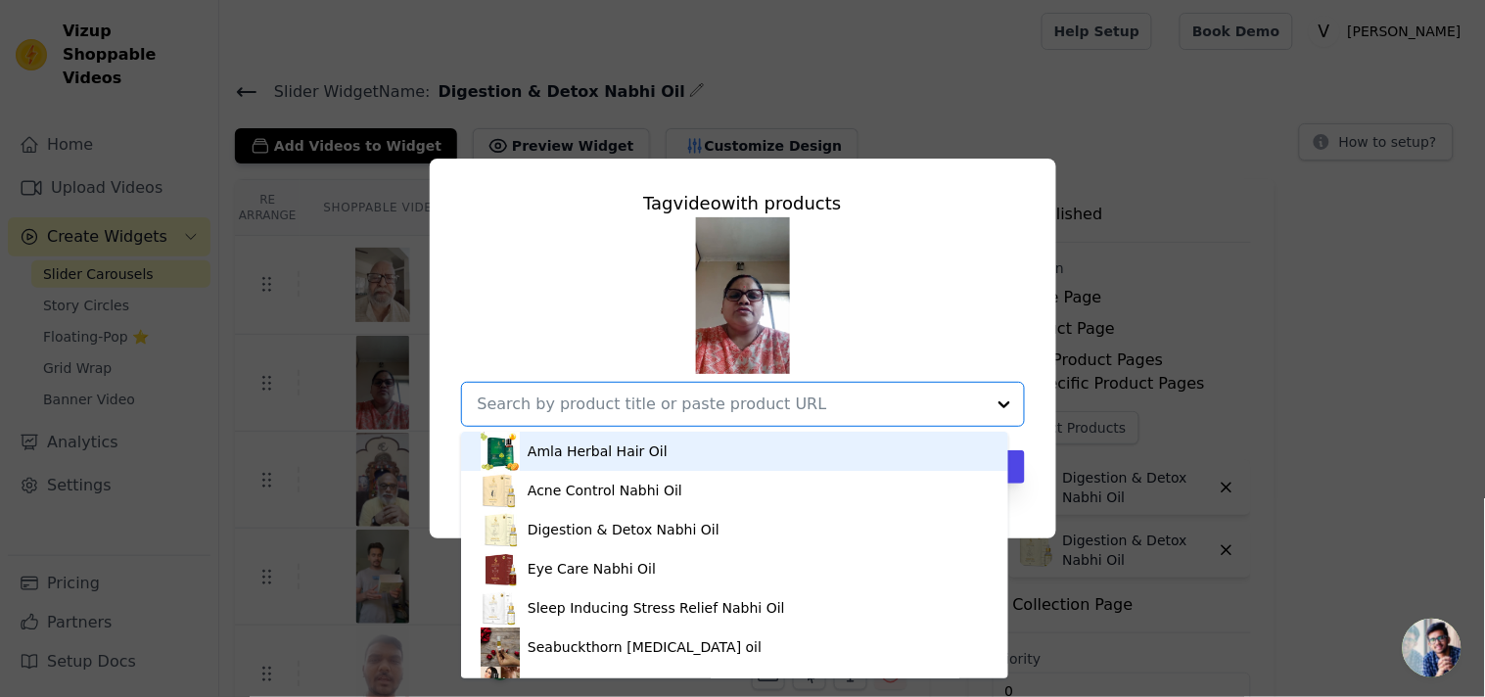
paste input "Digestion & Detox Nabhi Oil"
type input "Digestion & Detox Nabhi Oil"
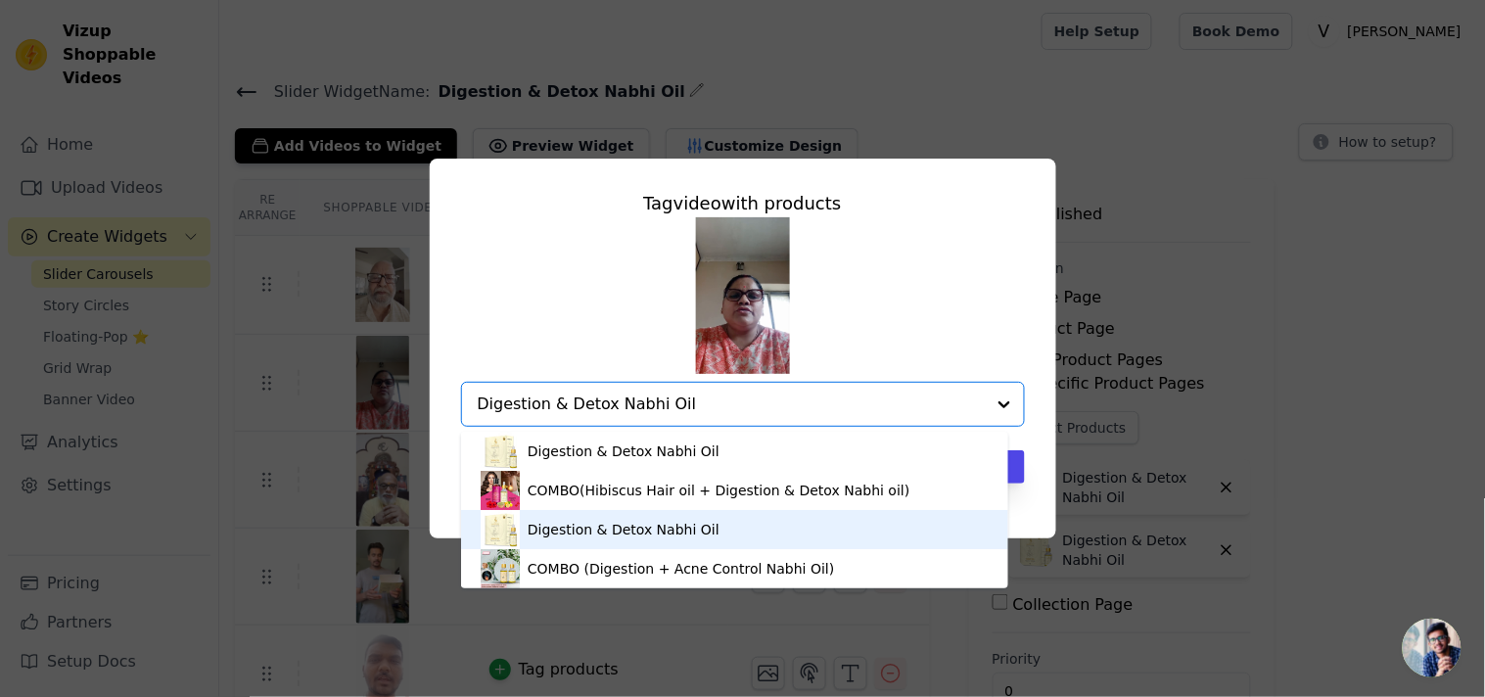
click at [597, 538] on div "Digestion & Detox Nabhi Oil" at bounding box center [624, 530] width 192 height 20
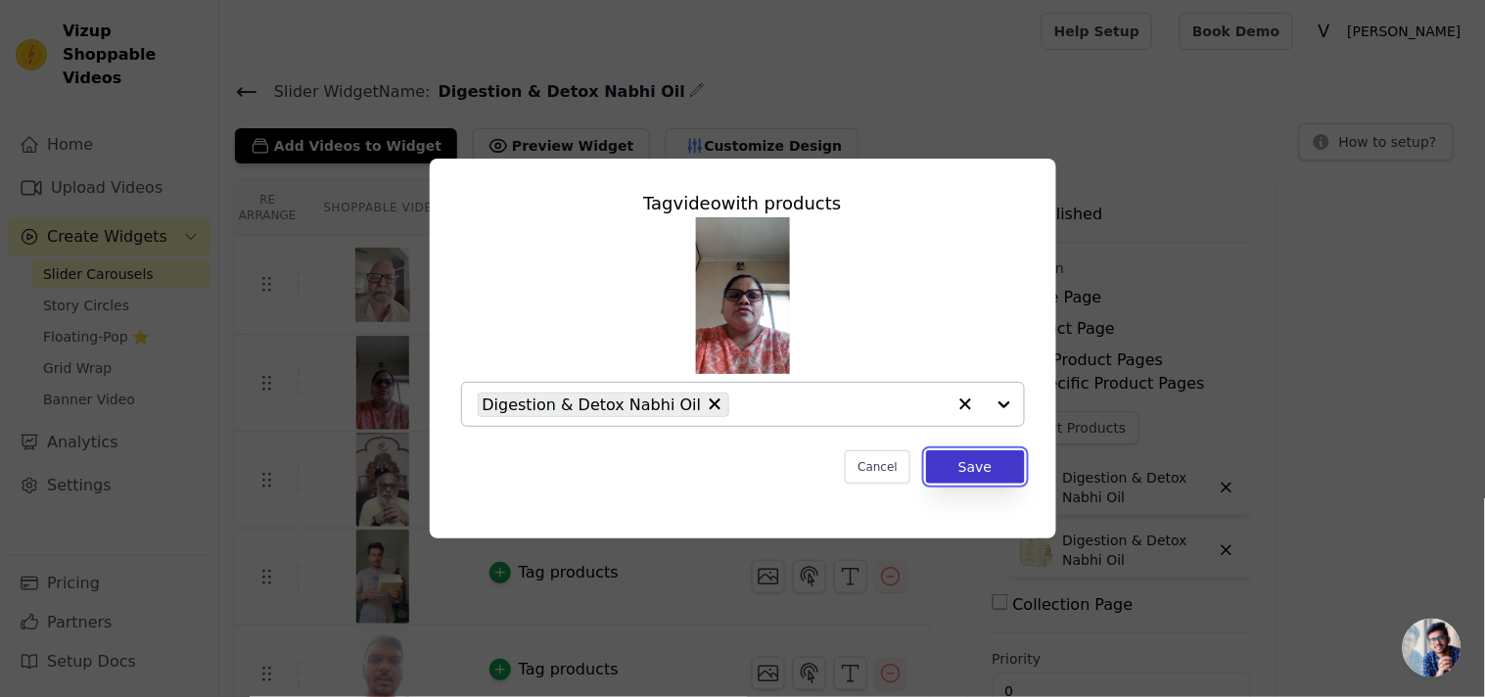
click at [1009, 472] on button "Save" at bounding box center [975, 466] width 98 height 33
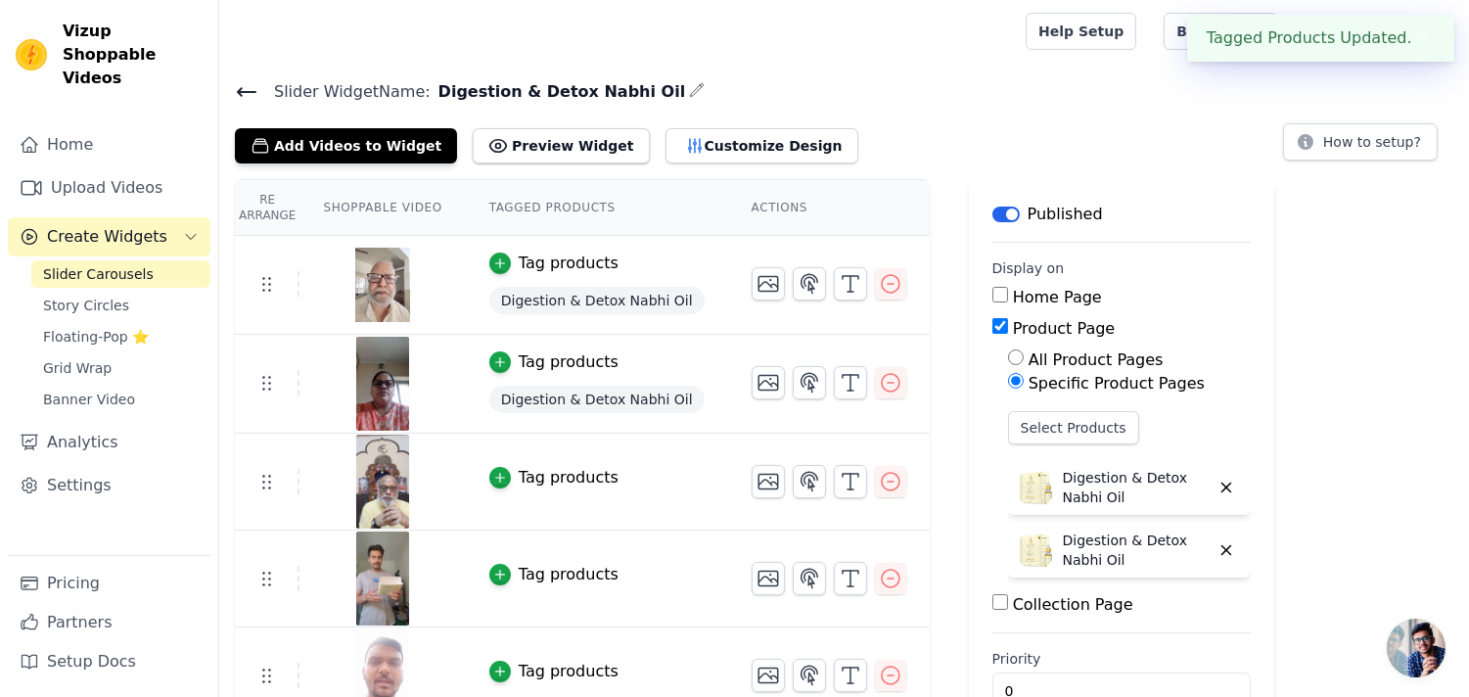
click at [549, 473] on div "Tag products" at bounding box center [569, 477] width 100 height 23
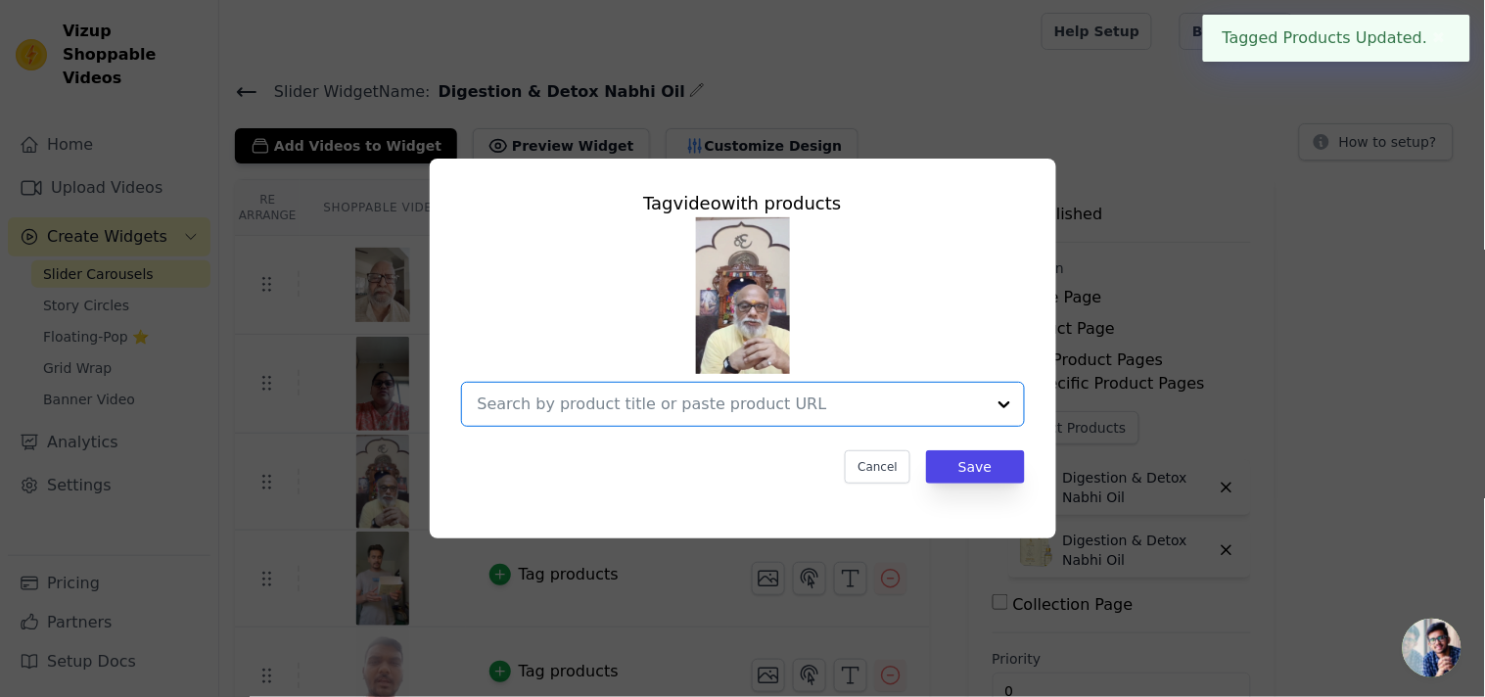
click at [717, 398] on input "text" at bounding box center [731, 403] width 507 height 23
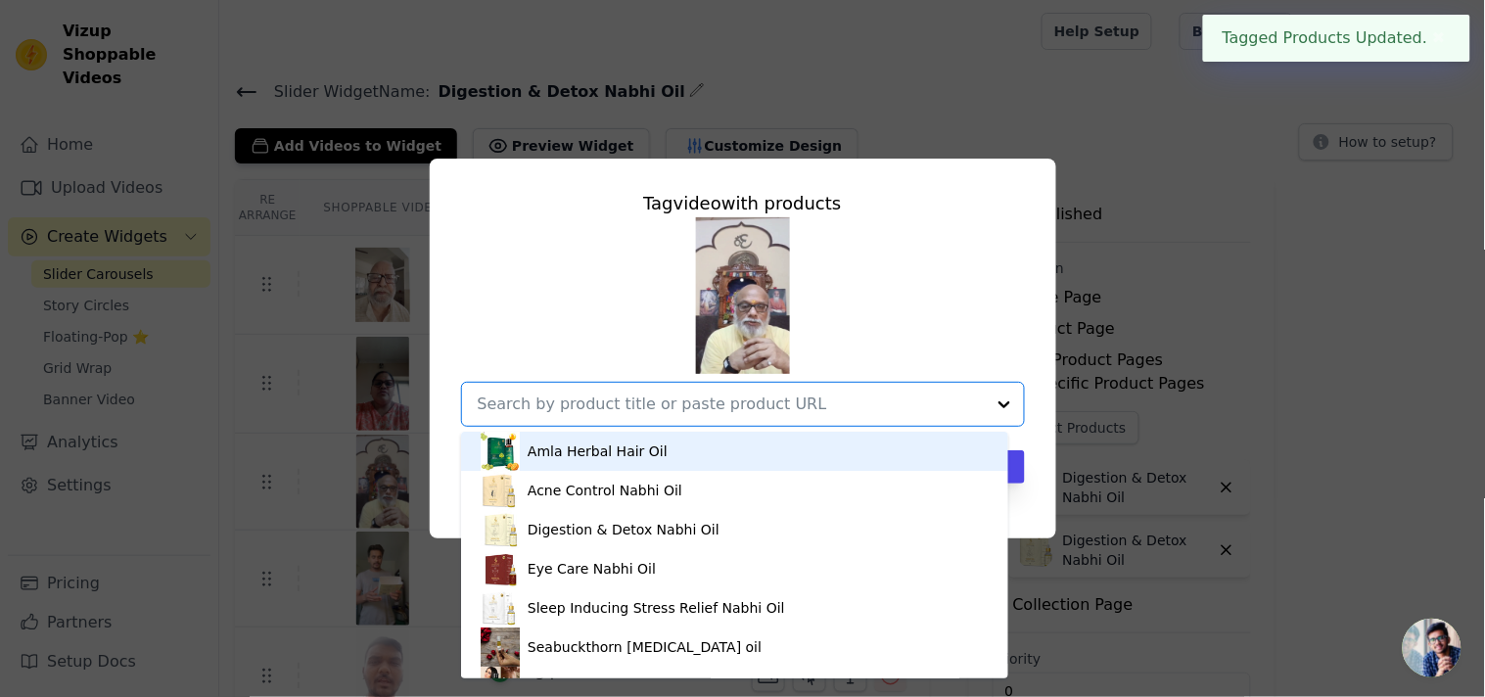
paste input "Digestion & Detox Nabhi Oil"
type input "Digestion & Detox Nabhi Oil"
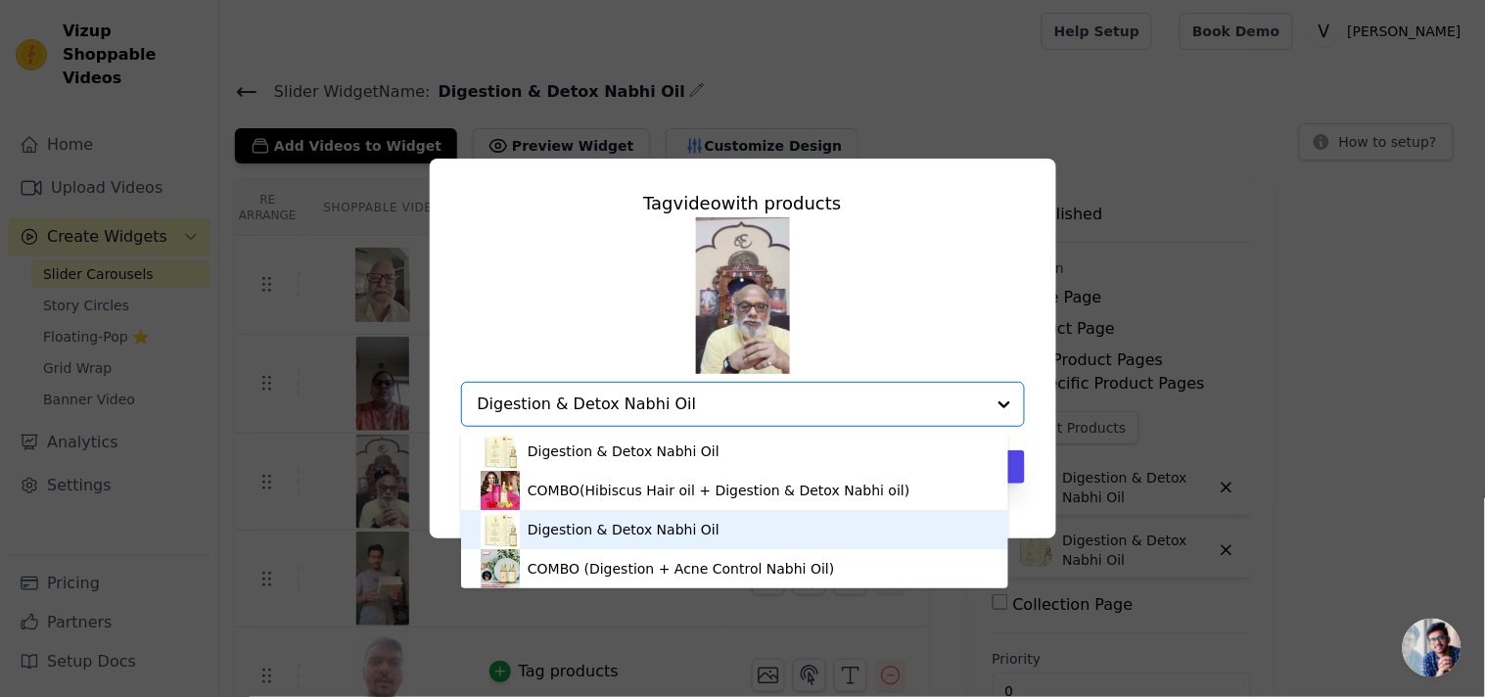
click at [652, 529] on div "Digestion & Detox Nabhi Oil" at bounding box center [624, 530] width 192 height 20
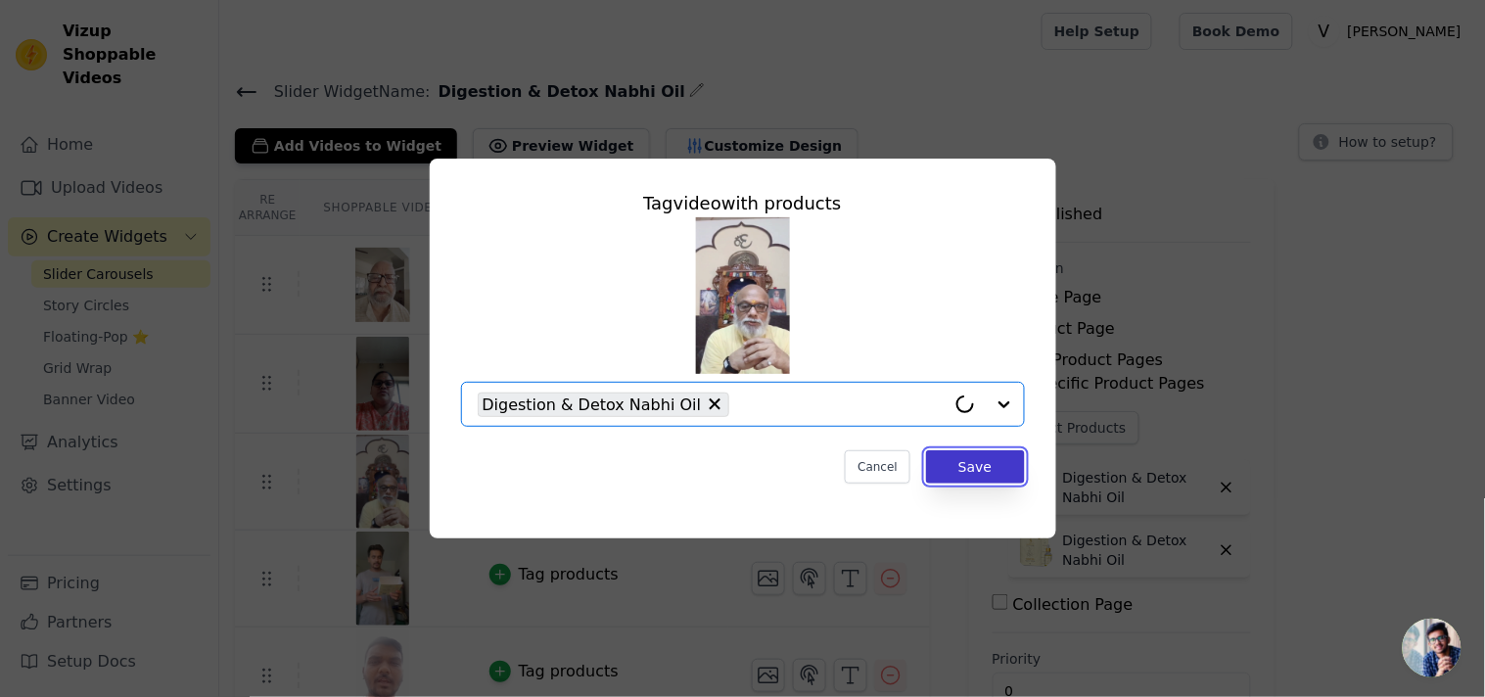
click at [1014, 467] on button "Save" at bounding box center [975, 466] width 98 height 33
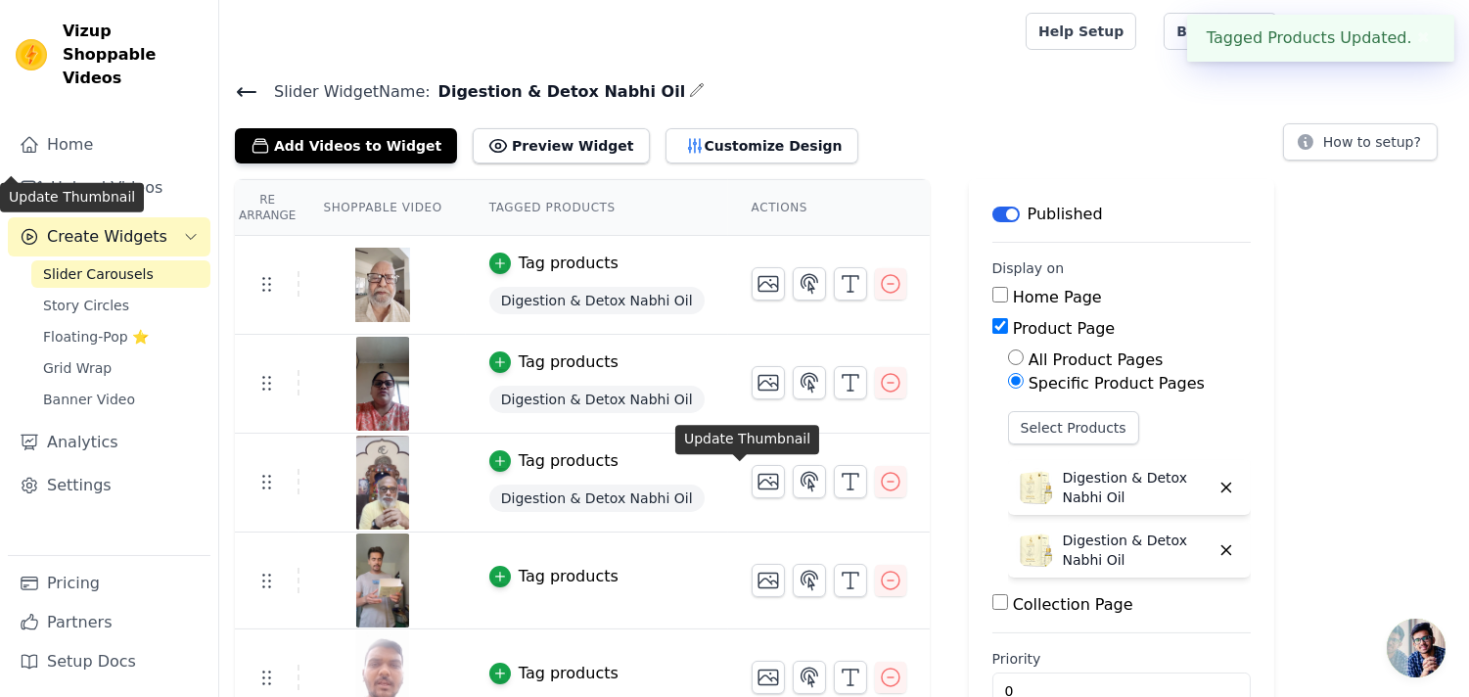
scroll to position [253, 0]
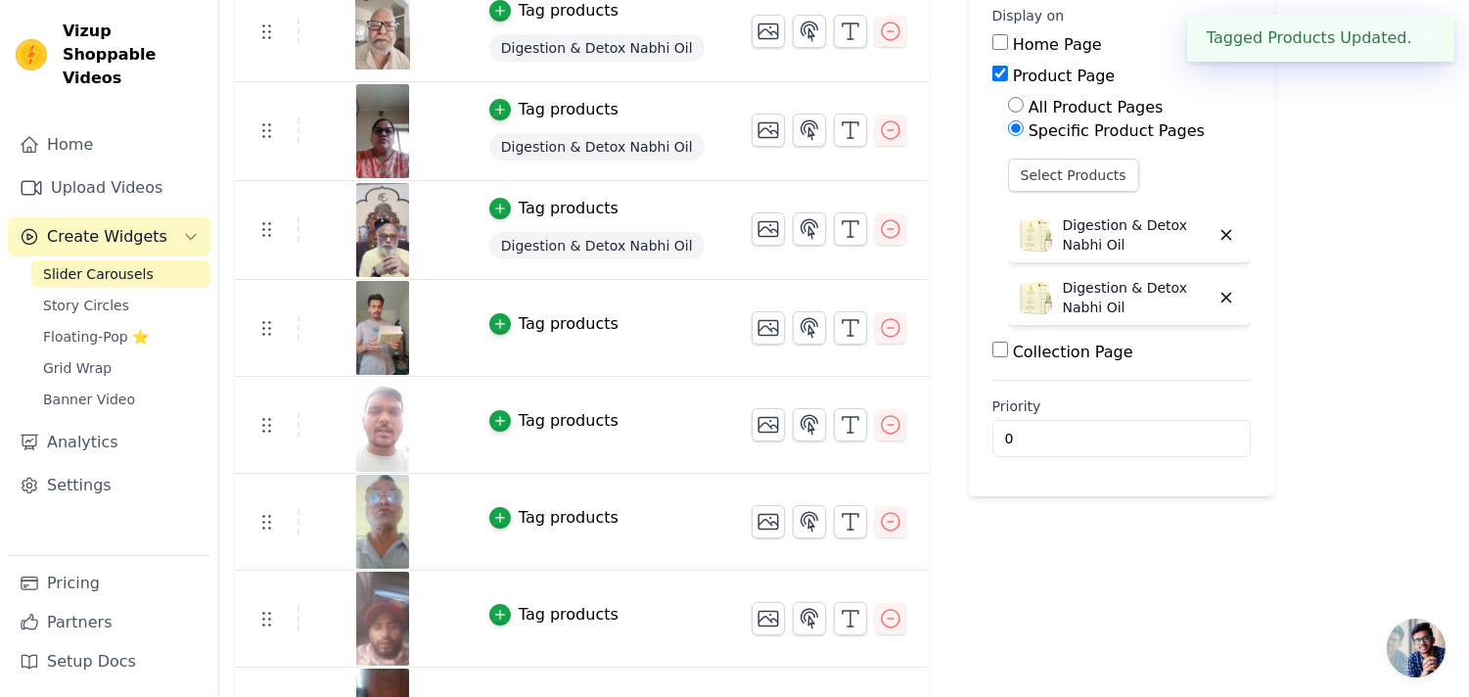
click at [572, 320] on div "Tag products" at bounding box center [569, 323] width 100 height 23
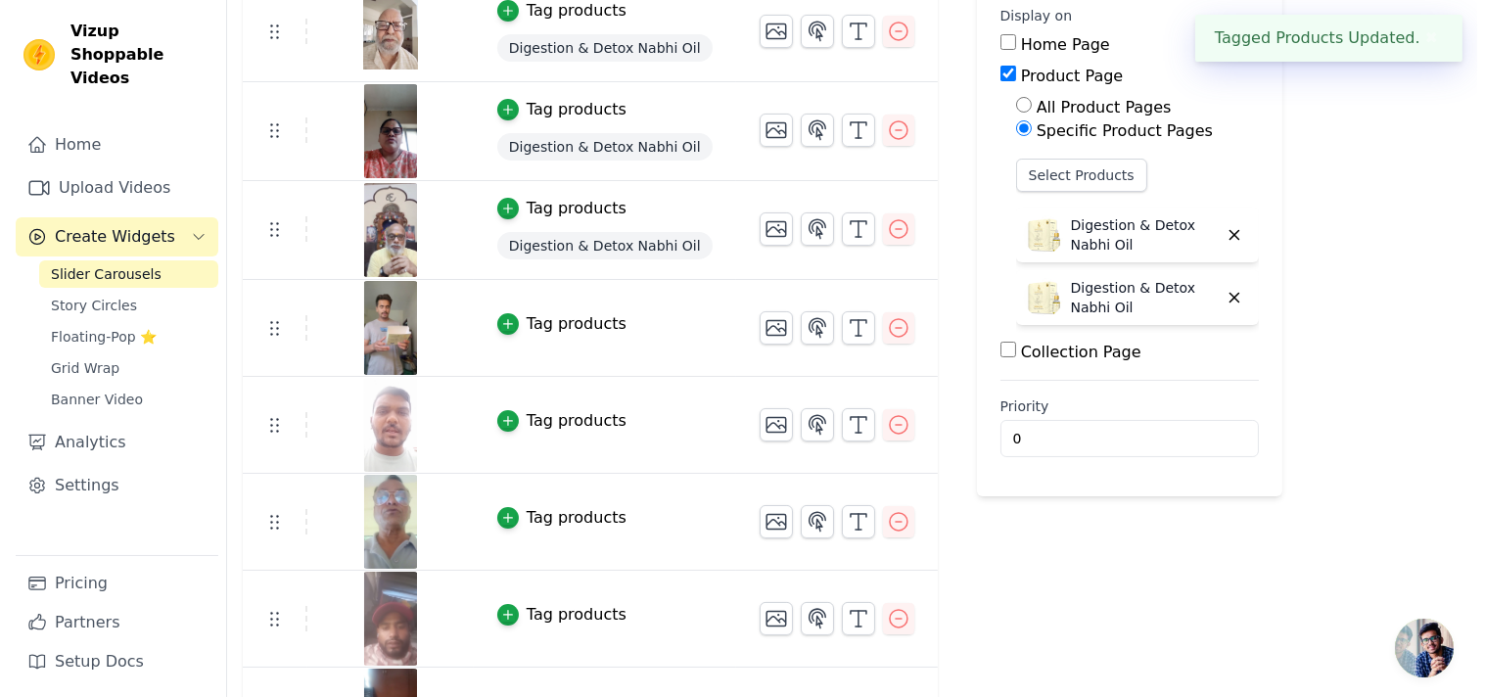
scroll to position [0, 0]
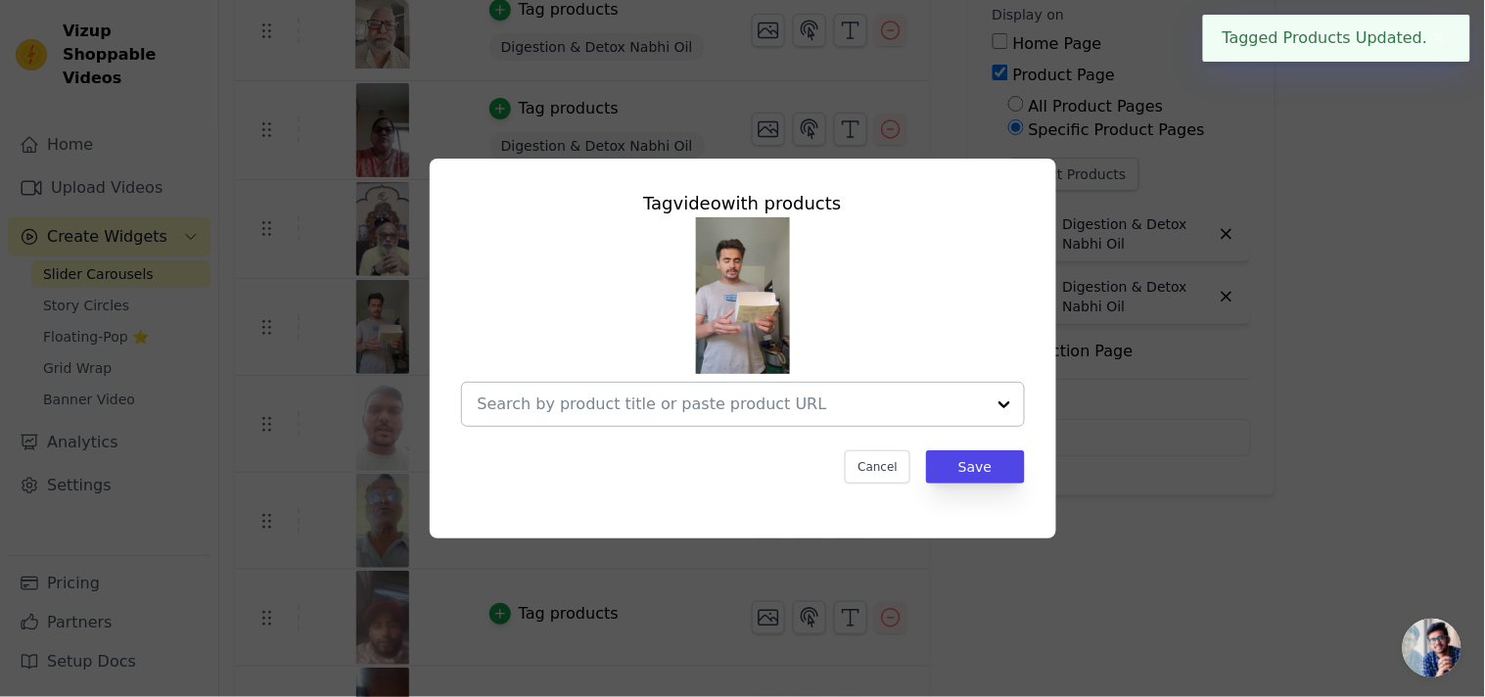
click at [591, 399] on input "text" at bounding box center [731, 403] width 507 height 23
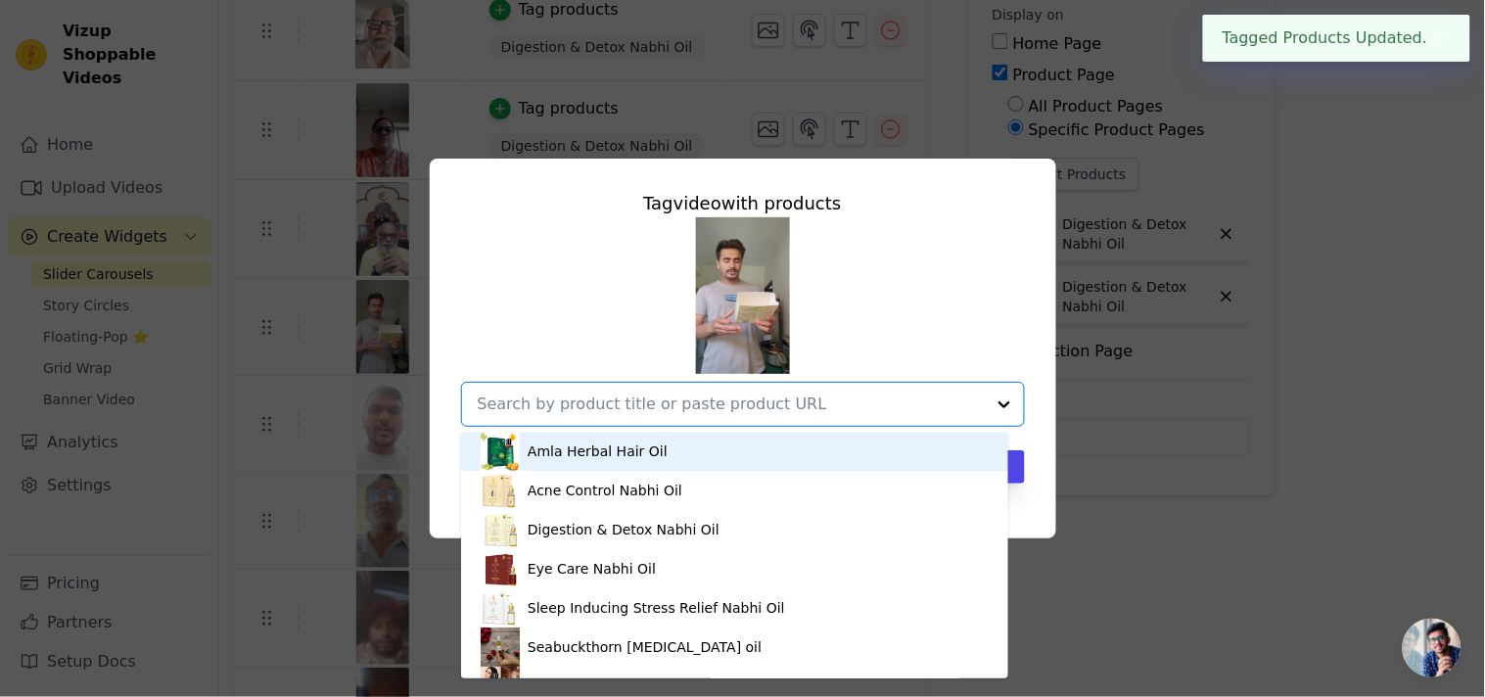
paste input "Digestion & Detox Nabhi Oil"
type input "Digestion & Detox Nabhi Oil"
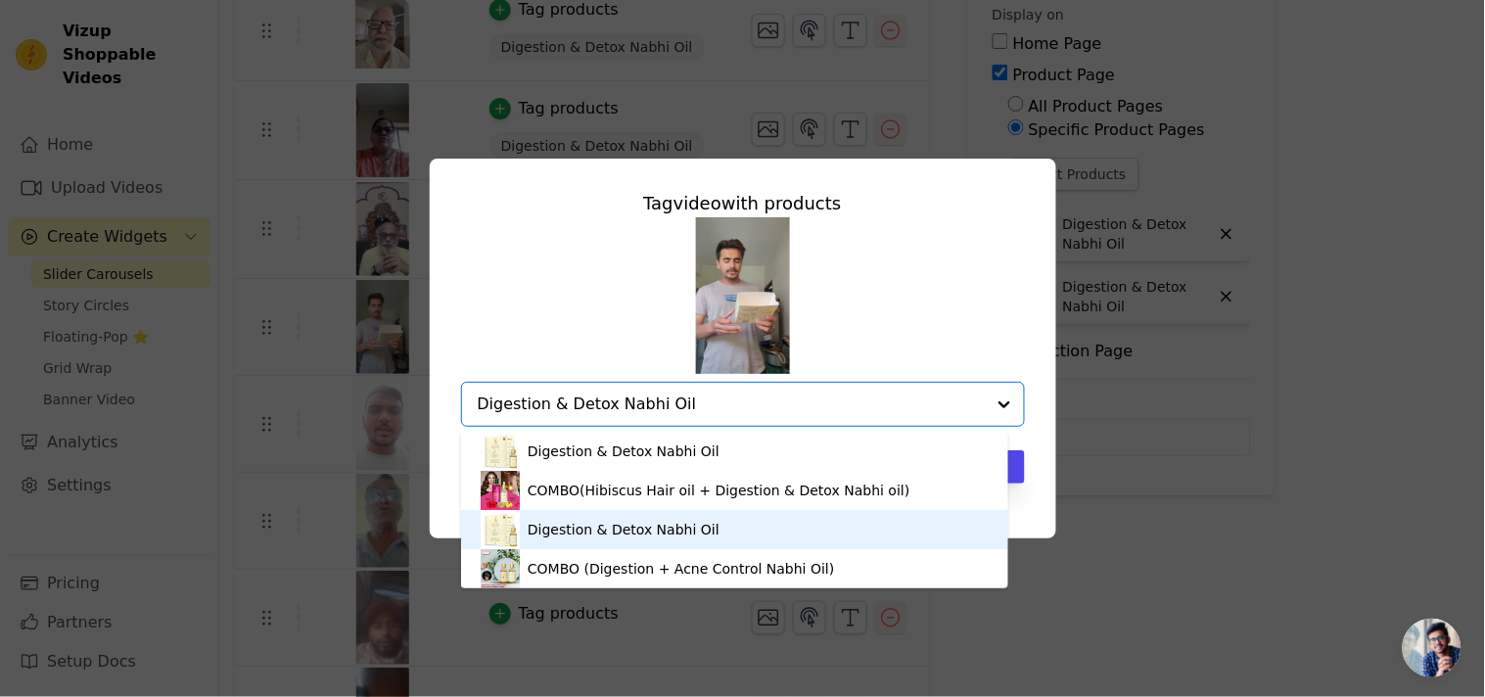
click at [612, 535] on div "Digestion & Detox Nabhi Oil" at bounding box center [624, 530] width 192 height 20
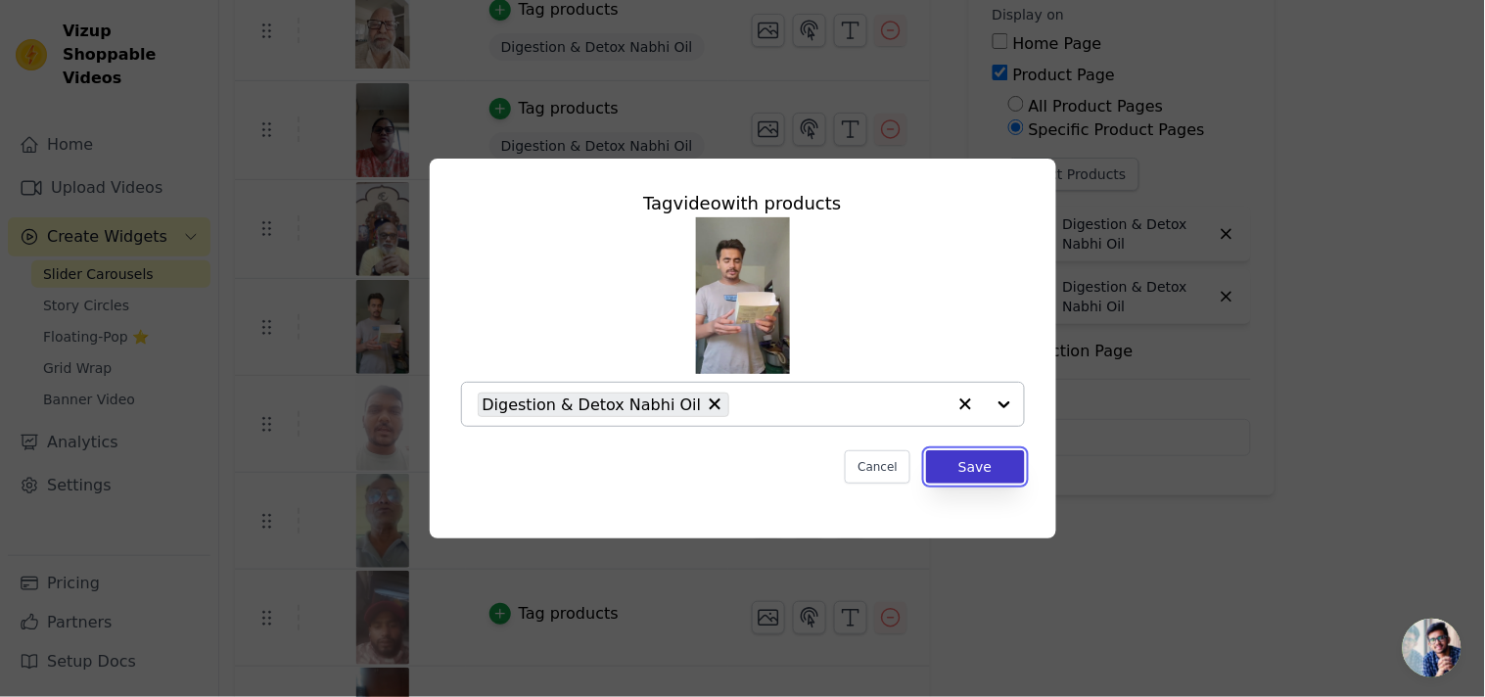
click at [952, 457] on button "Save" at bounding box center [975, 466] width 98 height 33
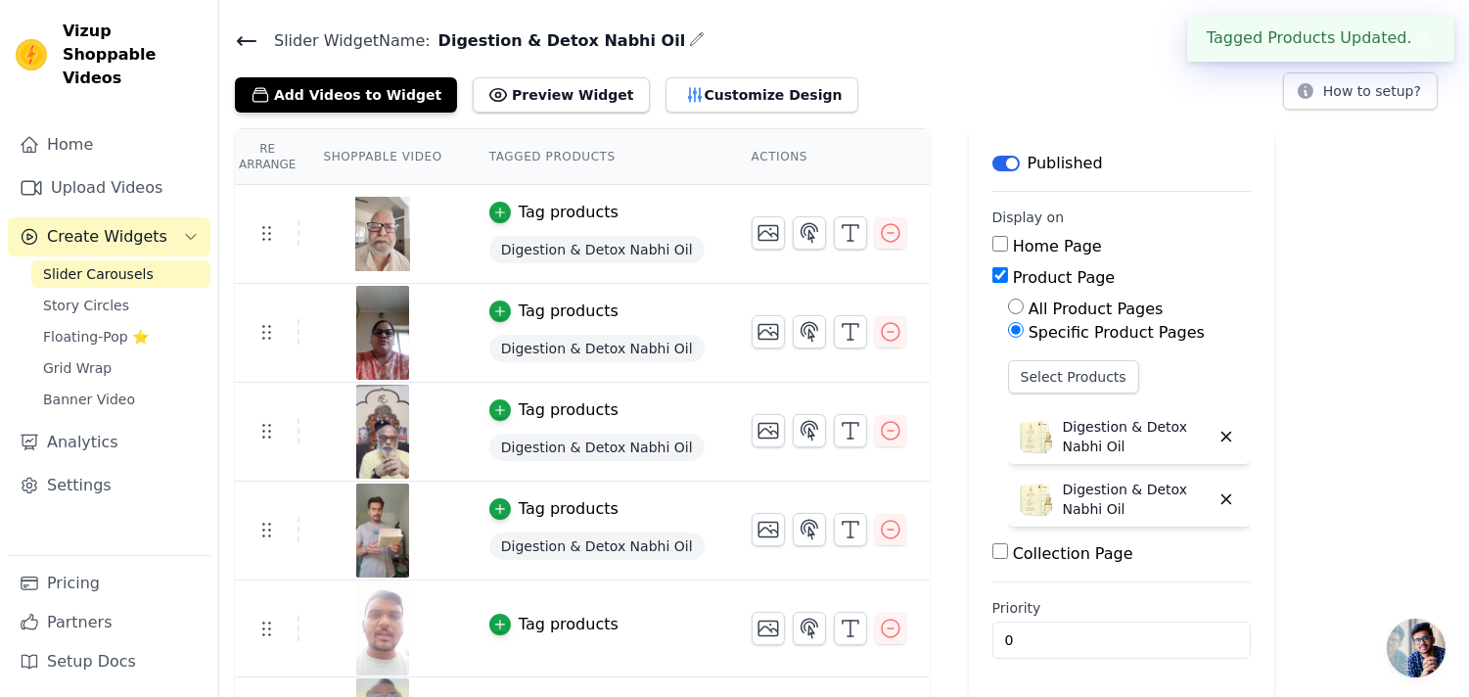
scroll to position [253, 0]
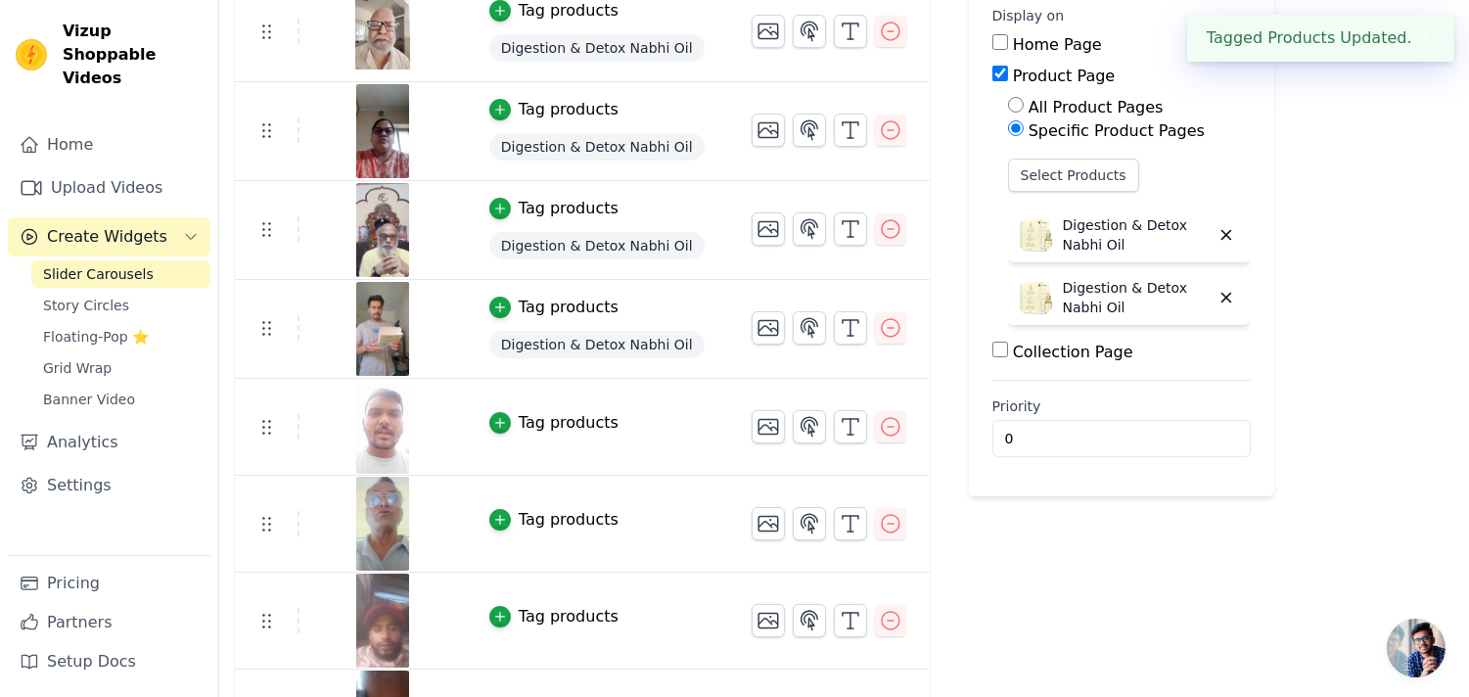
click at [530, 422] on div "Tag products" at bounding box center [569, 422] width 100 height 23
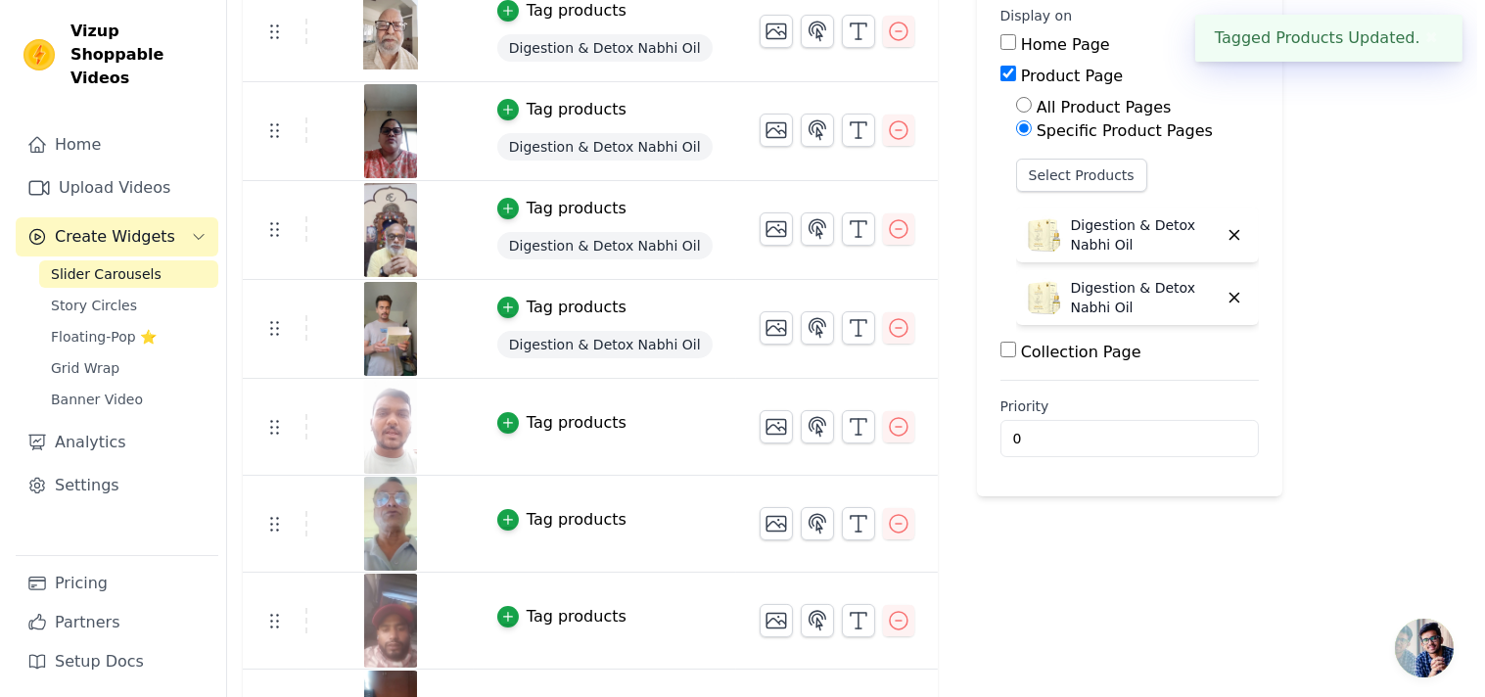
scroll to position [0, 0]
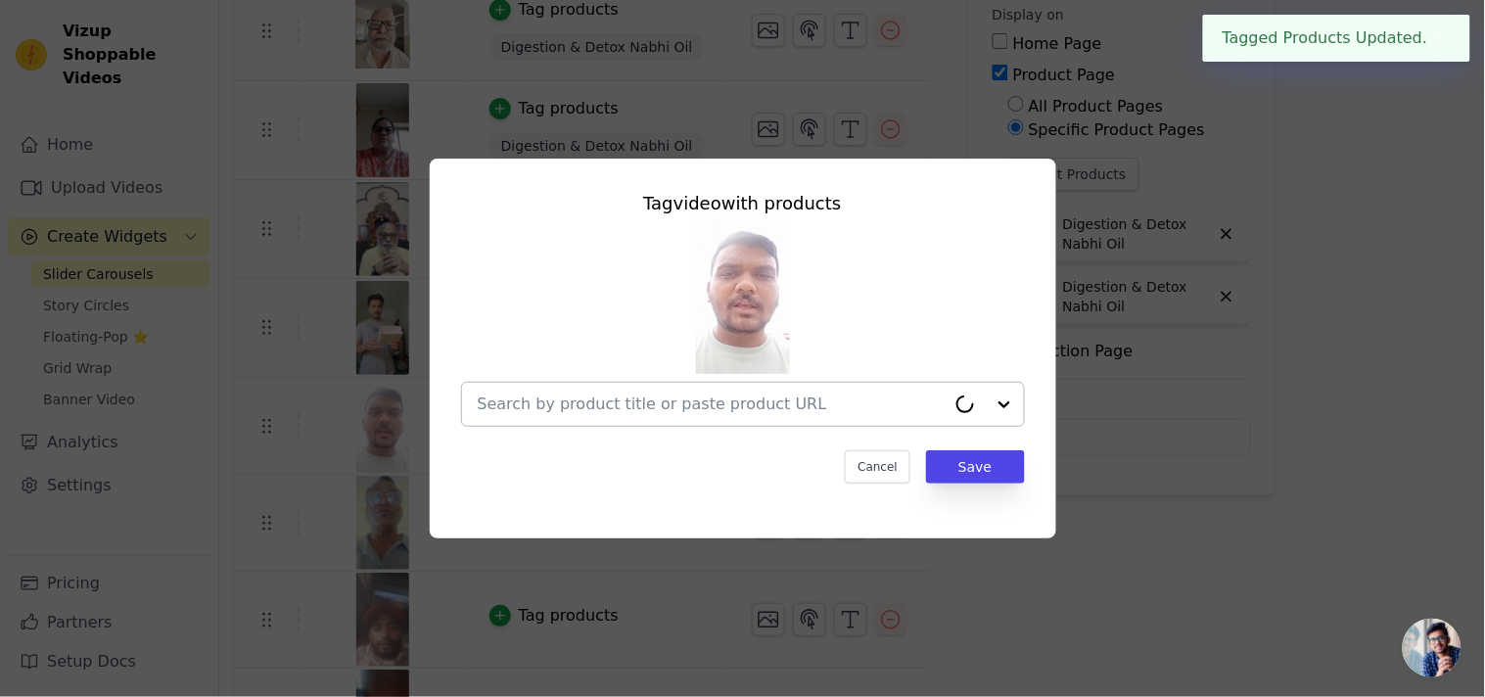
click at [562, 394] on input "text" at bounding box center [712, 403] width 468 height 23
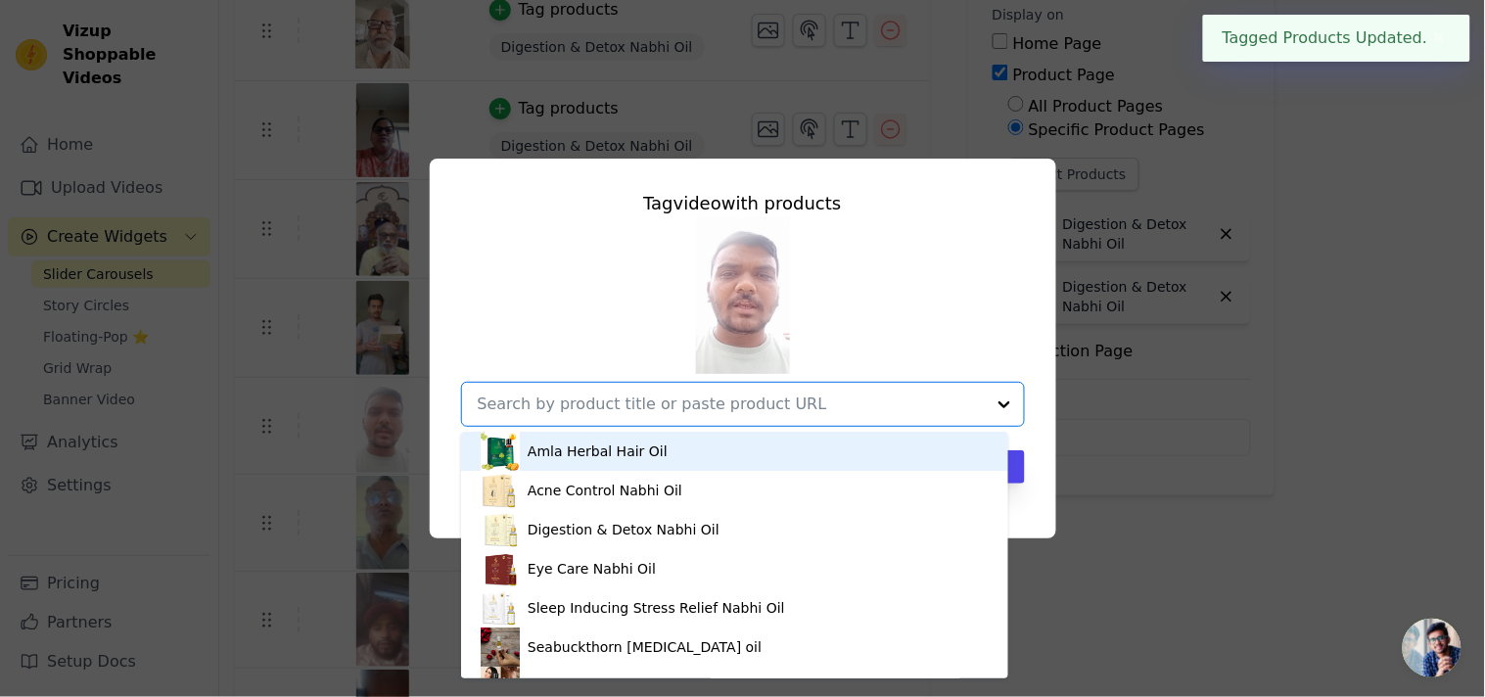
paste input "Digestion & Detox Nabhi Oil"
type input "Digestion & Detox Nabhi Oil"
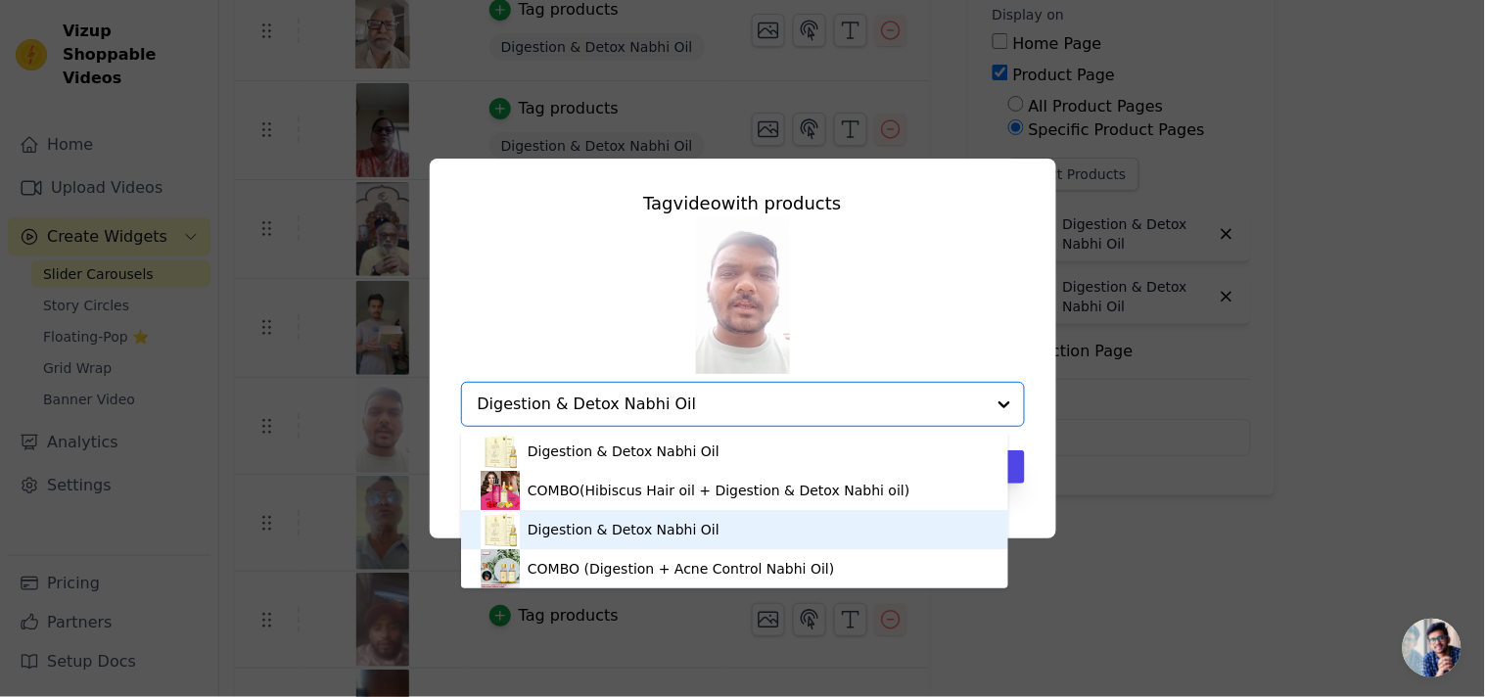
click at [654, 533] on div "Digestion & Detox Nabhi Oil" at bounding box center [624, 530] width 192 height 20
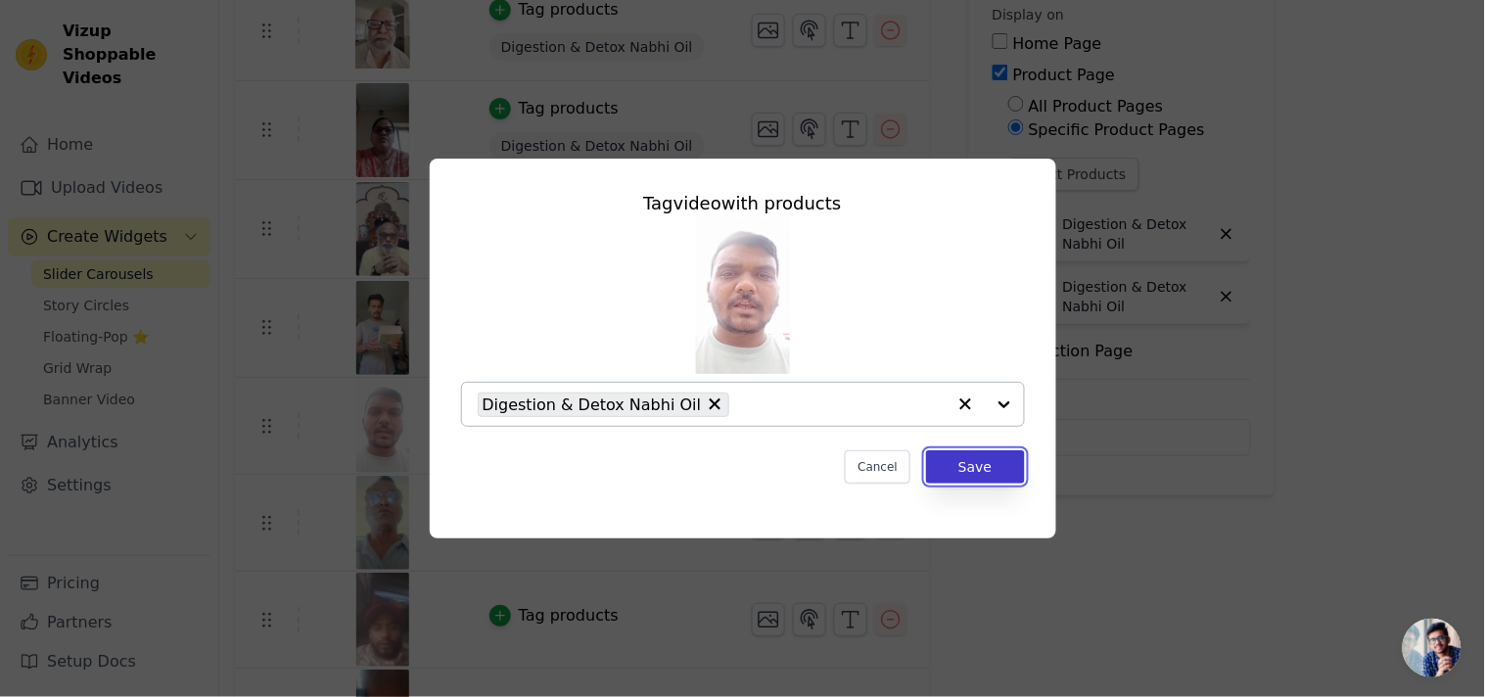
click at [981, 450] on button "Save" at bounding box center [975, 466] width 98 height 33
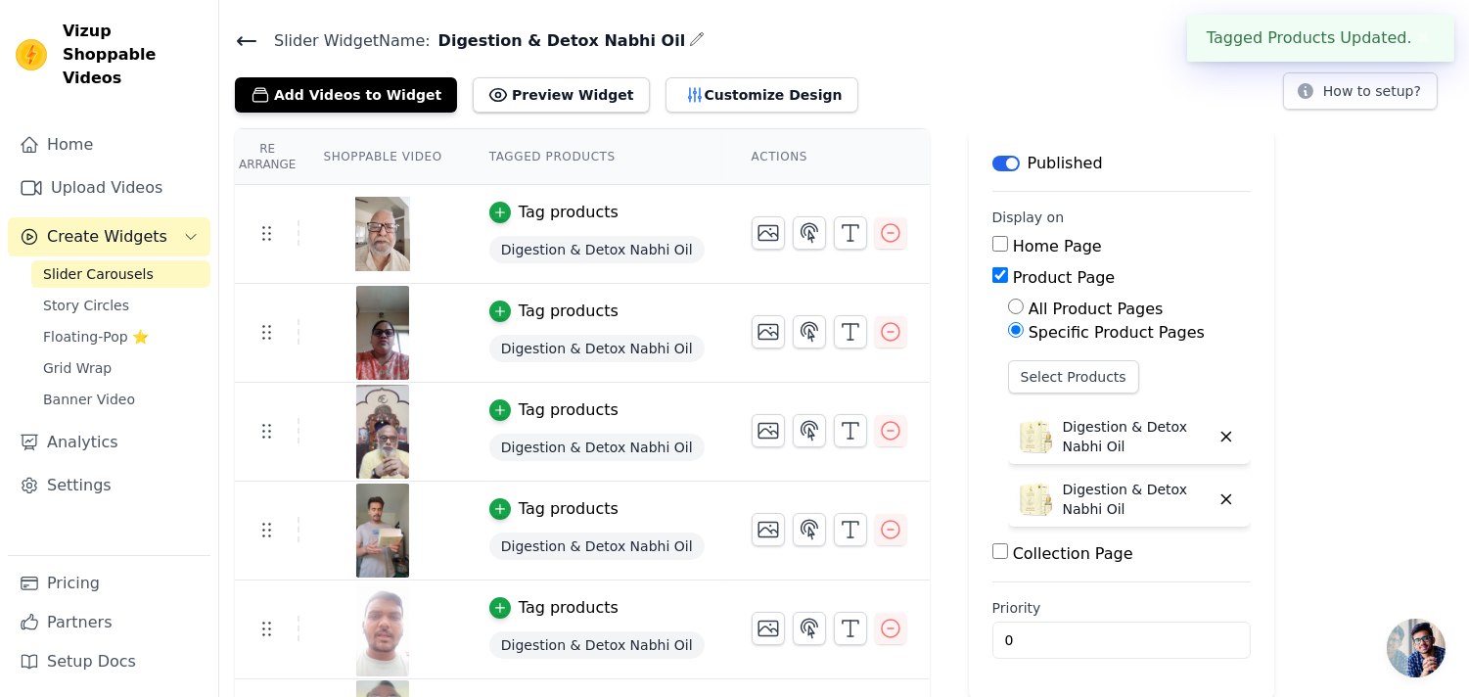
scroll to position [253, 0]
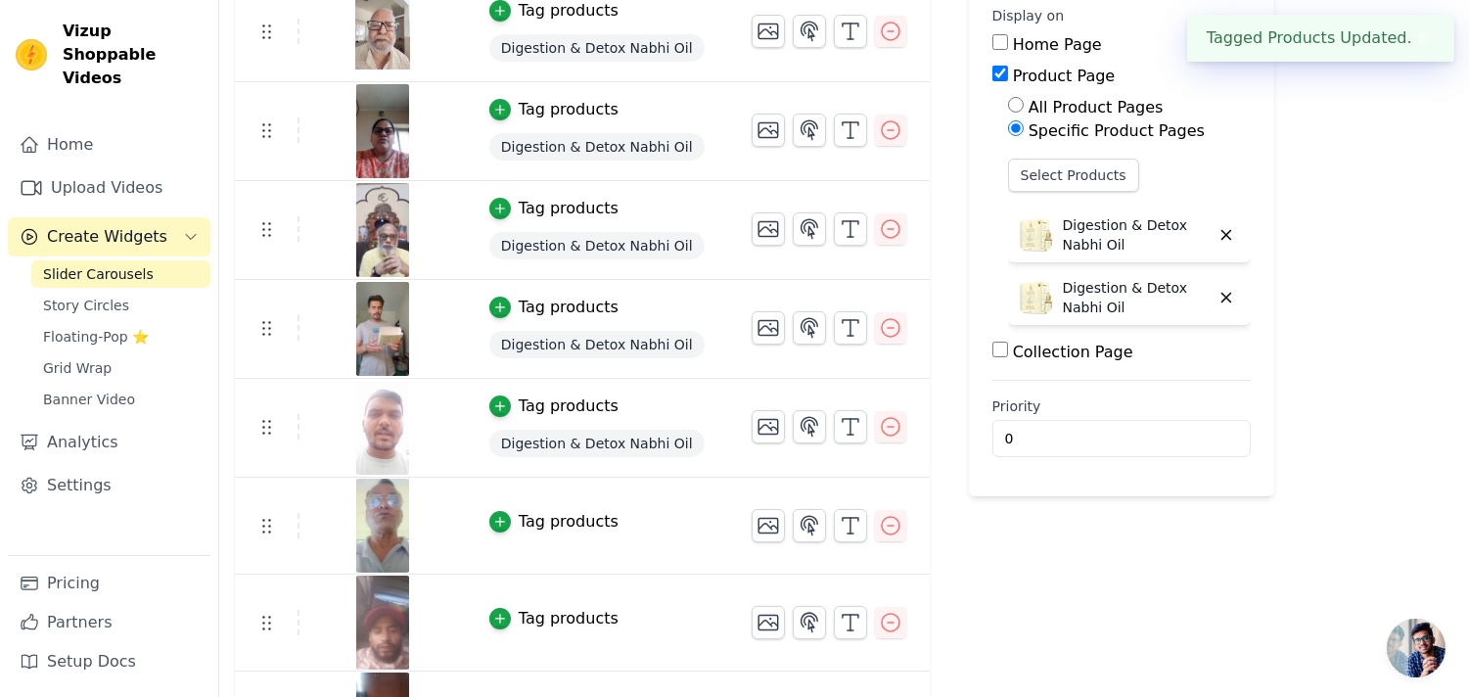
click at [551, 520] on div "Tag products" at bounding box center [569, 521] width 100 height 23
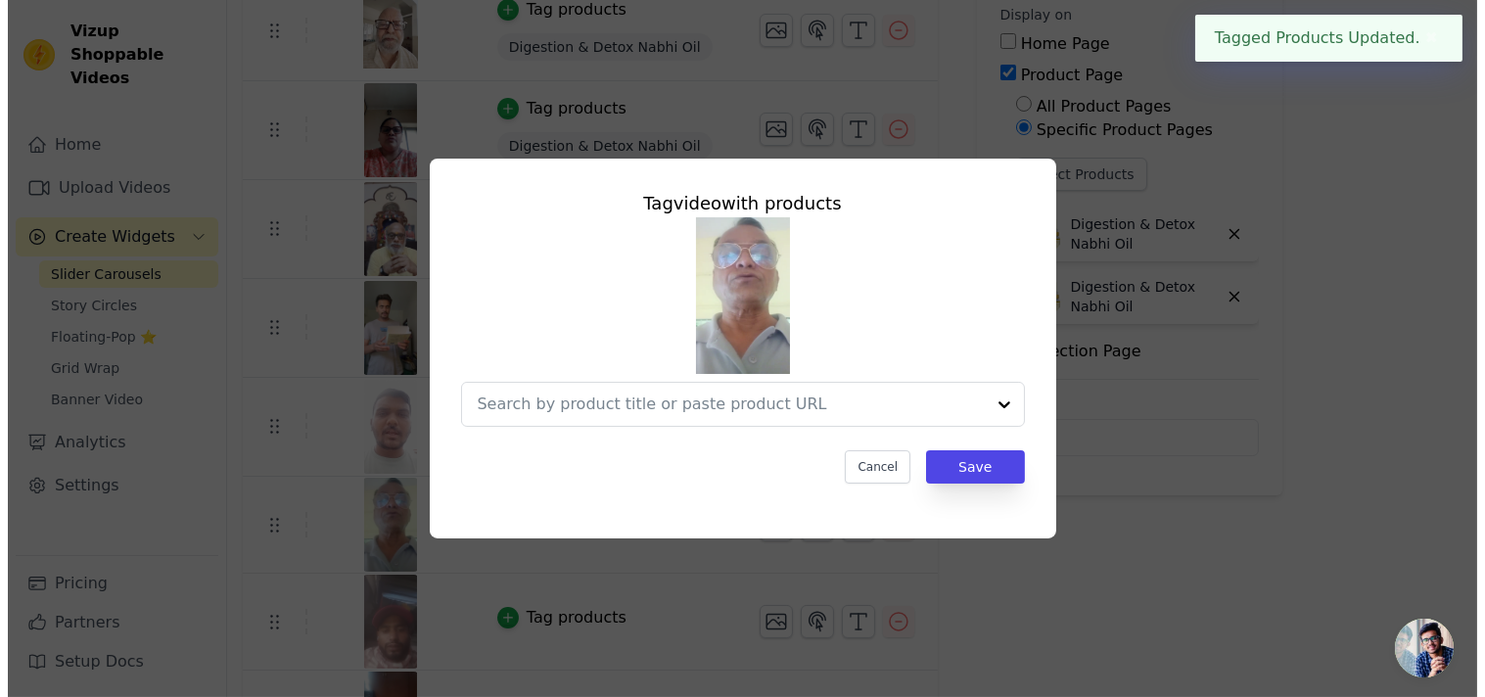
scroll to position [0, 0]
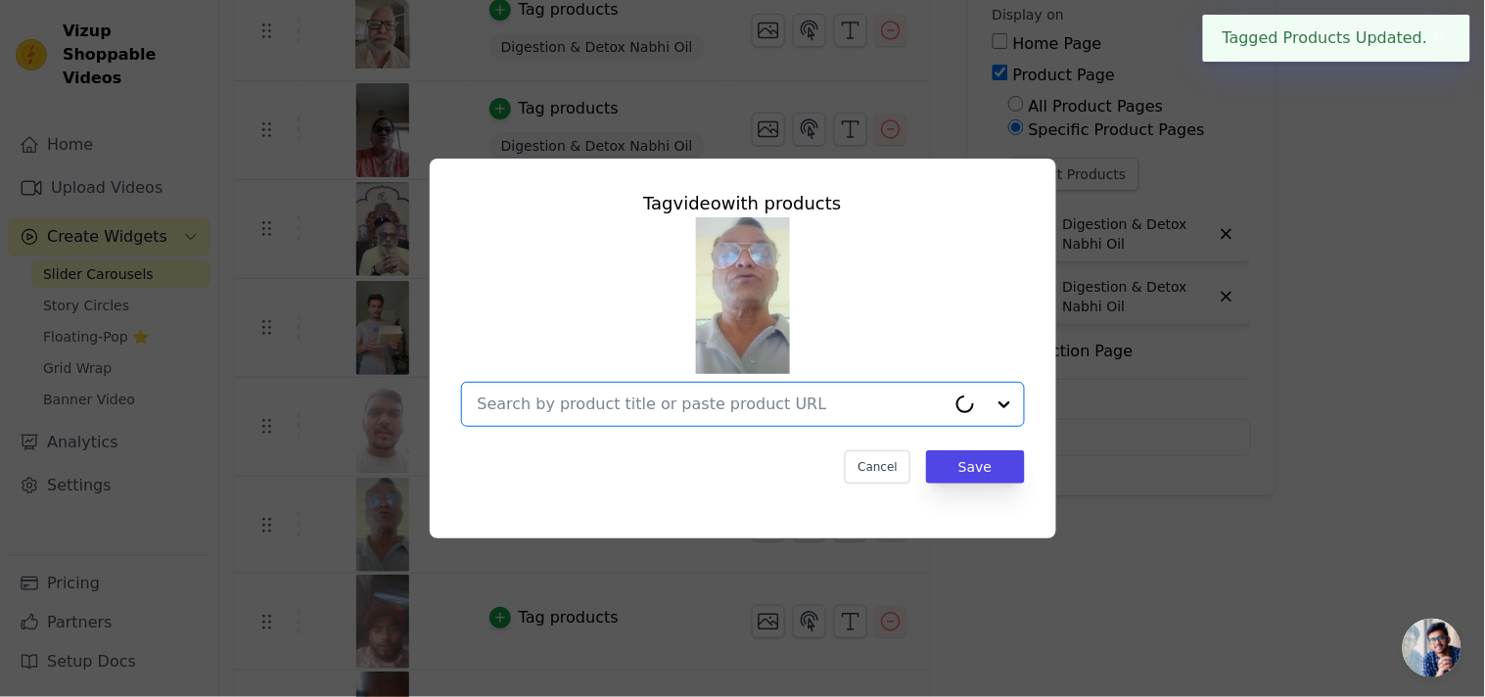
click at [717, 413] on input "text" at bounding box center [712, 403] width 468 height 23
paste input "Digestion & Detox Nabhi Oil"
type input "Digestion & Detox Nabhi Oil"
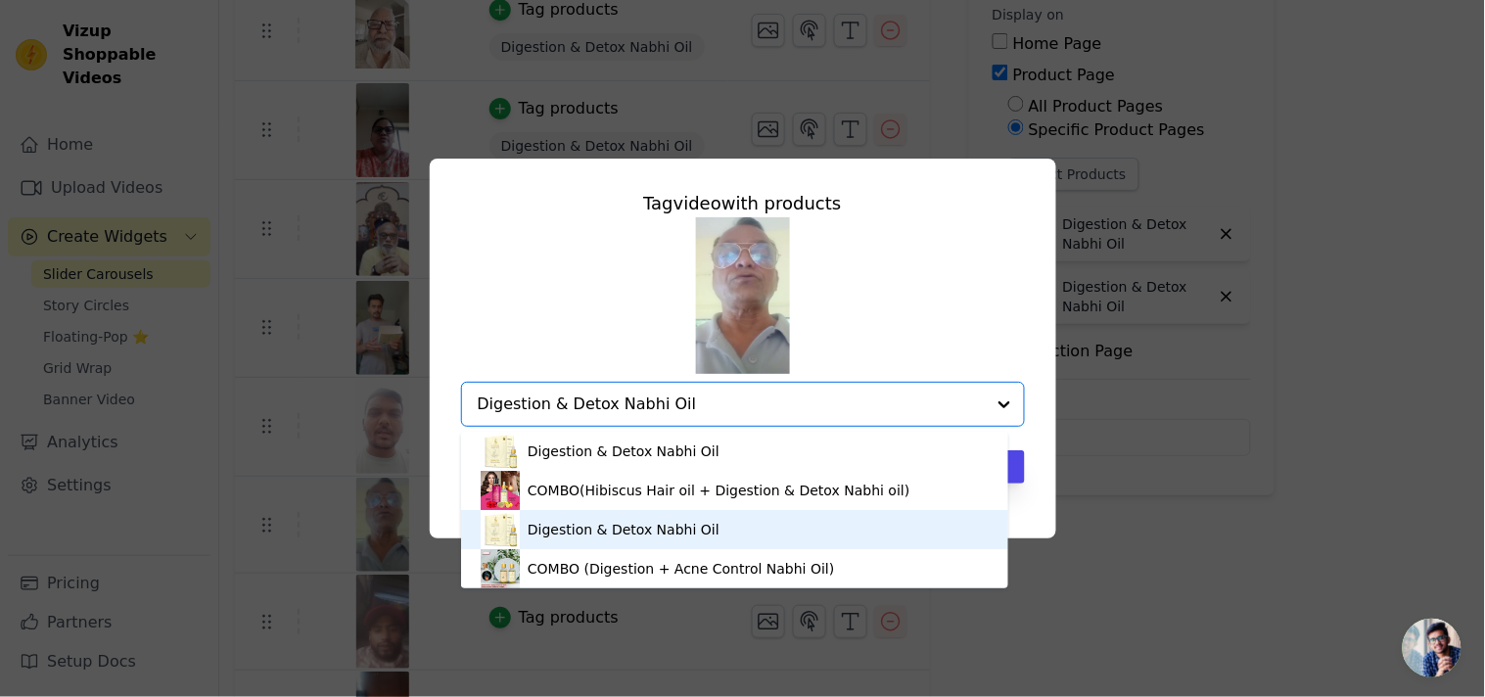
click at [642, 529] on div "Digestion & Detox Nabhi Oil" at bounding box center [624, 530] width 192 height 20
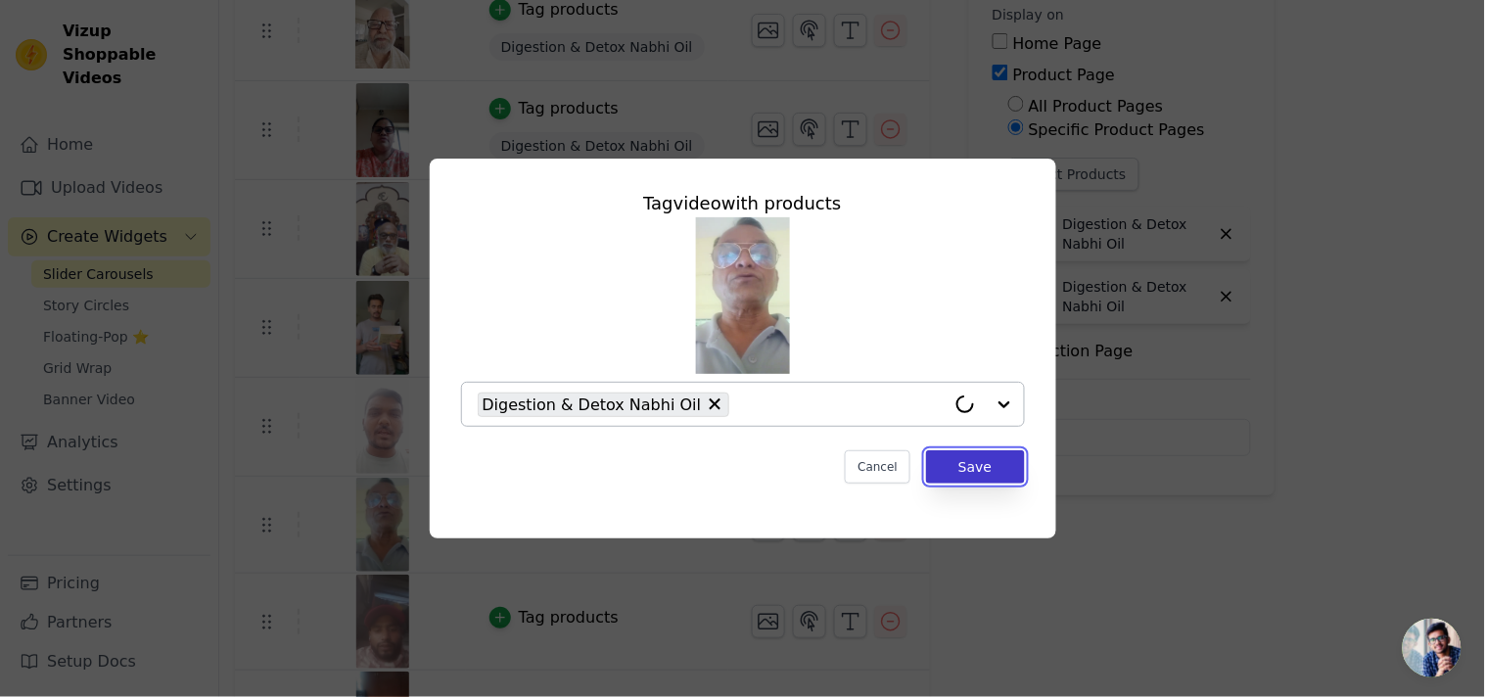
click at [953, 465] on button "Save" at bounding box center [975, 466] width 98 height 33
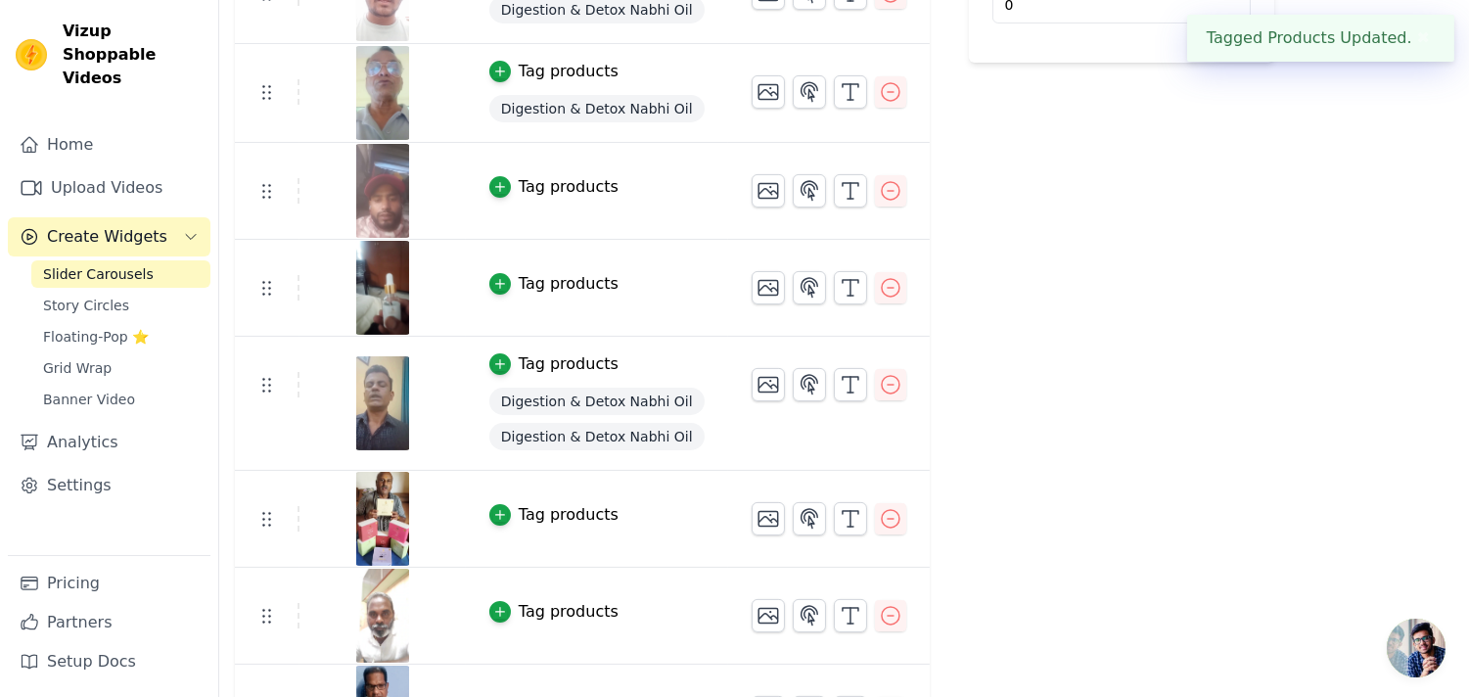
scroll to position [760, 0]
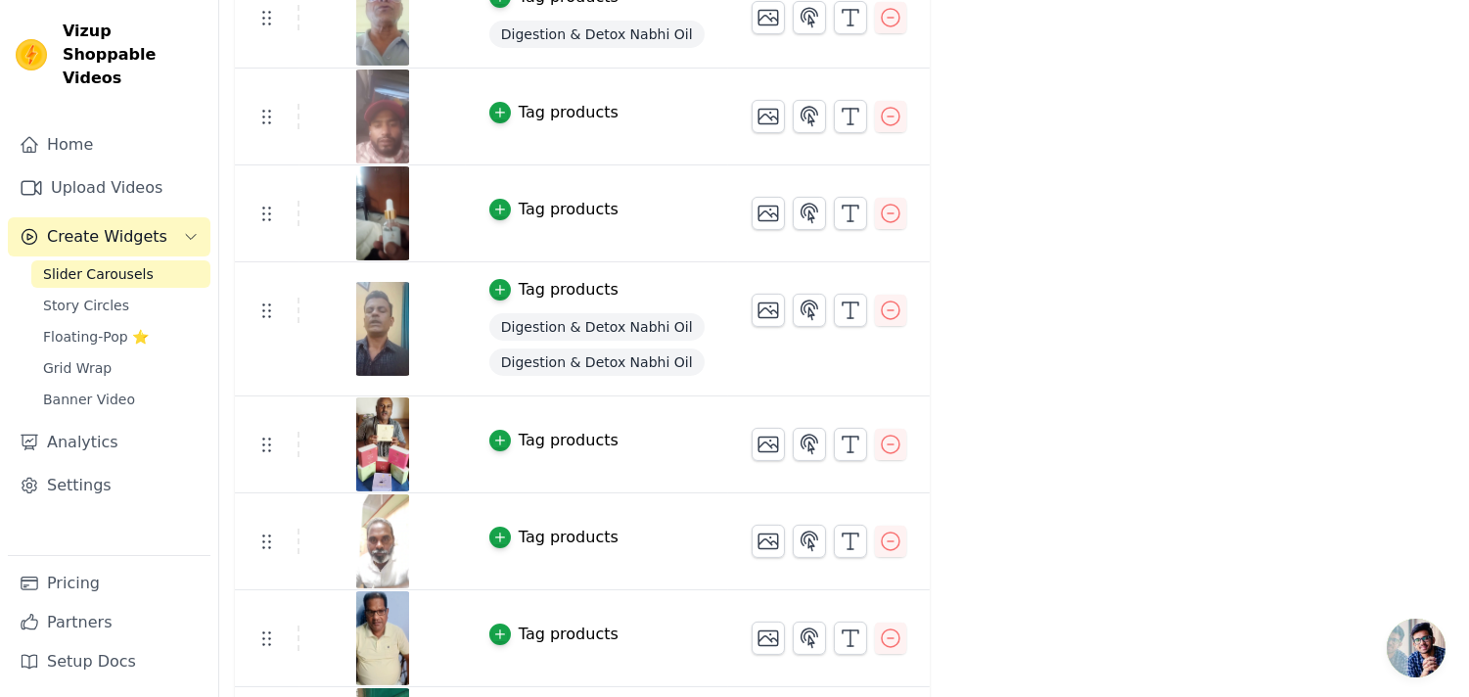
click at [543, 112] on div "Tag products" at bounding box center [569, 112] width 100 height 23
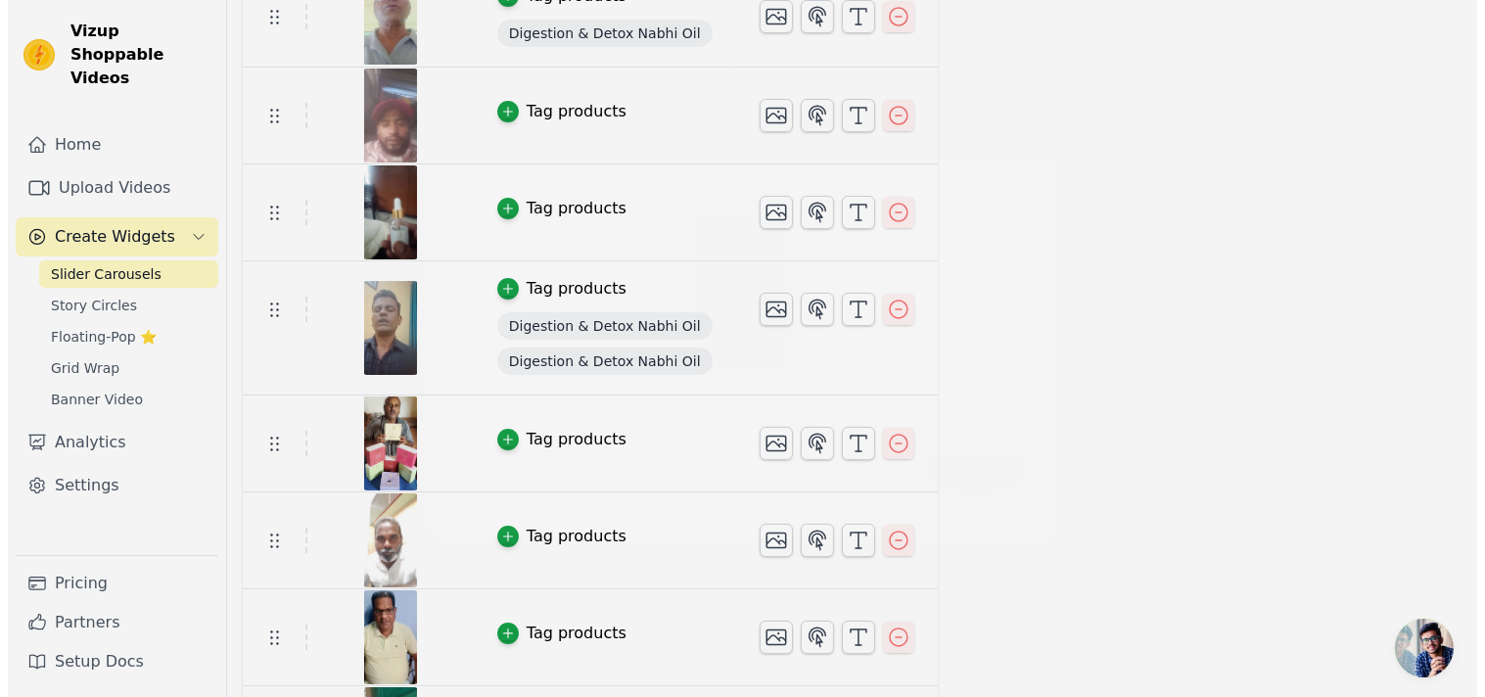
scroll to position [0, 0]
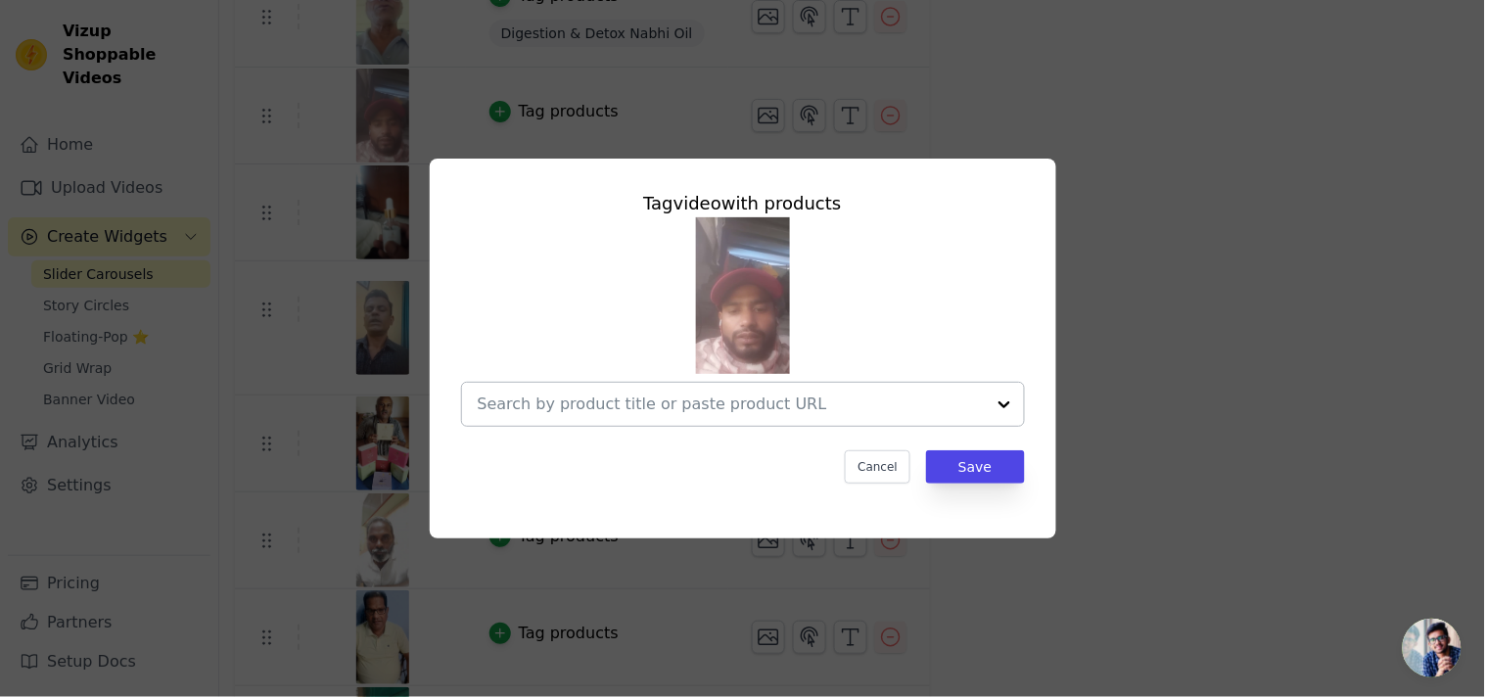
click at [700, 389] on div at bounding box center [731, 404] width 507 height 43
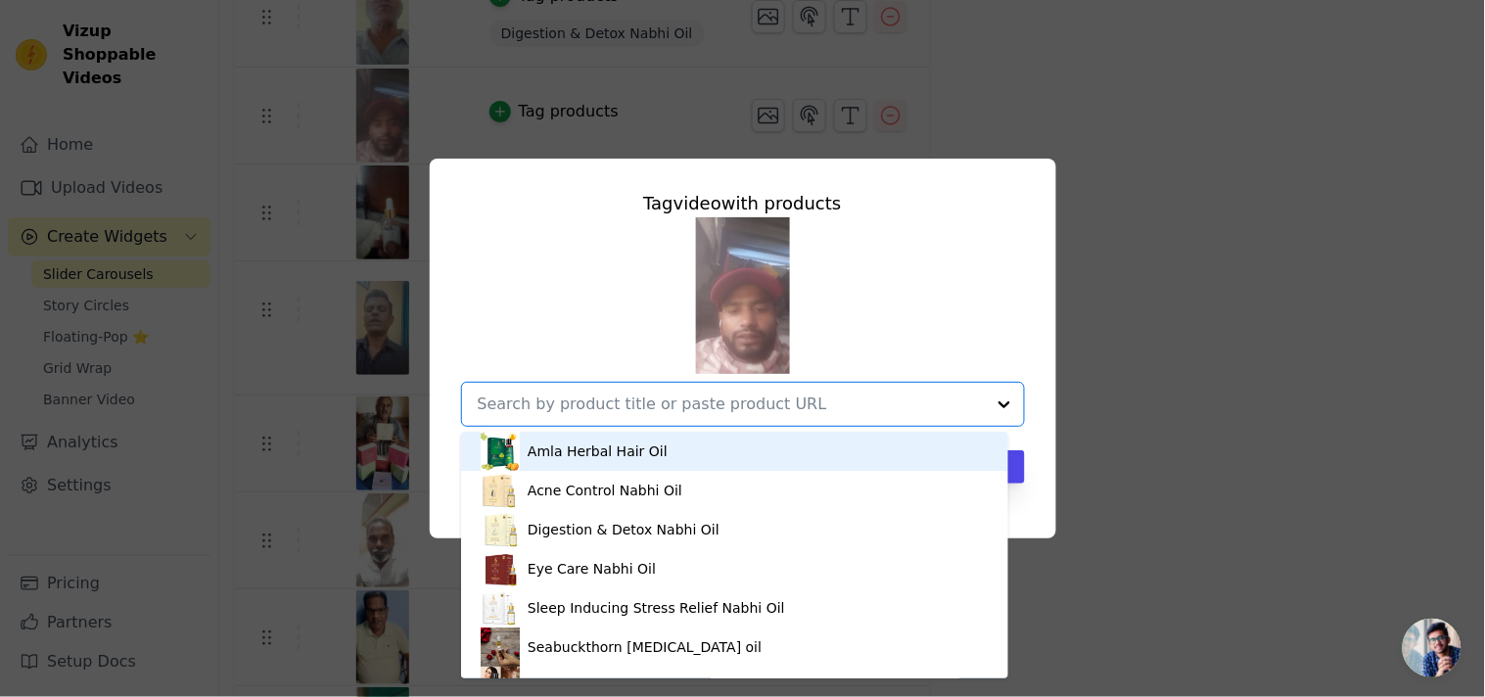
paste input "Digestion & Detox Nabhi Oil"
type input "Digestion & Detox Nabhi Oil"
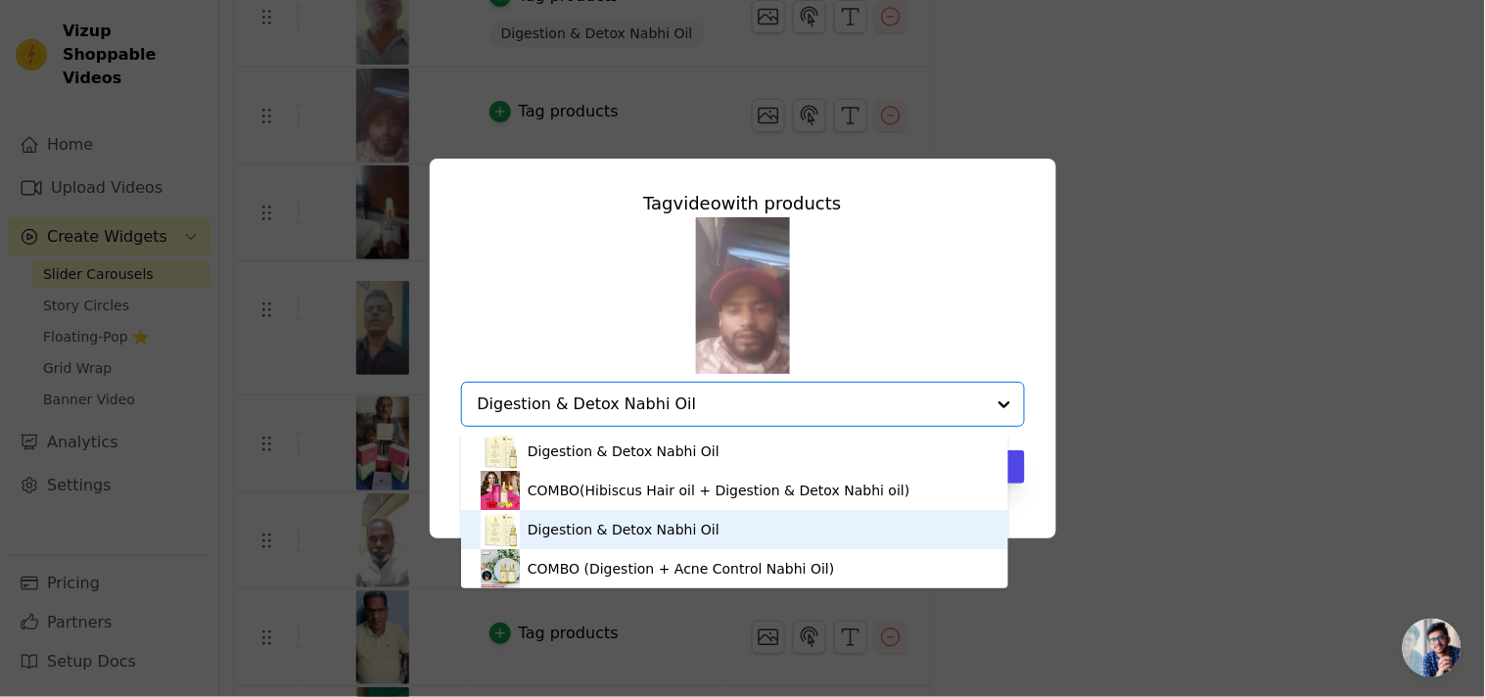
click at [672, 517] on div "Digestion & Detox Nabhi Oil" at bounding box center [735, 529] width 508 height 39
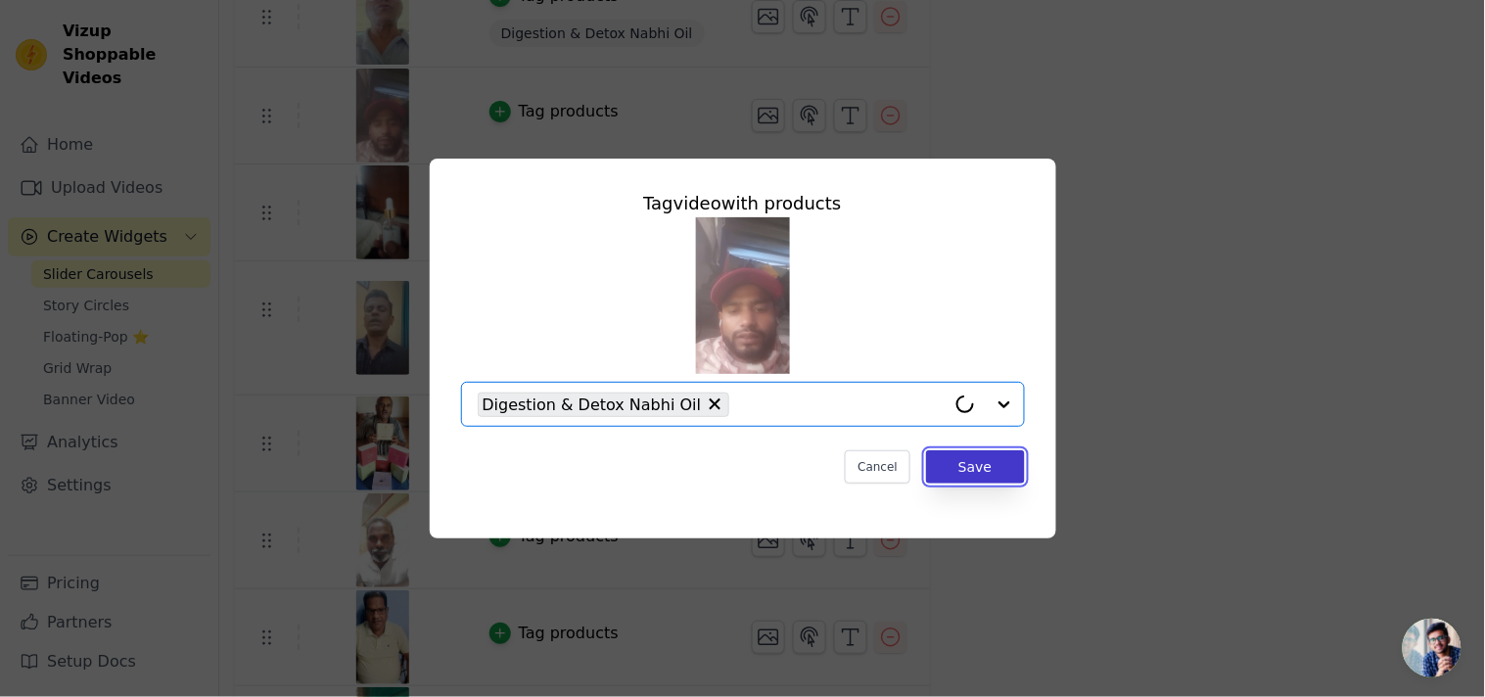
click at [954, 455] on button "Save" at bounding box center [975, 466] width 98 height 33
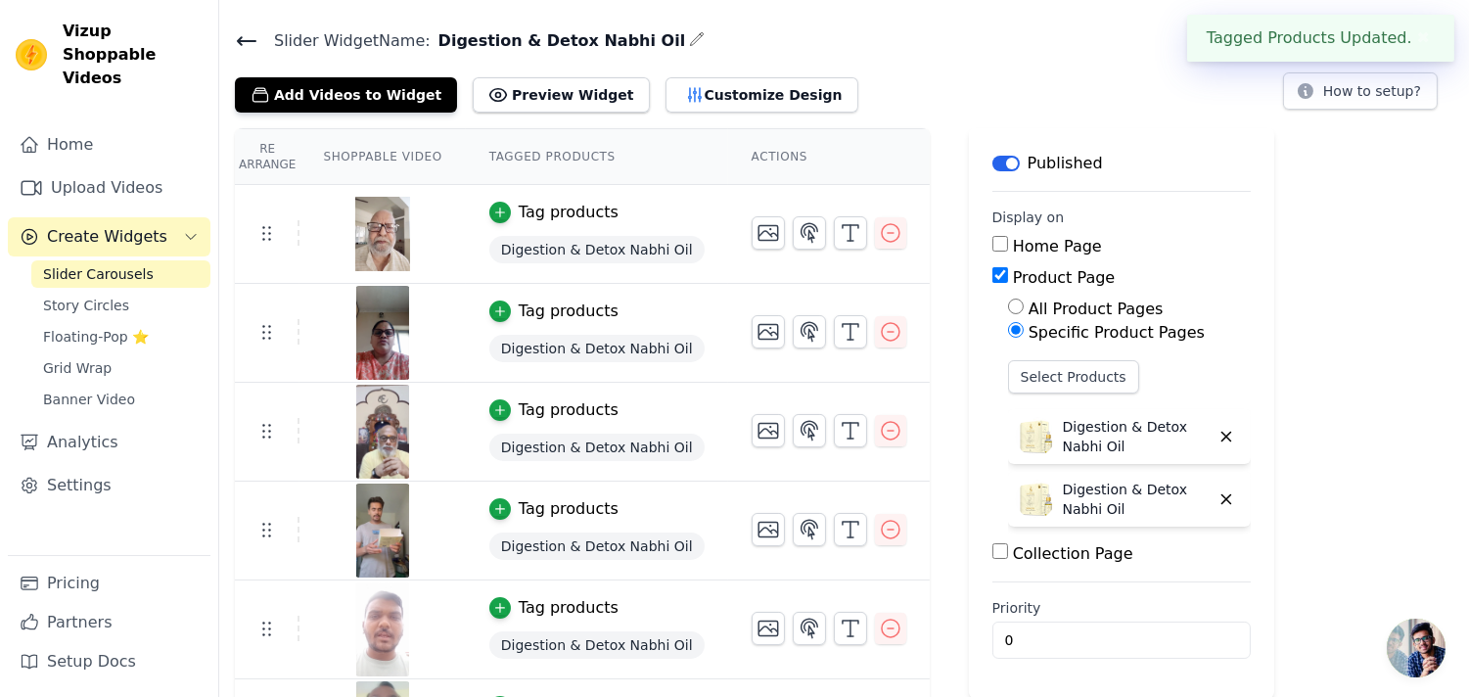
scroll to position [760, 0]
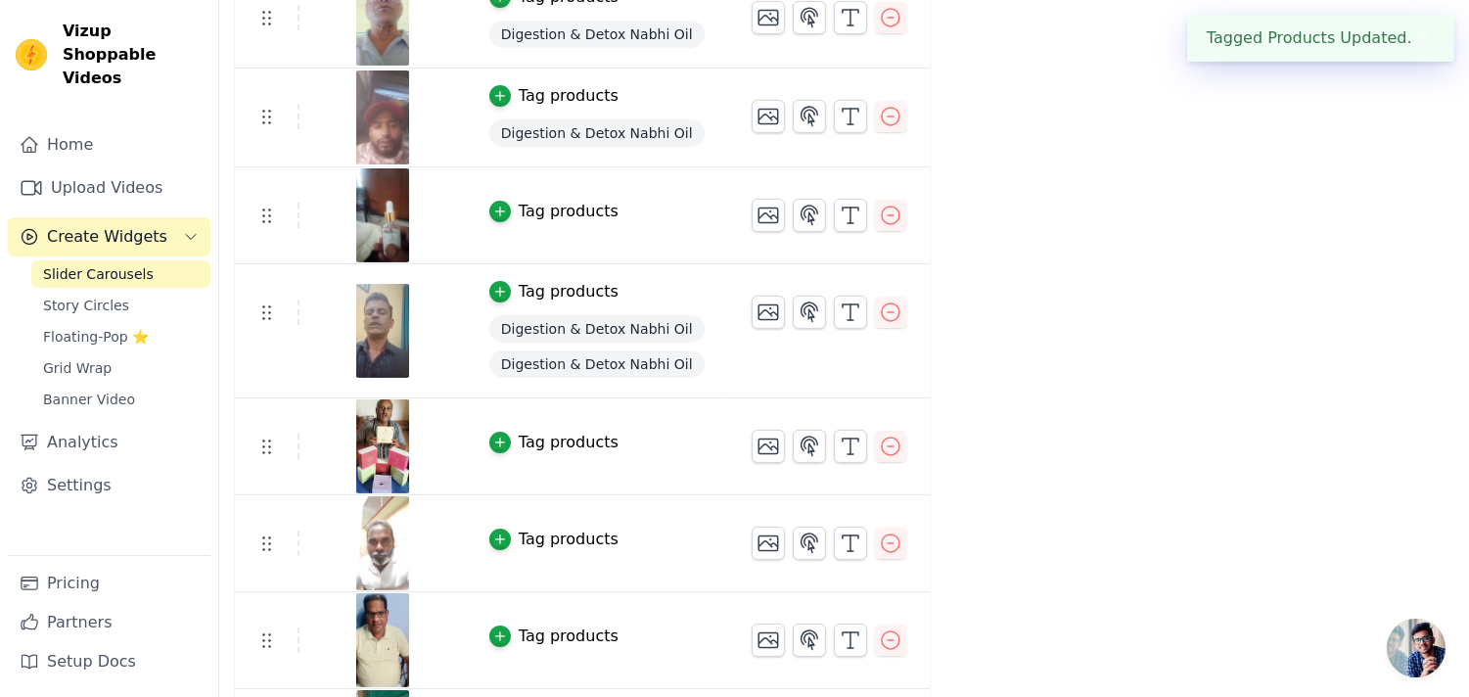
click at [569, 217] on div "Tag products" at bounding box center [569, 211] width 100 height 23
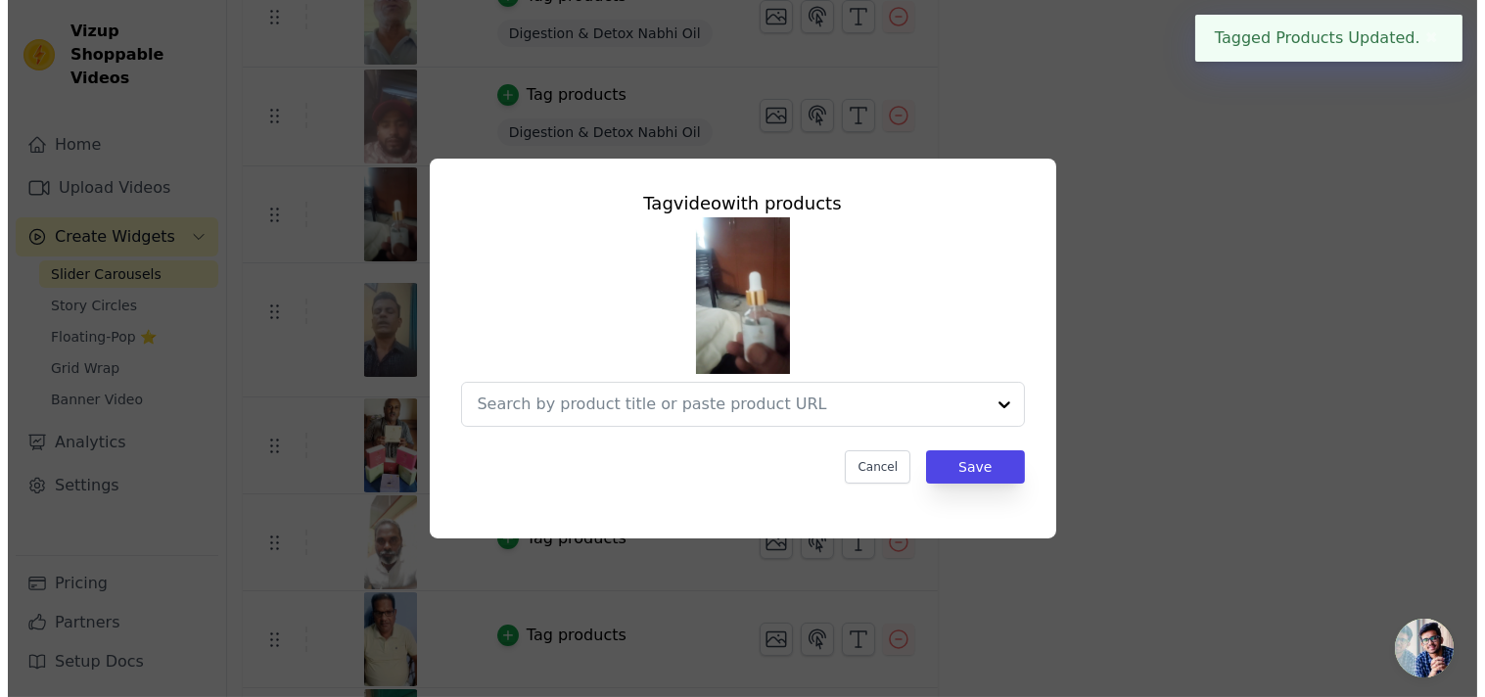
scroll to position [0, 0]
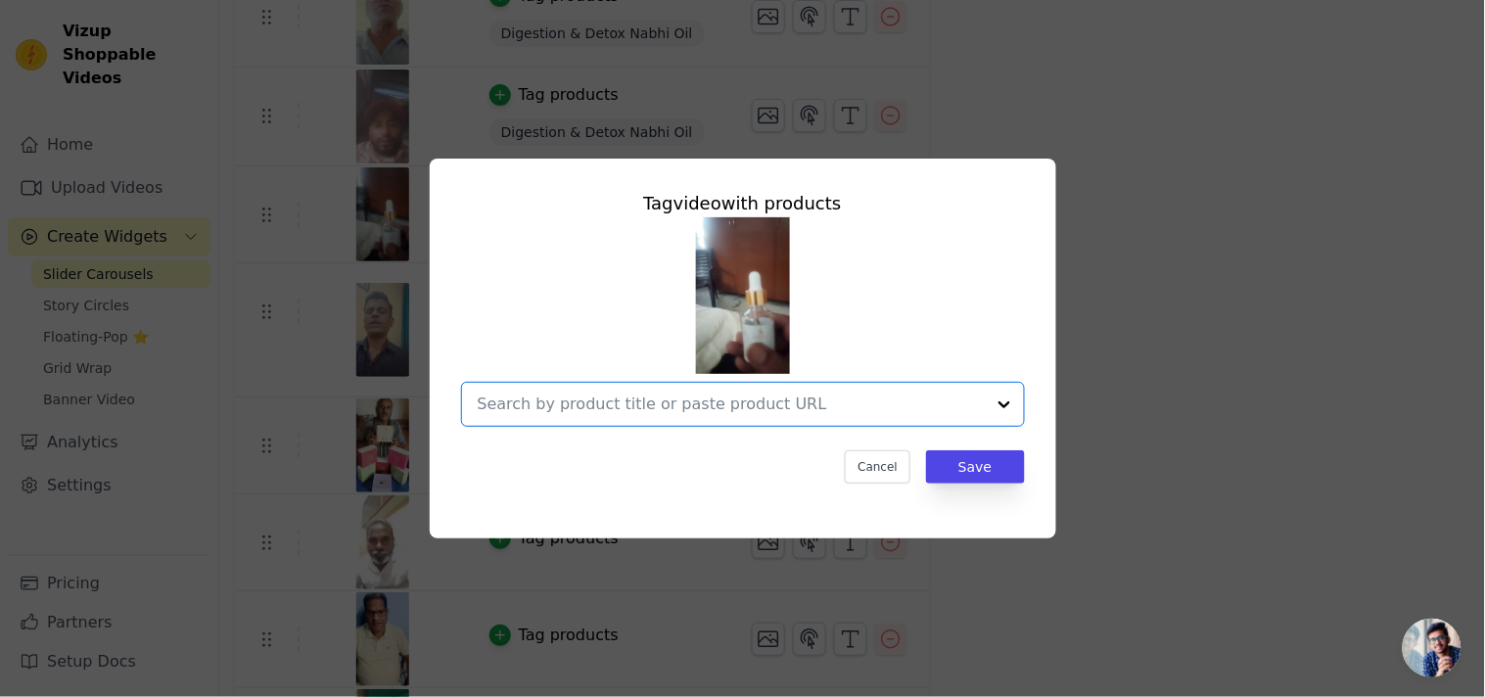
click at [644, 406] on input "text" at bounding box center [731, 403] width 507 height 23
paste input "Digestion & Detox Nabhi Oil"
type input "Digestion & Detox Nabhi Oil"
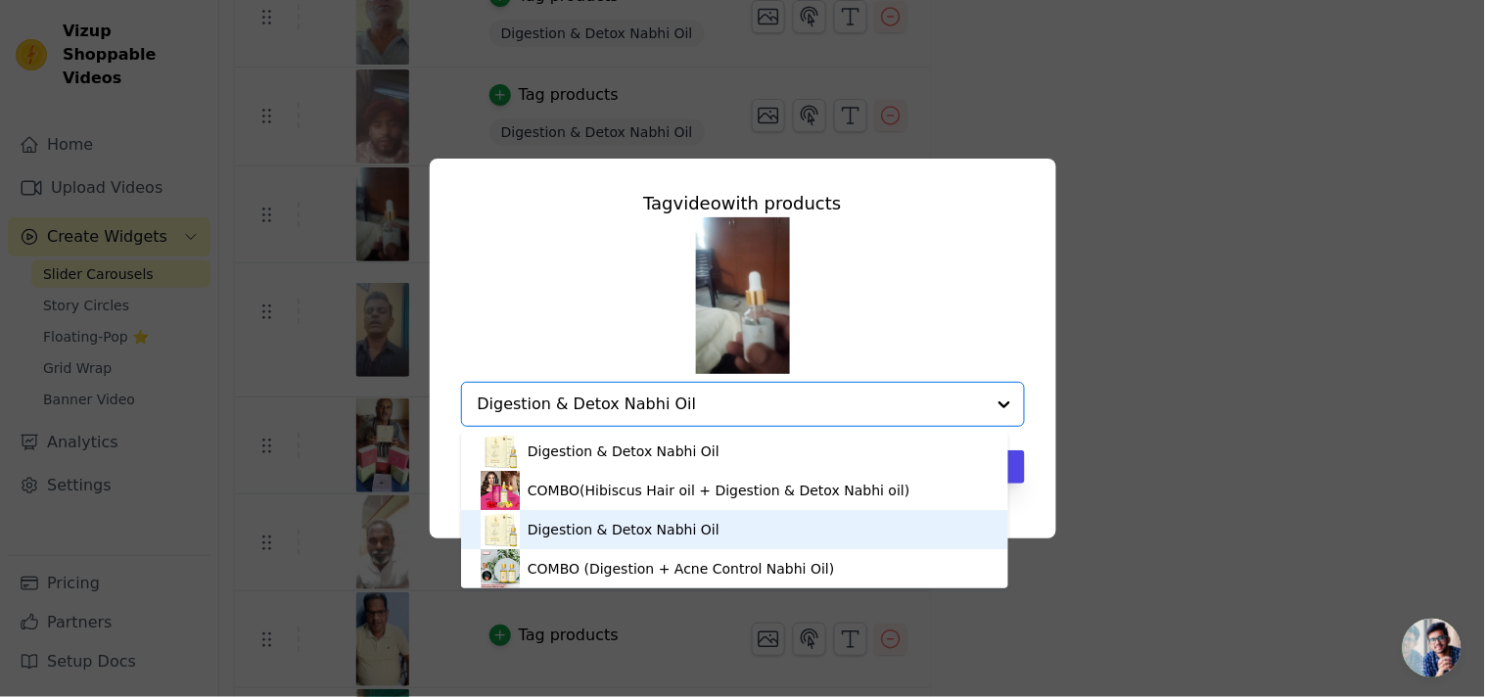
click at [630, 541] on div "Digestion & Detox Nabhi Oil" at bounding box center [735, 529] width 508 height 39
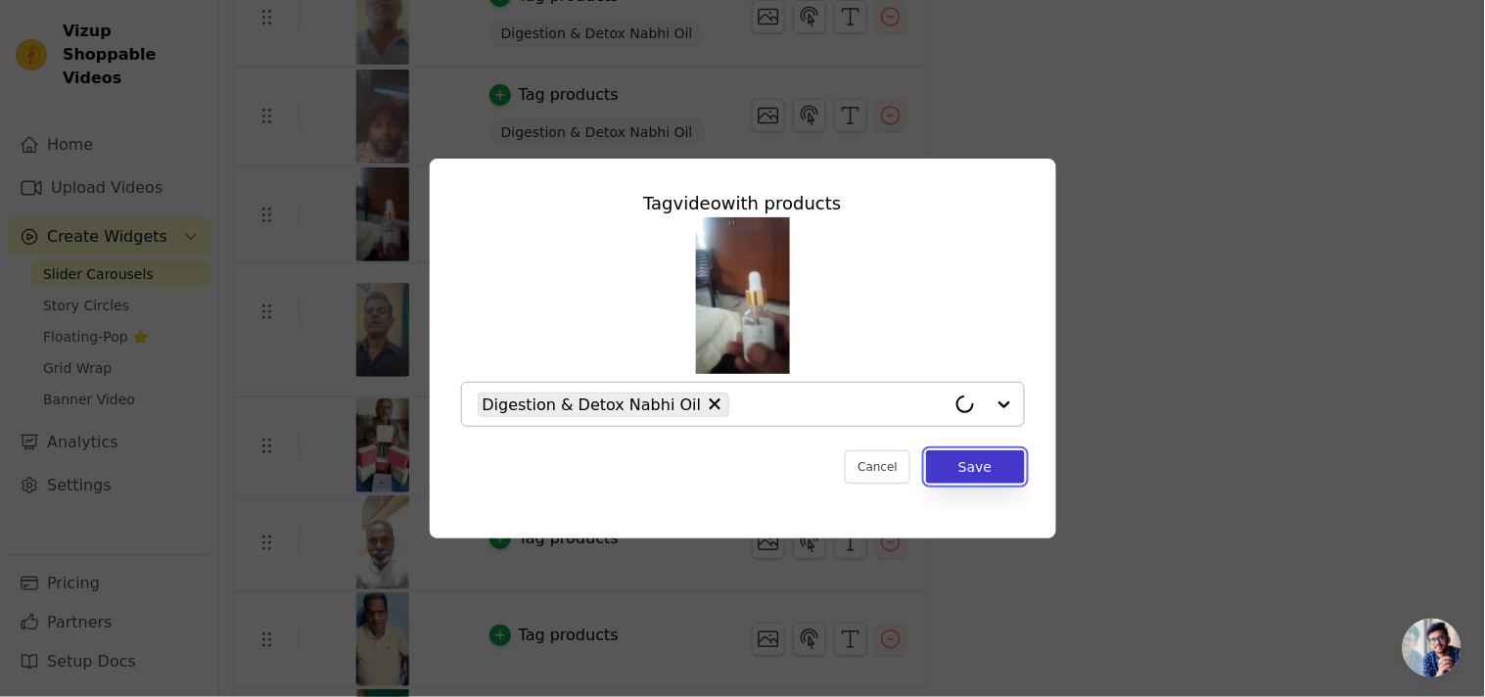
click at [977, 464] on button "Save" at bounding box center [975, 466] width 98 height 33
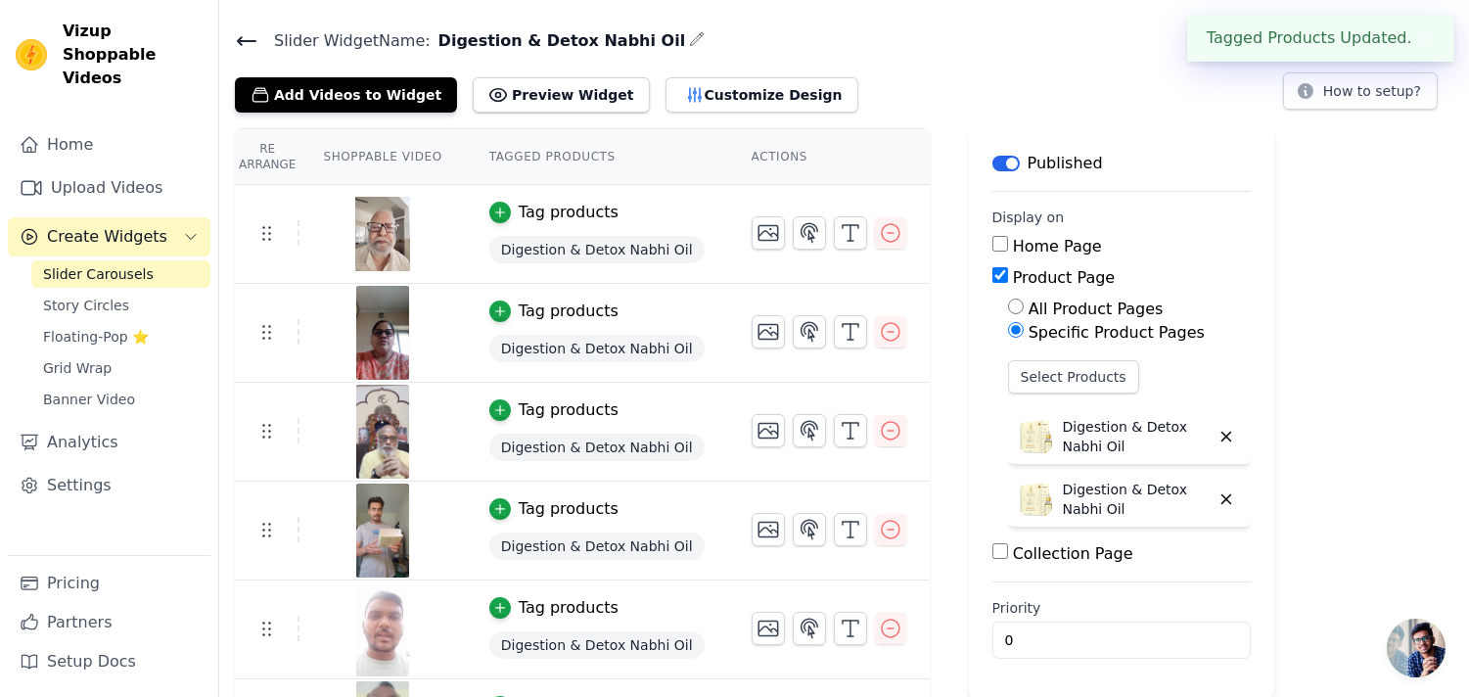
scroll to position [760, 0]
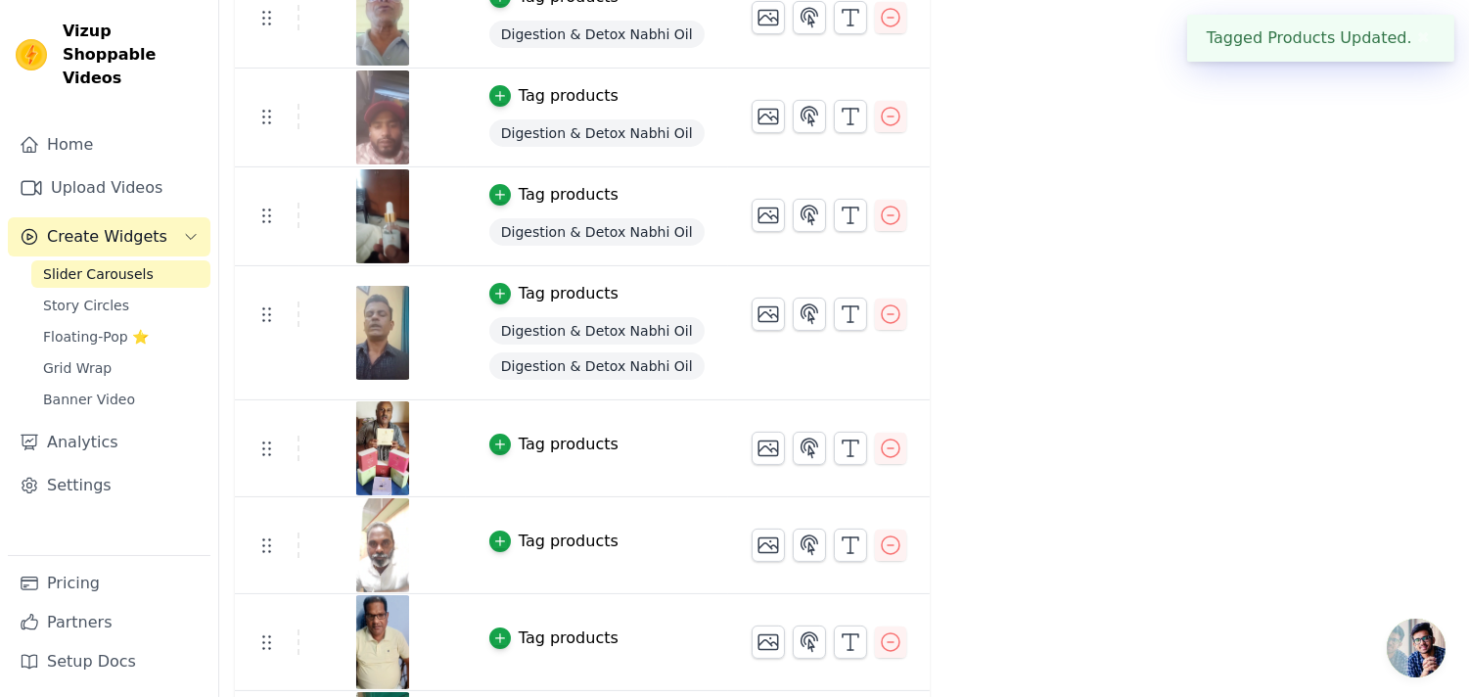
click at [575, 287] on div "Tag products" at bounding box center [569, 293] width 100 height 23
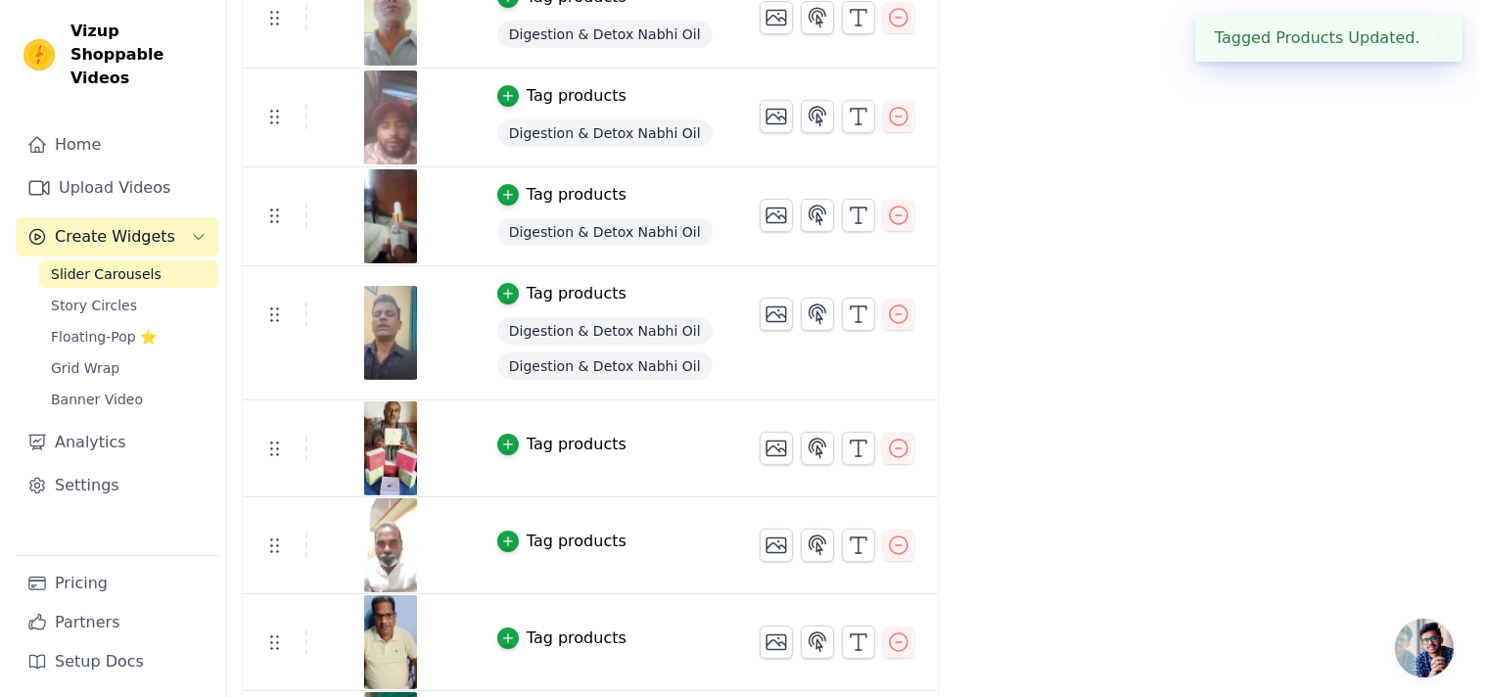
scroll to position [0, 0]
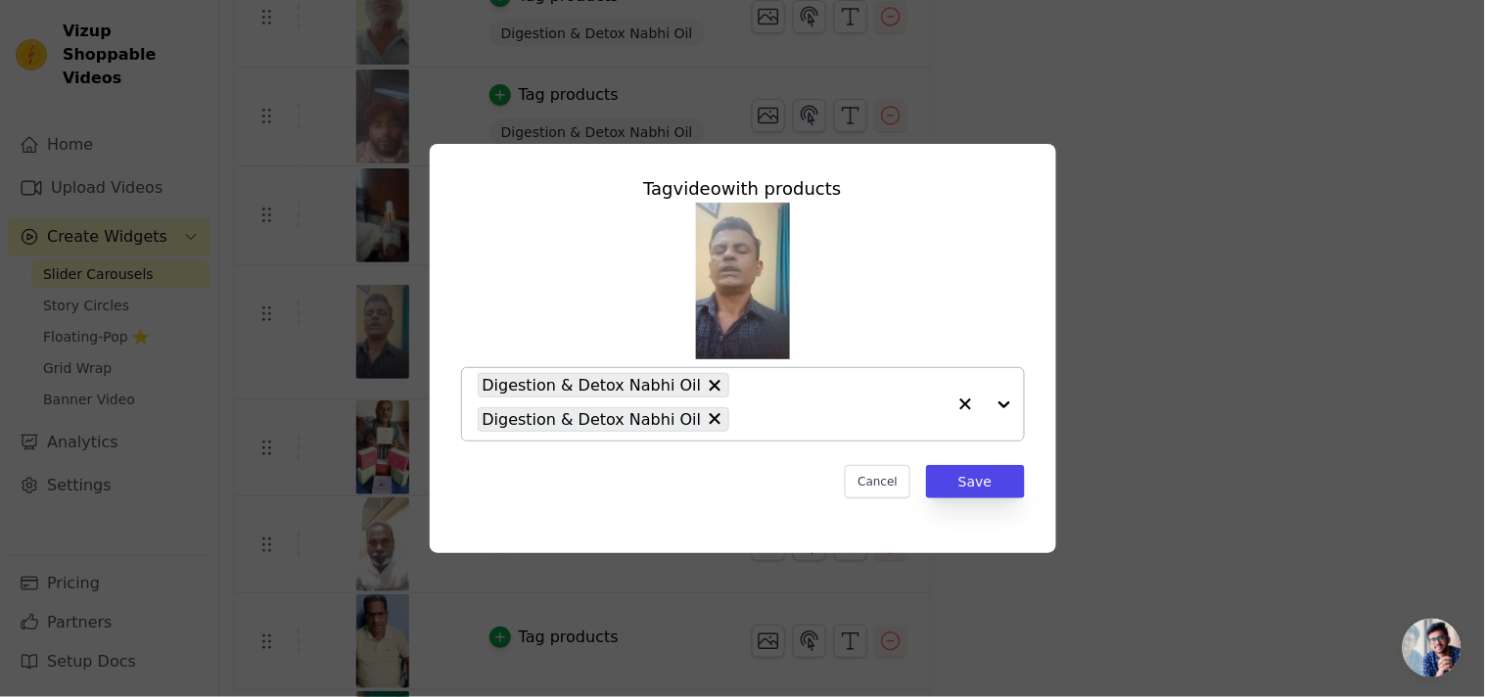
click at [705, 388] on icon at bounding box center [715, 386] width 20 height 20
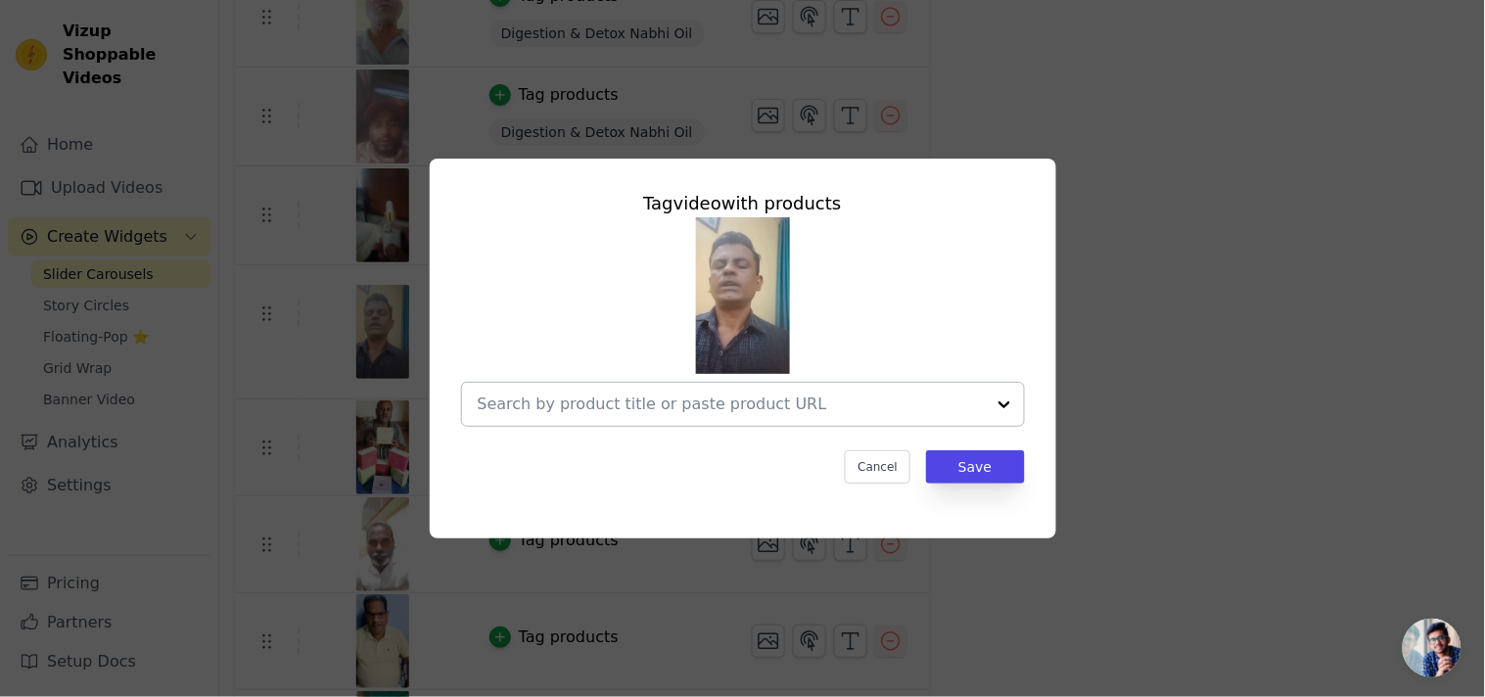
click at [691, 411] on input "text" at bounding box center [731, 403] width 507 height 23
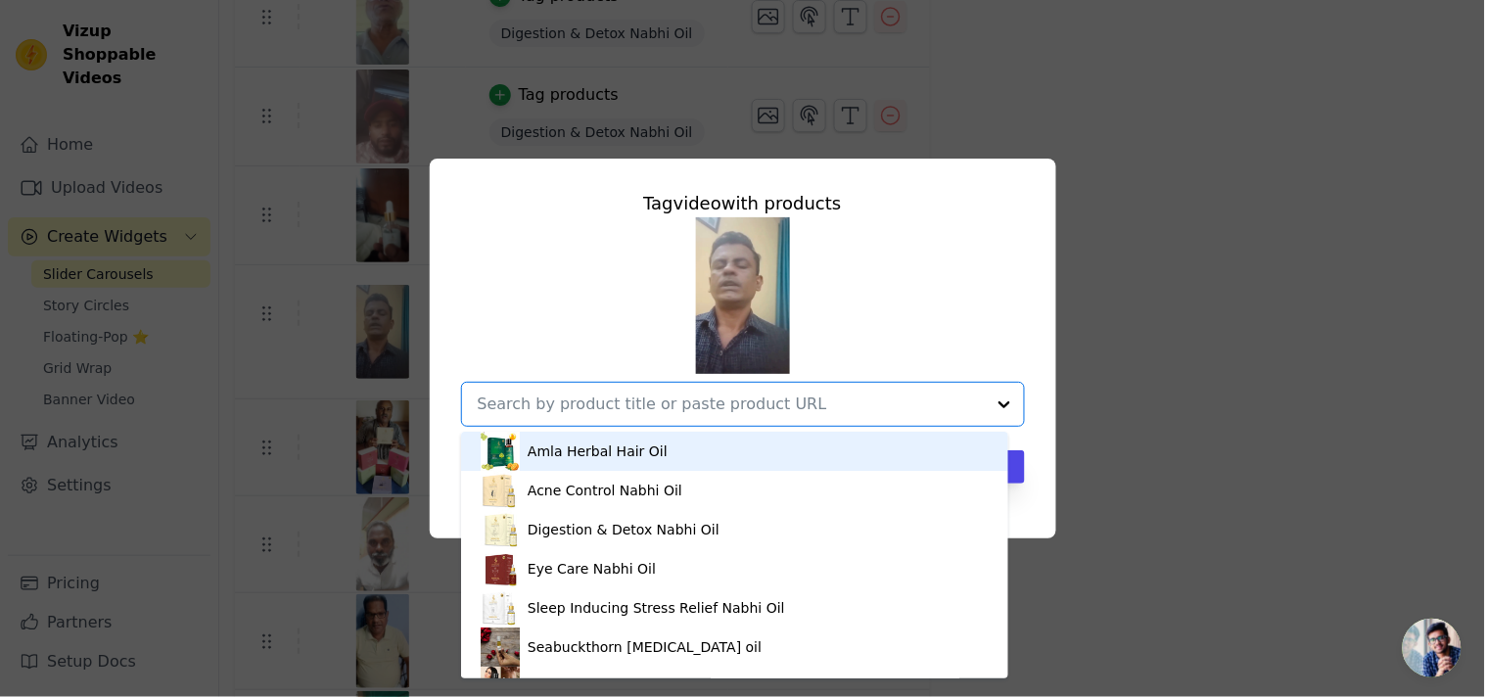
paste input "Digestion & Detox Nabhi Oil"
type input "Digestion & Detox Nabhi Oil"
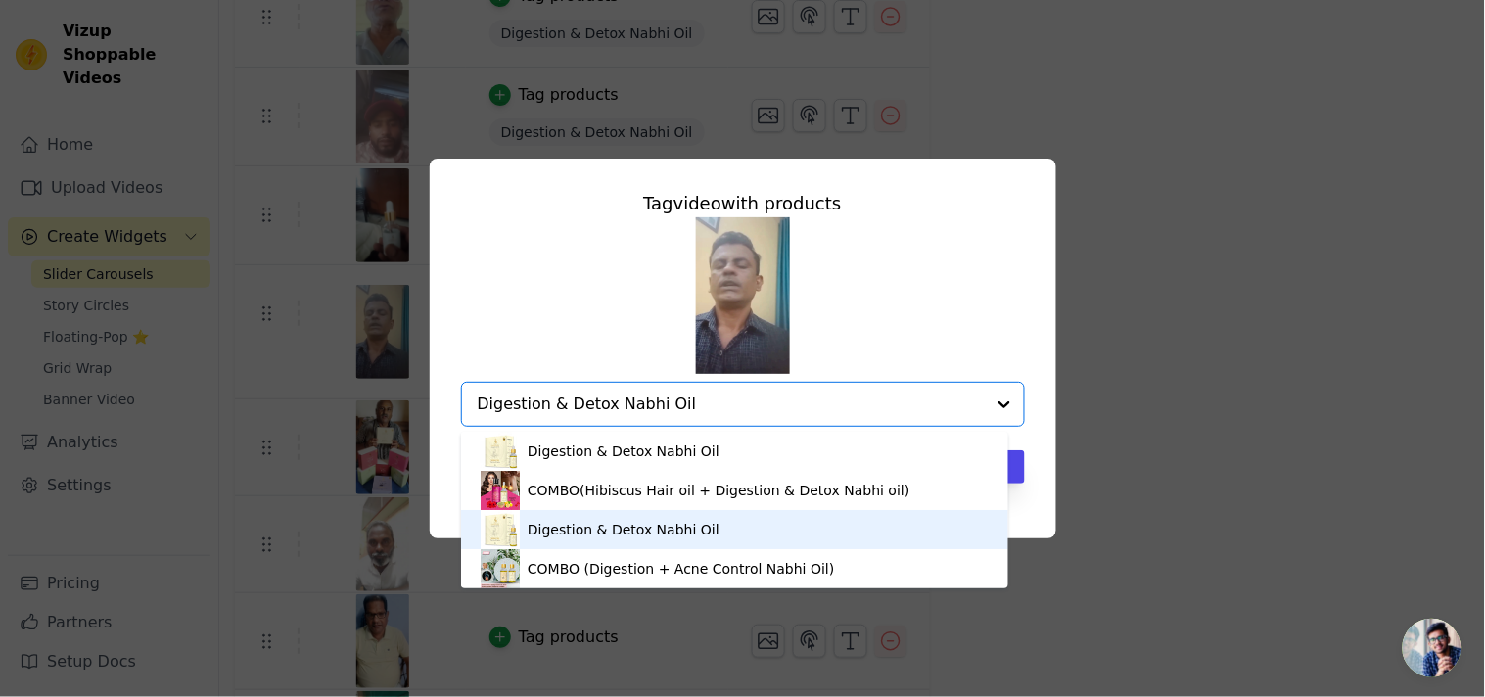
click at [692, 531] on div "Digestion & Detox Nabhi Oil" at bounding box center [624, 530] width 192 height 20
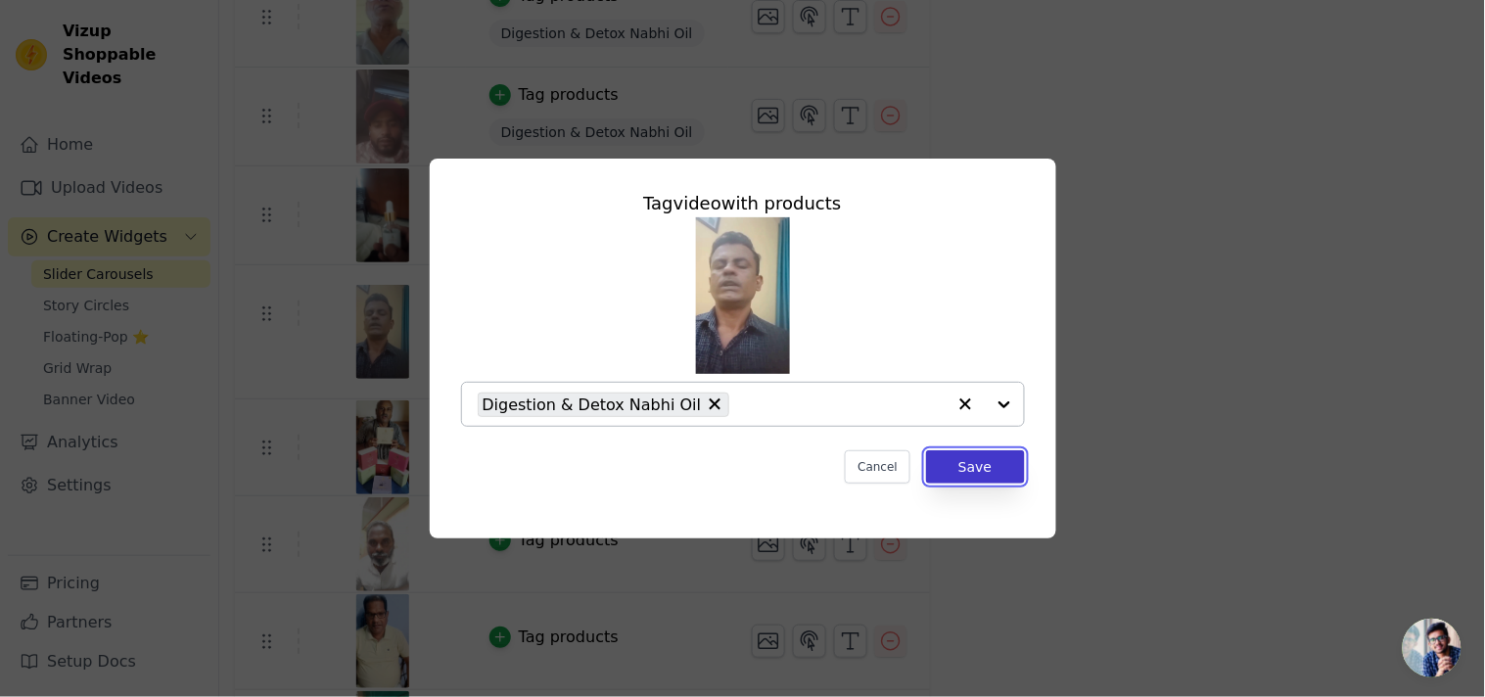
click at [967, 467] on button "Save" at bounding box center [975, 466] width 98 height 33
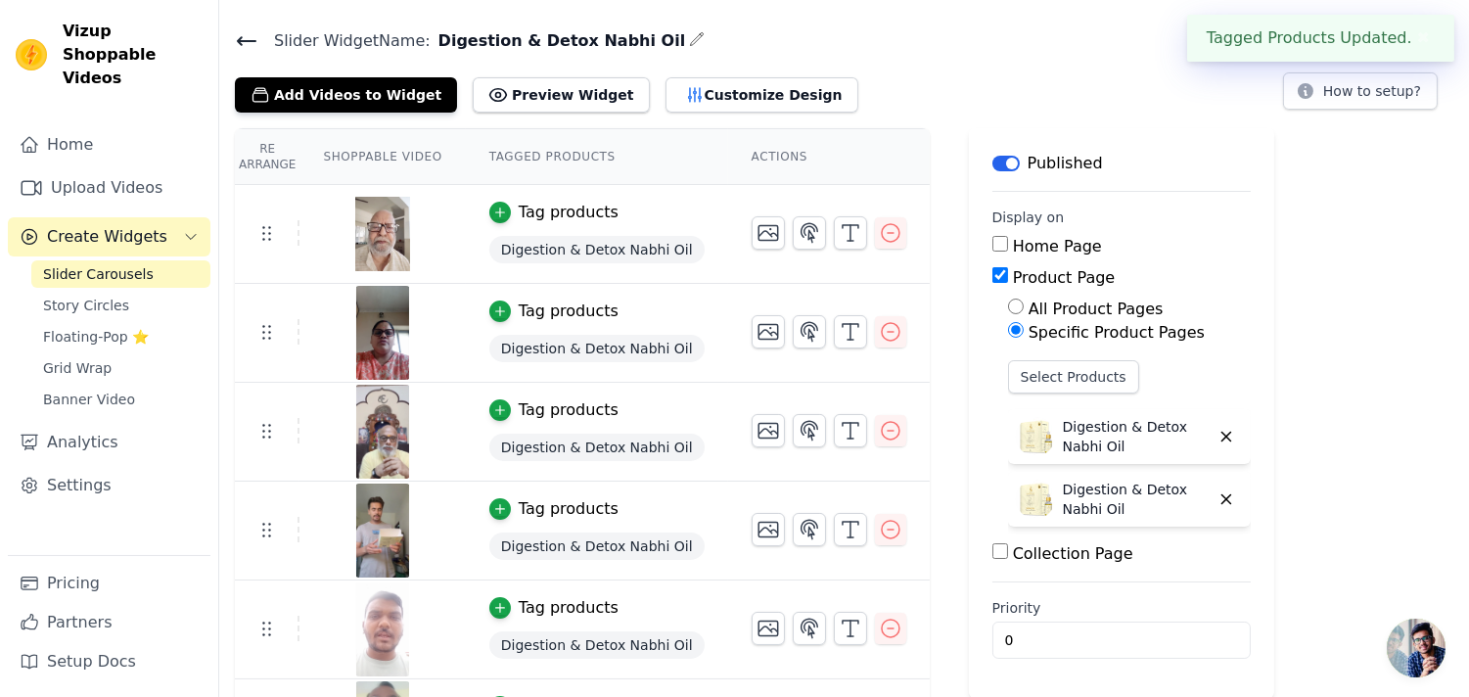
scroll to position [760, 0]
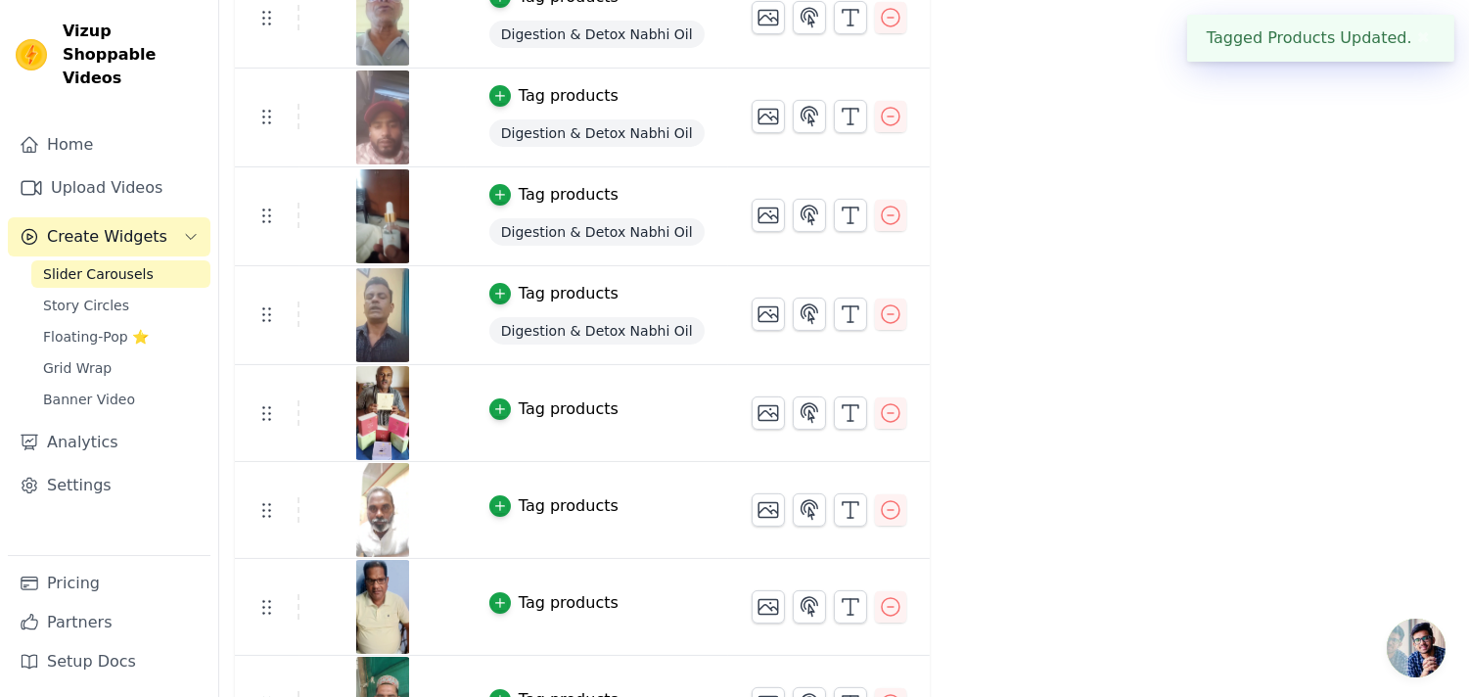
click at [560, 409] on div "Tag products" at bounding box center [569, 408] width 100 height 23
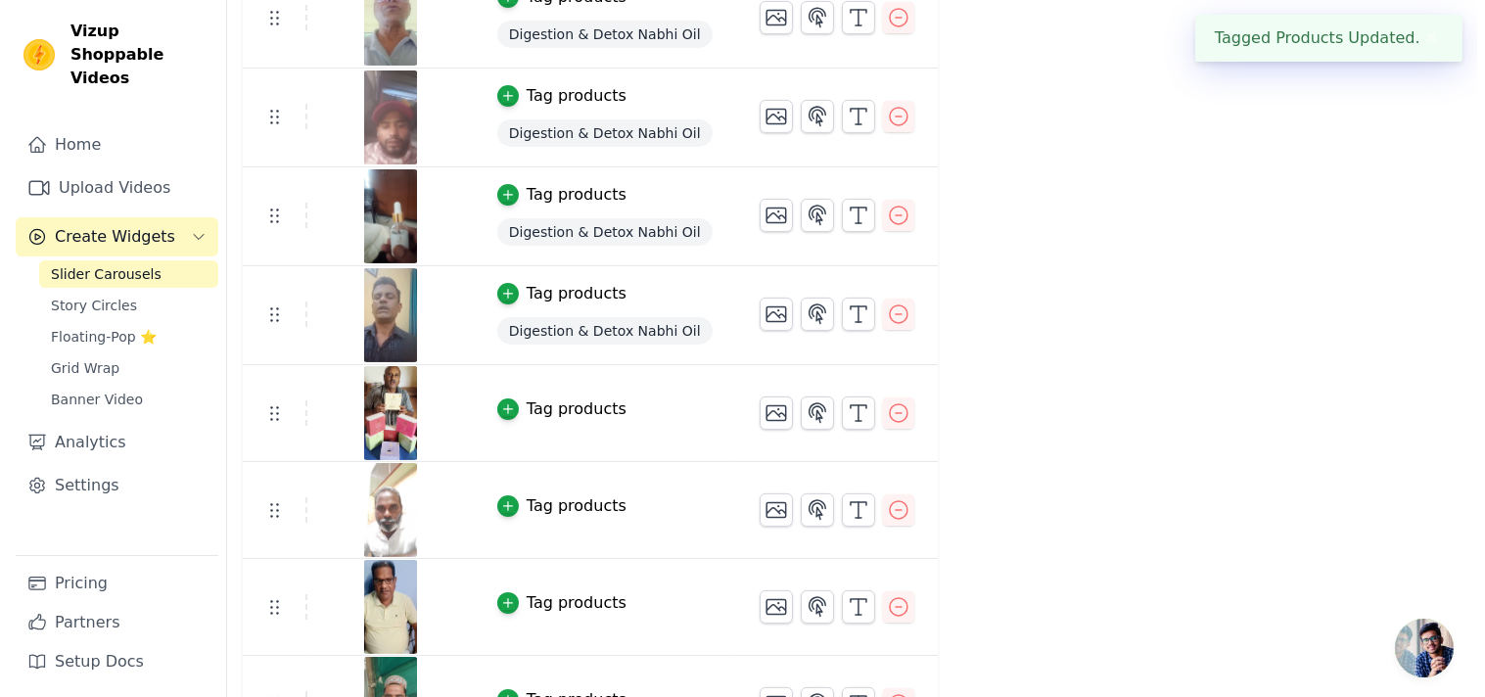
scroll to position [0, 0]
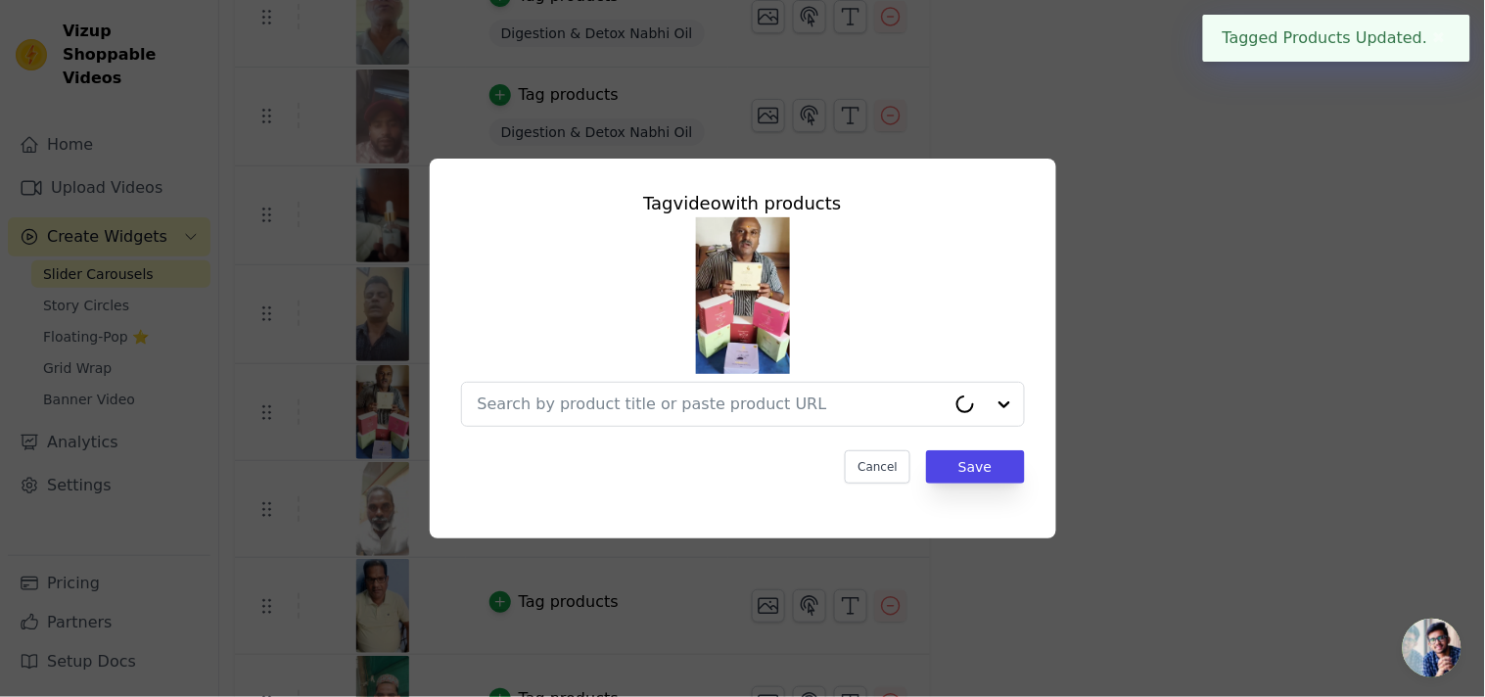
click at [560, 409] on input "text" at bounding box center [712, 403] width 468 height 23
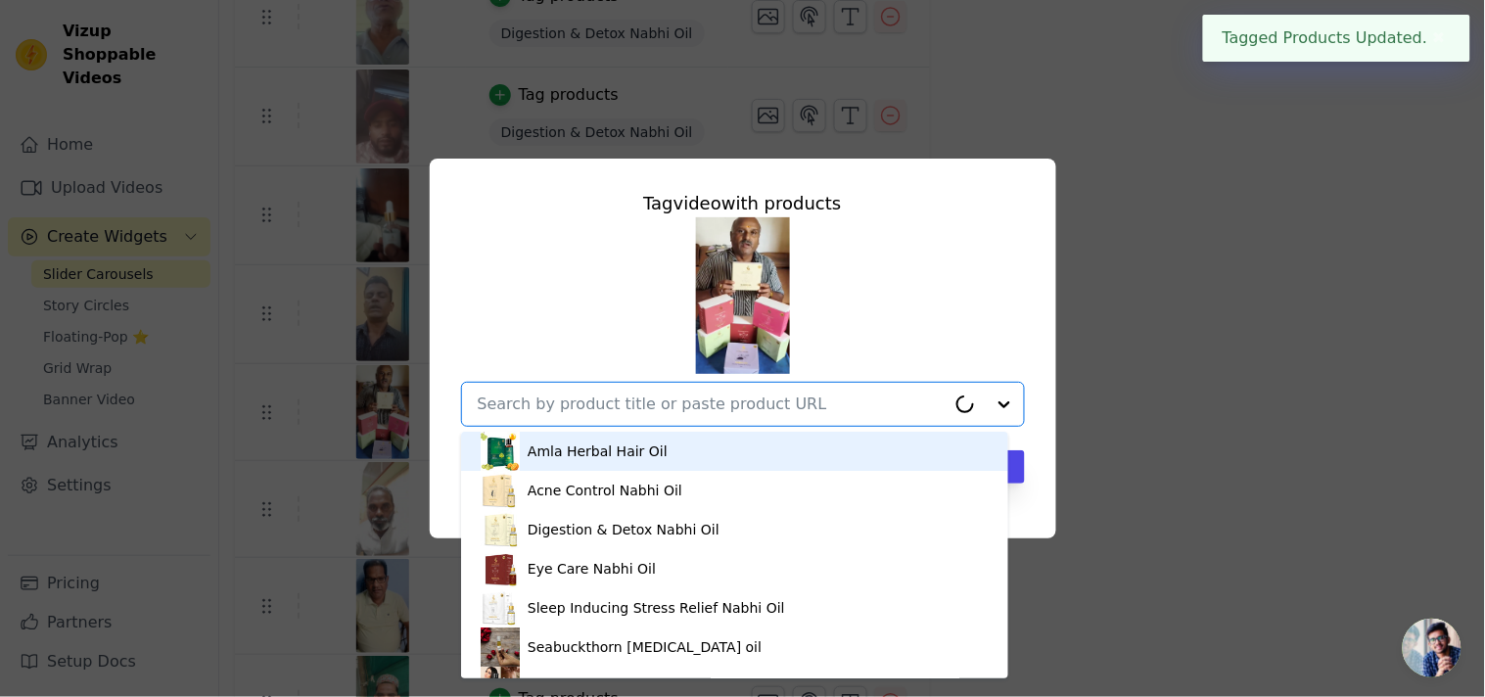
paste input "Digestion & Detox Nabhi Oil"
type input "Digestion & Detox Nabhi Oil"
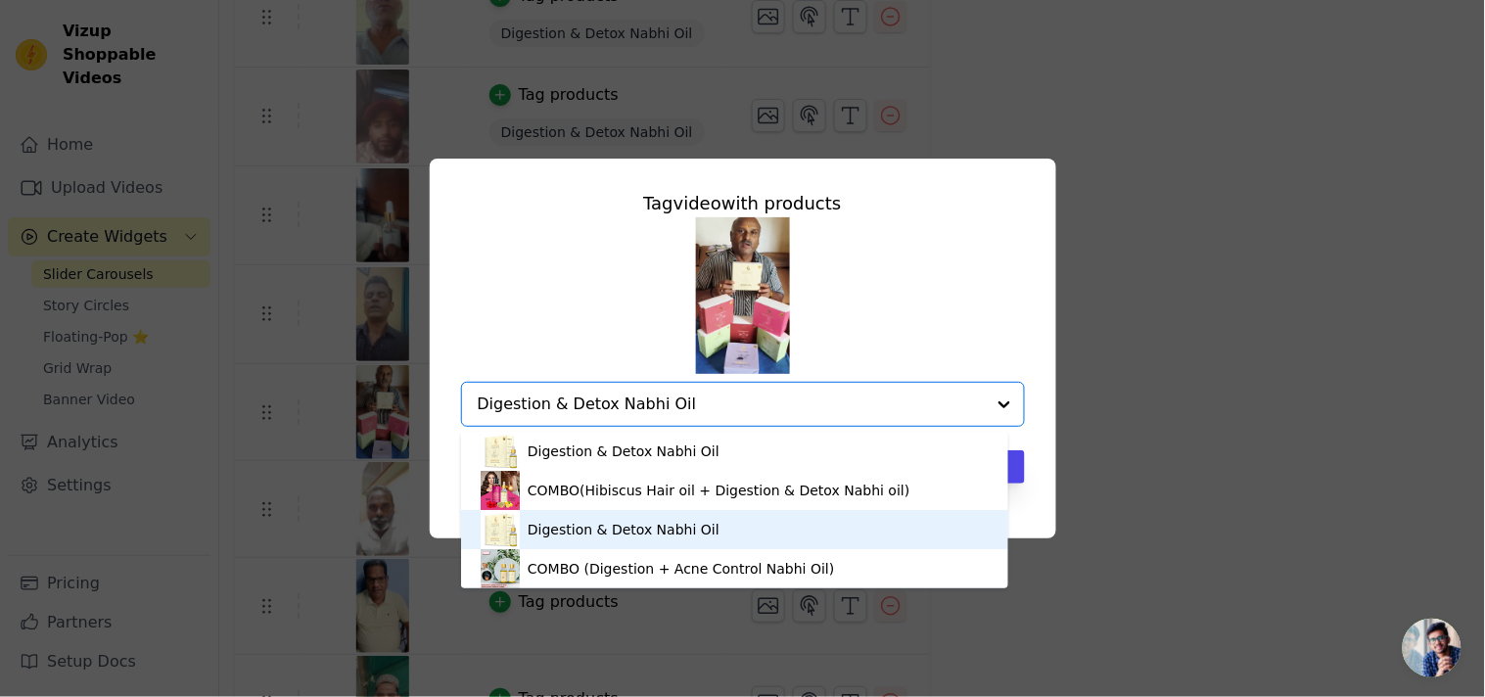
click at [650, 536] on div "Digestion & Detox Nabhi Oil" at bounding box center [624, 530] width 192 height 20
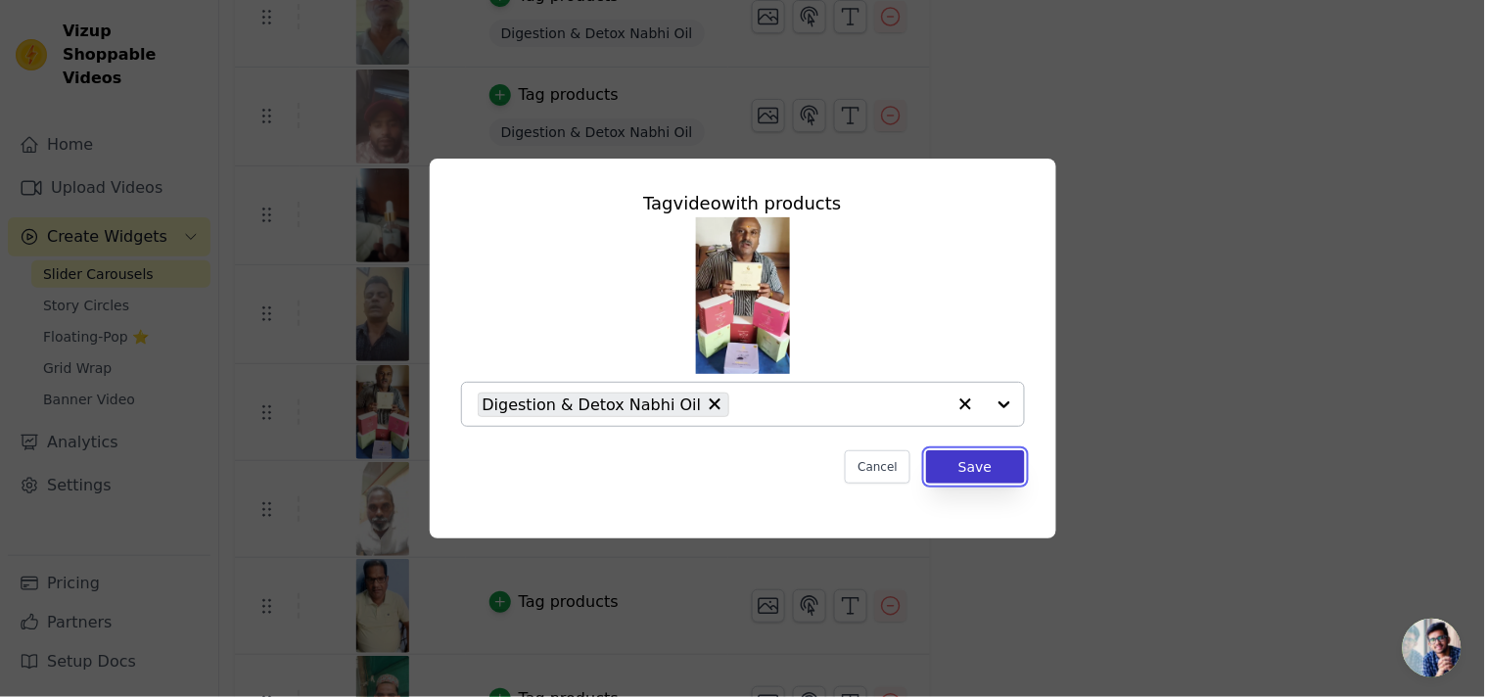
click at [956, 470] on button "Save" at bounding box center [975, 466] width 98 height 33
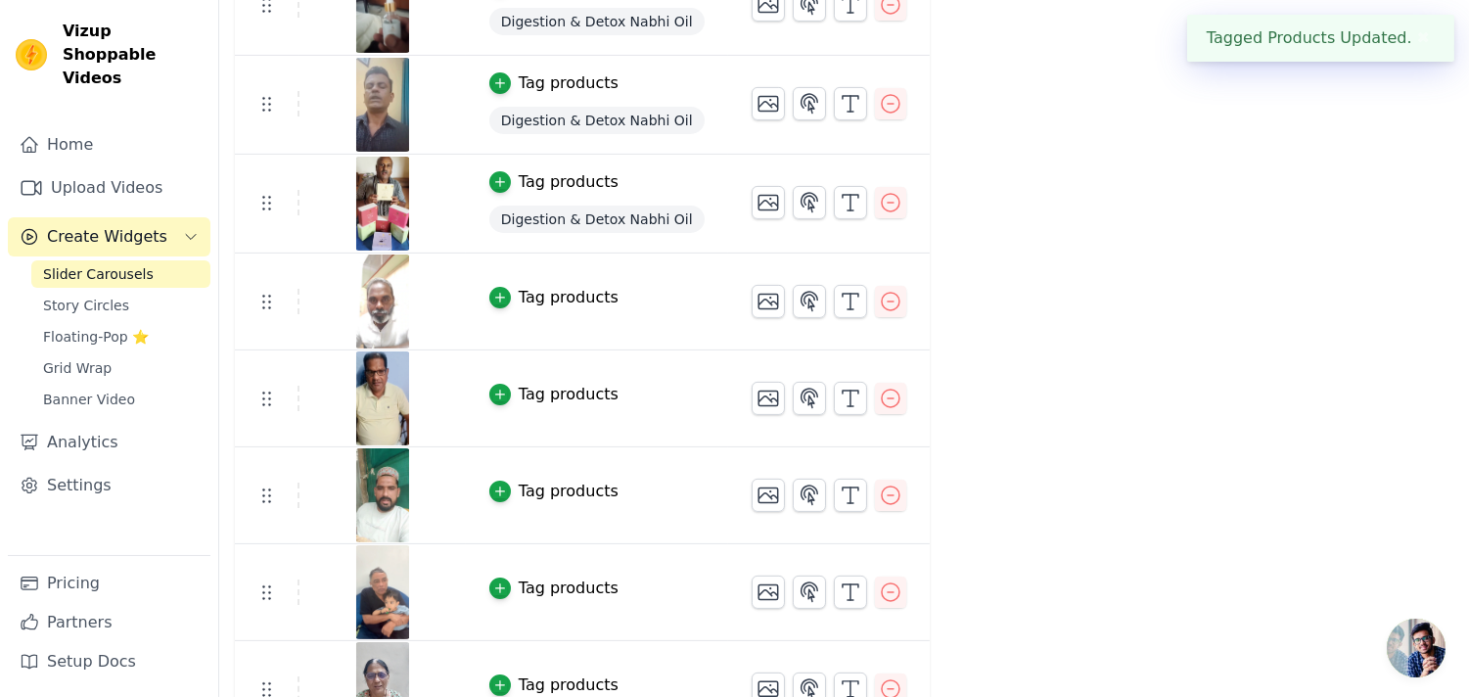
scroll to position [1014, 0]
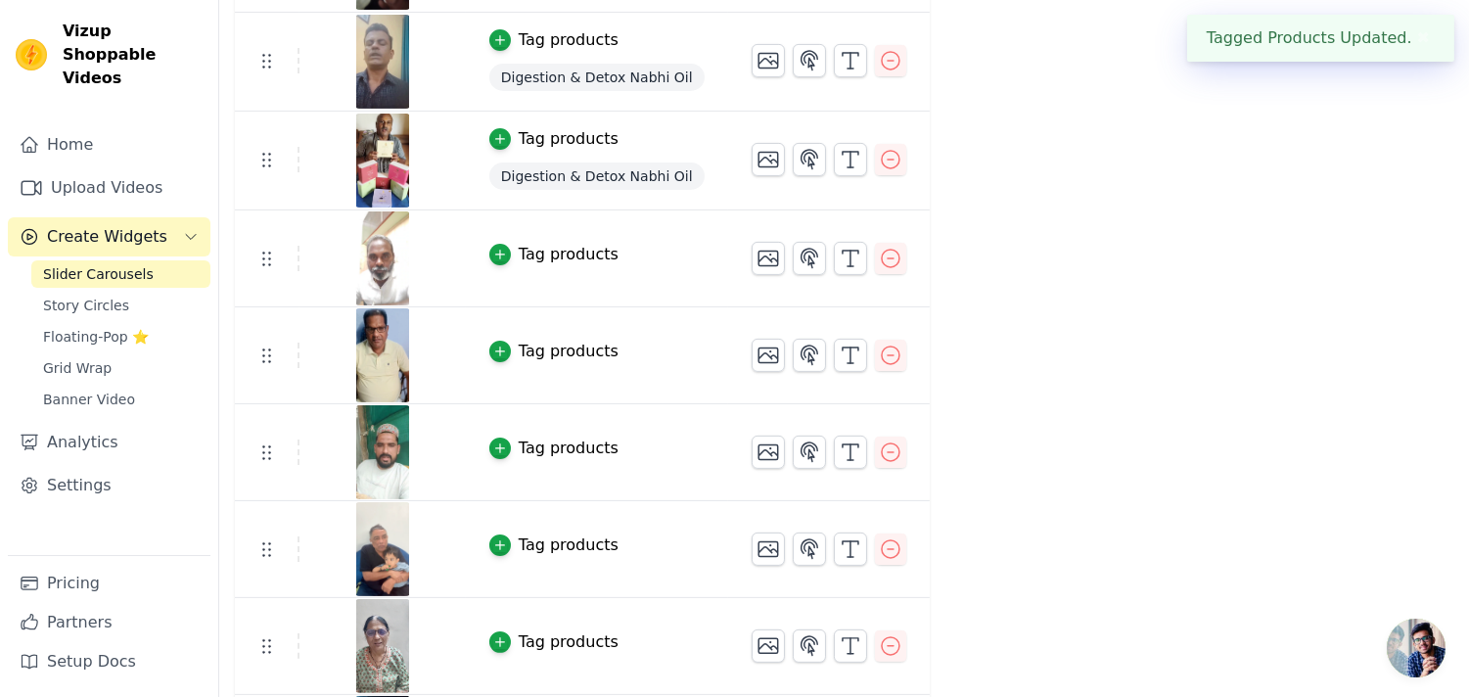
click at [536, 265] on div "Tag products" at bounding box center [569, 254] width 100 height 23
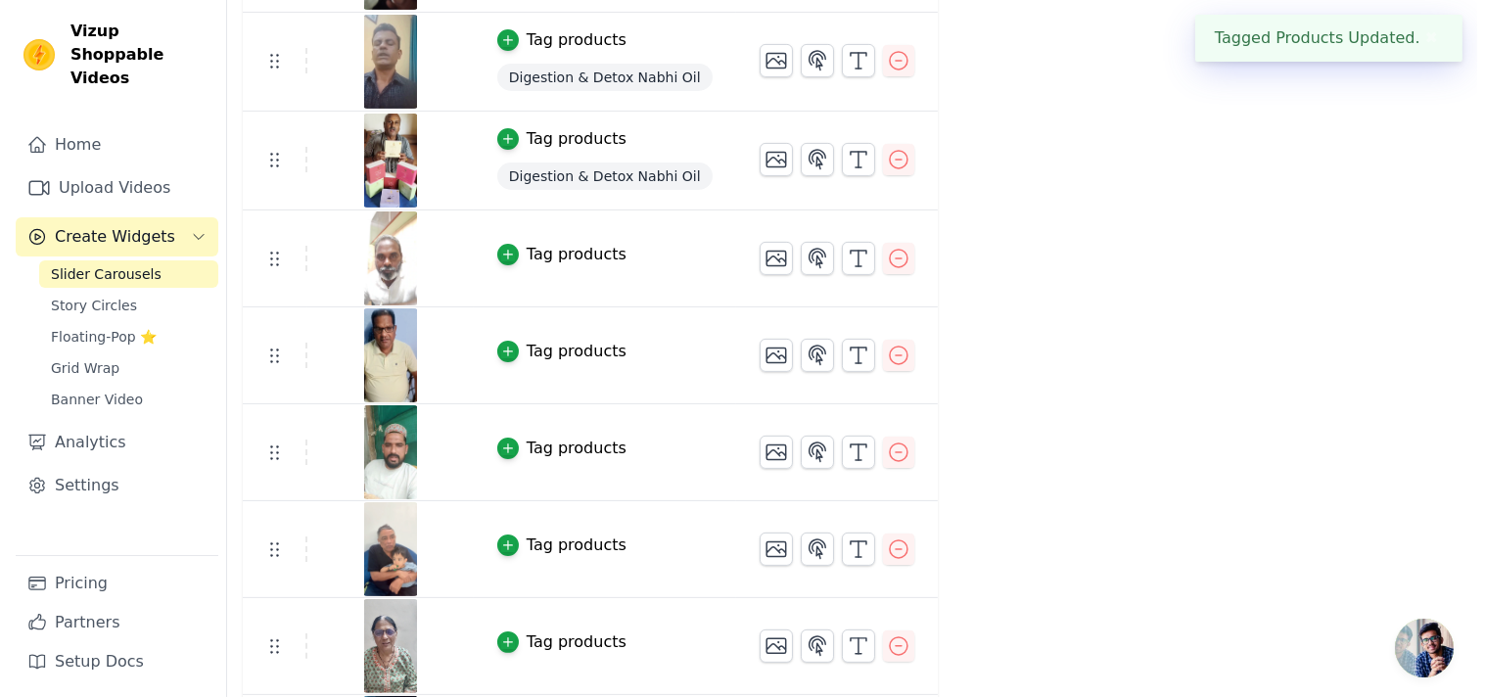
scroll to position [0, 0]
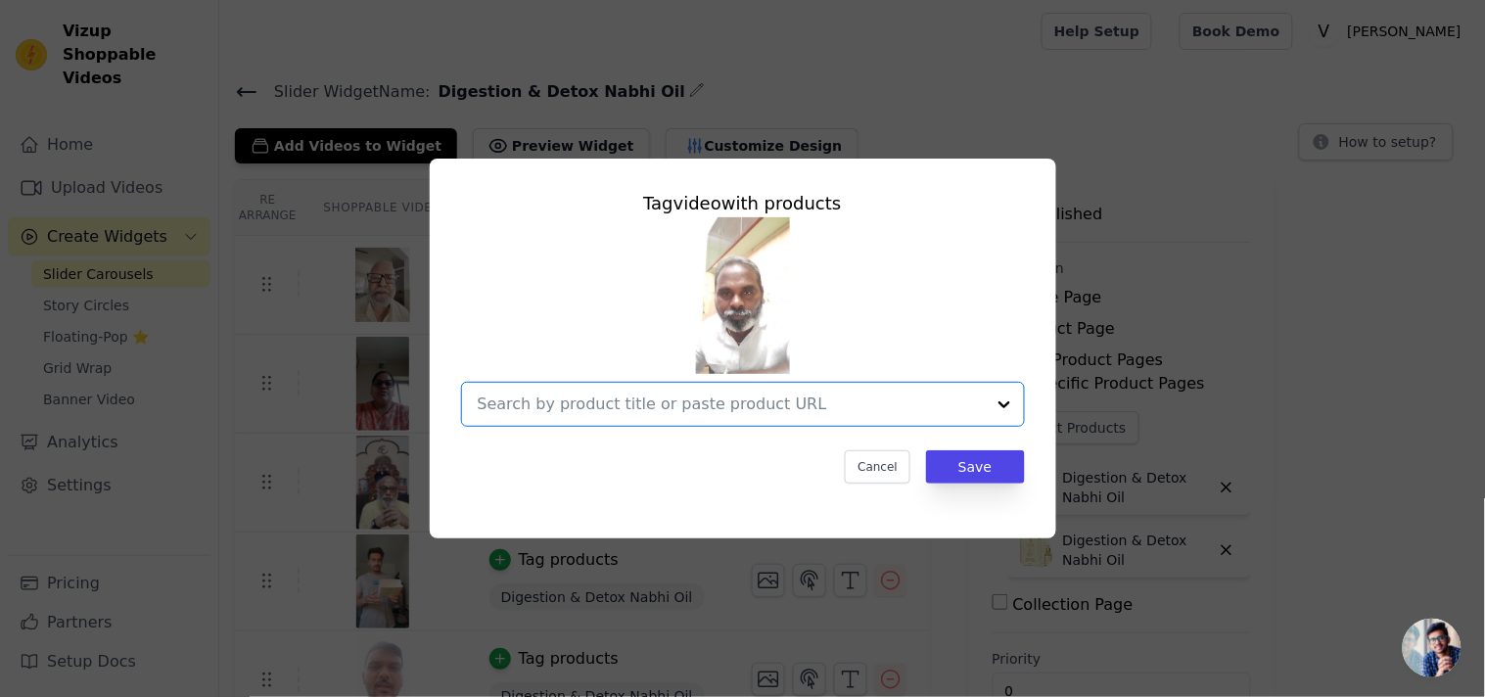
click at [716, 412] on input "text" at bounding box center [731, 403] width 507 height 23
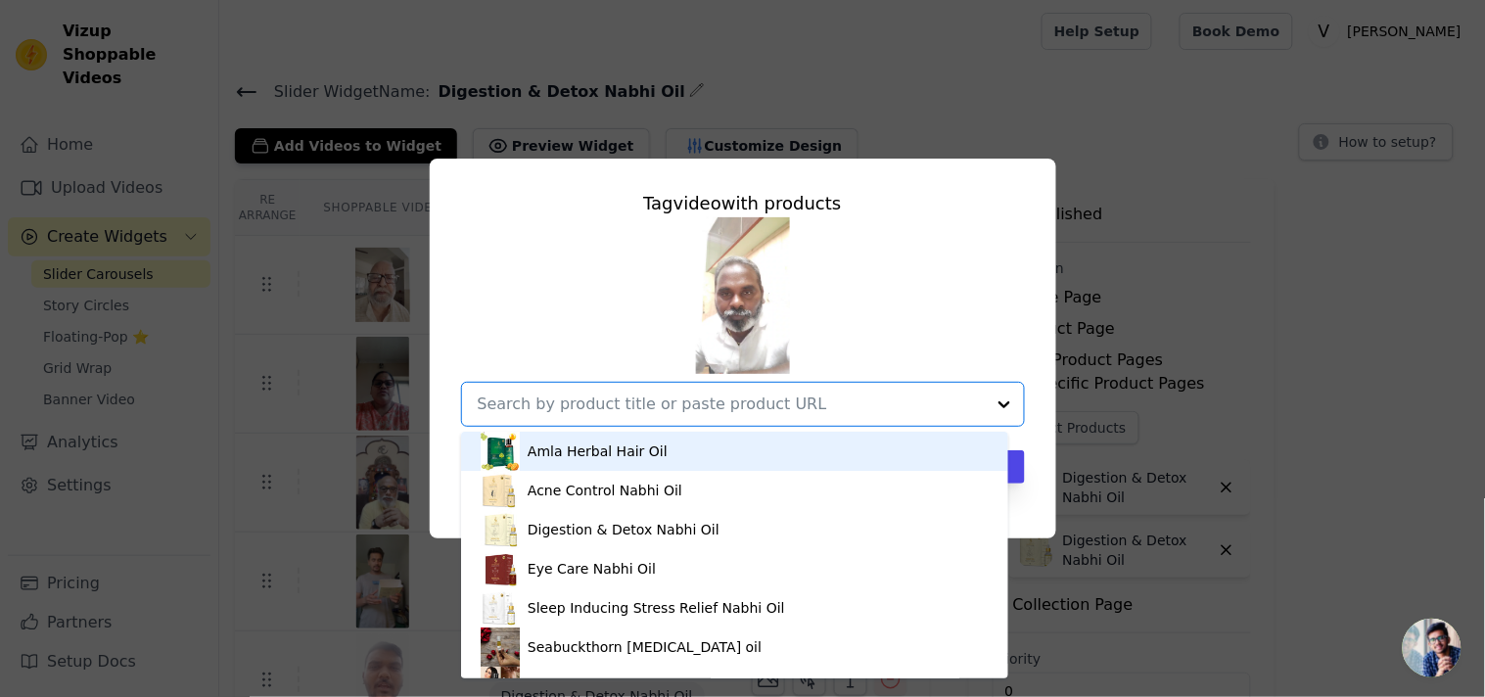
paste input "Digestion & Detox Nabhi Oil"
type input "Digestion & Detox Nabhi Oil"
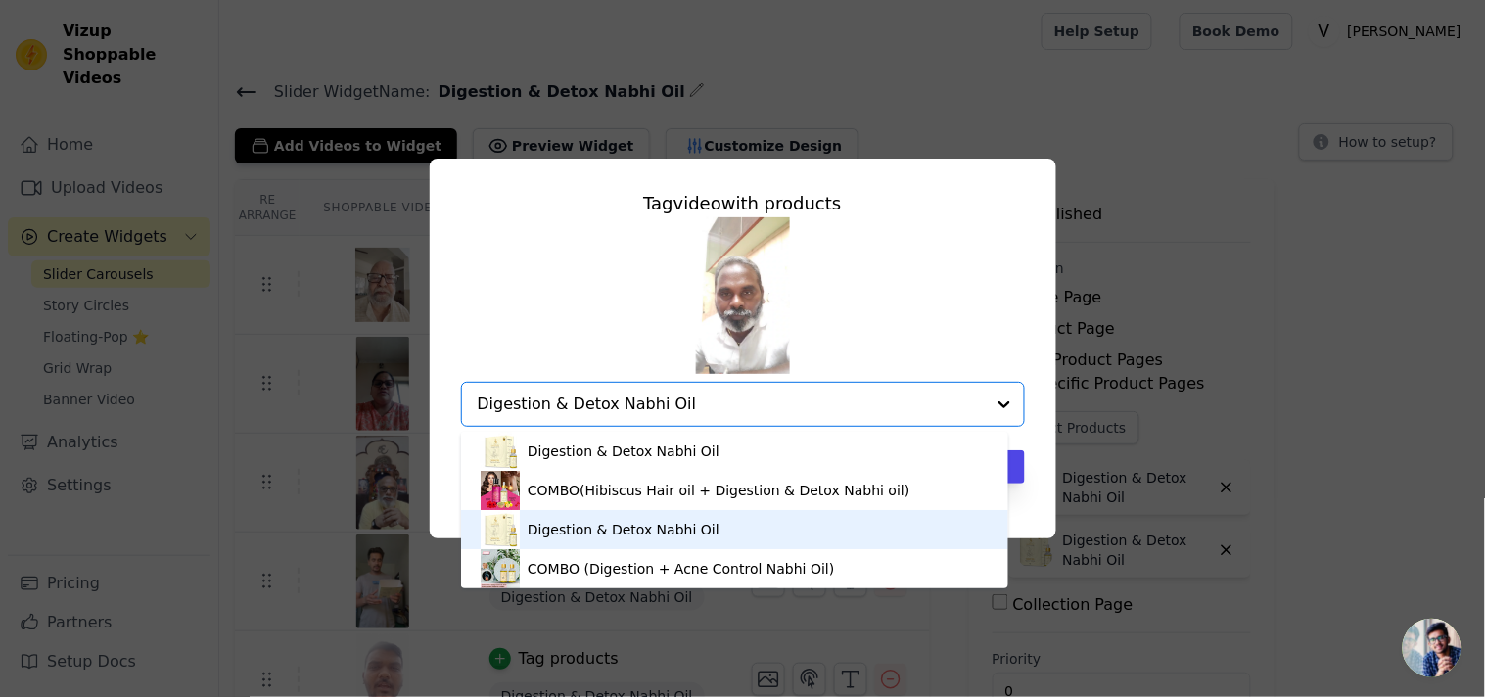
click at [670, 540] on div "Digestion & Detox Nabhi Oil" at bounding box center [735, 529] width 508 height 39
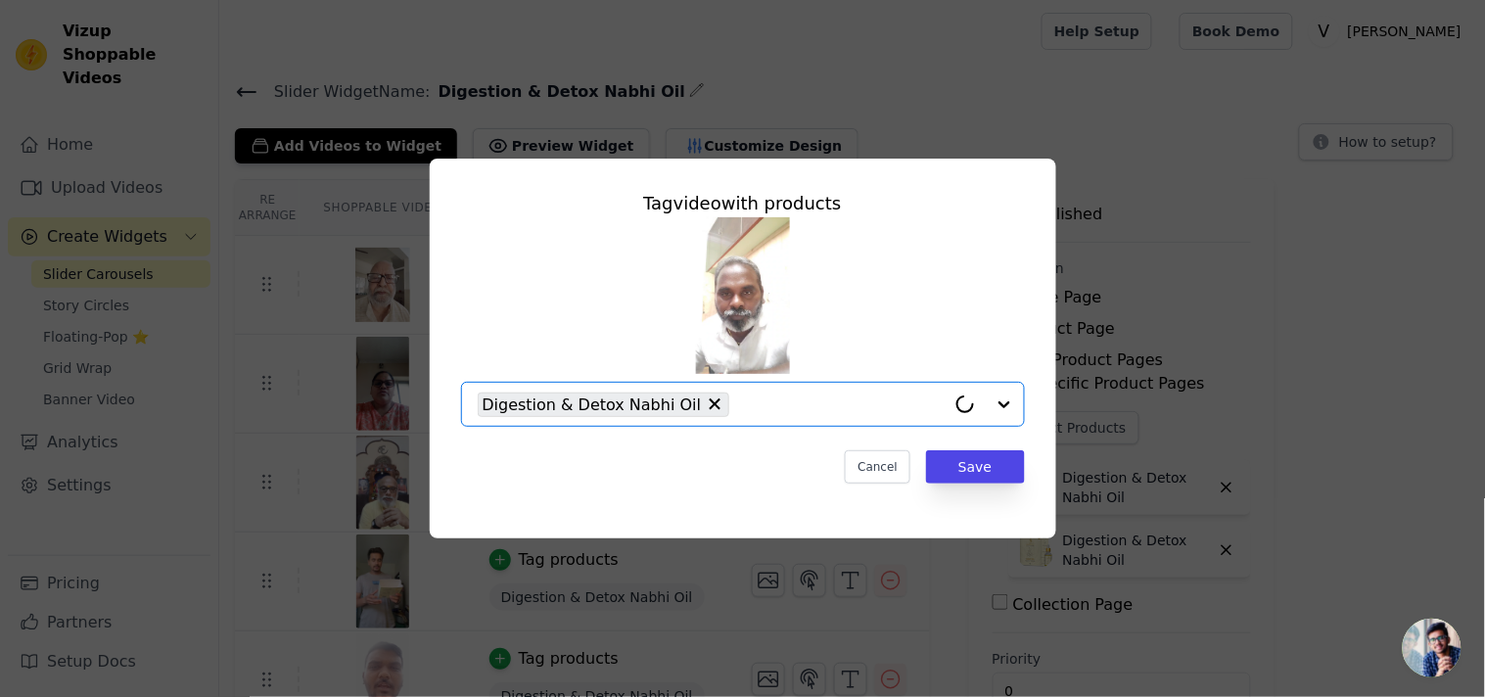
click at [942, 484] on div "Tag video with products Option Digestion & Detox Nabhi Oil, selected. Select is…" at bounding box center [742, 336] width 595 height 325
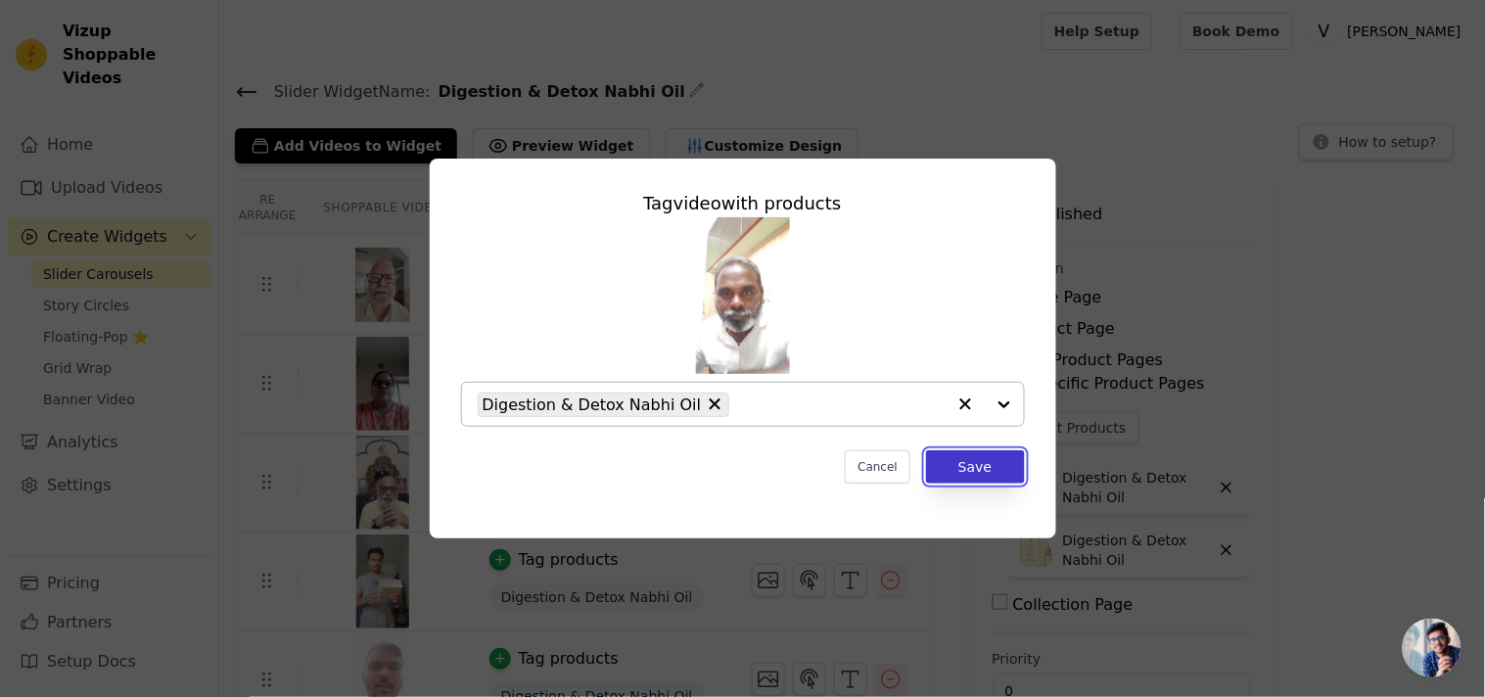
click at [949, 471] on button "Save" at bounding box center [975, 466] width 98 height 33
